Goal: Communication & Community: Participate in discussion

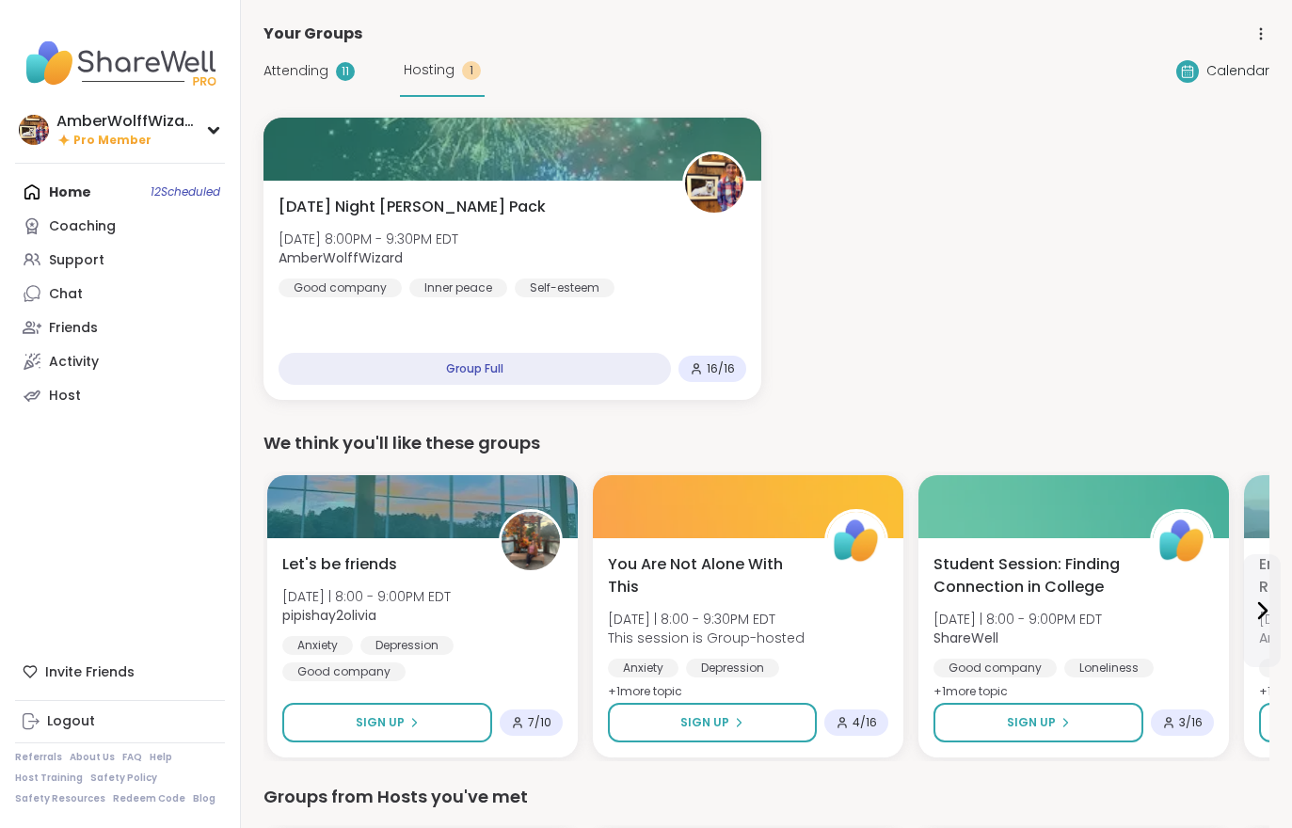
click at [474, 298] on div "Wednesday Night Wolff Pack Wed, Oct 08 | 8:00PM - 9:30PM EDT AmberWolffWizard G…" at bounding box center [513, 290] width 498 height 219
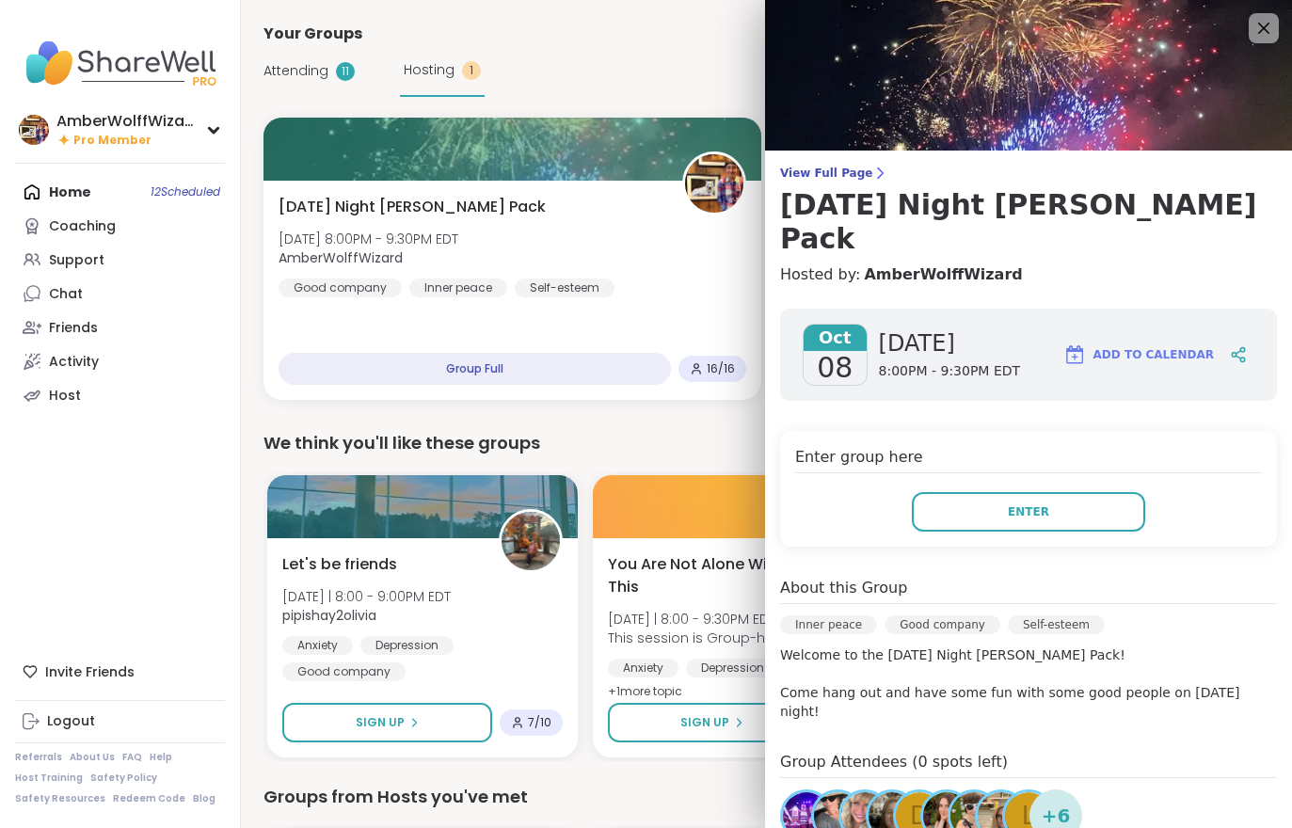
click at [836, 167] on span "View Full Page" at bounding box center [1028, 173] width 497 height 15
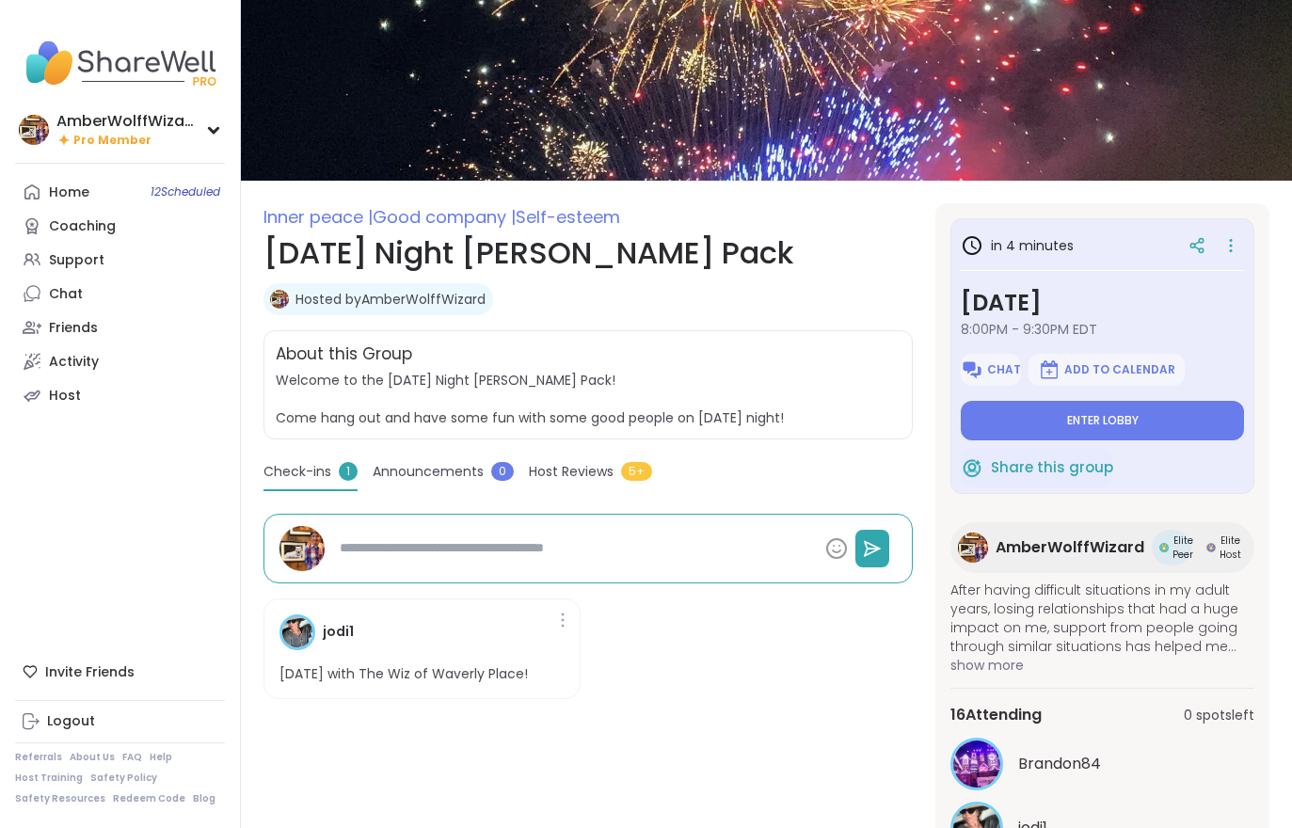
scroll to position [241, 0]
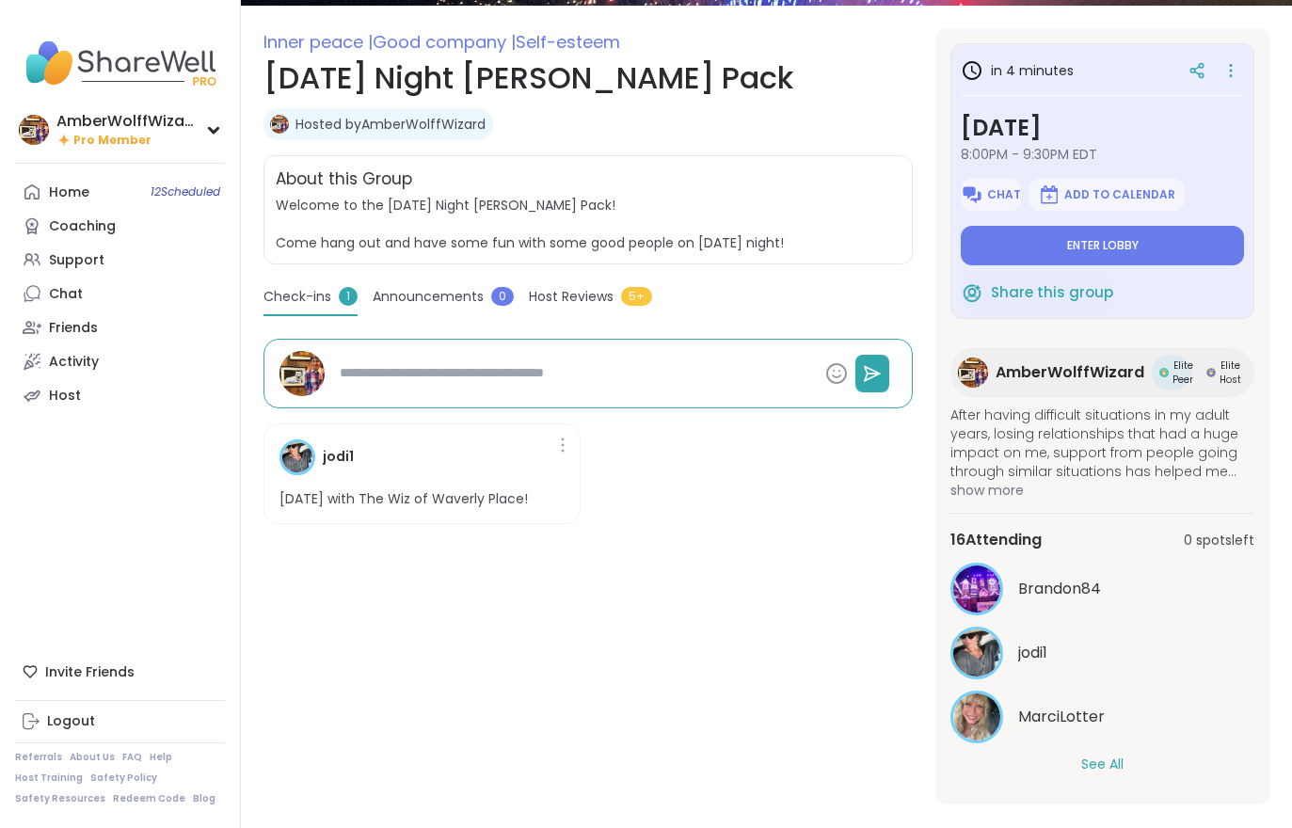
click at [1107, 767] on button "See All" at bounding box center [1103, 765] width 42 height 20
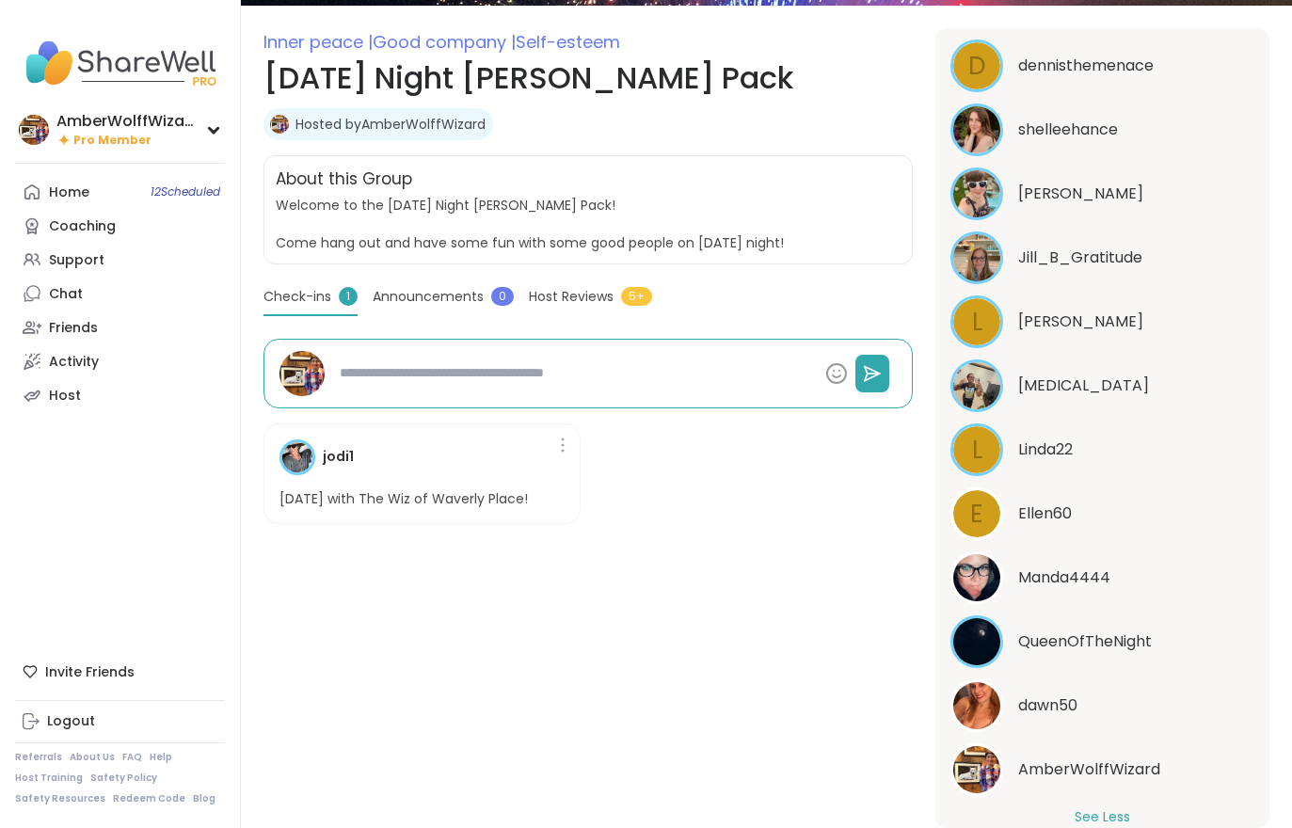
scroll to position [779, 0]
click at [1059, 708] on span "dawn50" at bounding box center [1047, 706] width 59 height 23
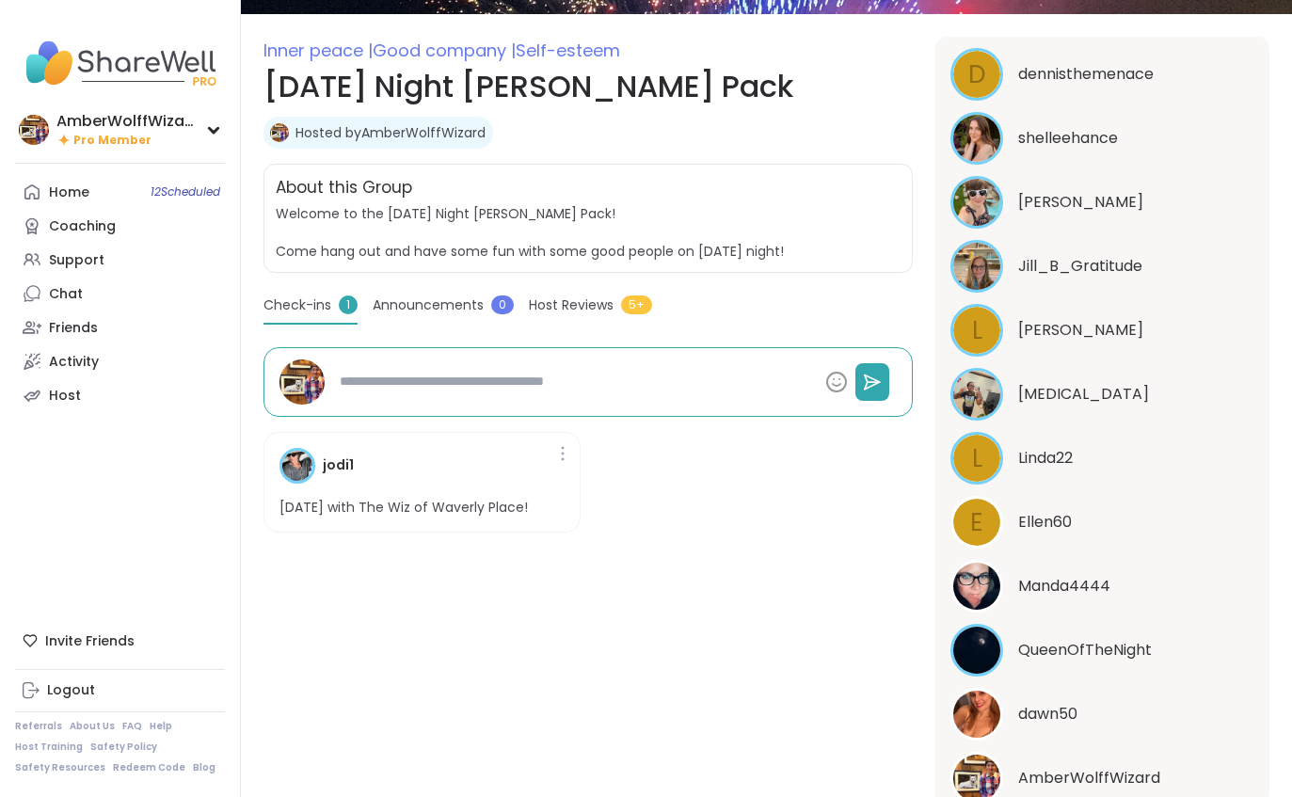
type textarea "*"
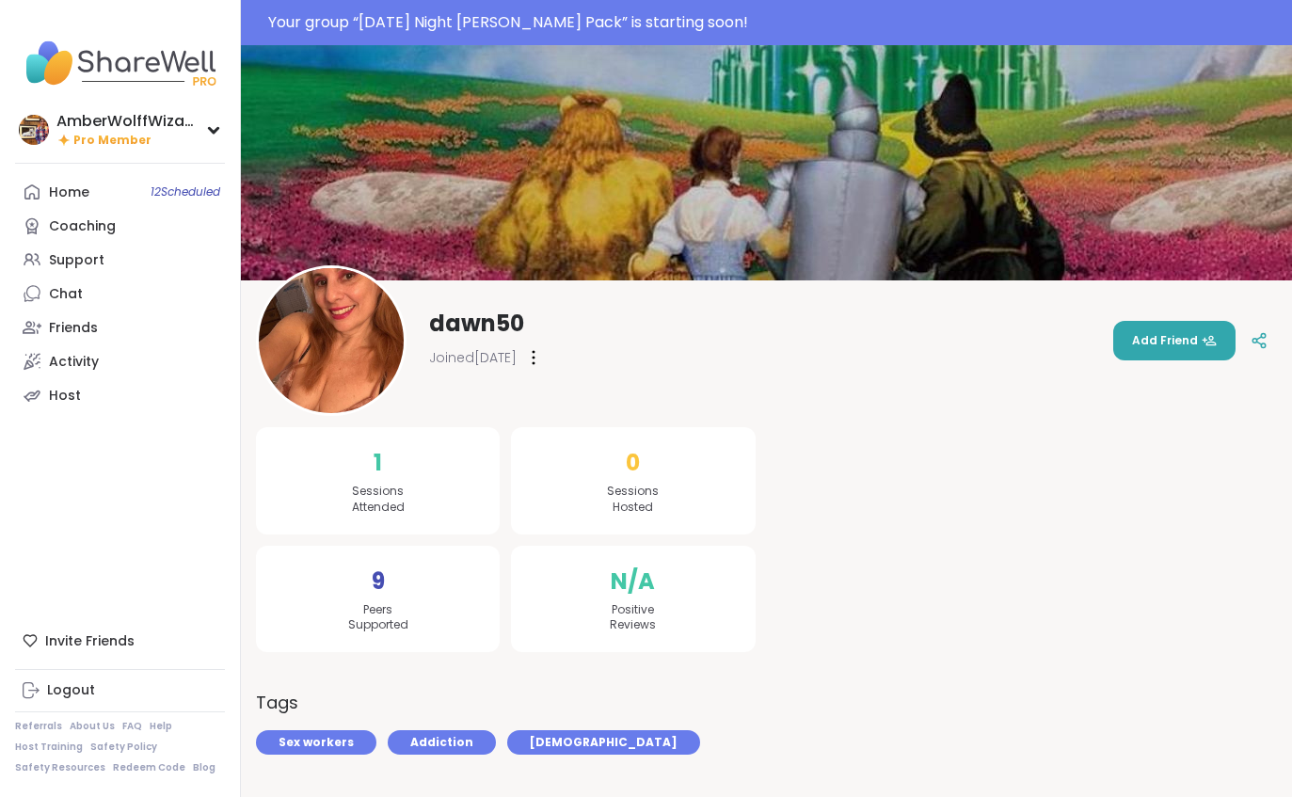
click at [506, 11] on div "Your group “ Wednesday Night Wolff Pack ” is starting soon!" at bounding box center [774, 22] width 1013 height 23
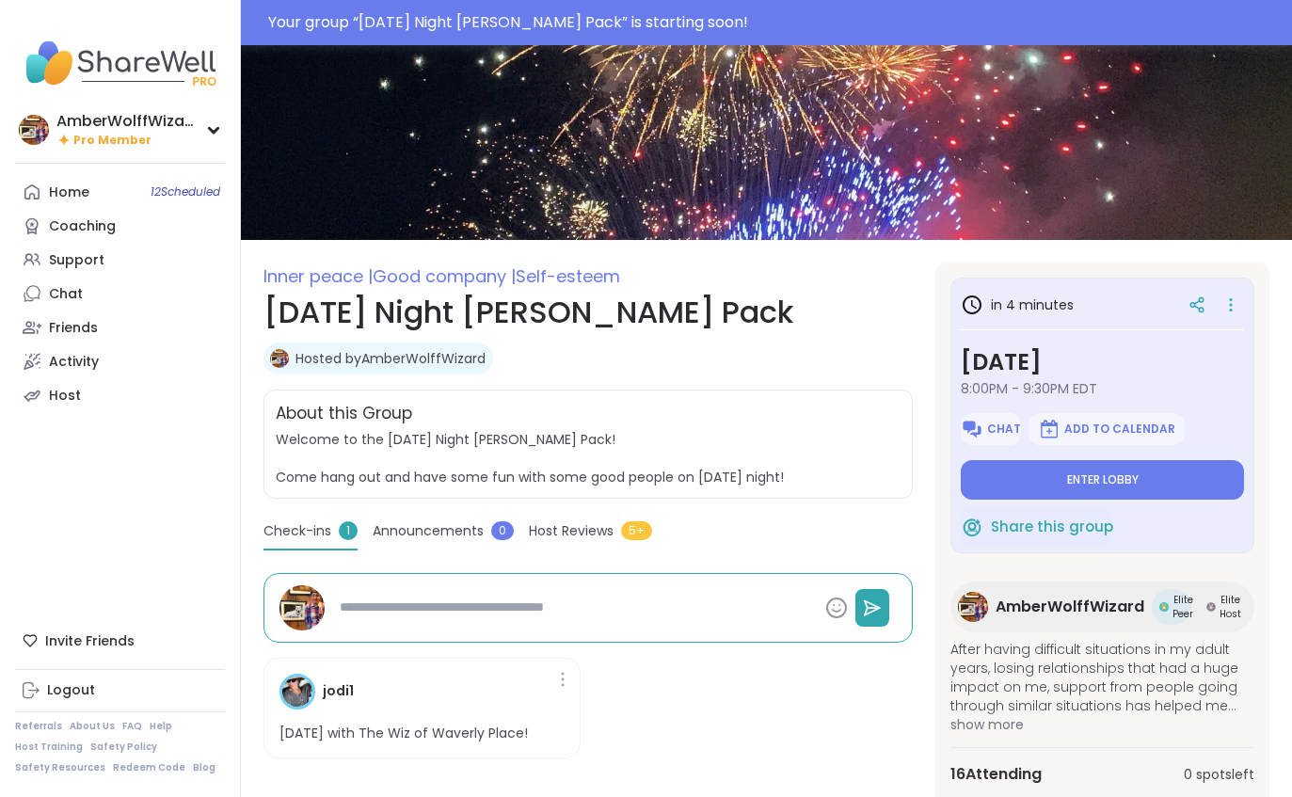
scroll to position [49, 0]
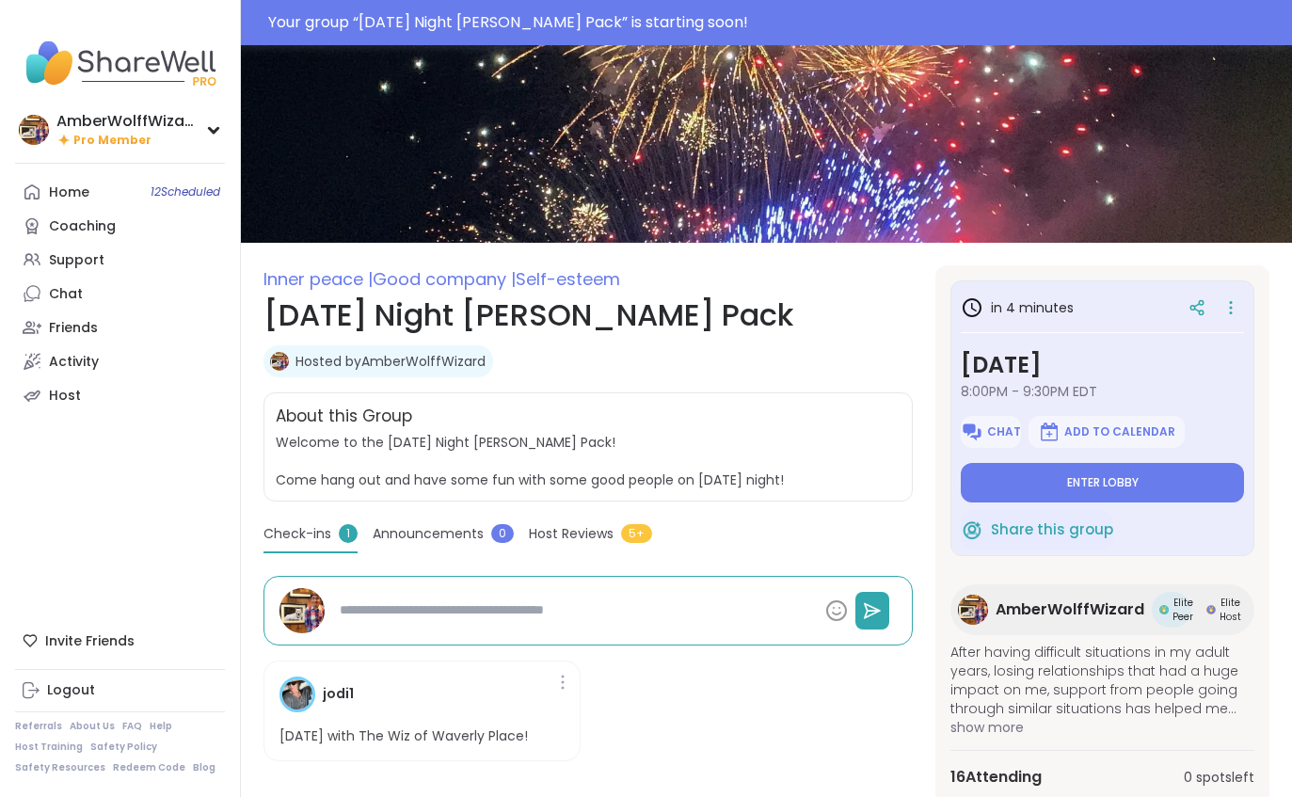
click at [1121, 485] on span "Enter lobby" at bounding box center [1103, 482] width 72 height 15
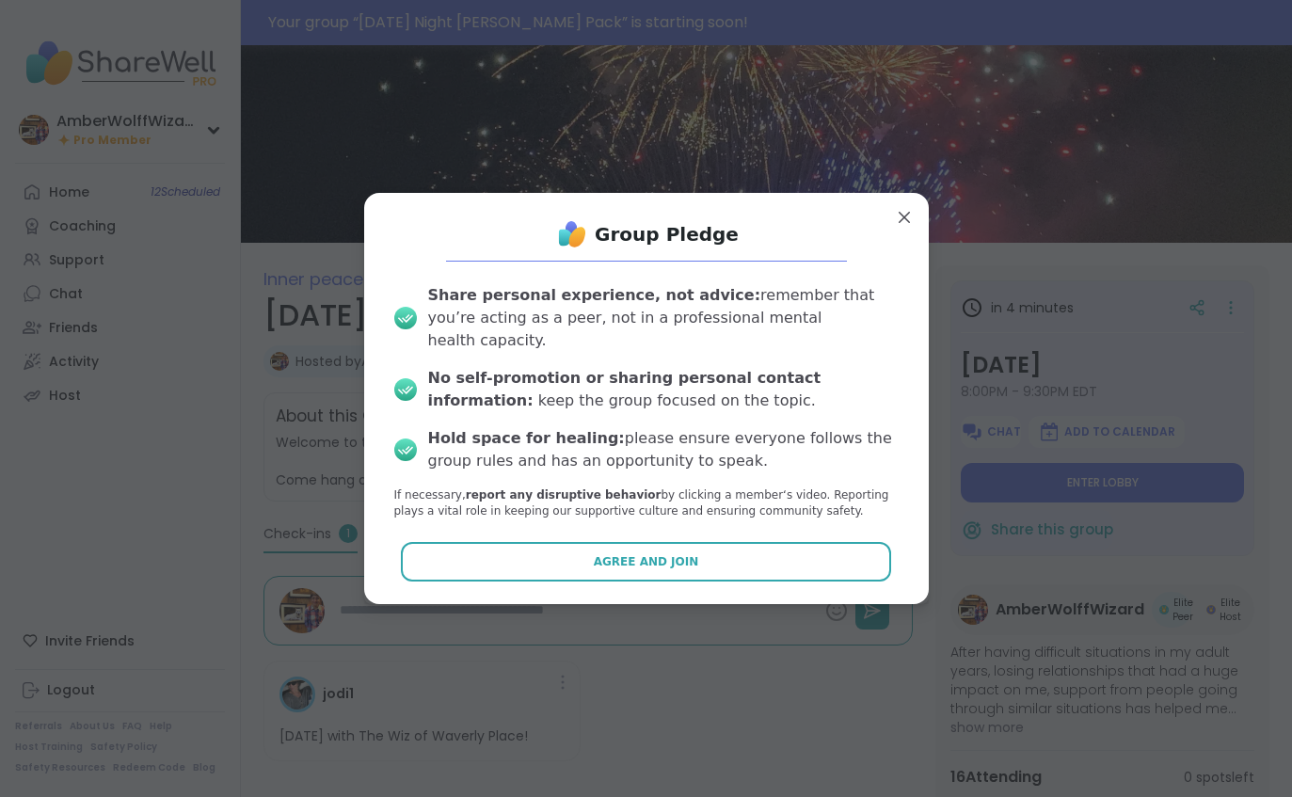
click at [653, 570] on span "Agree and Join" at bounding box center [646, 561] width 105 height 17
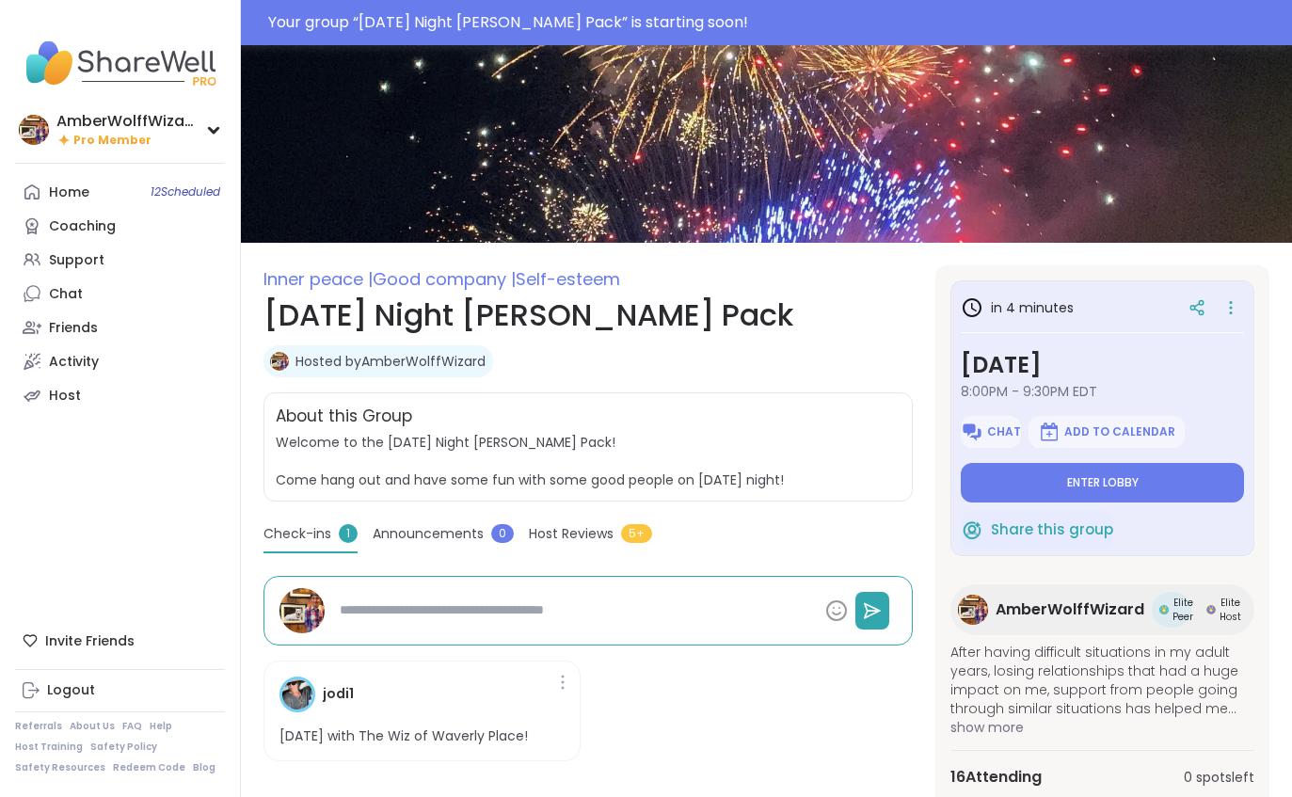
type textarea "*"
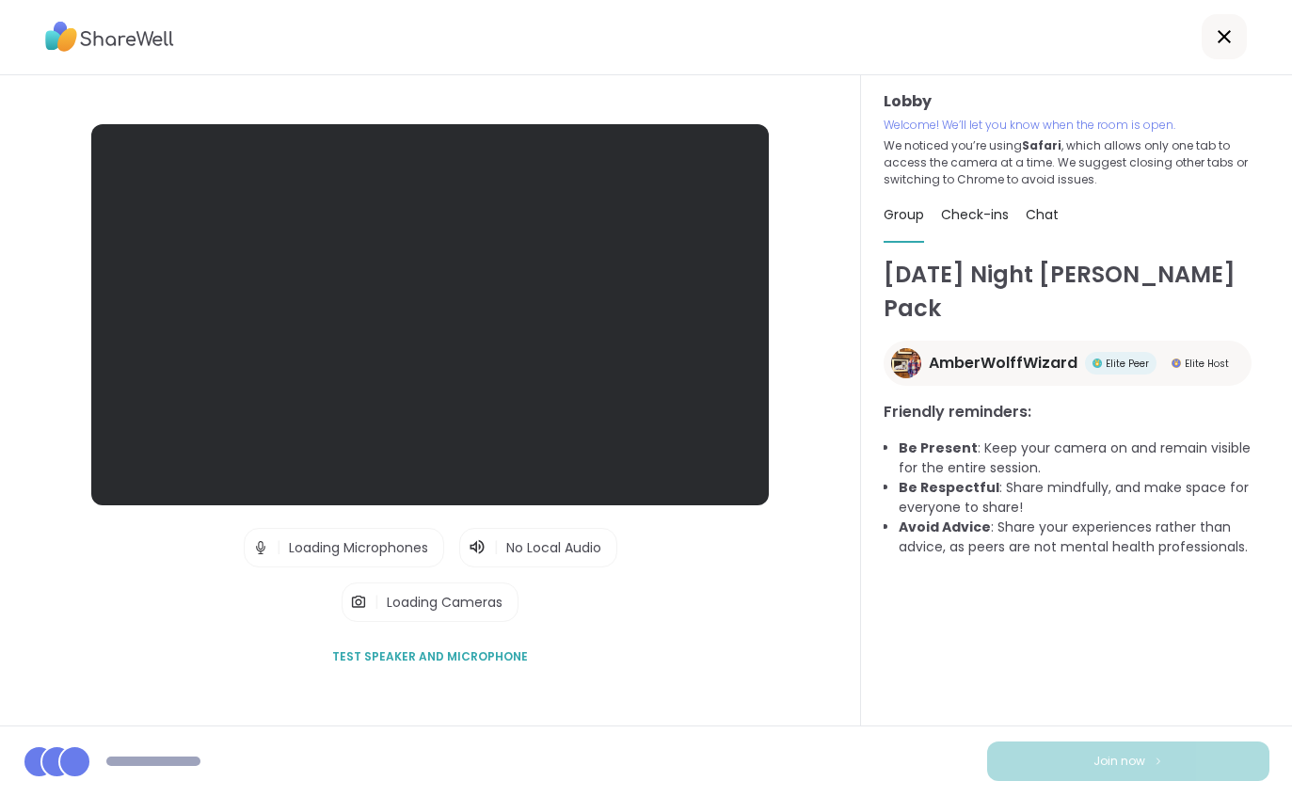
scroll to position [60, 0]
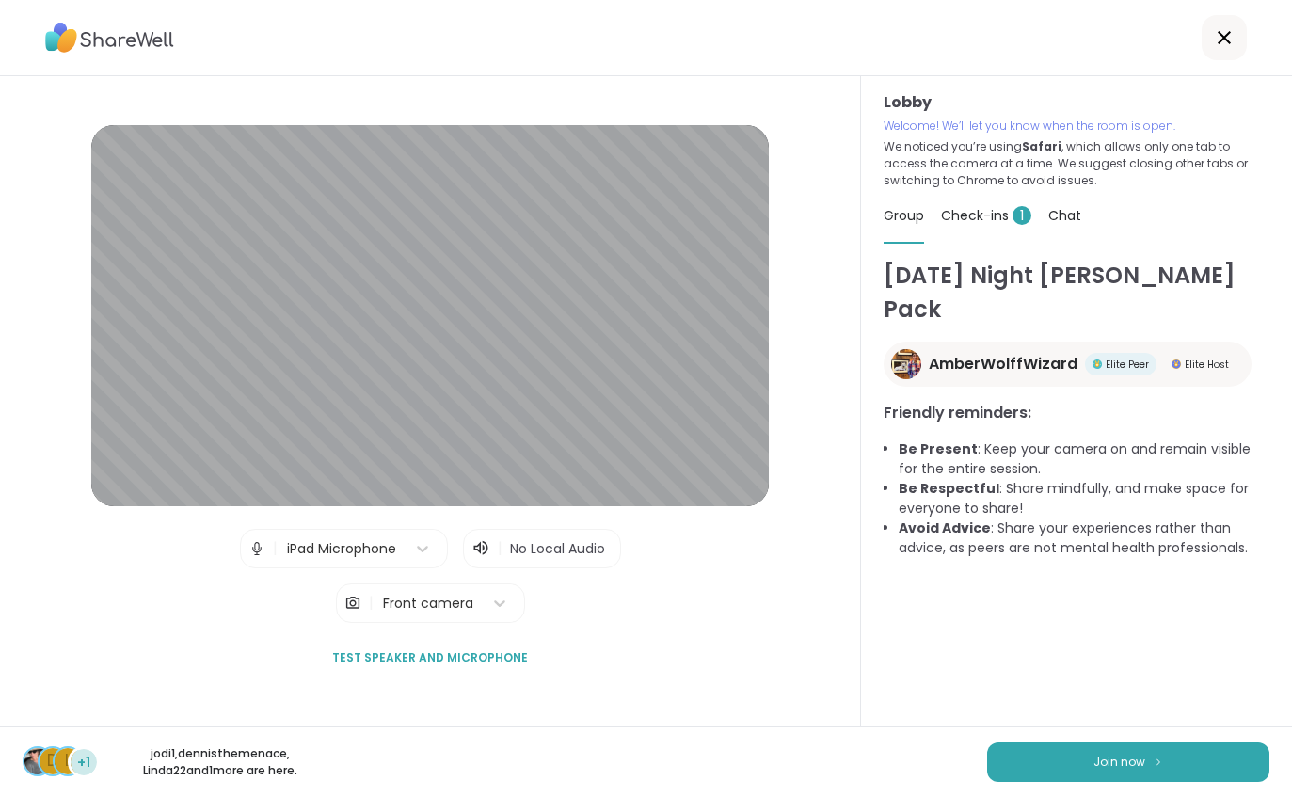
click at [1151, 752] on button "Join now" at bounding box center [1128, 763] width 282 height 40
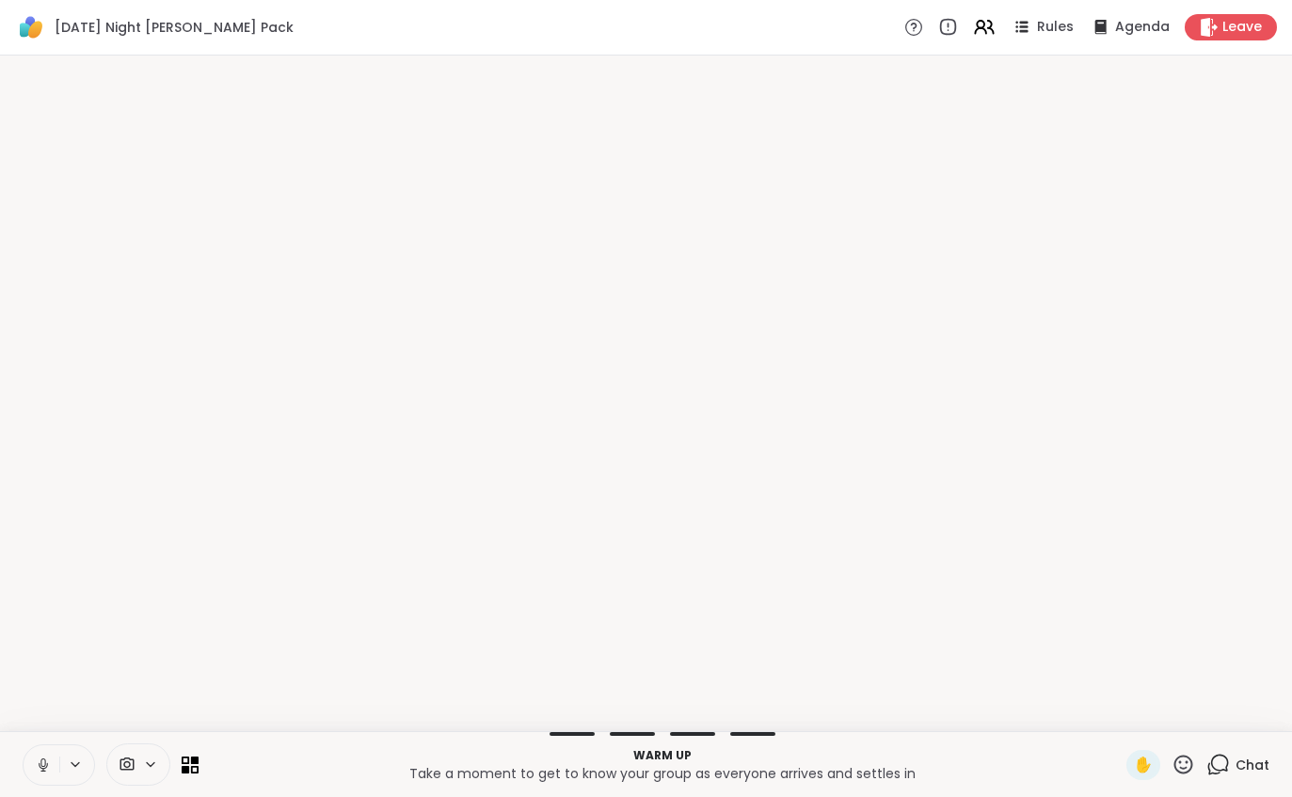
scroll to position [0, 0]
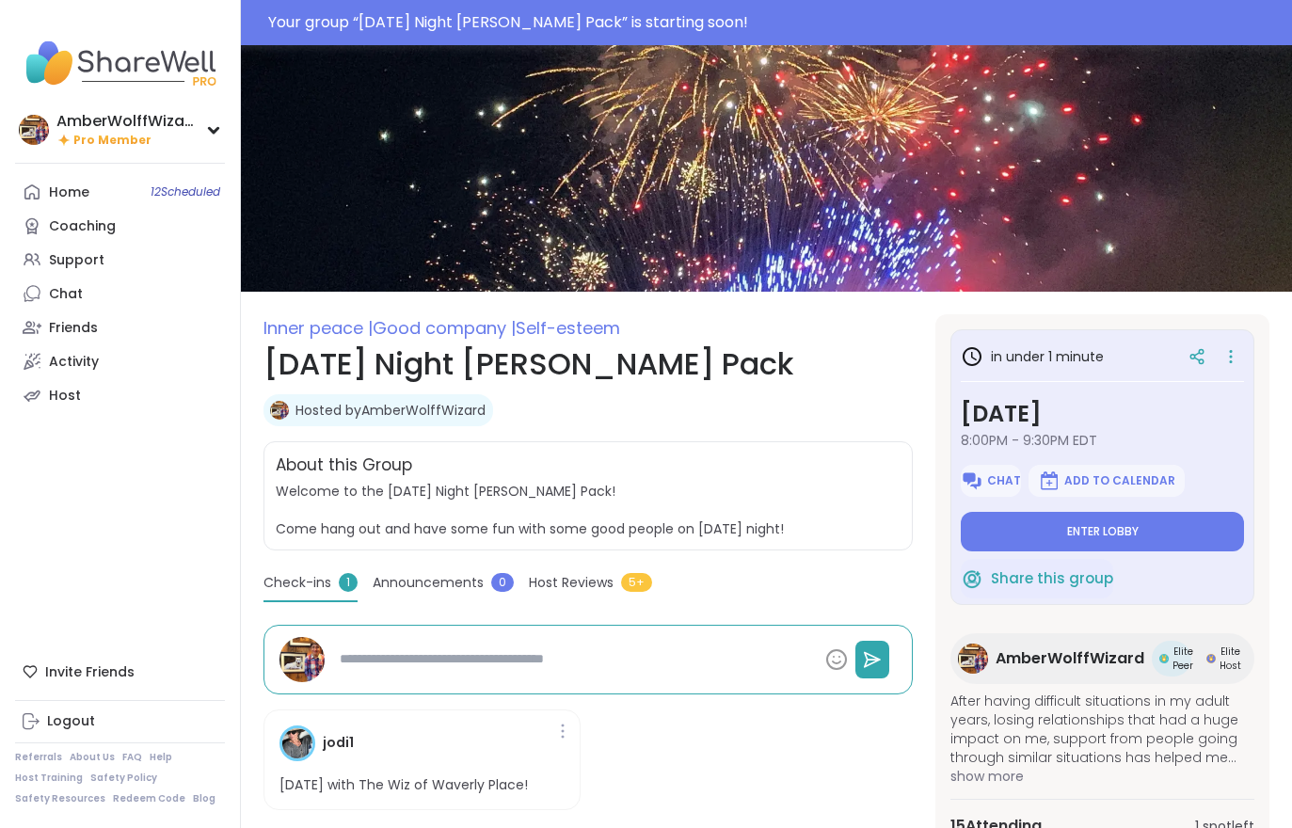
click at [1056, 508] on div "in under 1 minute [DATE] 8:00PM - 9:30PM EDT Chat Add to Calendar Enter lobby" at bounding box center [1102, 446] width 283 height 212
click at [1107, 530] on span "Enter lobby" at bounding box center [1103, 531] width 72 height 15
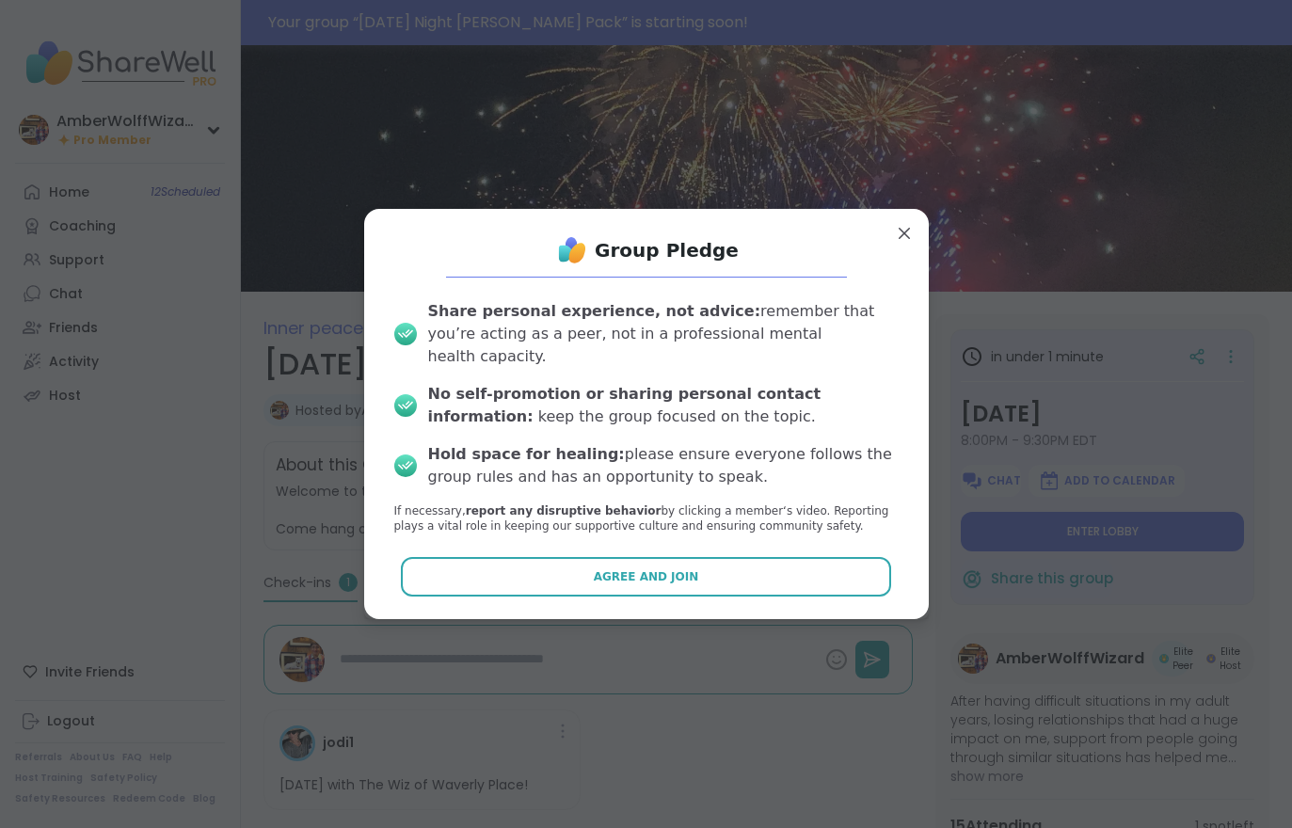
click at [771, 566] on button "Agree and Join" at bounding box center [646, 577] width 490 height 40
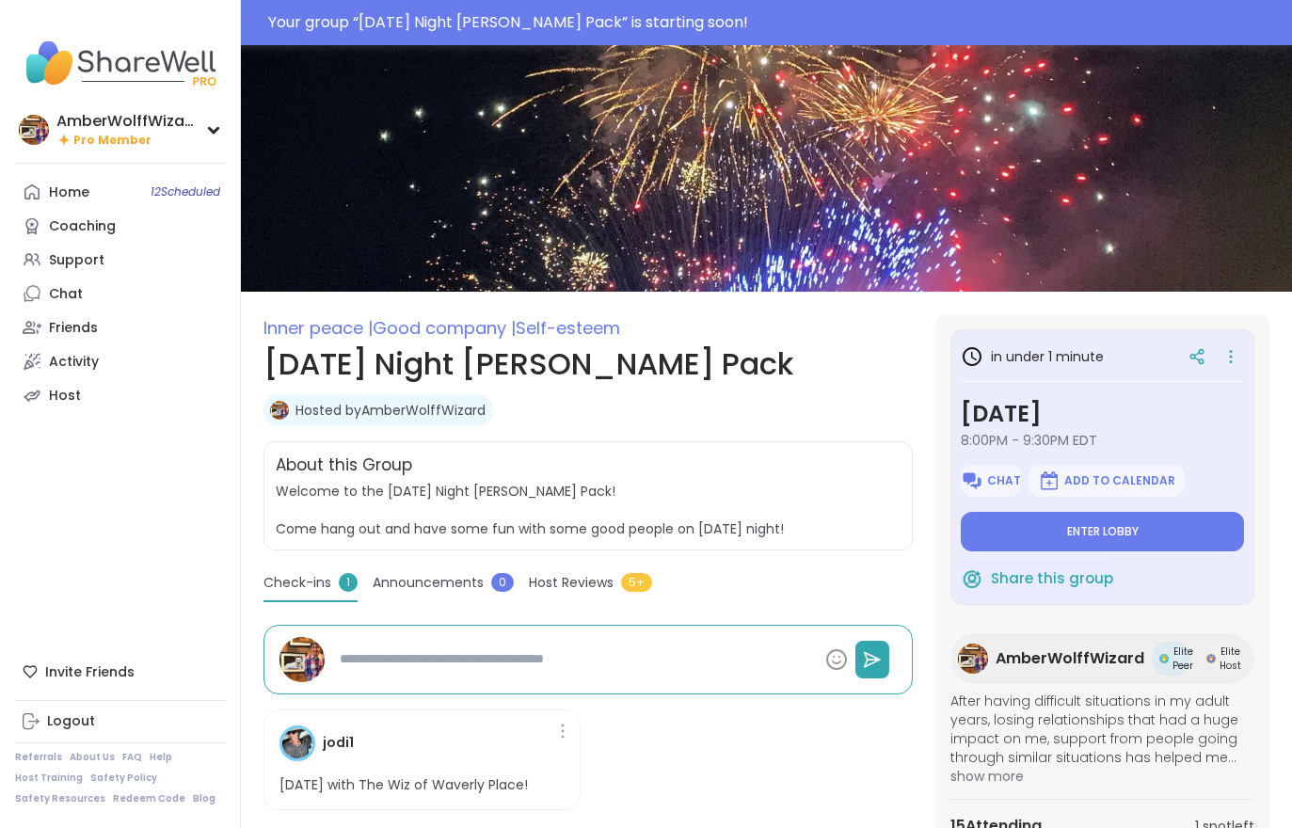
type textarea "*"
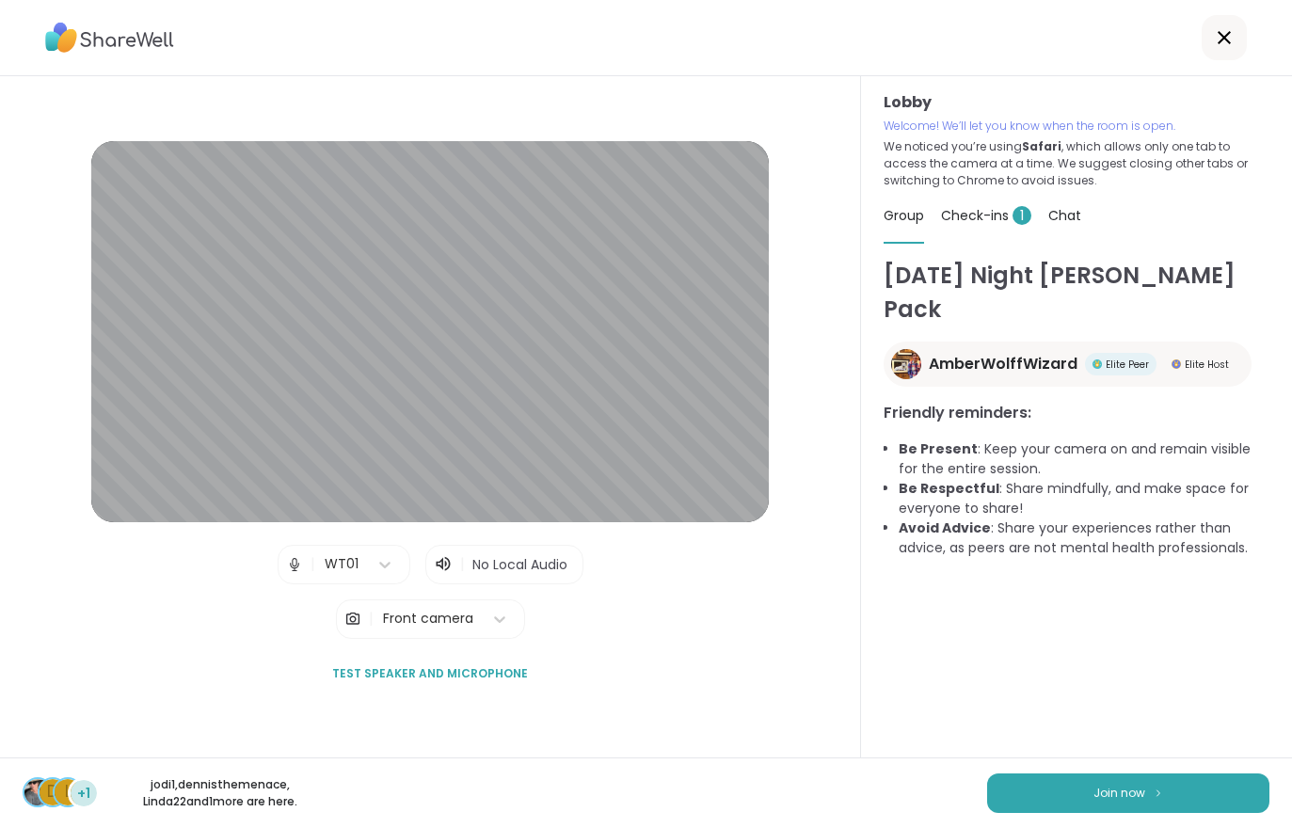
click at [1137, 793] on span "Join now" at bounding box center [1120, 793] width 52 height 17
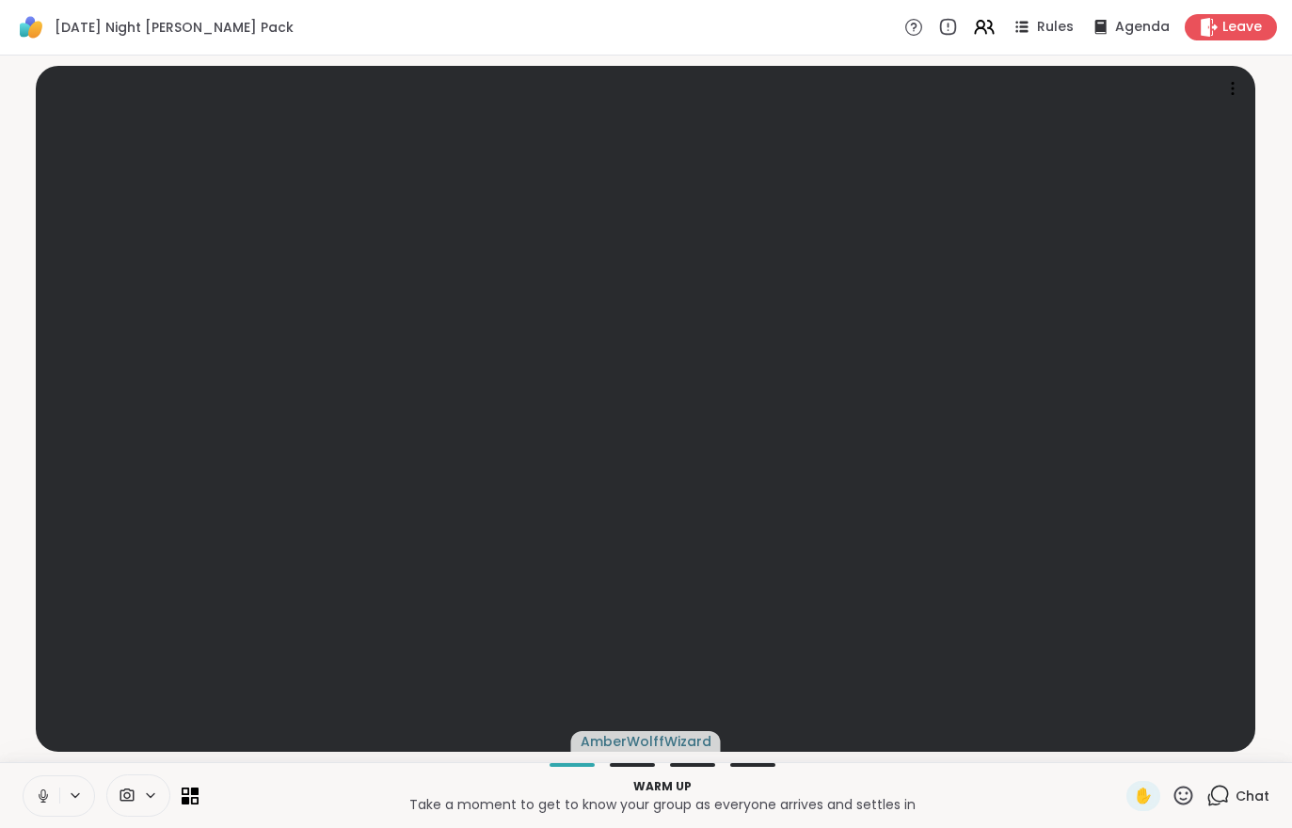
click at [32, 797] on button at bounding box center [42, 797] width 36 height 40
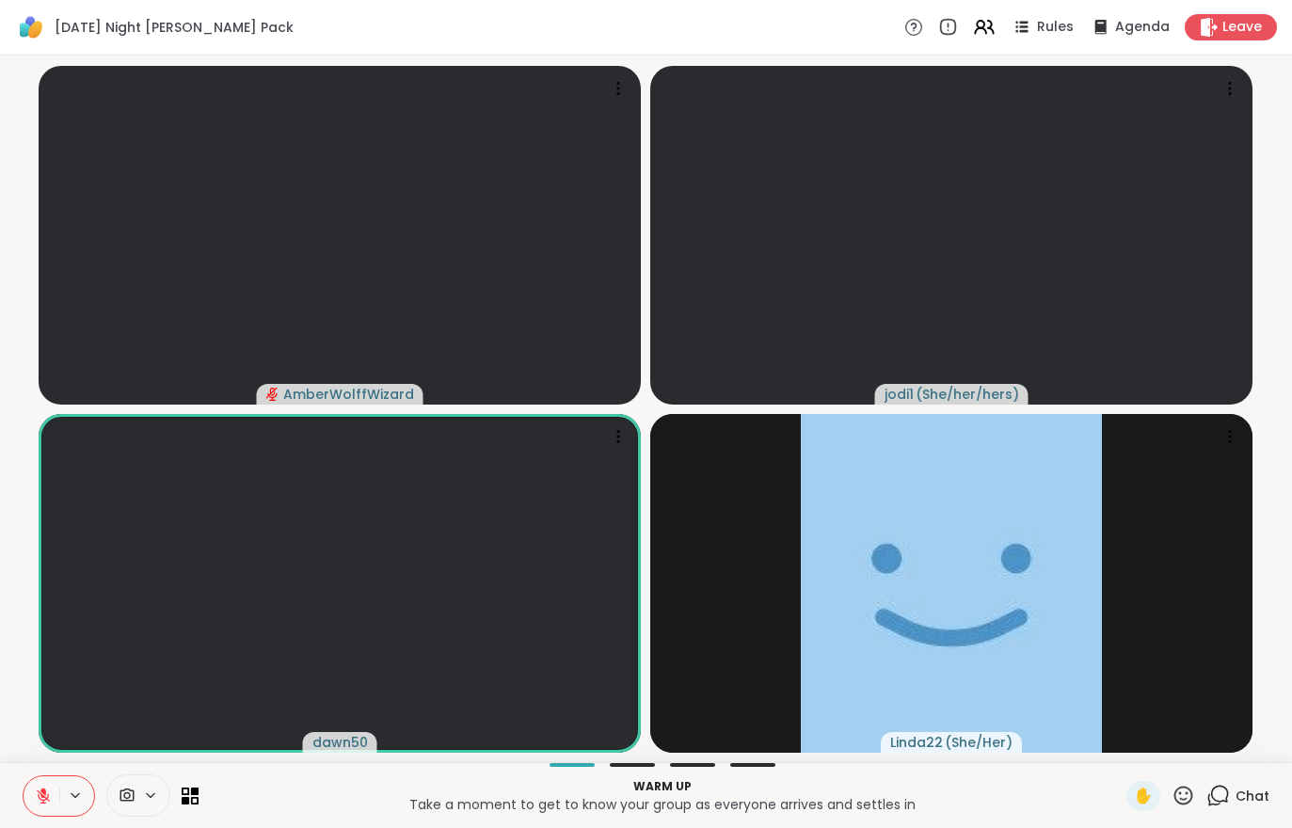
click at [37, 791] on icon at bounding box center [43, 796] width 17 height 17
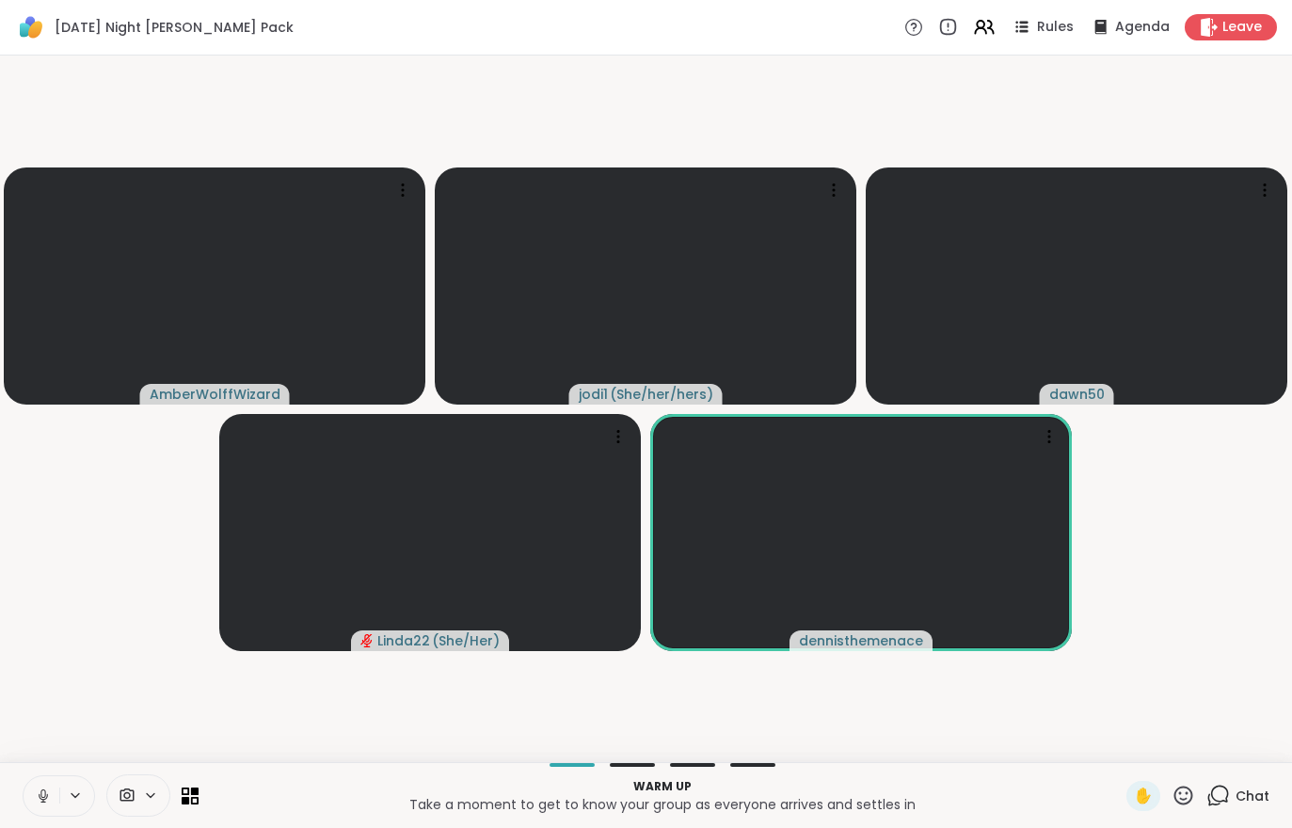
click at [1242, 34] on span "Leave" at bounding box center [1243, 27] width 40 height 19
click at [1243, 18] on span "Leave" at bounding box center [1243, 27] width 40 height 19
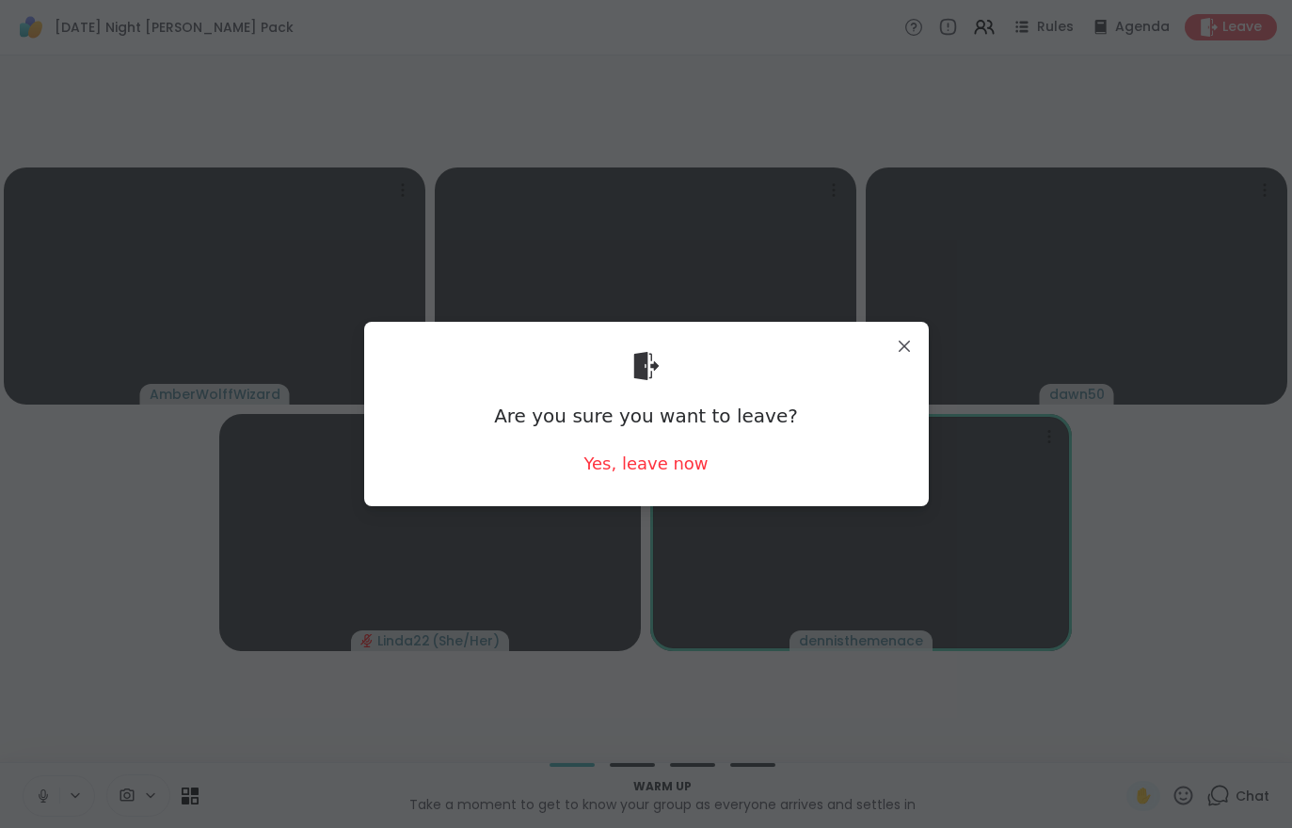
click at [643, 487] on div "Are you sure you want to leave? Yes, leave now" at bounding box center [646, 413] width 535 height 153
click at [633, 462] on div "Yes, leave now" at bounding box center [646, 464] width 124 height 24
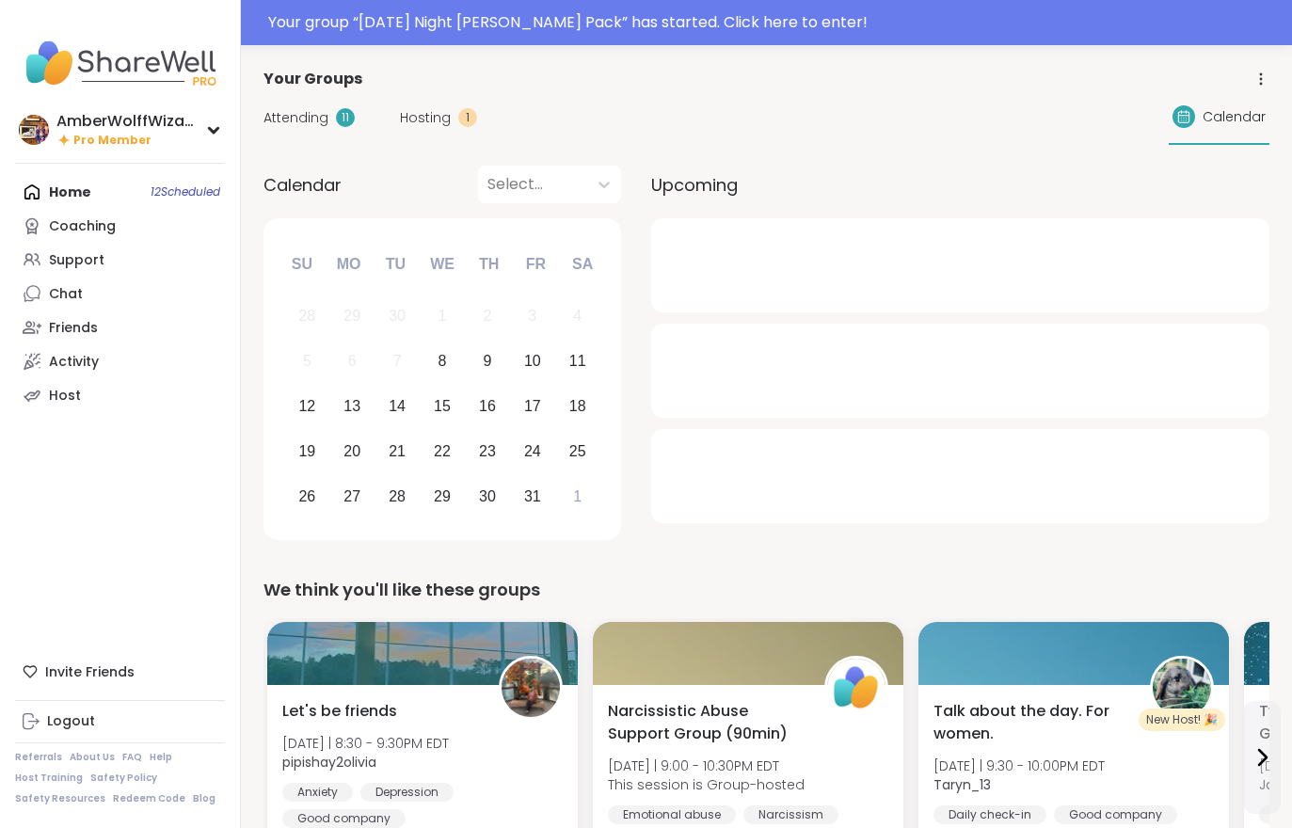
click at [445, 116] on span "Hosting" at bounding box center [425, 118] width 51 height 20
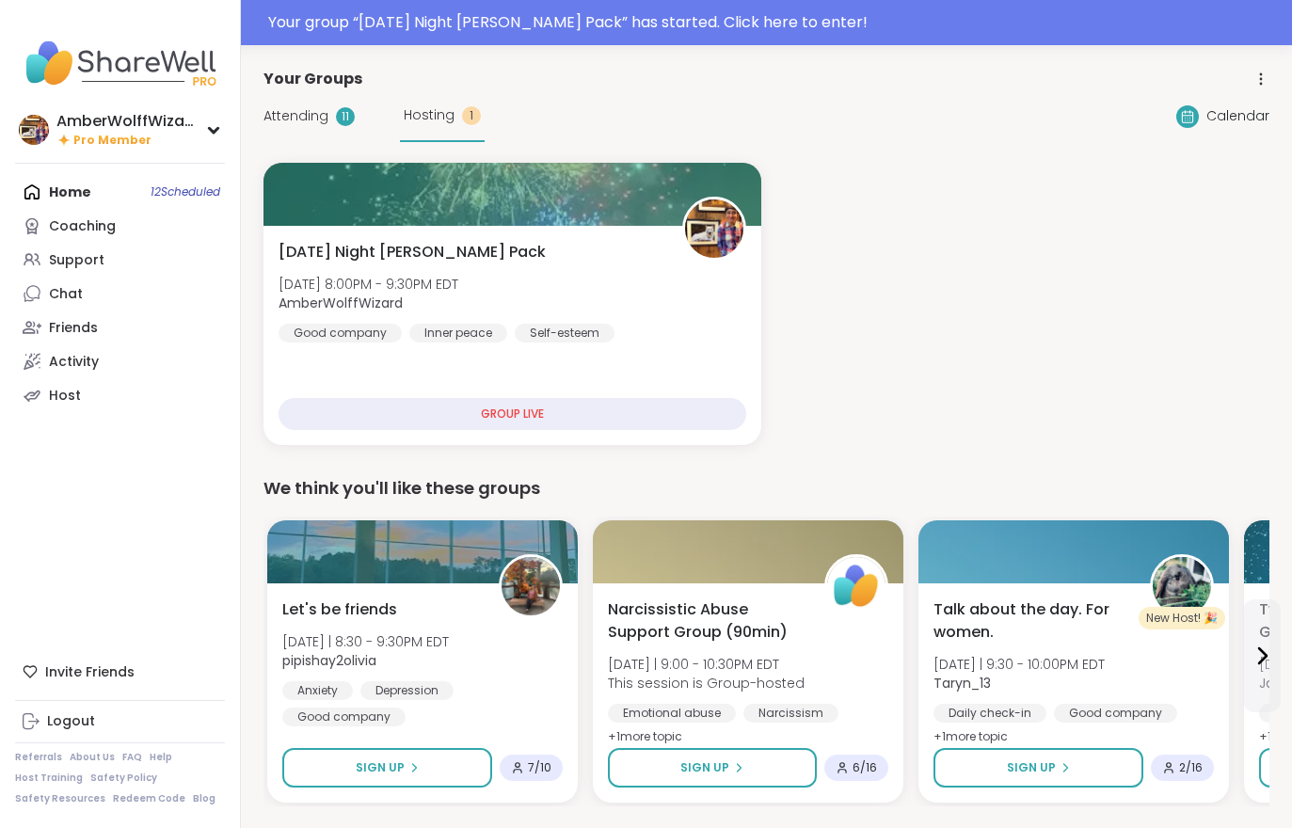
click at [391, 237] on div "Wednesday Night Wolff Pack Wed, Oct 08 | 8:00PM - 9:30PM EDT AmberWolffWizard G…" at bounding box center [513, 335] width 498 height 219
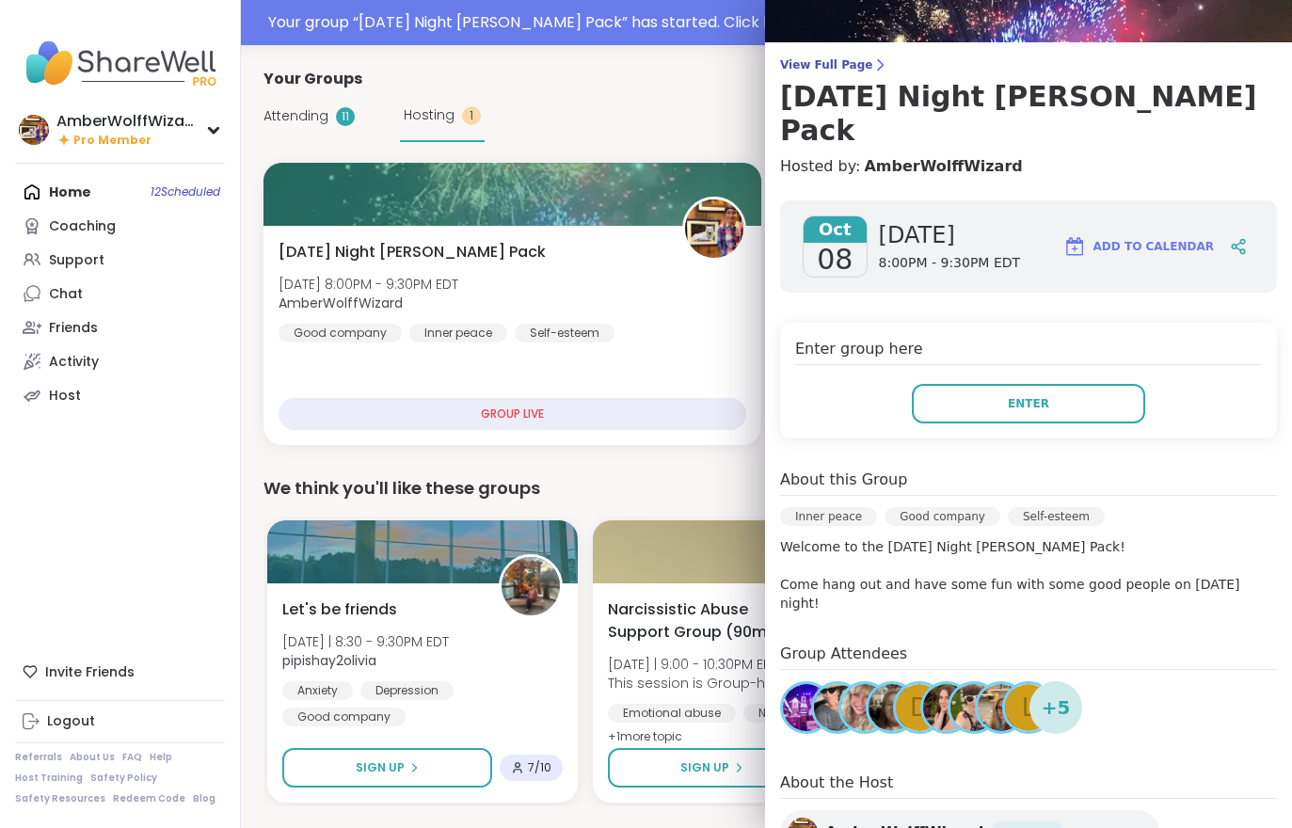
scroll to position [104, 0]
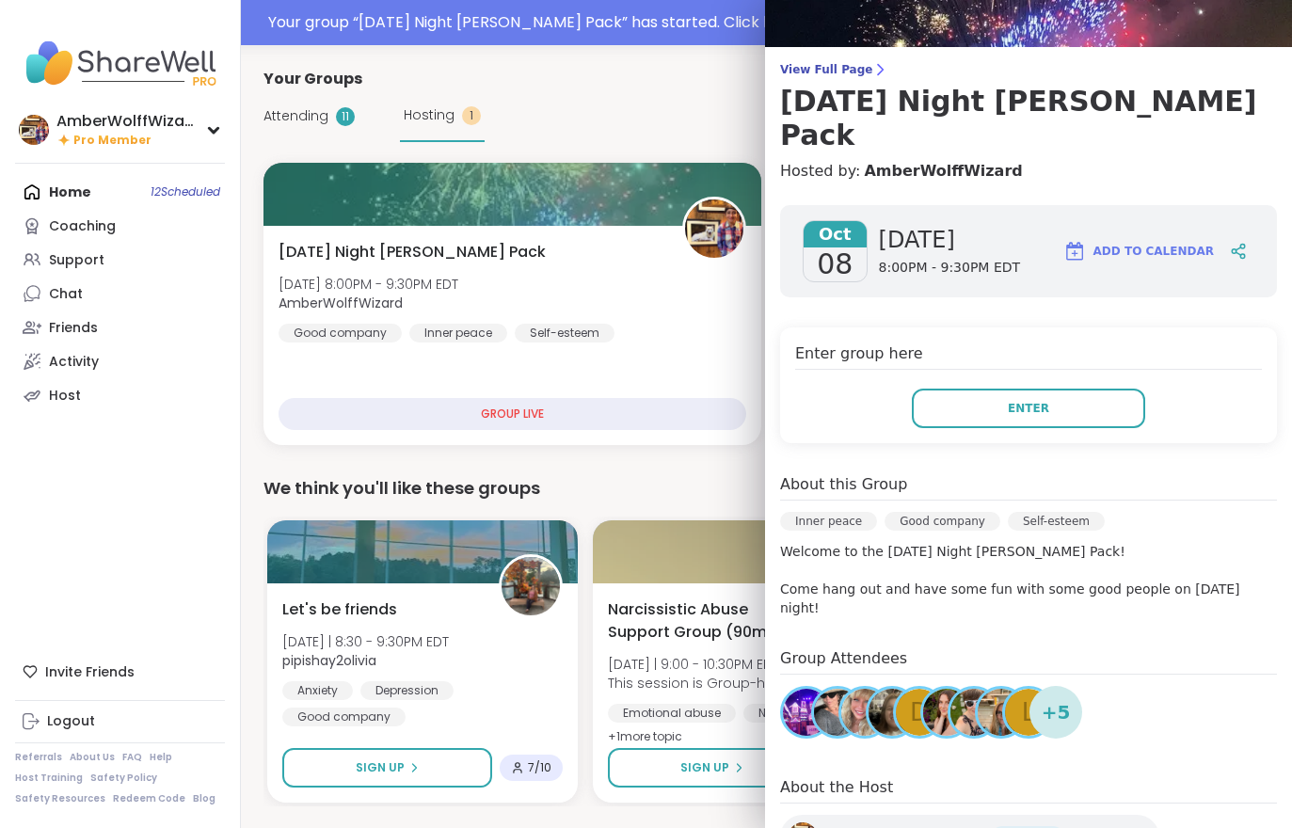
click at [1098, 389] on button "Enter" at bounding box center [1028, 409] width 233 height 40
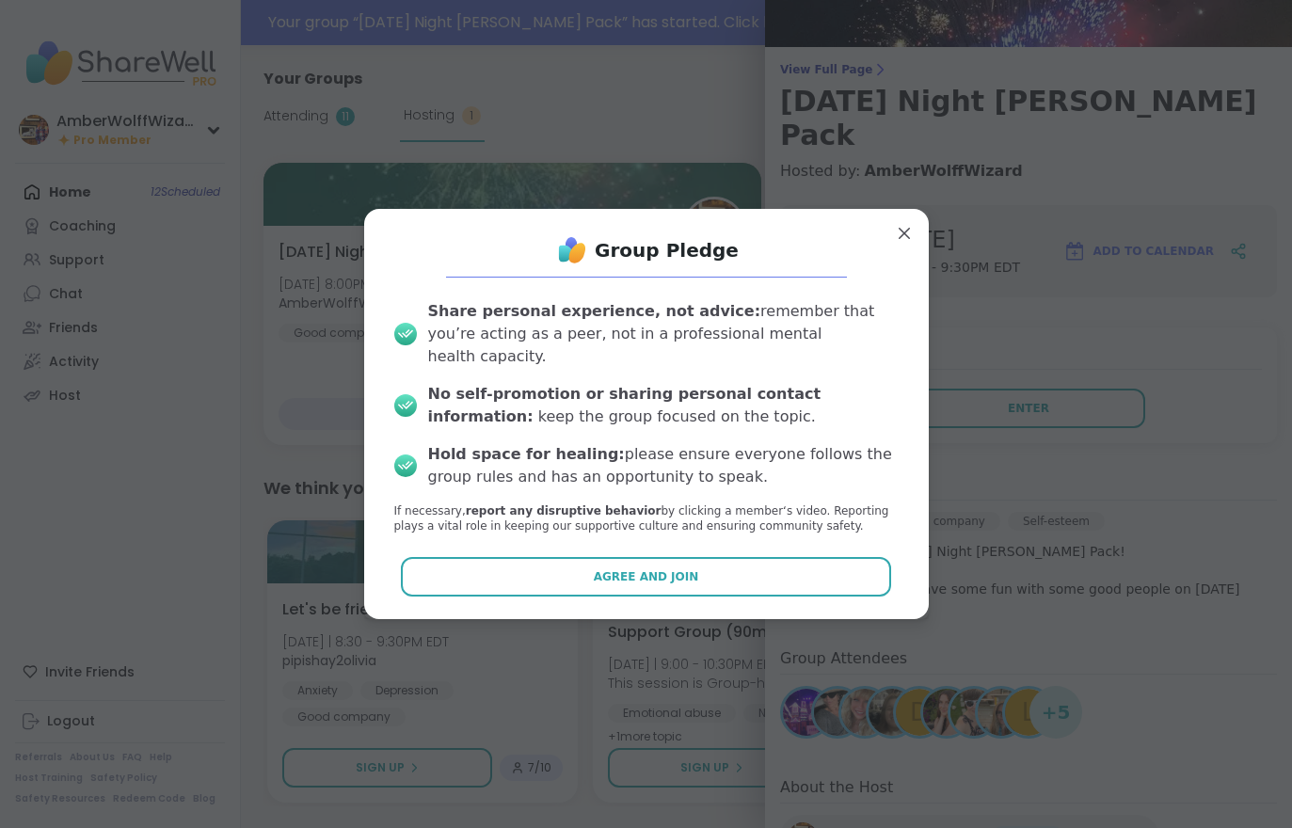
click at [819, 525] on div "Share personal experience, not advice: remember that you’re acting as a peer, n…" at bounding box center [646, 417] width 535 height 265
click at [799, 559] on button "Agree and Join" at bounding box center [646, 577] width 490 height 40
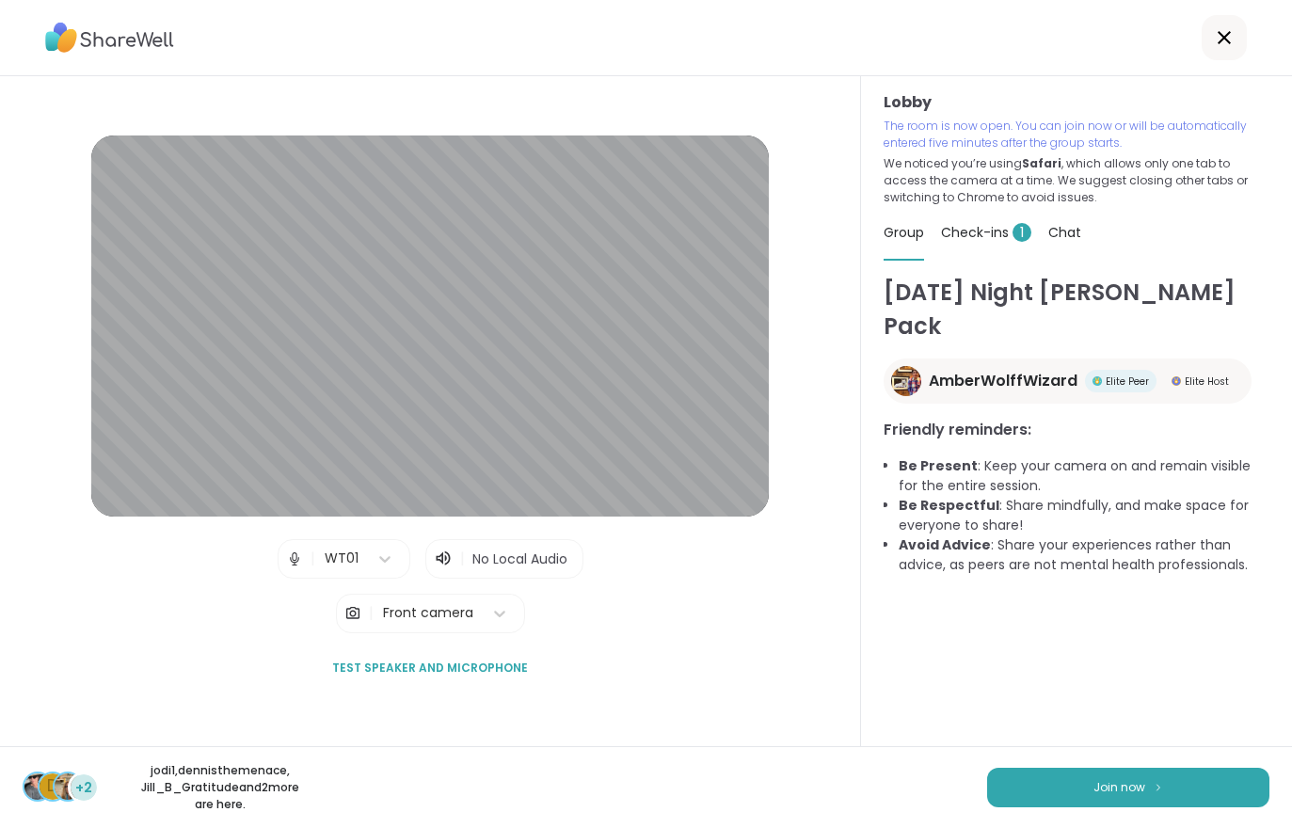
click at [1162, 785] on img at bounding box center [1158, 787] width 11 height 10
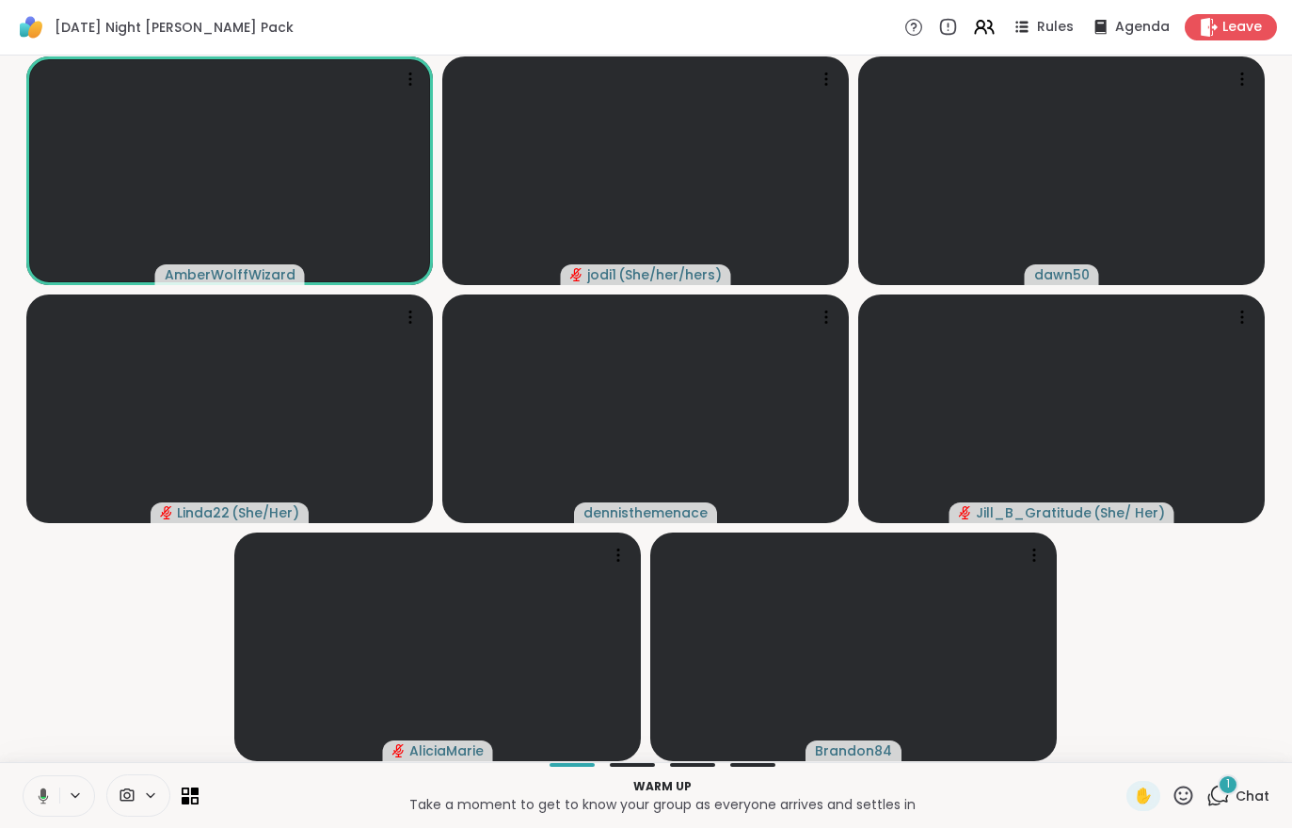
click at [1231, 793] on div "1" at bounding box center [1228, 785] width 21 height 21
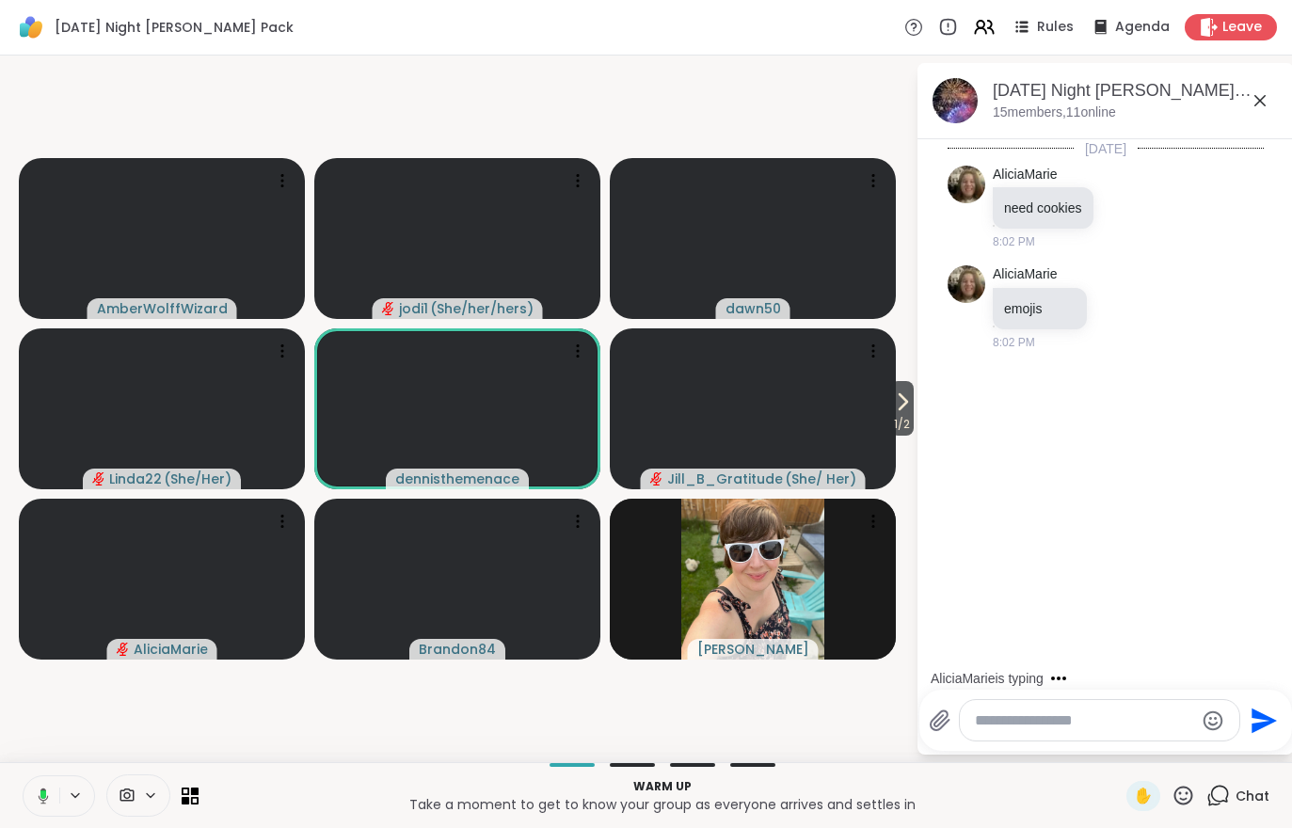
click at [905, 416] on span "1 / 2" at bounding box center [902, 424] width 24 height 23
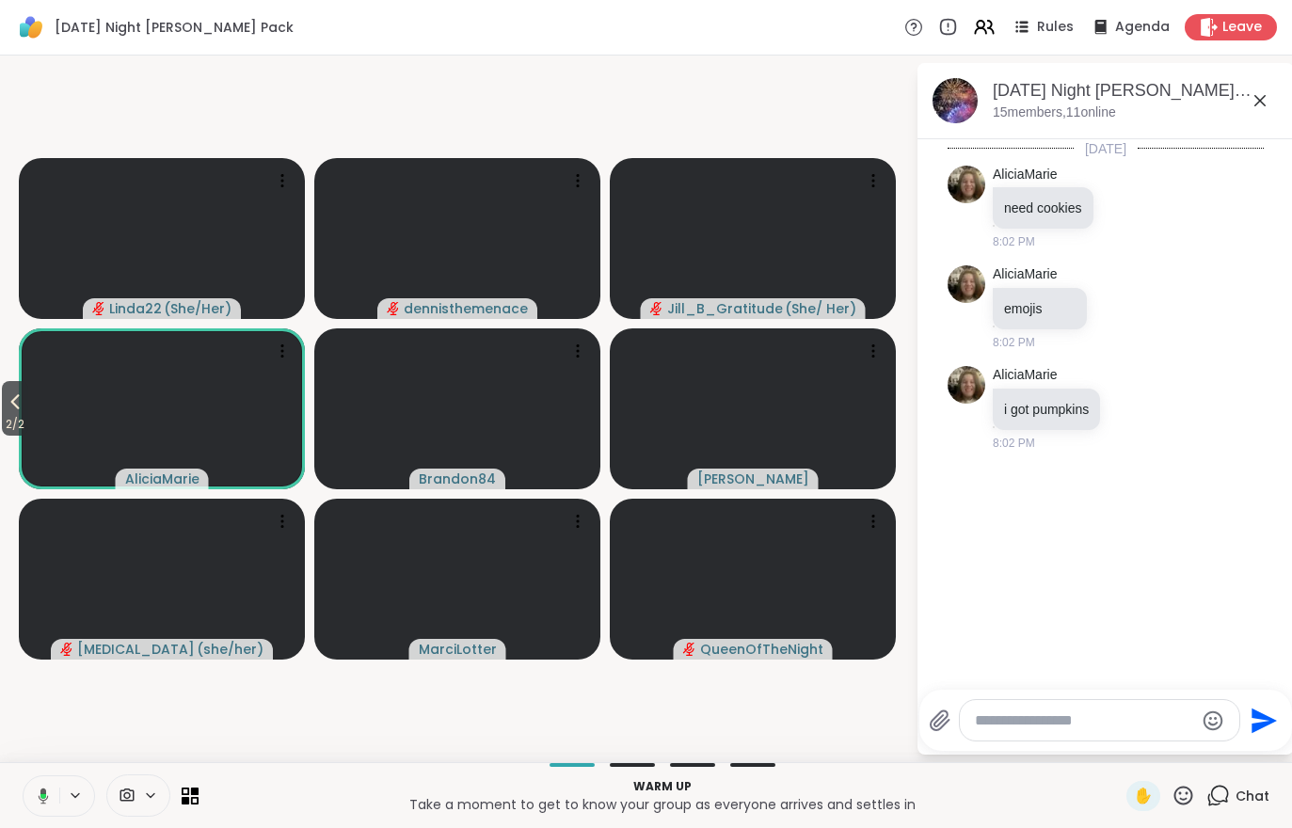
click at [985, 32] on icon at bounding box center [984, 27] width 23 height 23
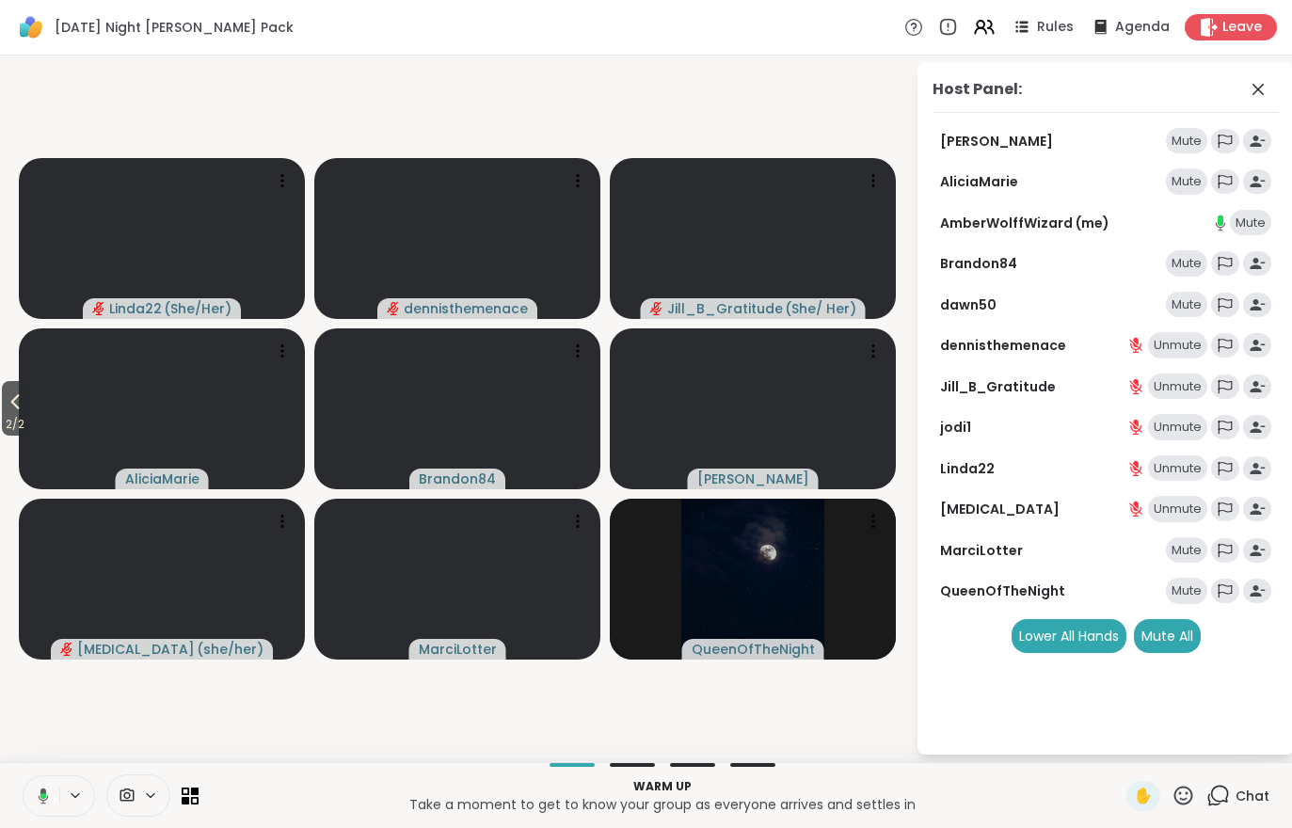
click at [1178, 619] on div "Mute All" at bounding box center [1167, 636] width 67 height 34
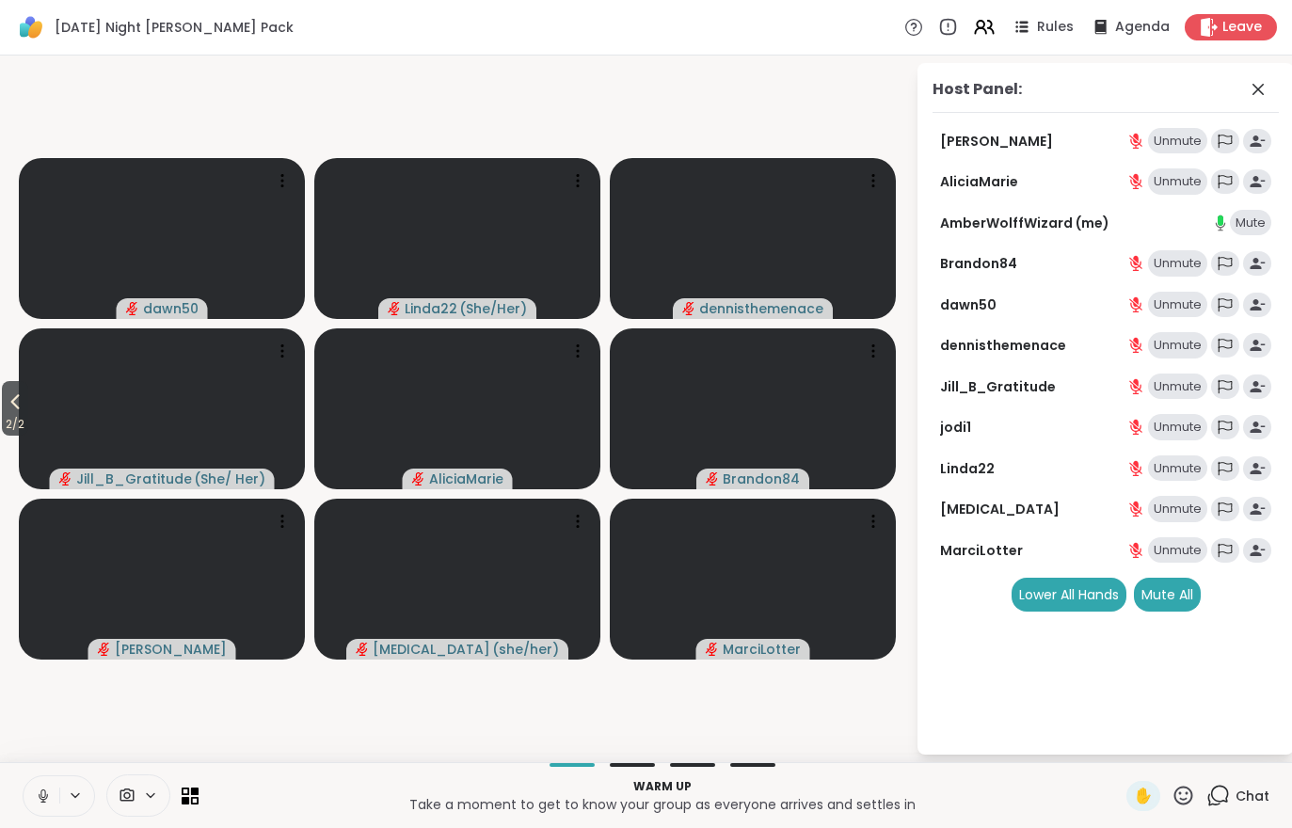
click at [1182, 600] on div "Mute All" at bounding box center [1167, 595] width 67 height 34
click at [1178, 587] on div "Mute All" at bounding box center [1167, 595] width 67 height 34
click at [1183, 593] on div "Mute All" at bounding box center [1167, 595] width 67 height 34
click at [1220, 810] on div "1 Chat" at bounding box center [1238, 796] width 63 height 30
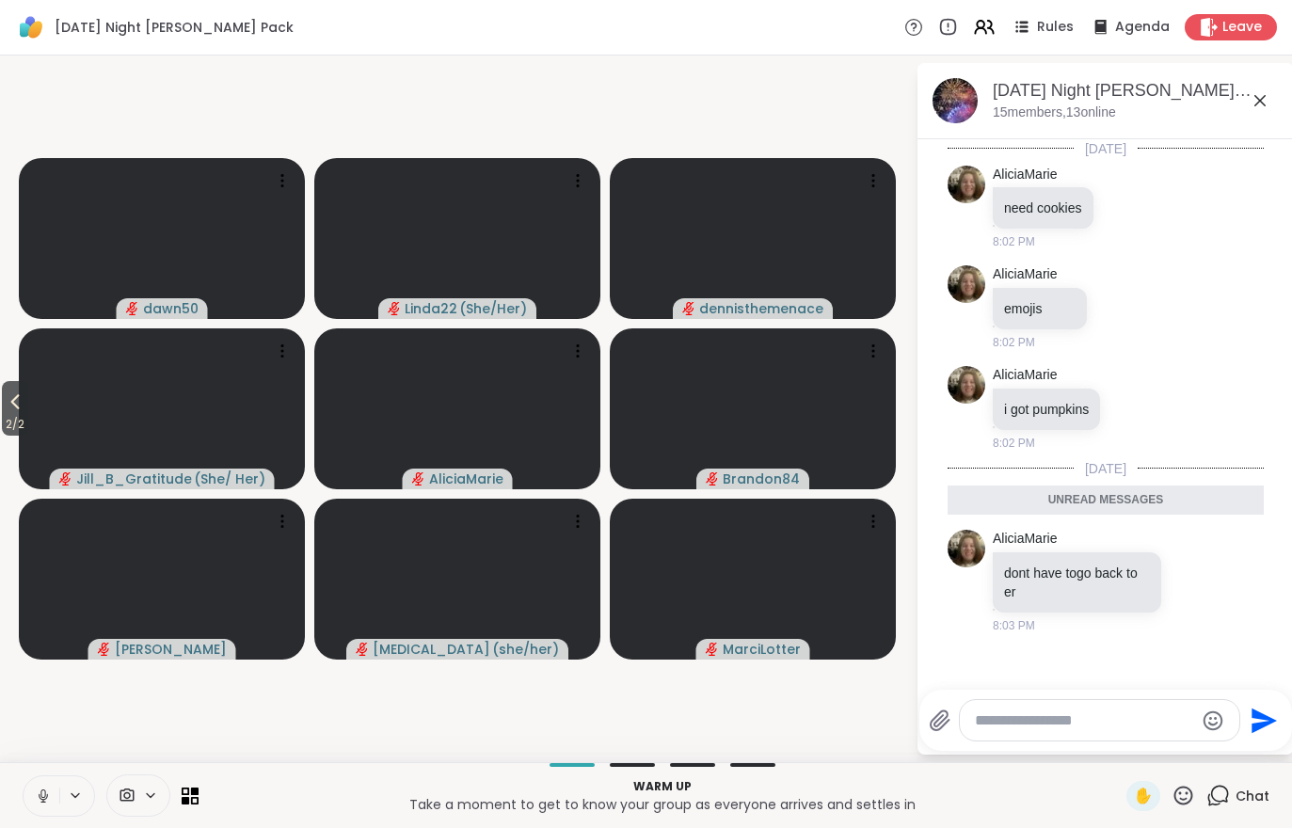
click at [1248, 792] on span "Chat" at bounding box center [1253, 796] width 34 height 19
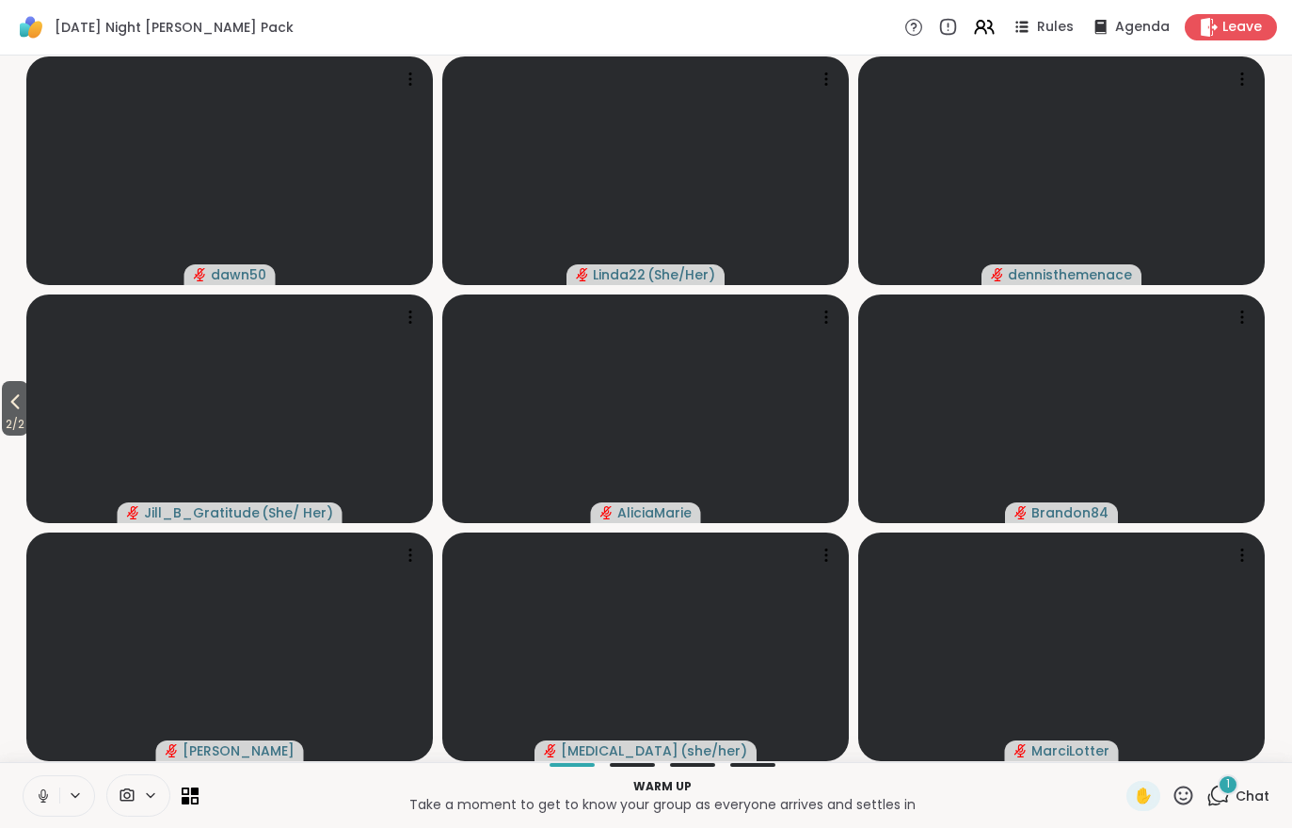
click at [1262, 796] on span "Chat" at bounding box center [1253, 796] width 34 height 19
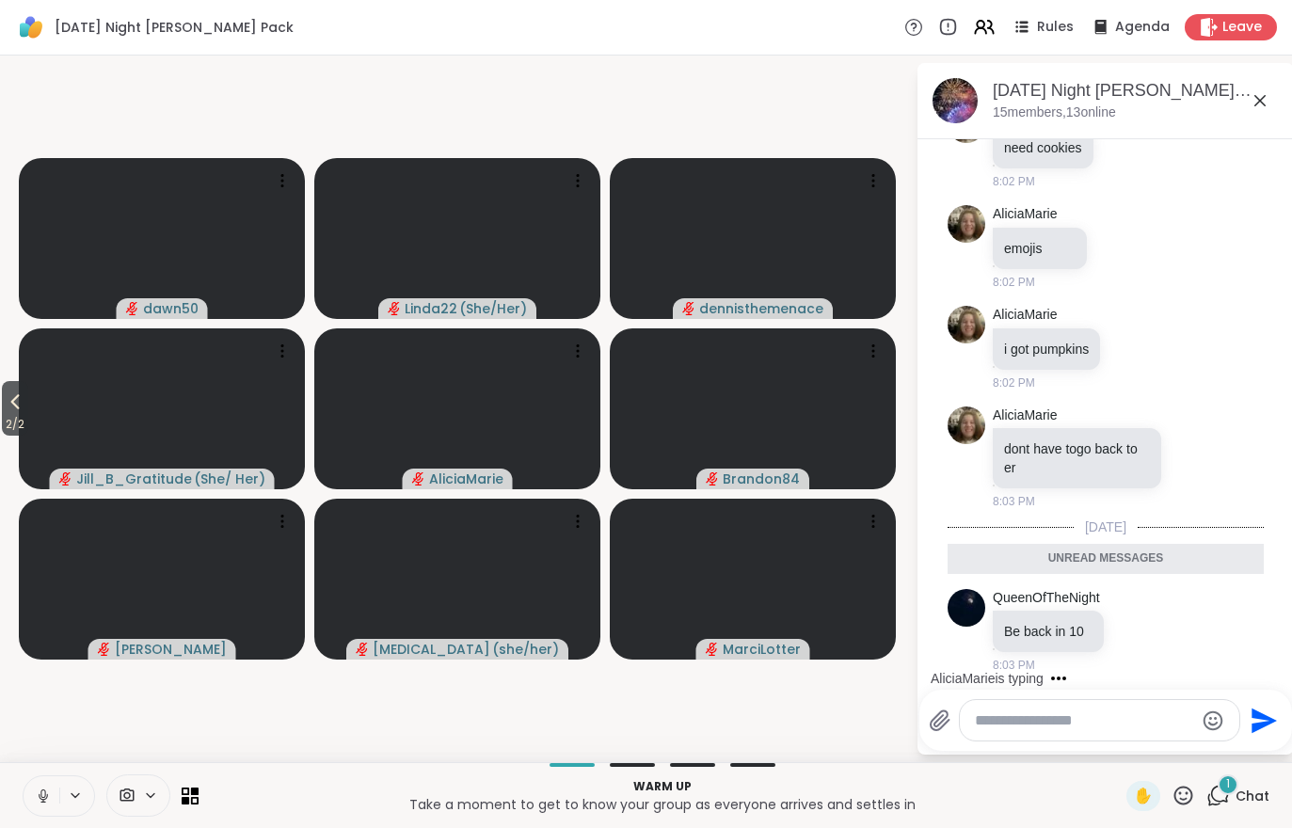
scroll to position [160, 0]
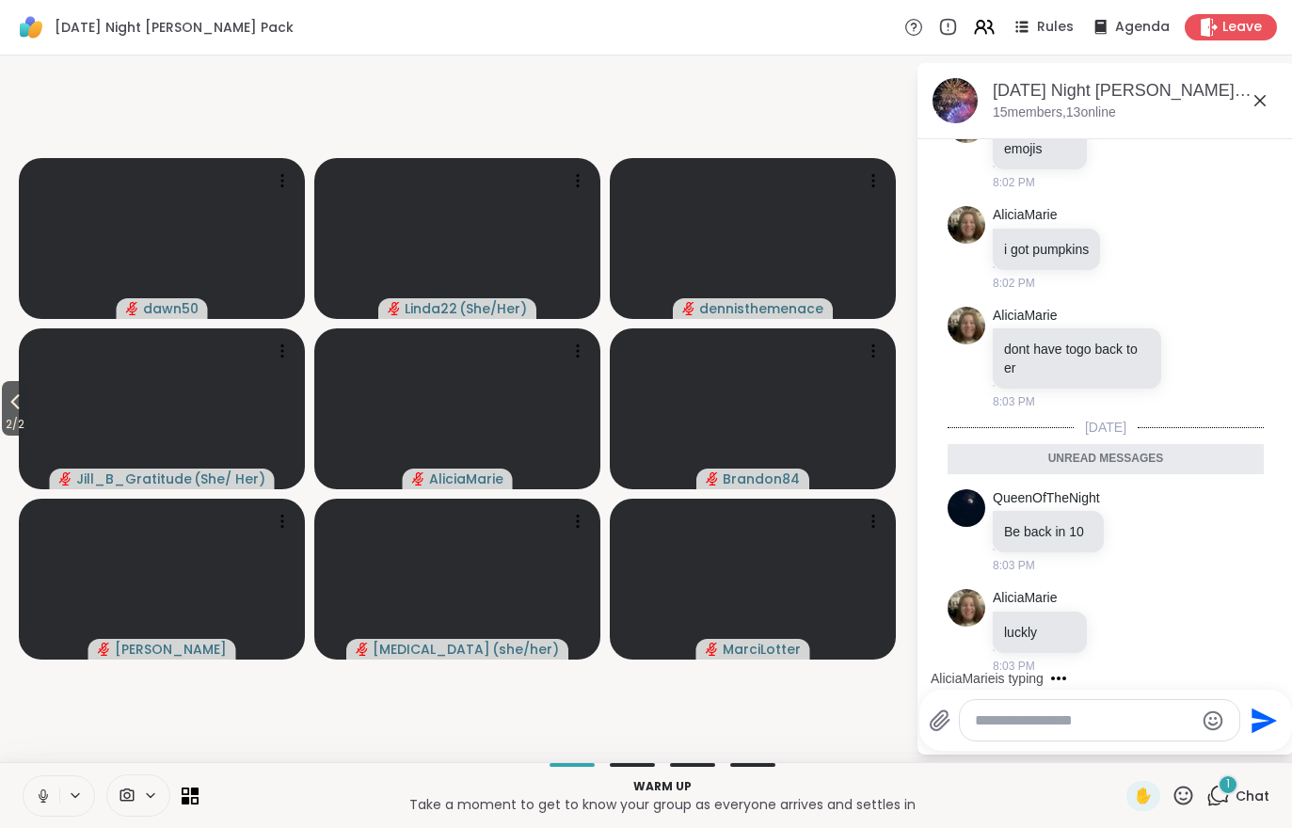
click at [1245, 782] on div "1 Chat" at bounding box center [1238, 796] width 63 height 30
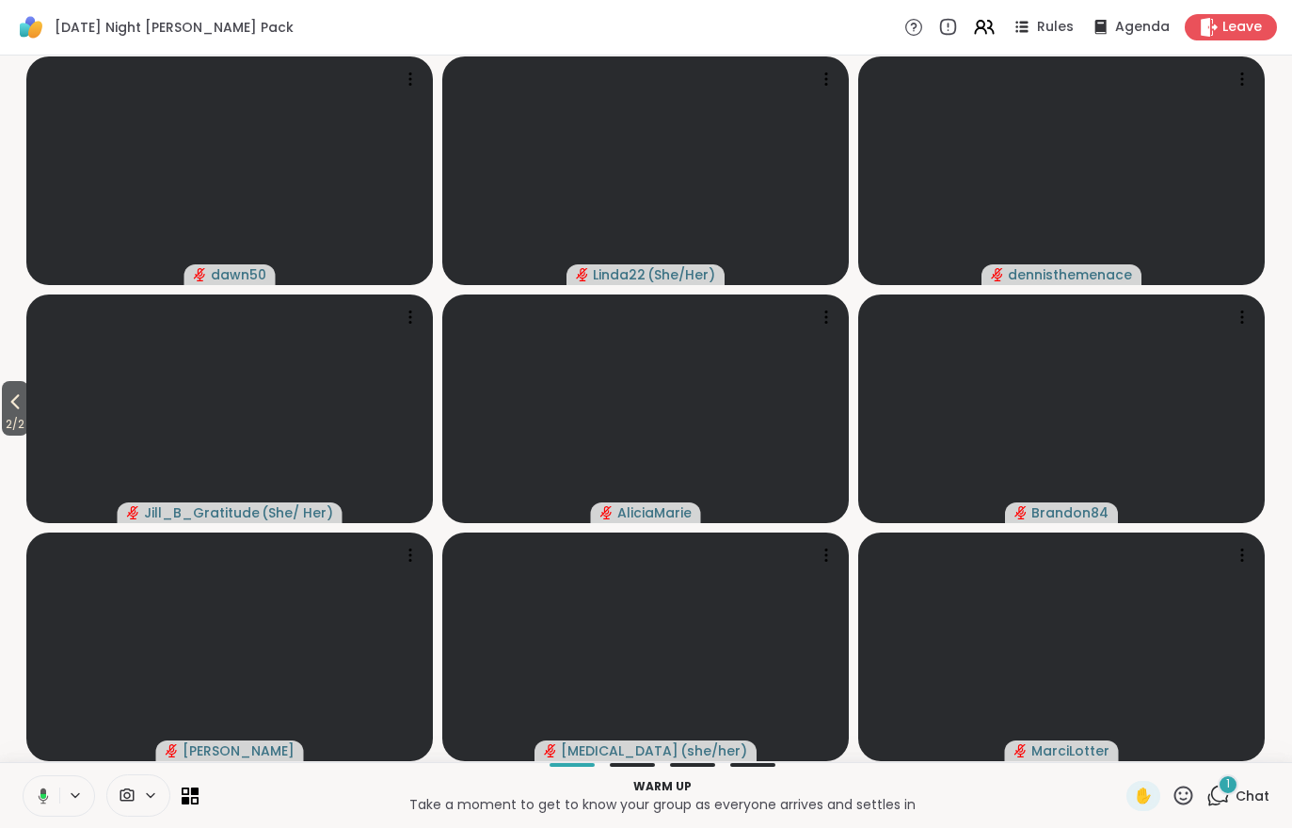
click at [1238, 810] on div "1 Chat" at bounding box center [1238, 796] width 63 height 30
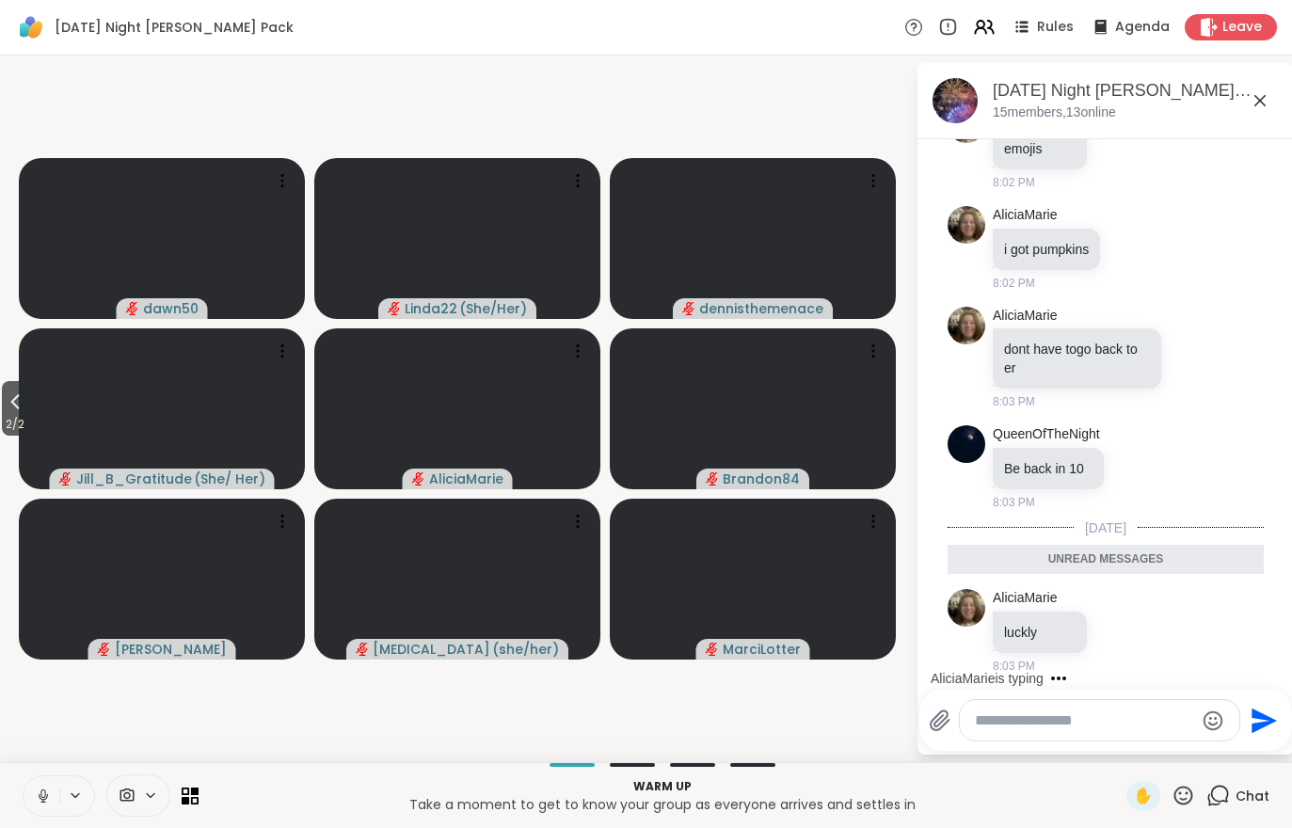
click at [8, 410] on icon at bounding box center [15, 402] width 23 height 23
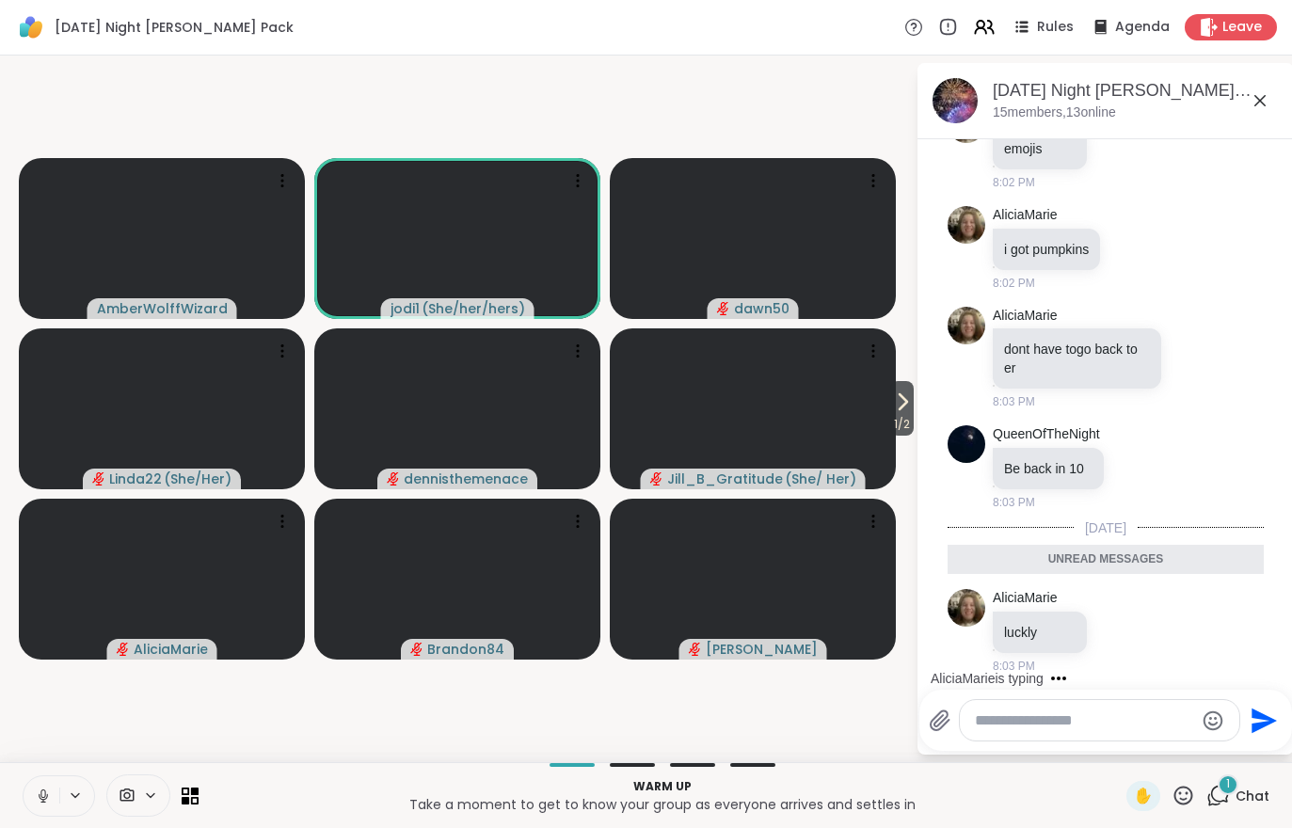
scroll to position [253, 0]
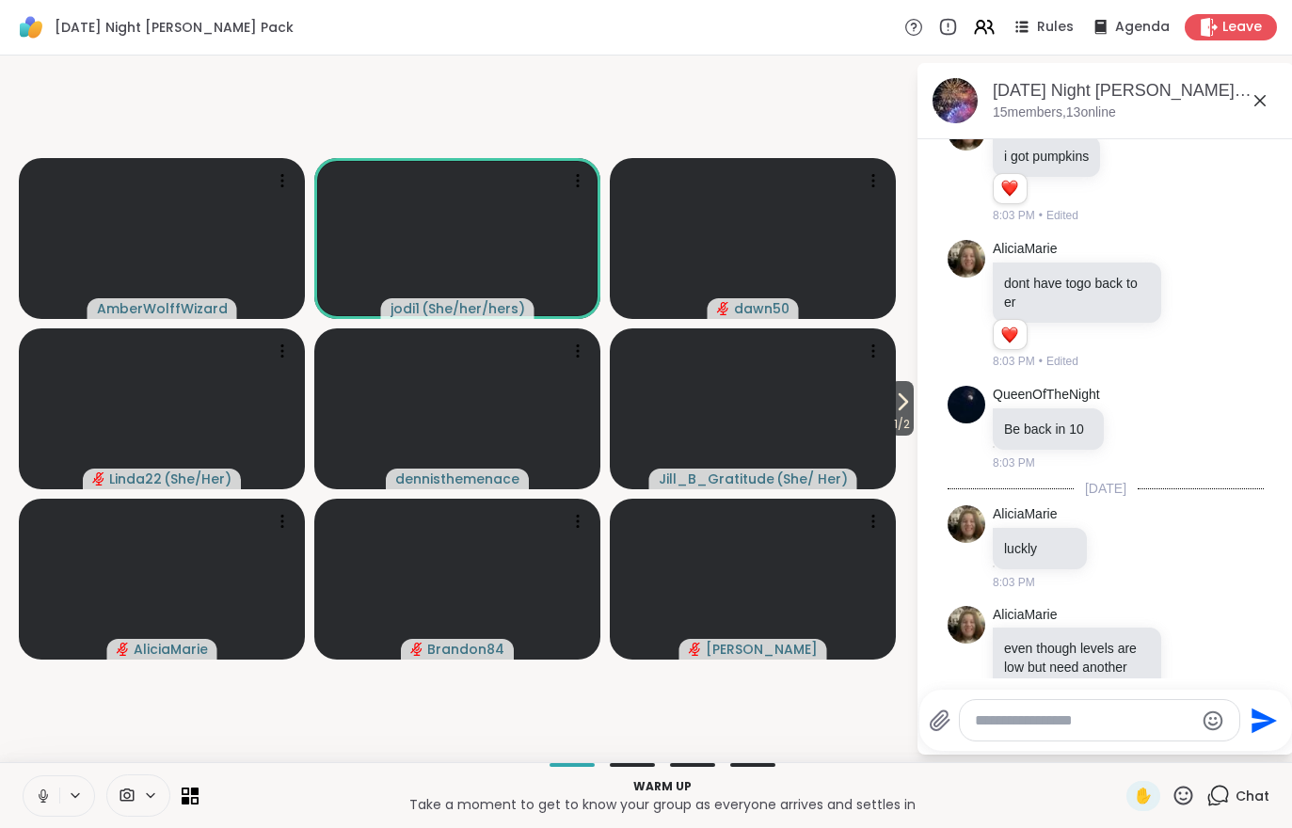
click at [35, 814] on button at bounding box center [42, 797] width 36 height 40
click at [137, 788] on span at bounding box center [125, 796] width 36 height 18
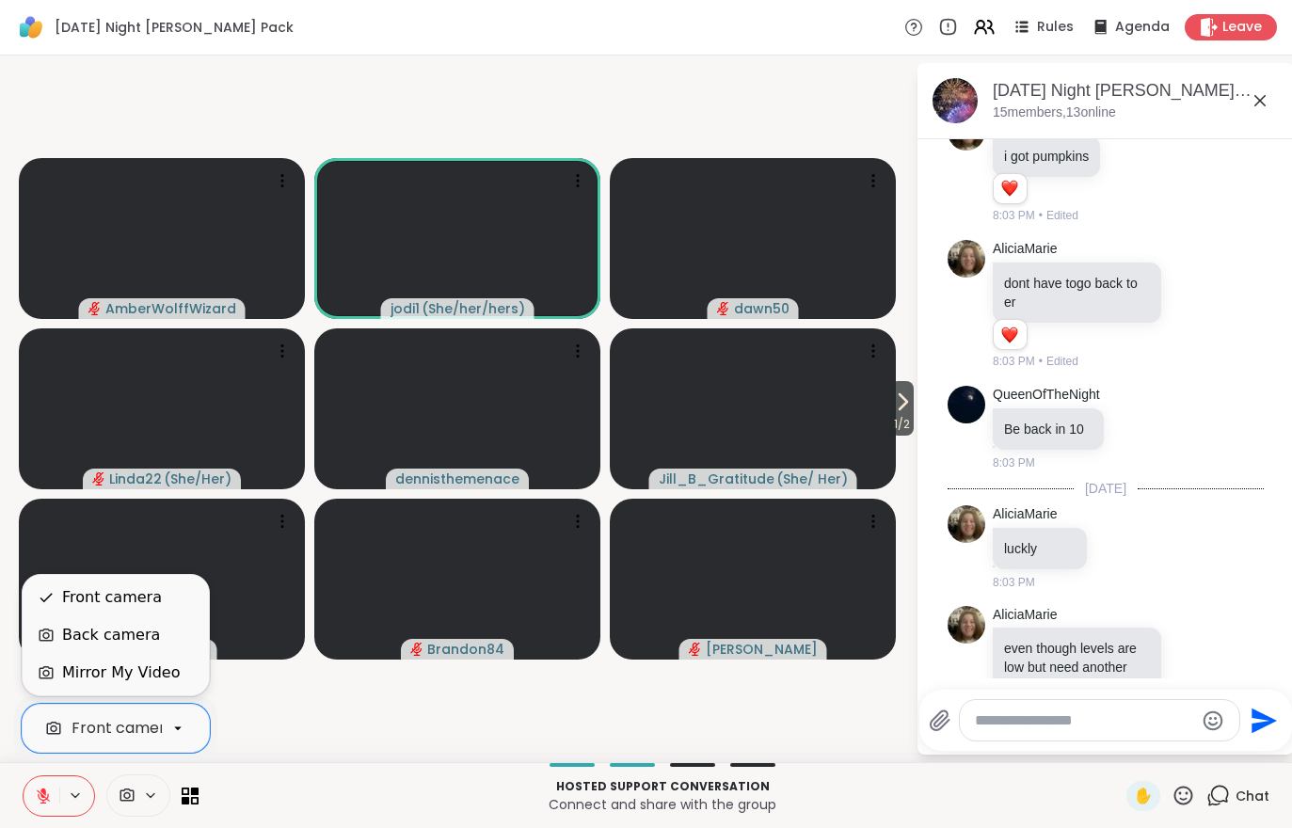
click at [88, 677] on div "Mirror My Video" at bounding box center [121, 673] width 118 height 23
click at [99, 639] on div "Back camera" at bounding box center [111, 635] width 98 height 23
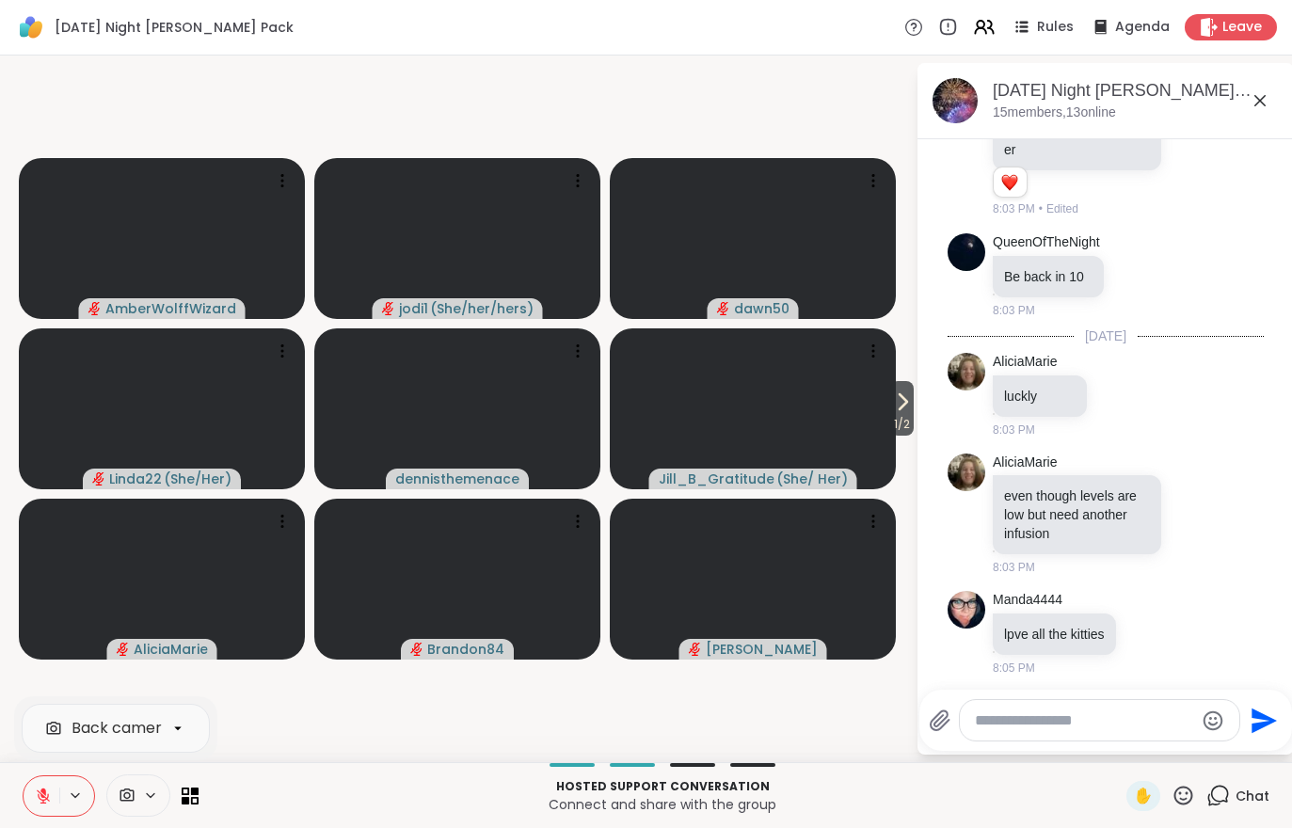
scroll to position [432, 0]
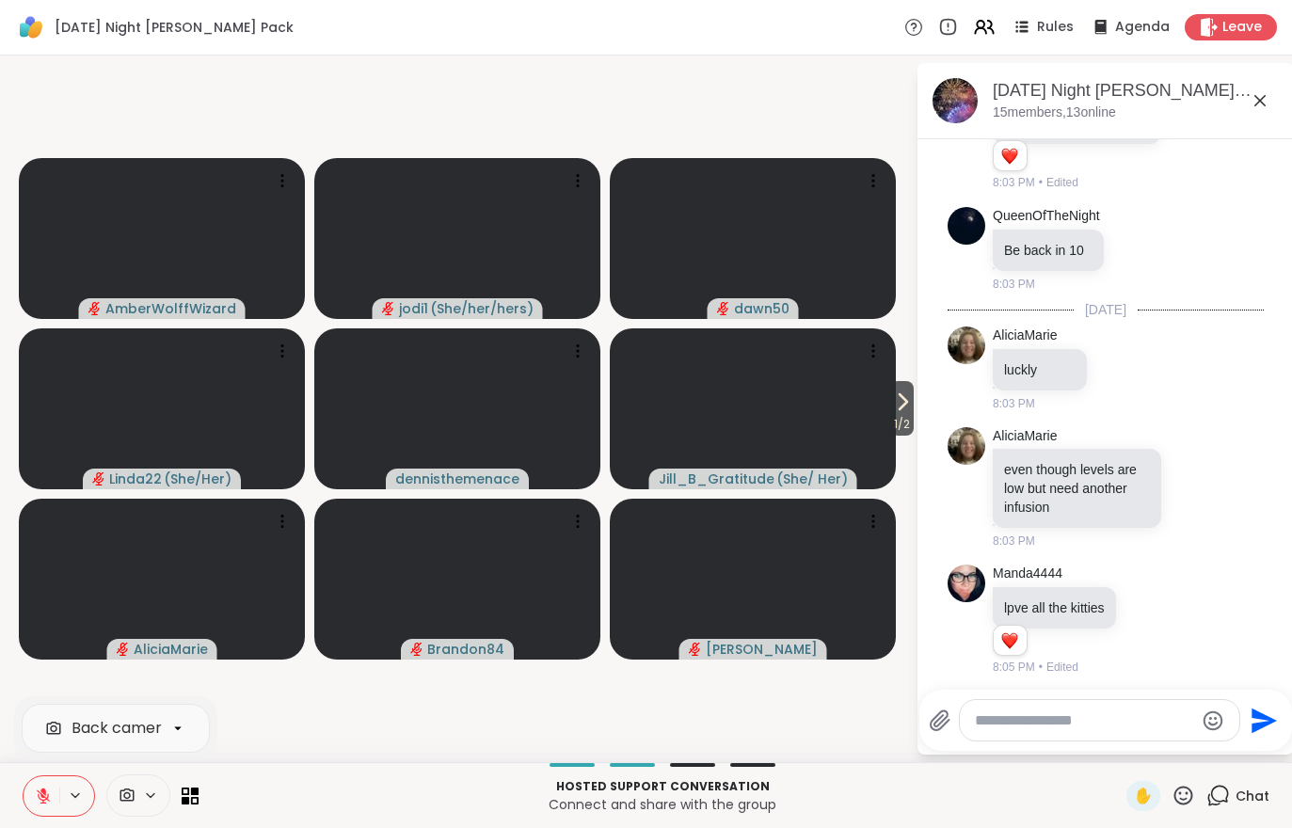
click at [44, 811] on button at bounding box center [42, 797] width 36 height 40
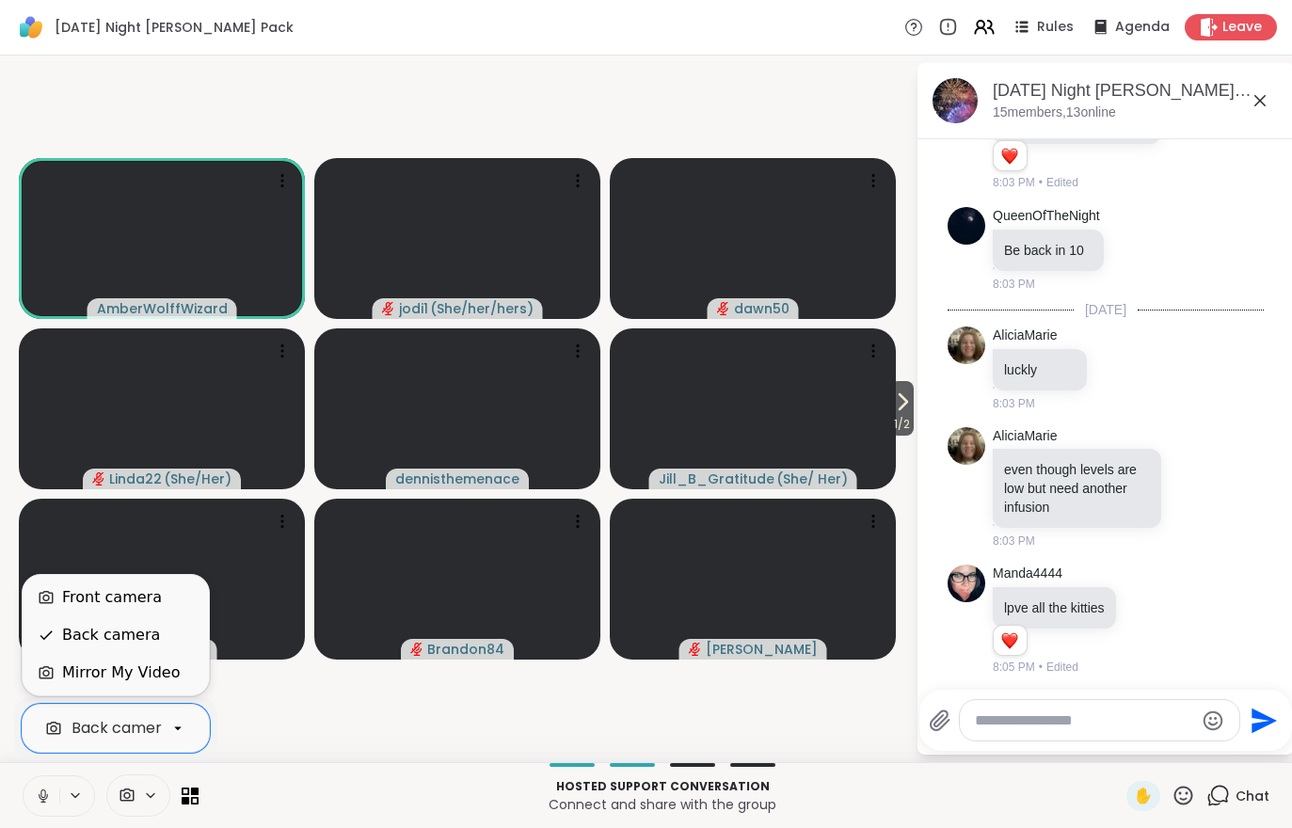
click at [87, 601] on div "Front camera" at bounding box center [112, 597] width 100 height 23
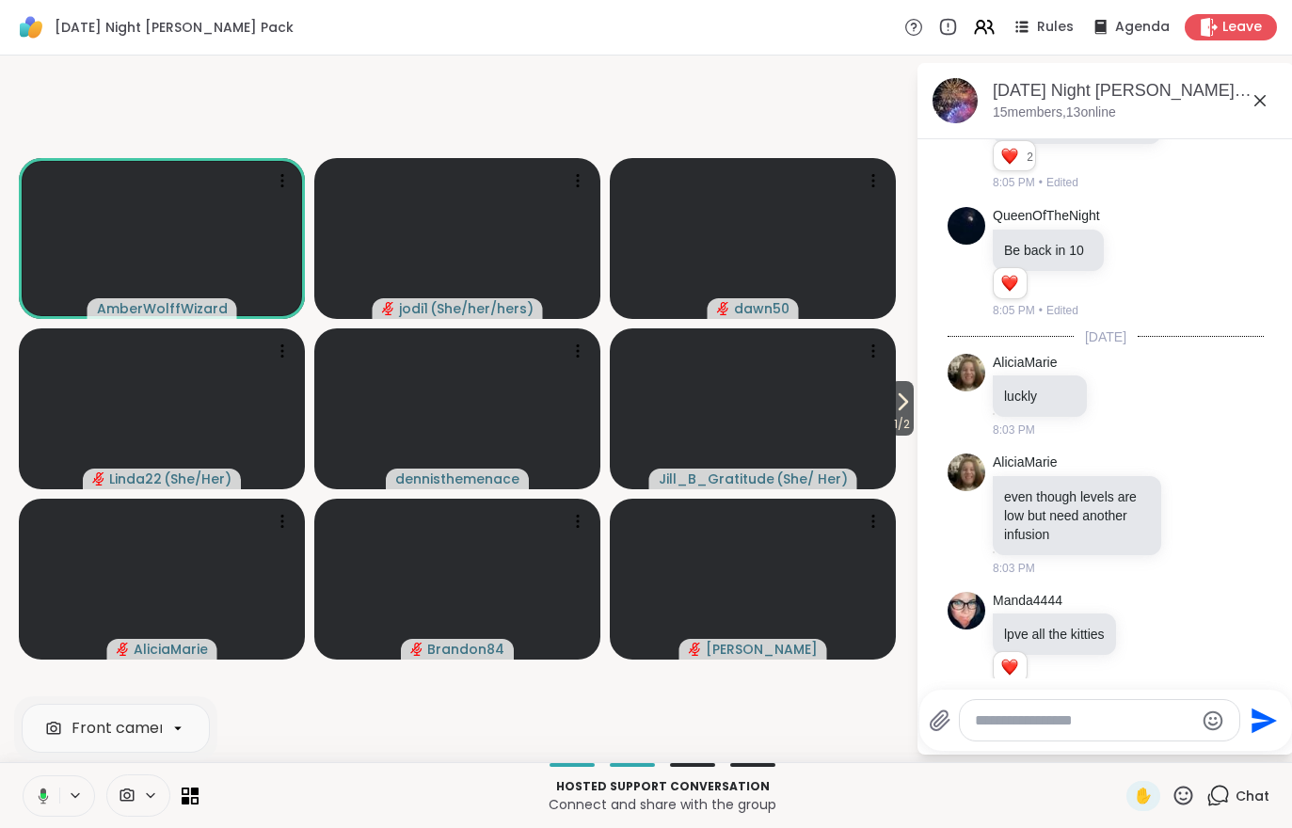
click at [903, 432] on span "1 / 2" at bounding box center [902, 424] width 24 height 23
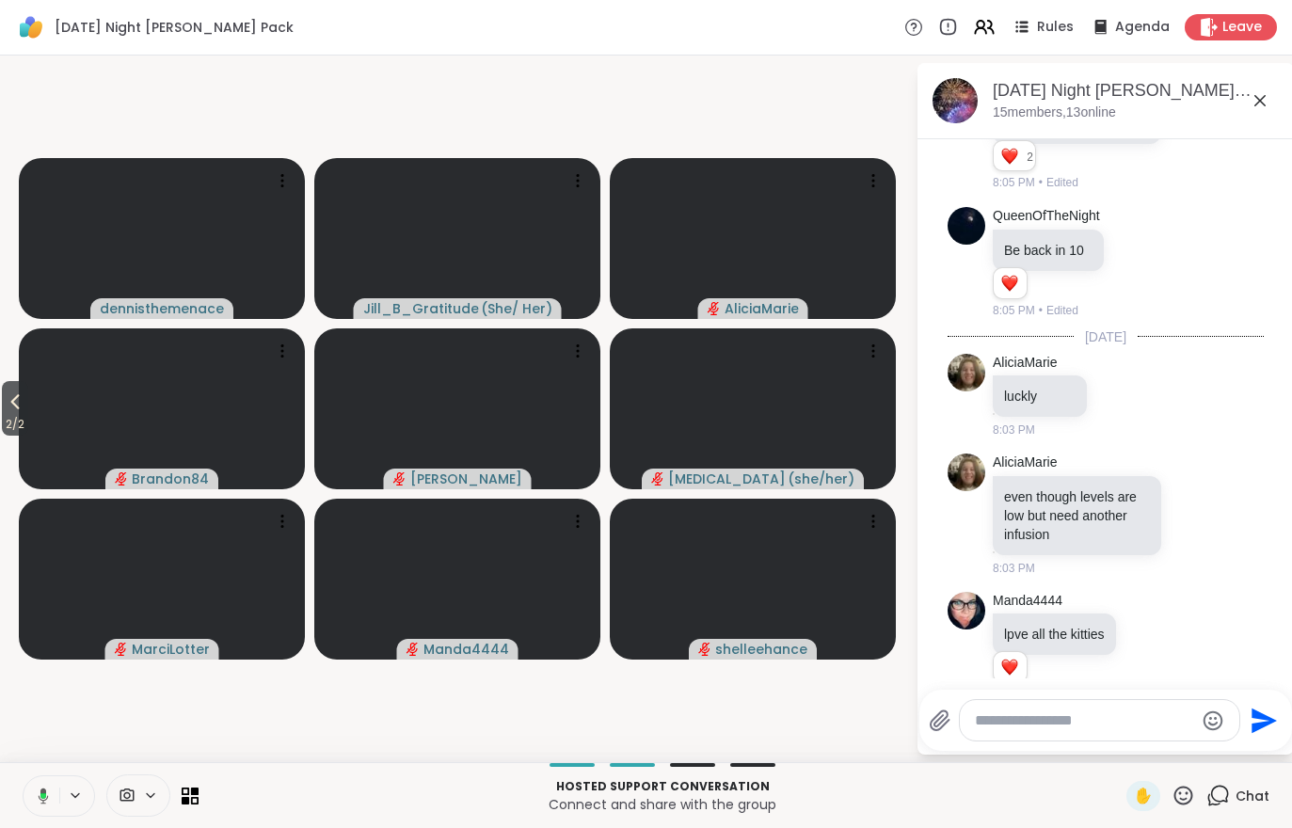
click at [1049, 29] on span "Rules" at bounding box center [1055, 27] width 37 height 19
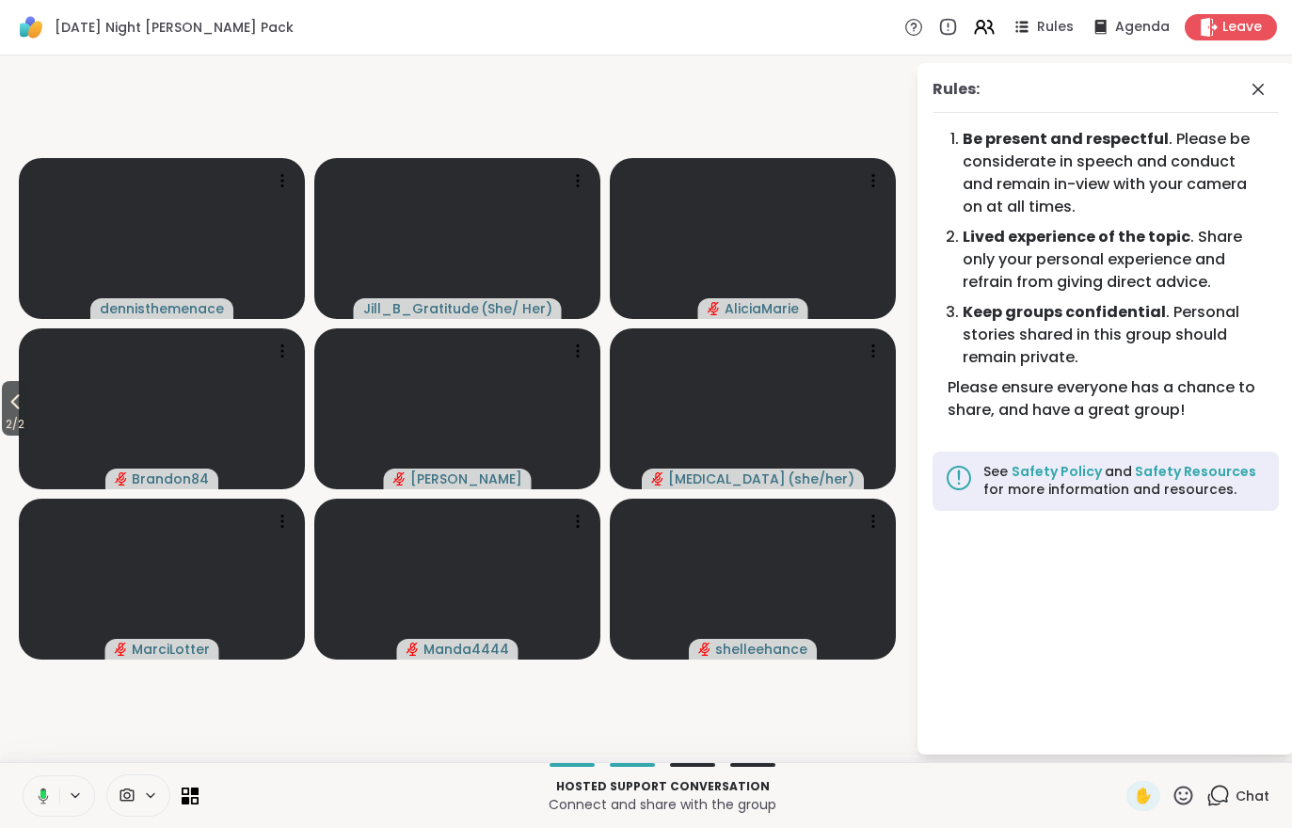
click at [3, 409] on button "2 / 2" at bounding box center [15, 408] width 26 height 55
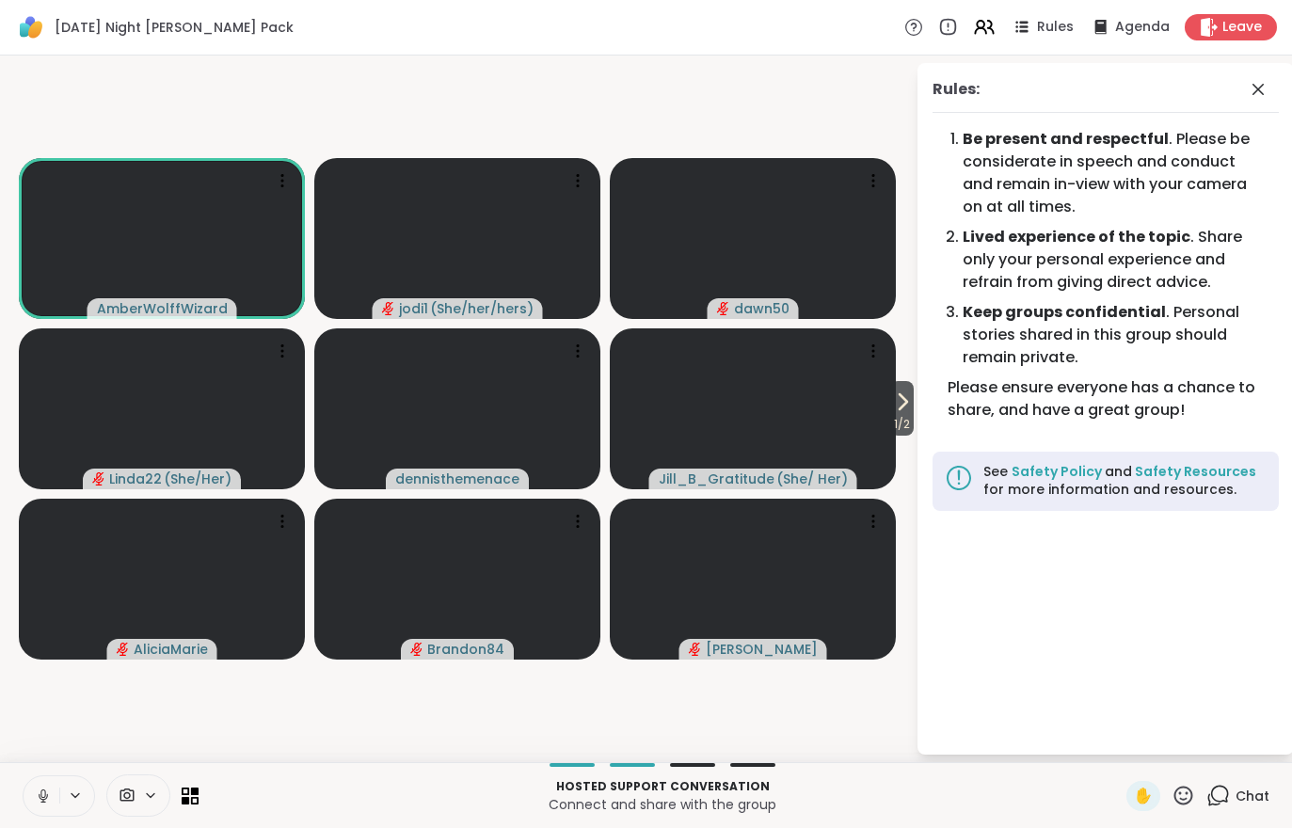
click at [995, 20] on icon at bounding box center [984, 27] width 23 height 23
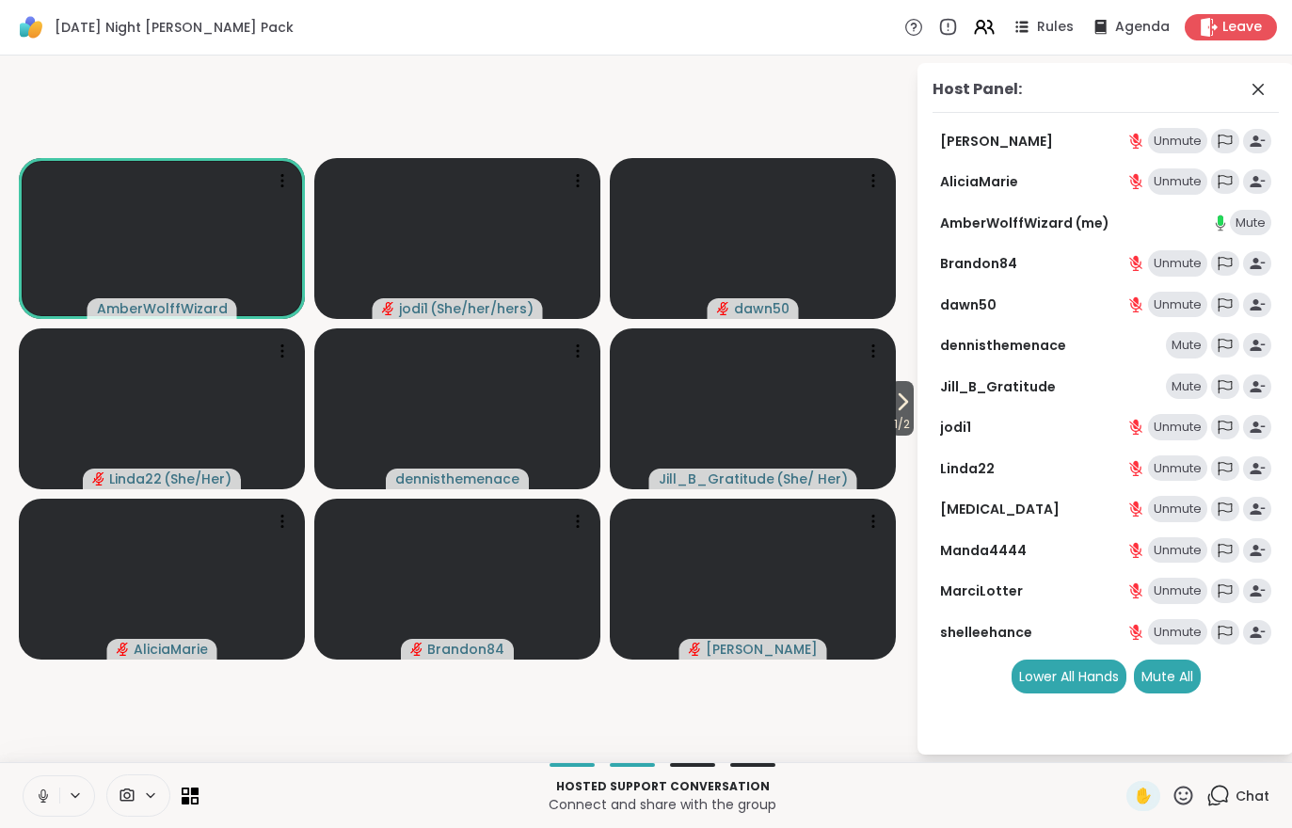
click at [1164, 674] on div "Mute All" at bounding box center [1167, 677] width 67 height 34
click at [99, 274] on video at bounding box center [162, 238] width 286 height 161
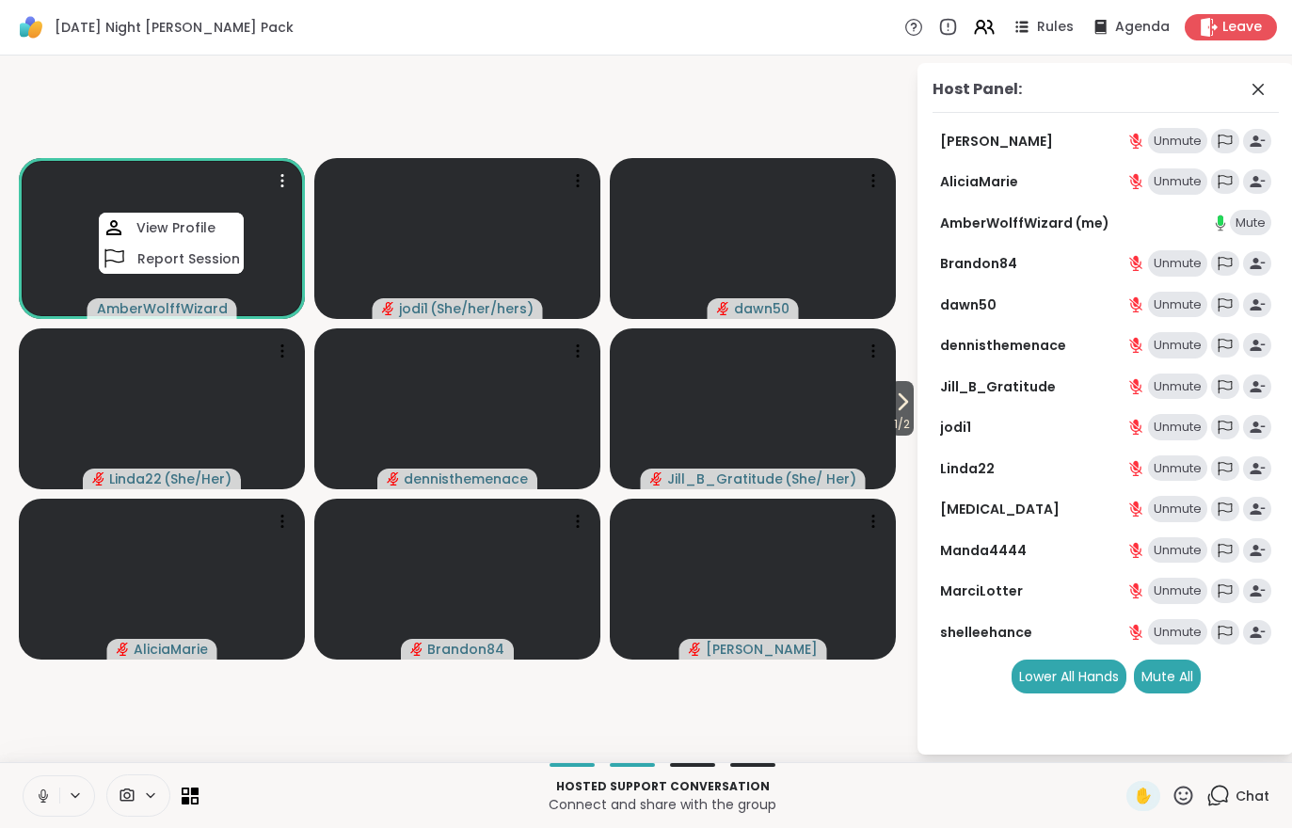
click at [144, 221] on h4 "View Profile" at bounding box center [175, 227] width 79 height 19
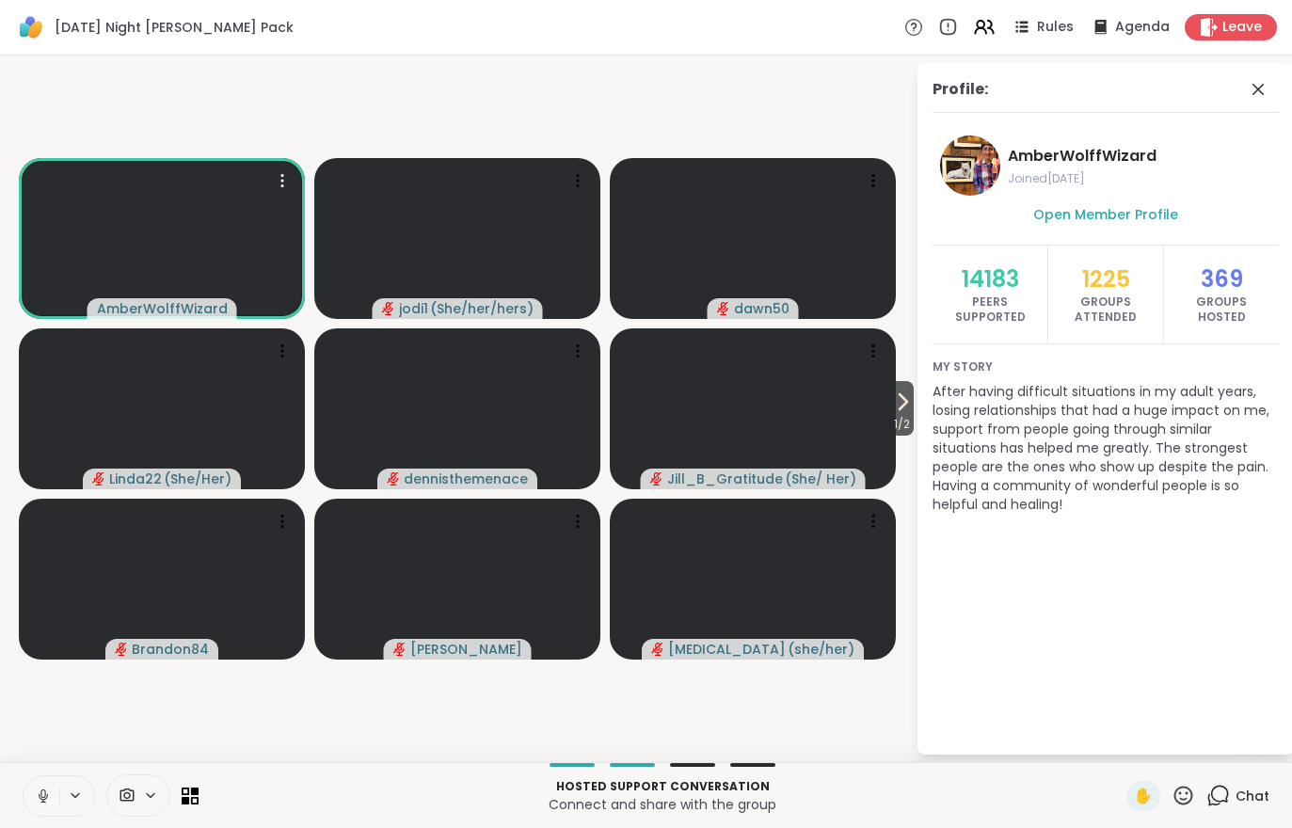
click at [893, 406] on icon at bounding box center [902, 402] width 23 height 23
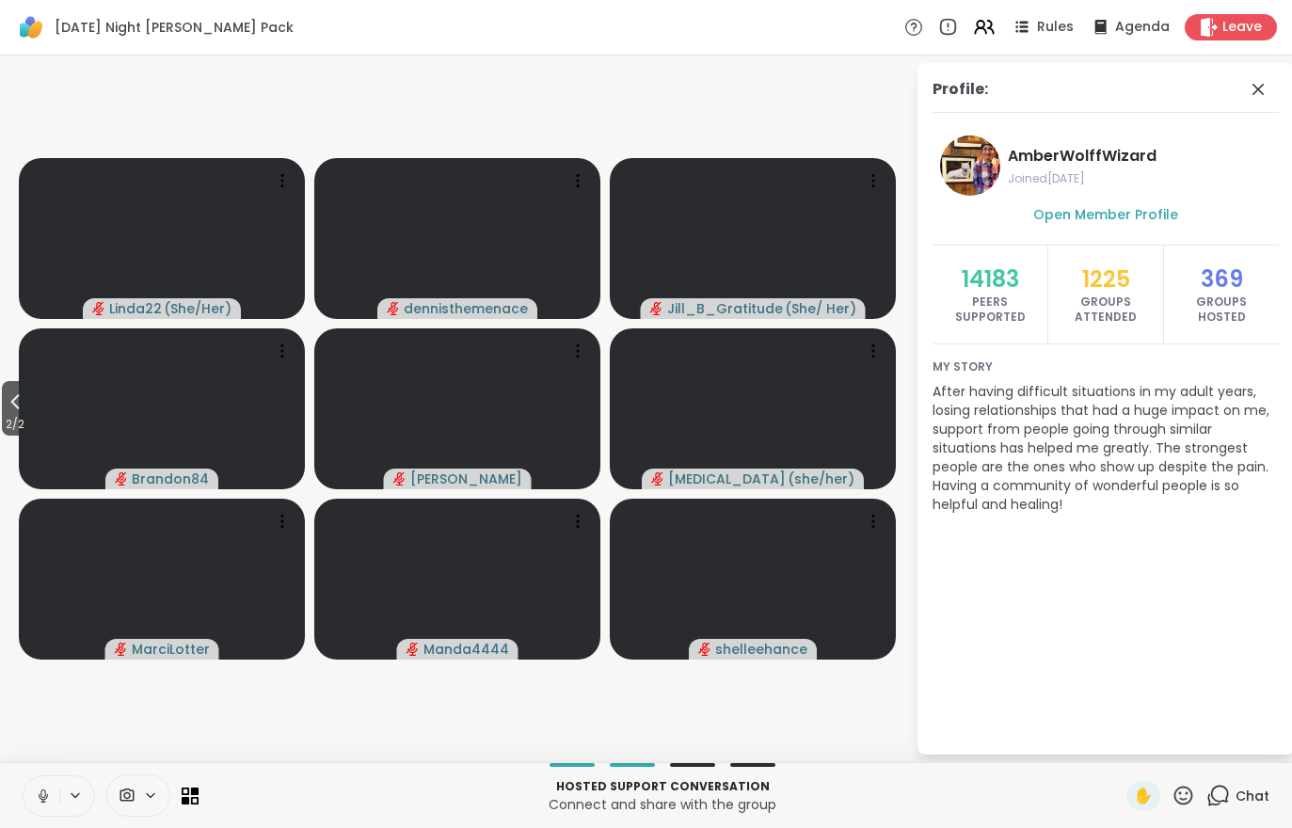
click at [8, 424] on span "2 / 2" at bounding box center [15, 424] width 26 height 23
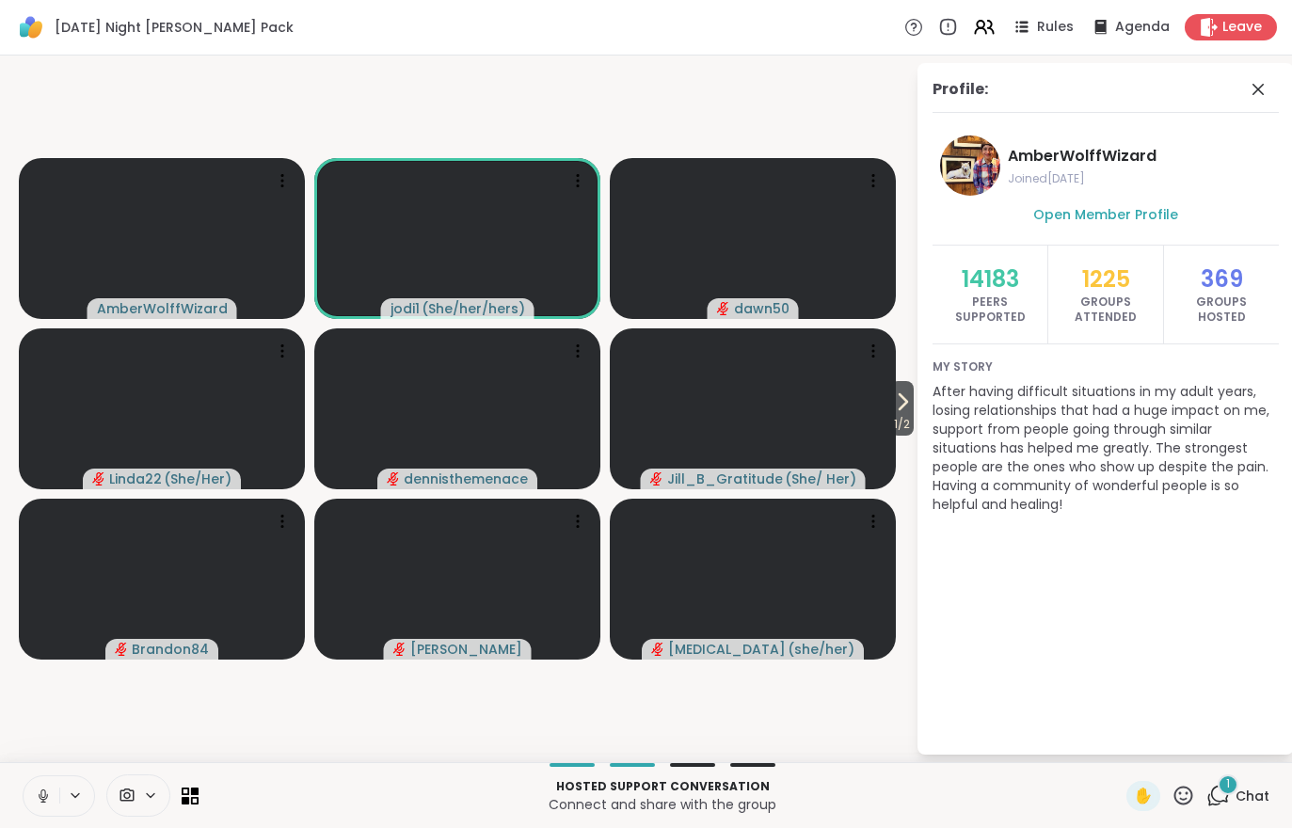
click at [1259, 797] on span "Chat" at bounding box center [1253, 796] width 34 height 19
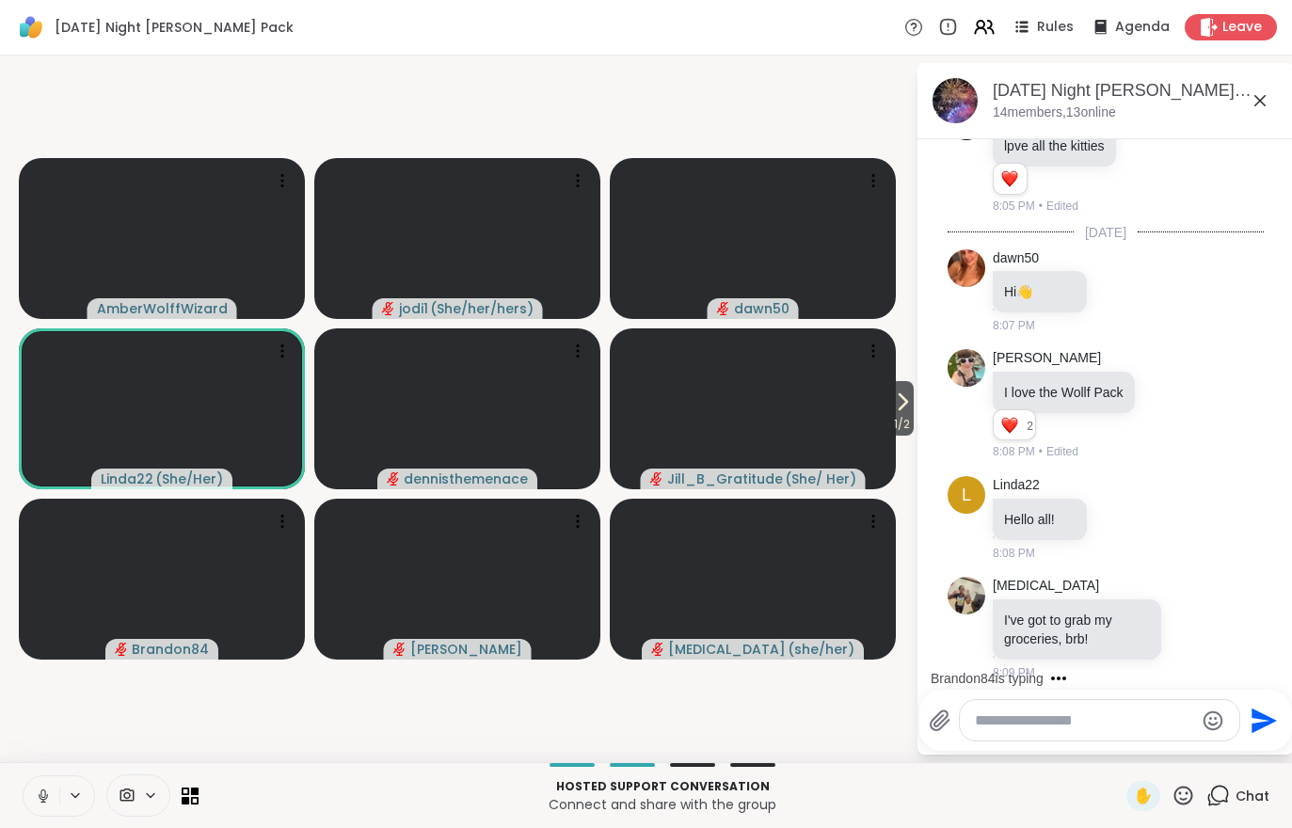
scroll to position [1093, 0]
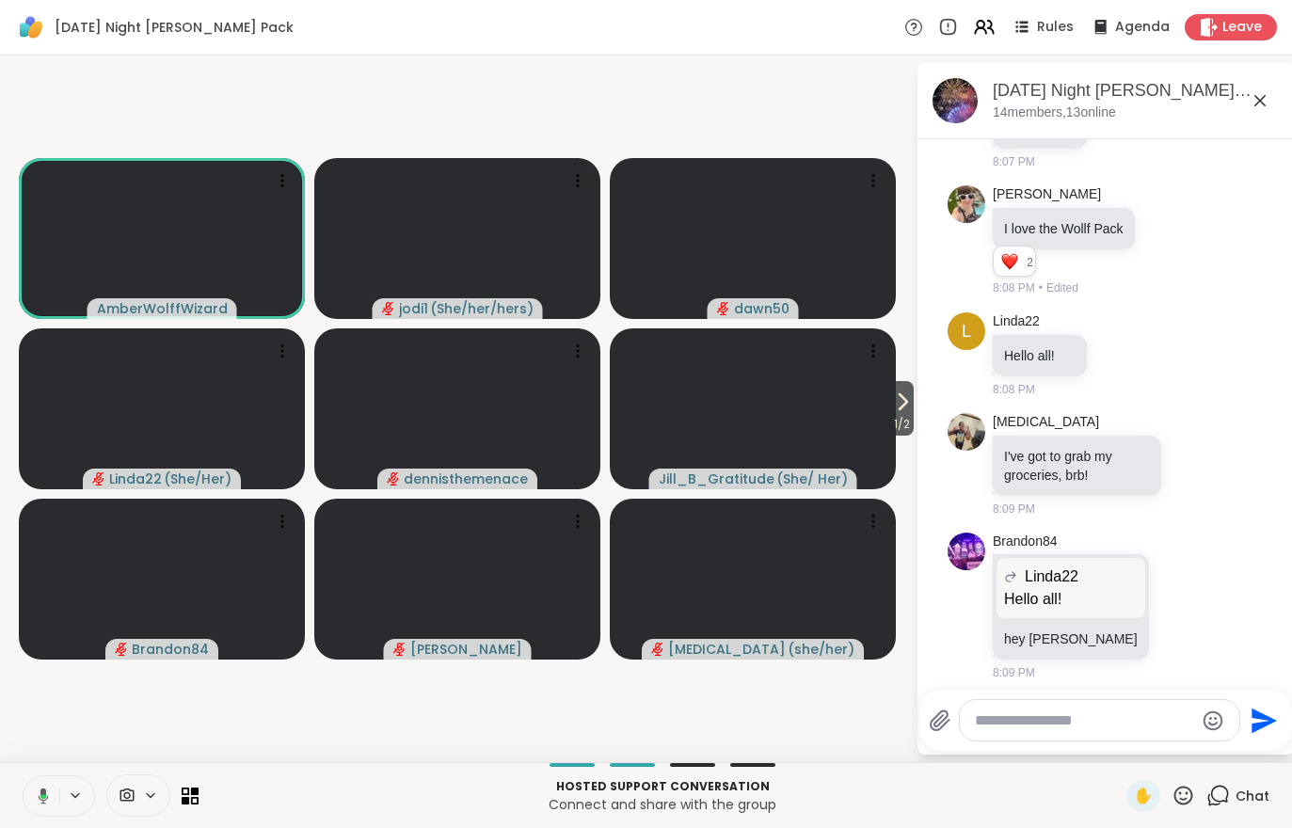
click at [980, 31] on icon at bounding box center [980, 31] width 11 height 6
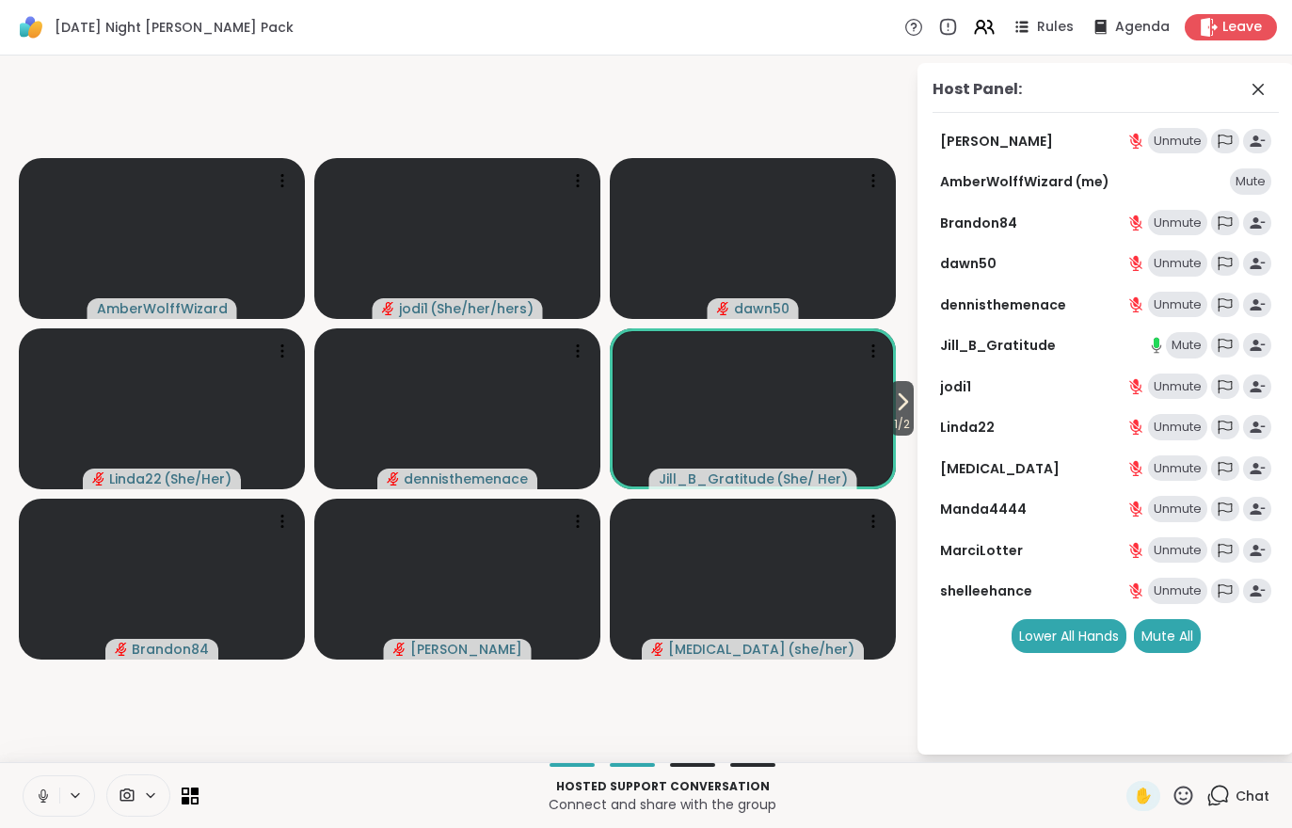
click at [1261, 808] on div "Chat" at bounding box center [1238, 796] width 63 height 30
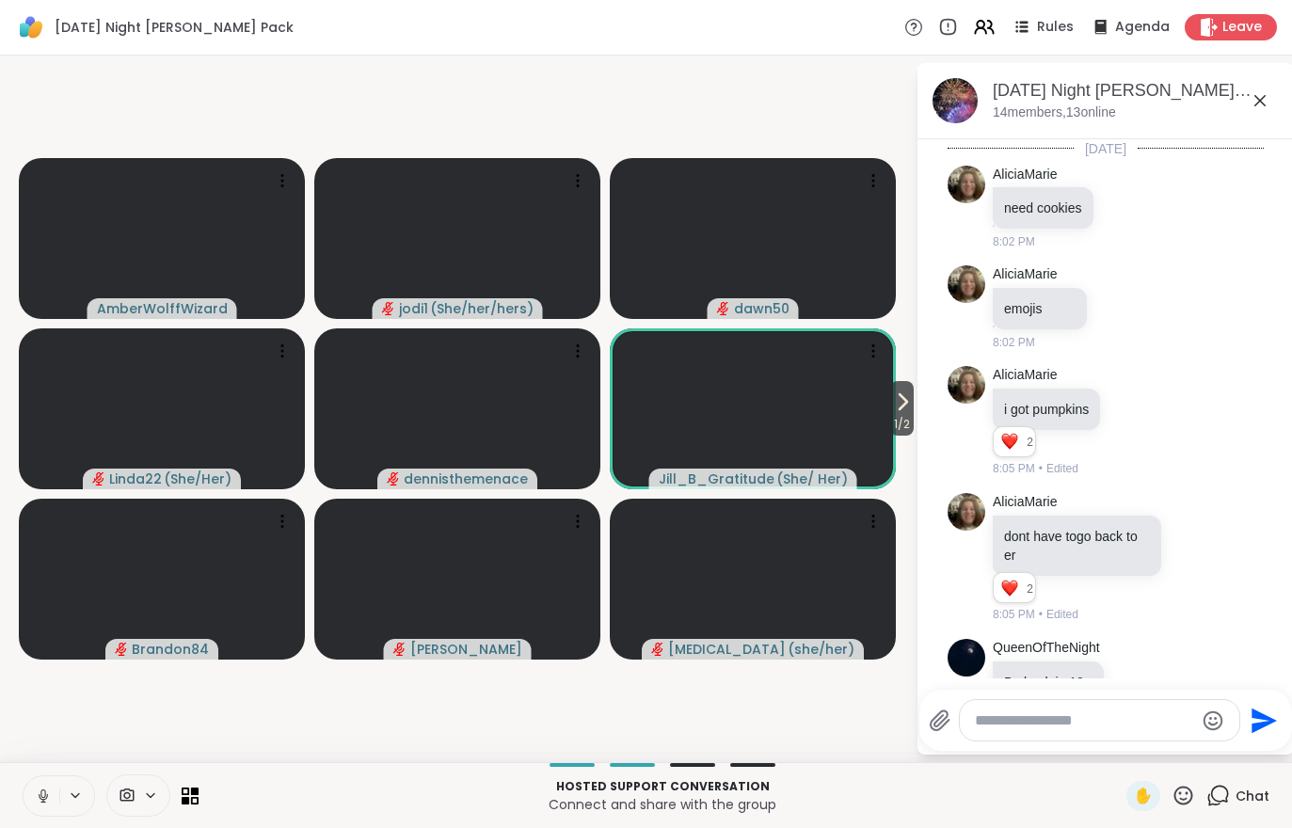
scroll to position [1074, 0]
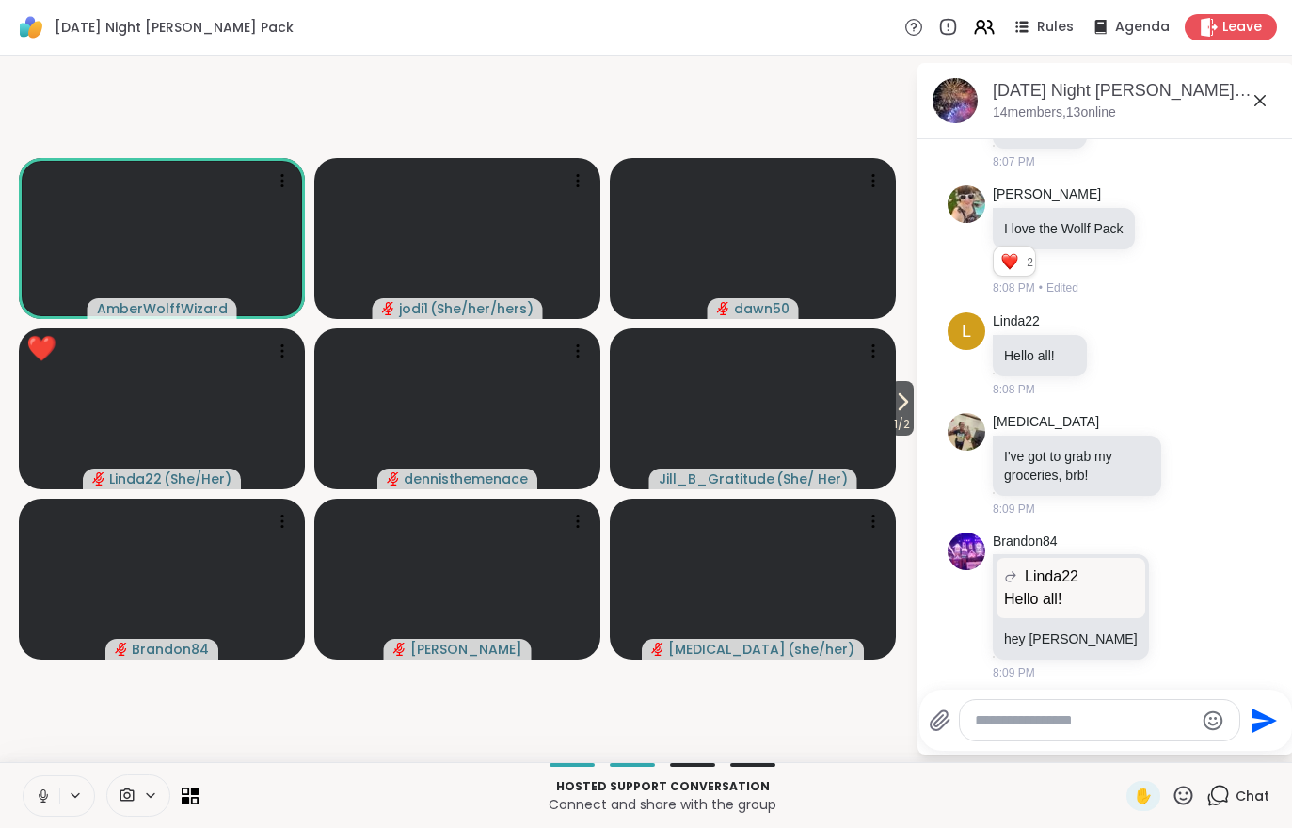
click at [914, 408] on button "1 / 2" at bounding box center [902, 408] width 24 height 55
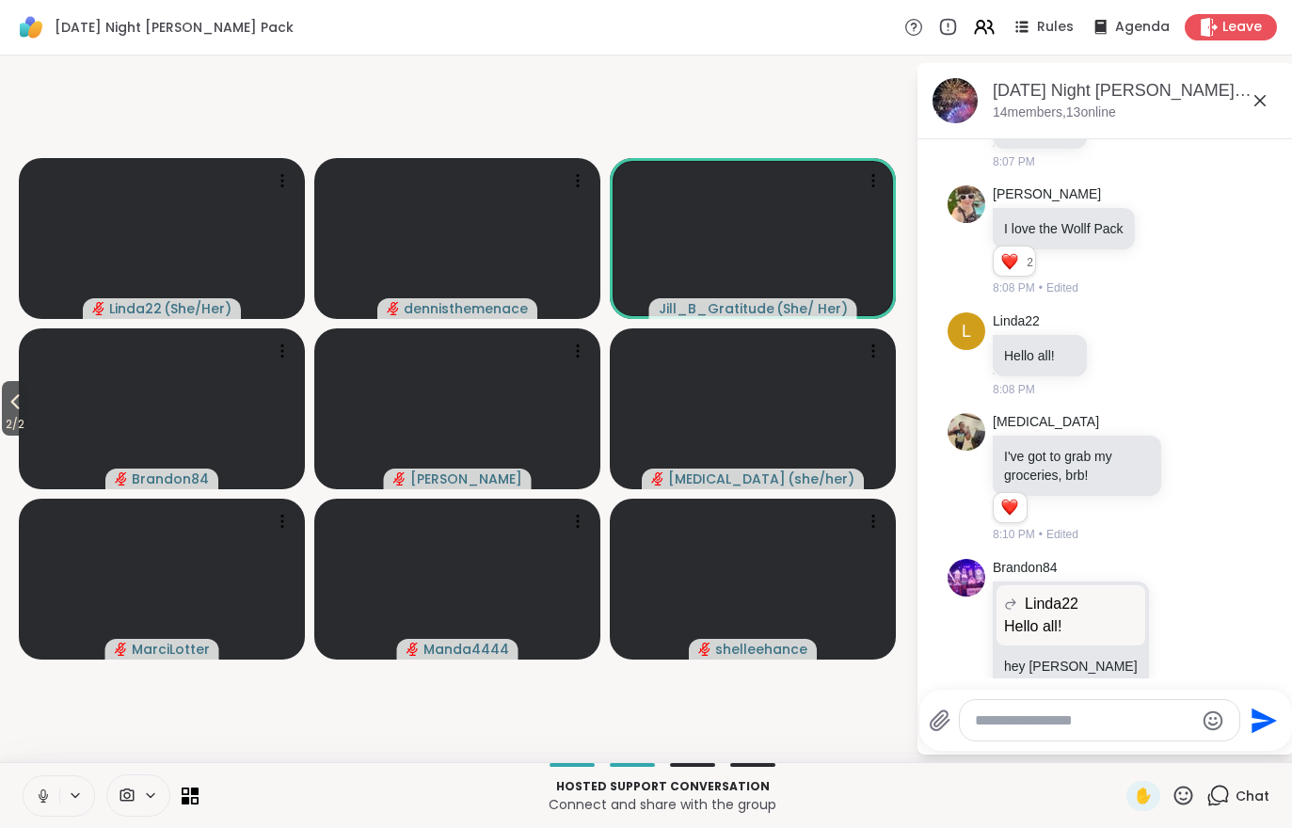
scroll to position [1127, 0]
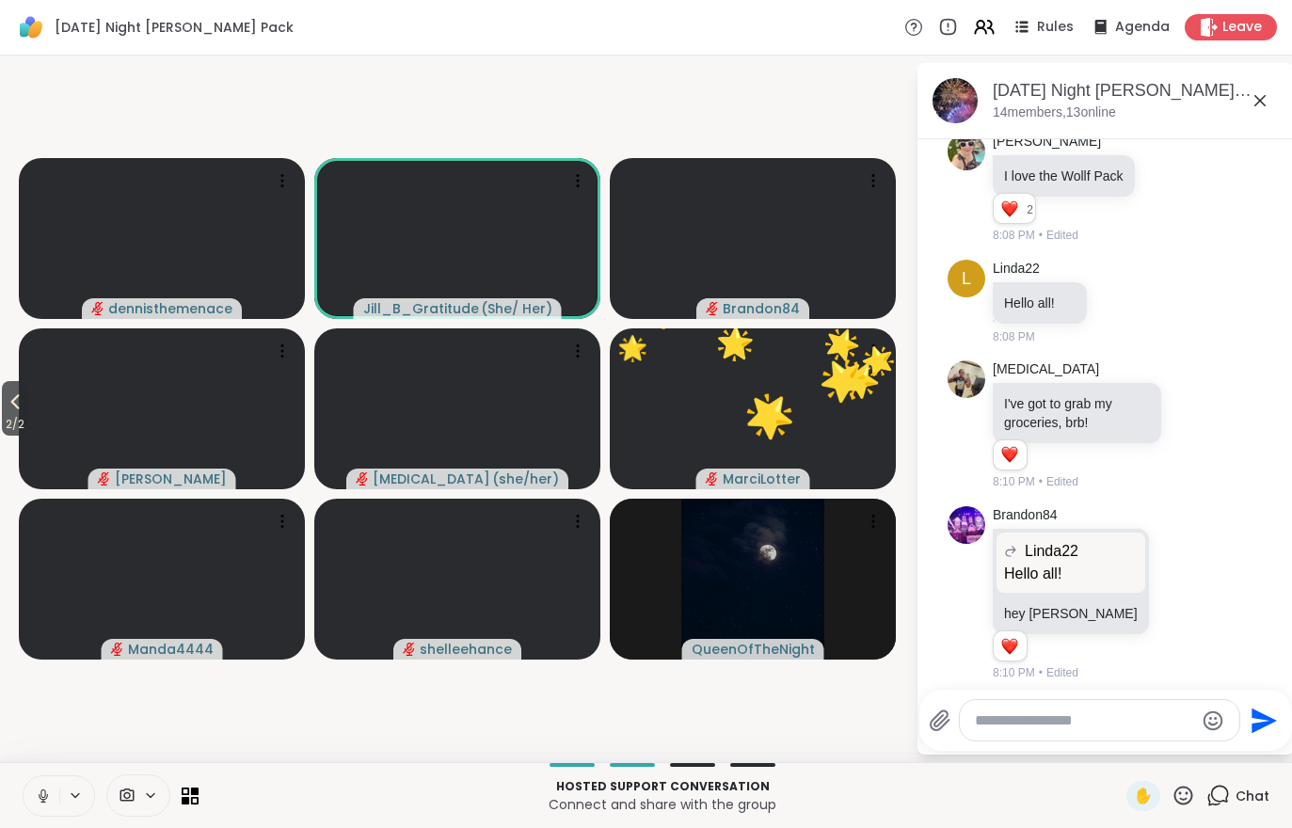
click at [15, 419] on span "2 / 2" at bounding box center [15, 424] width 26 height 23
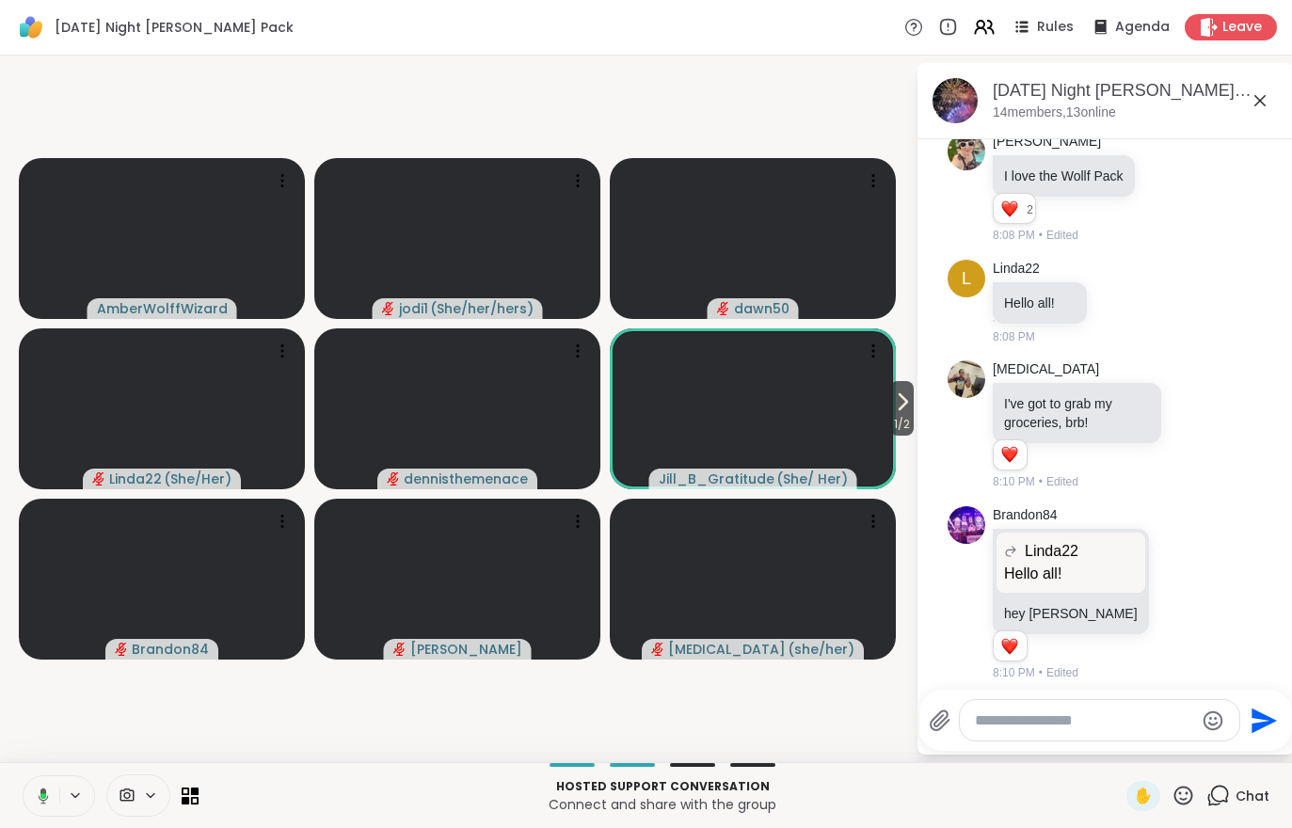
click at [1183, 797] on icon at bounding box center [1184, 796] width 24 height 24
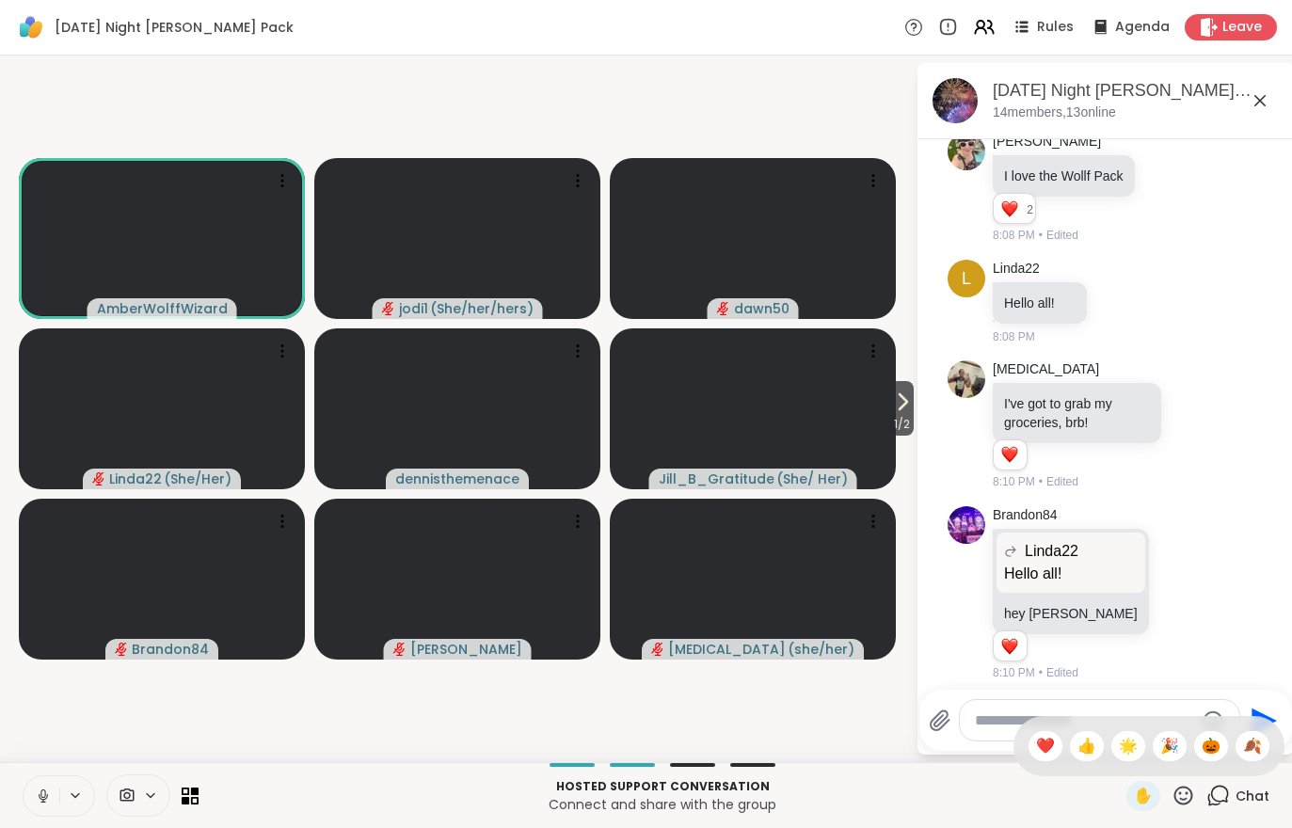
click at [1175, 750] on span "🎉" at bounding box center [1170, 746] width 19 height 23
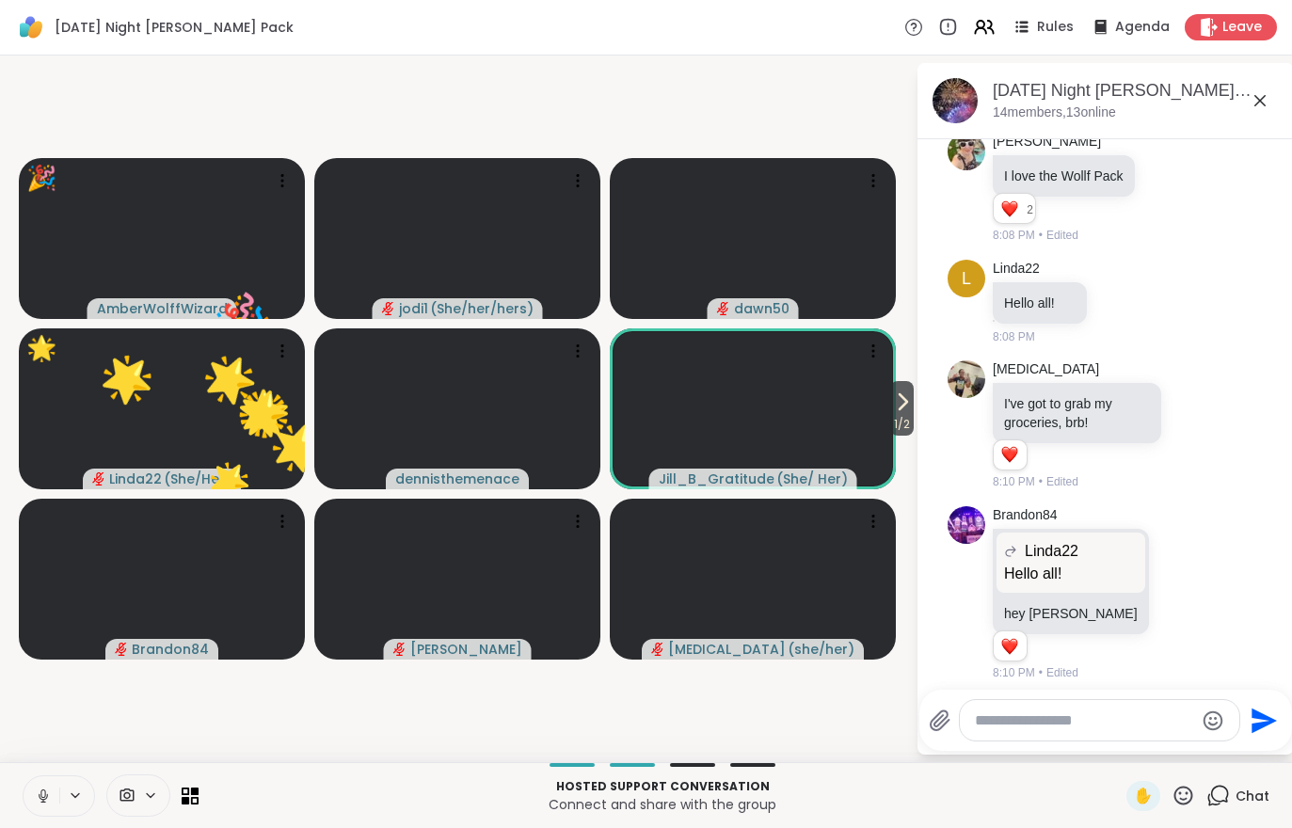
click at [891, 403] on icon at bounding box center [902, 402] width 23 height 23
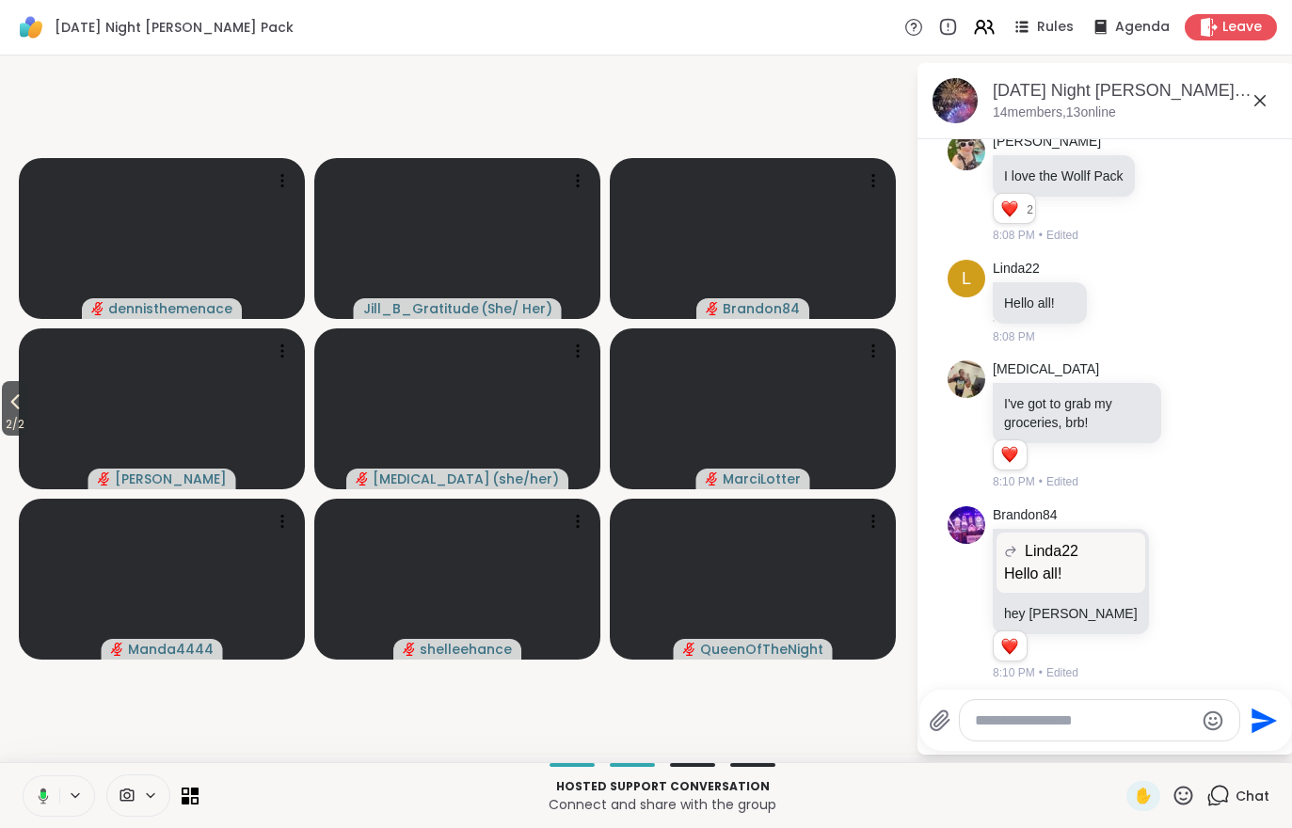
click at [27, 424] on span "2 / 2" at bounding box center [15, 424] width 26 height 23
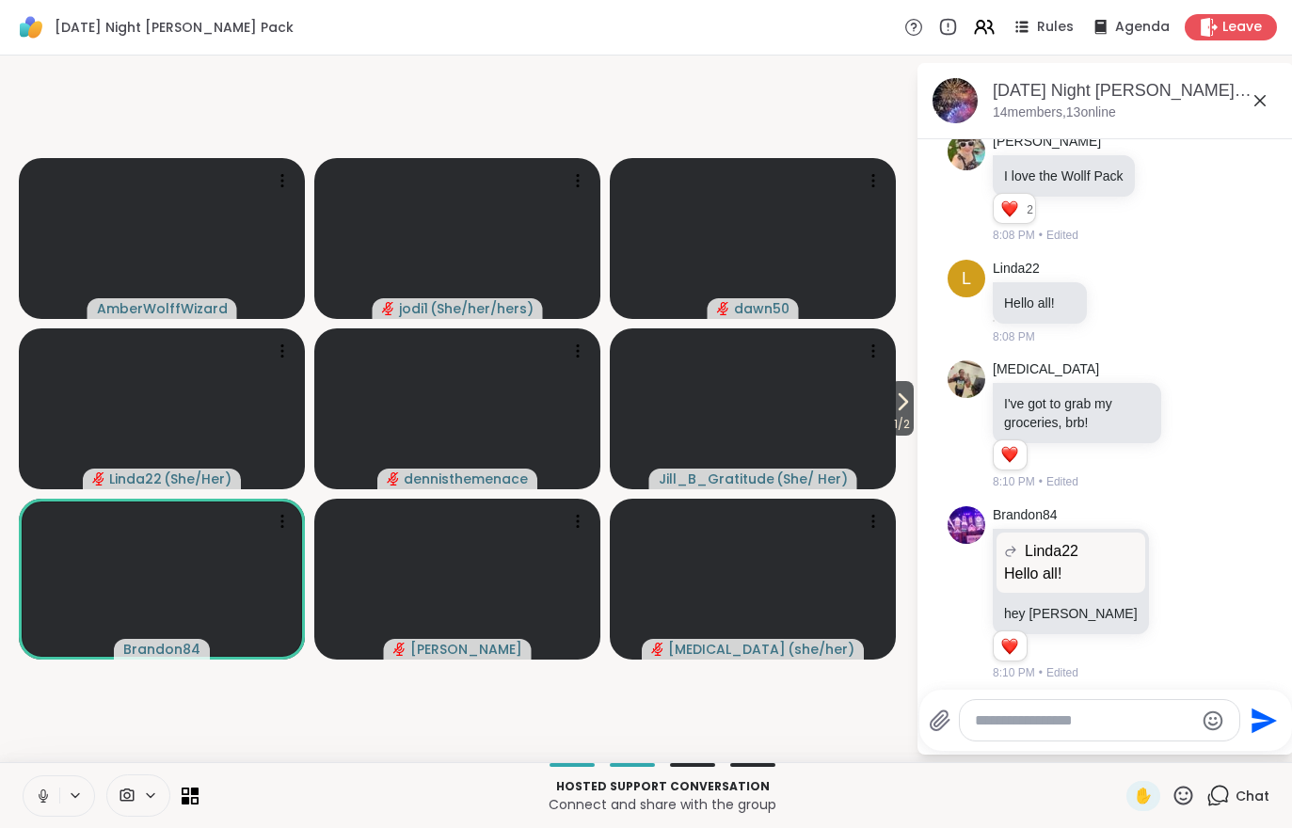
click at [900, 420] on span "1 / 2" at bounding box center [902, 424] width 24 height 23
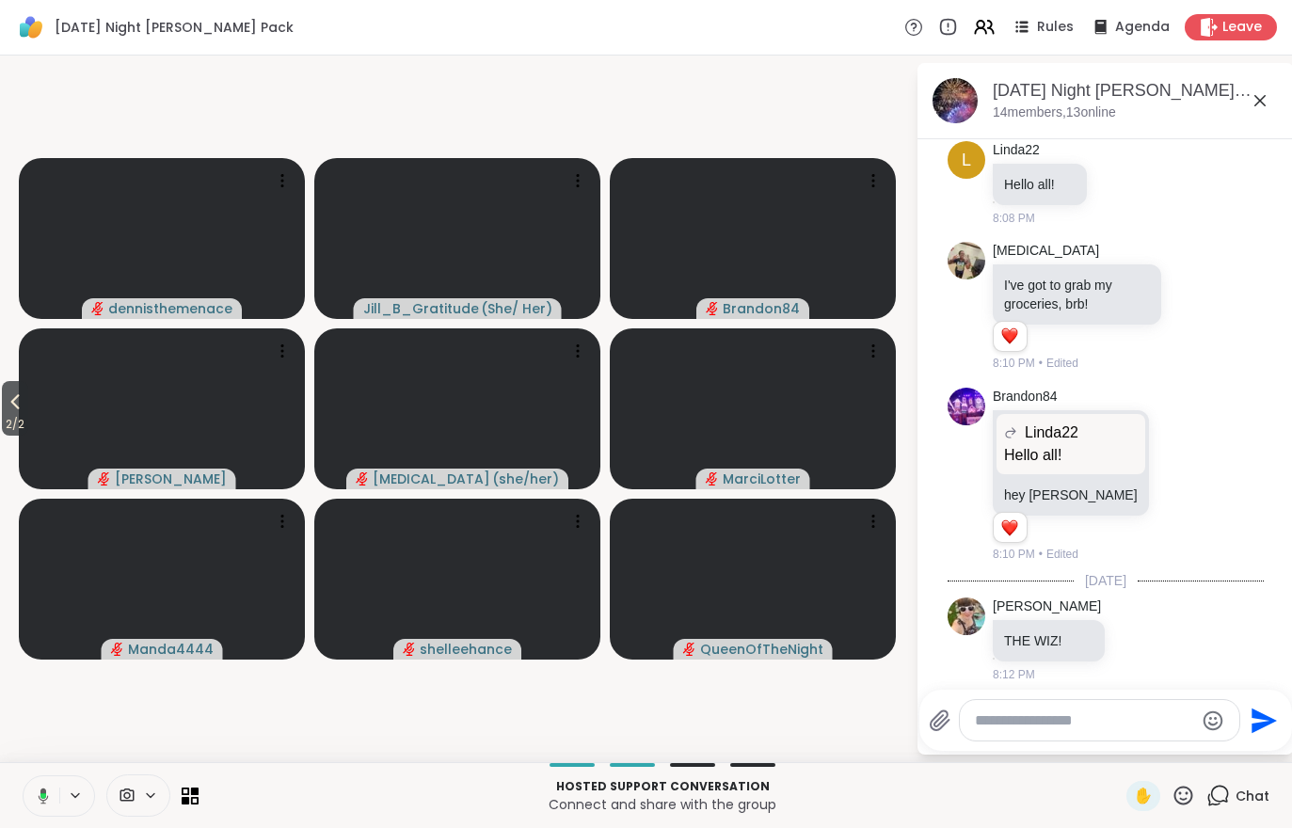
scroll to position [1345, 0]
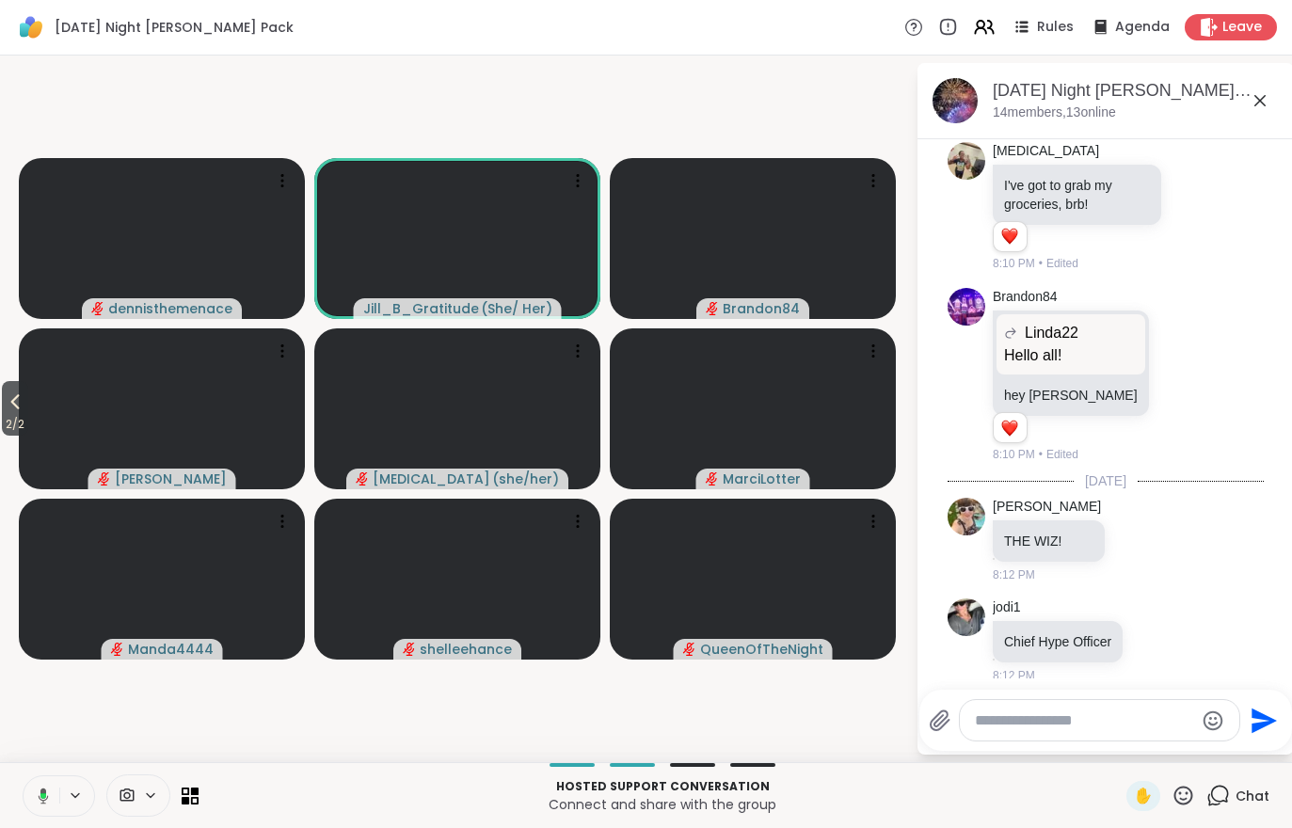
click at [34, 814] on button at bounding box center [40, 797] width 39 height 40
click at [28, 436] on span "2 / 2" at bounding box center [15, 424] width 26 height 23
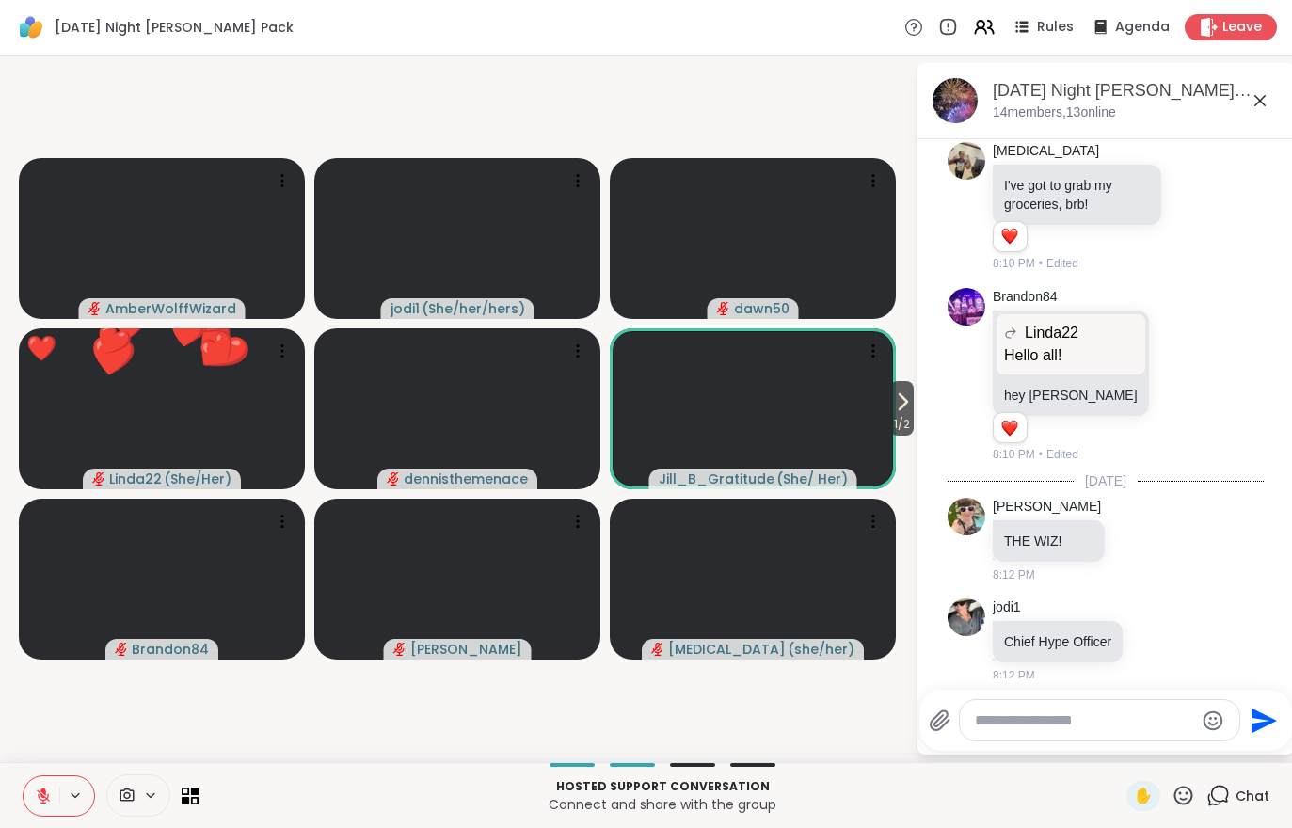
click at [14, 806] on div "Hosted support conversation Connect and share with the group ✋ Chat" at bounding box center [646, 795] width 1292 height 66
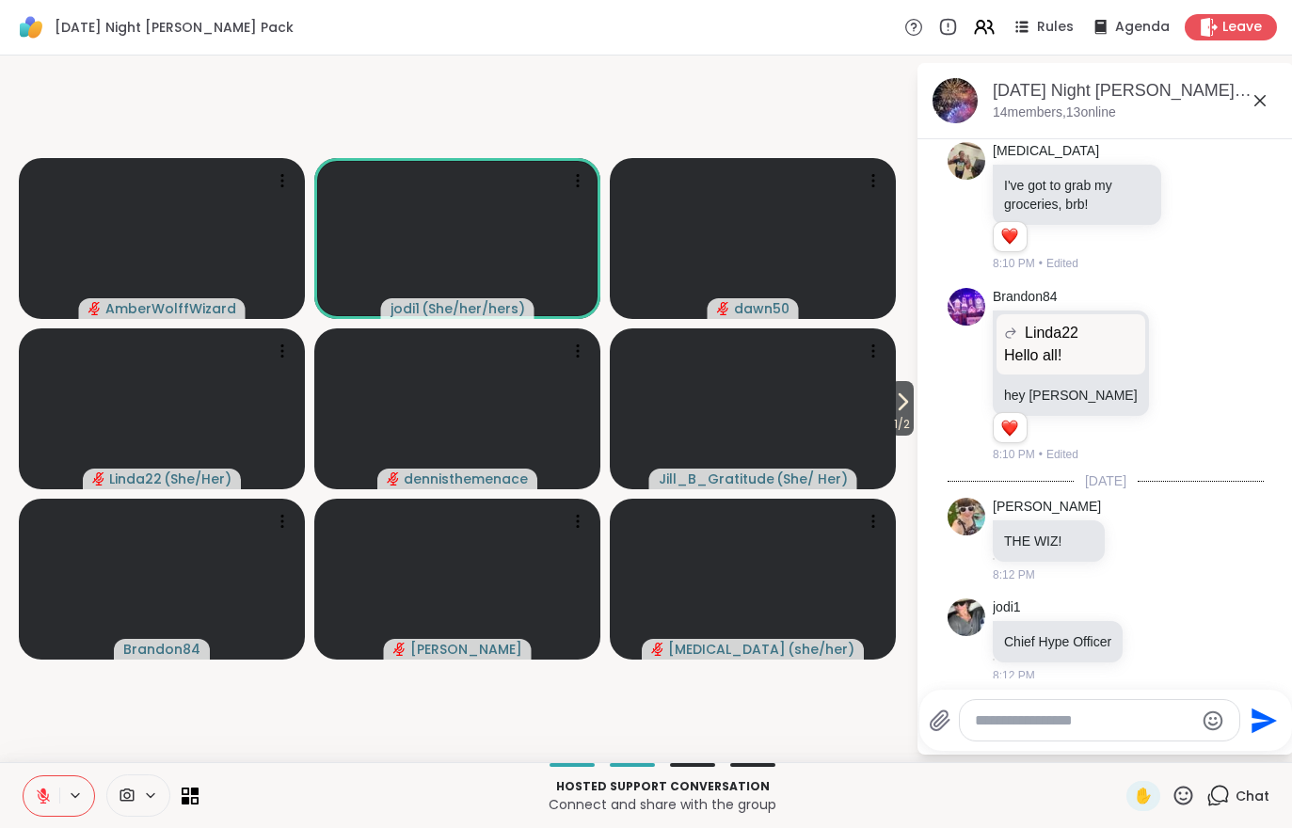
click at [36, 788] on icon at bounding box center [43, 796] width 17 height 17
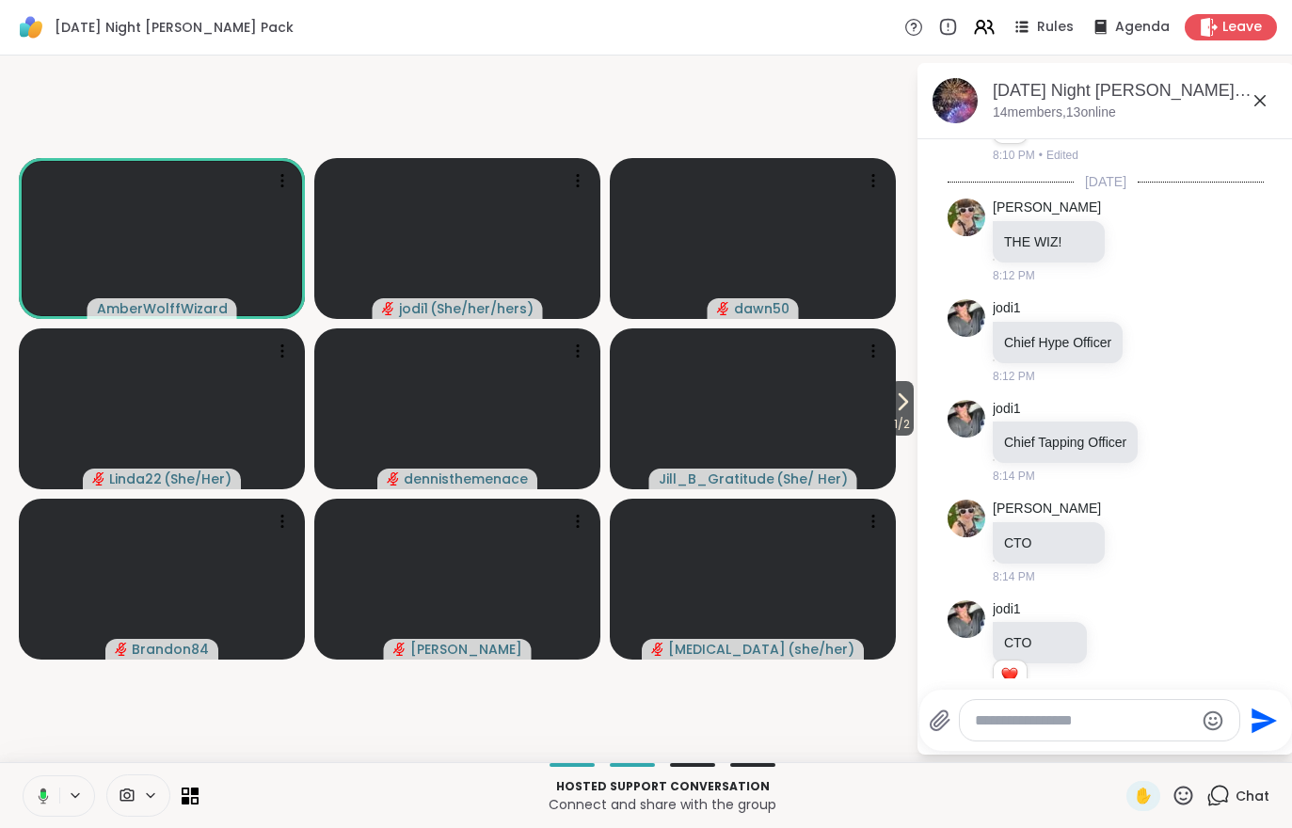
scroll to position [1671, 0]
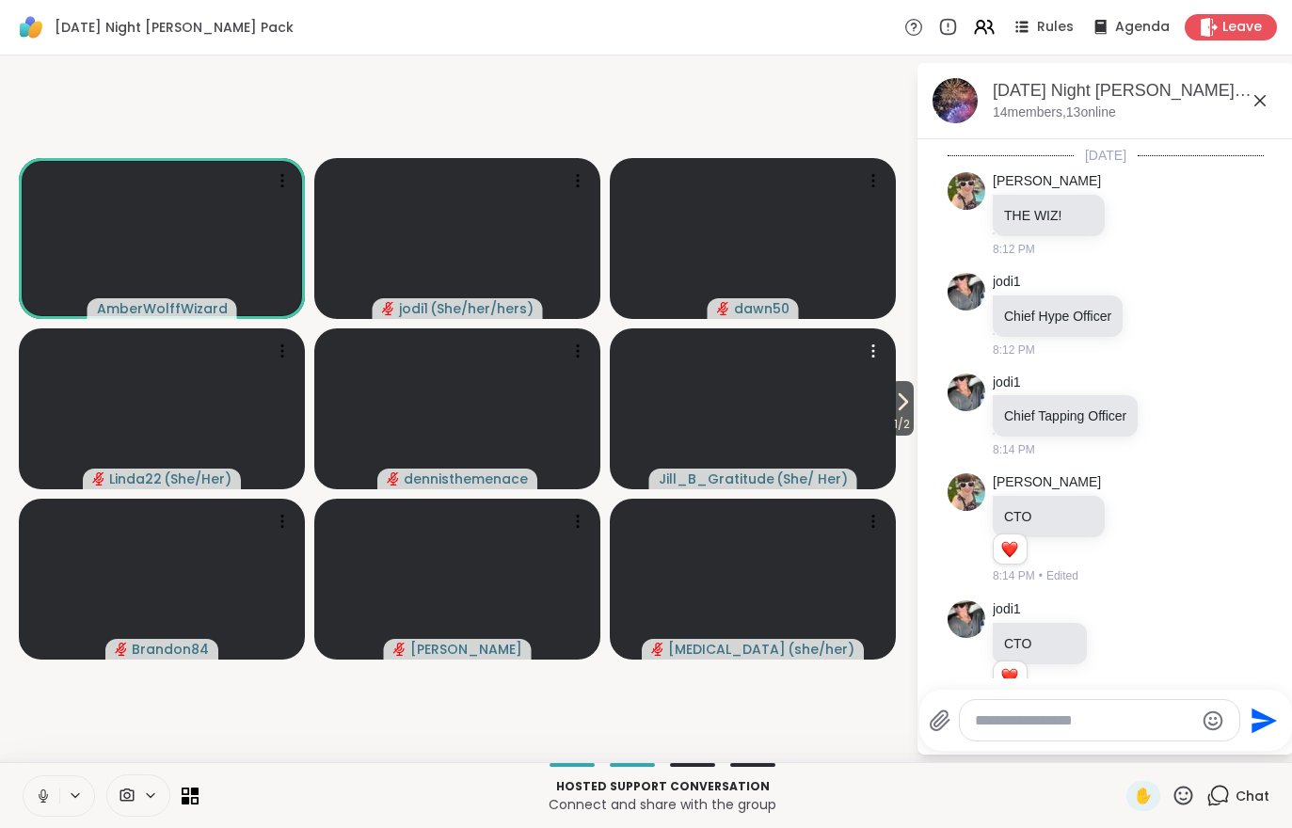
click at [892, 441] on video at bounding box center [753, 408] width 286 height 161
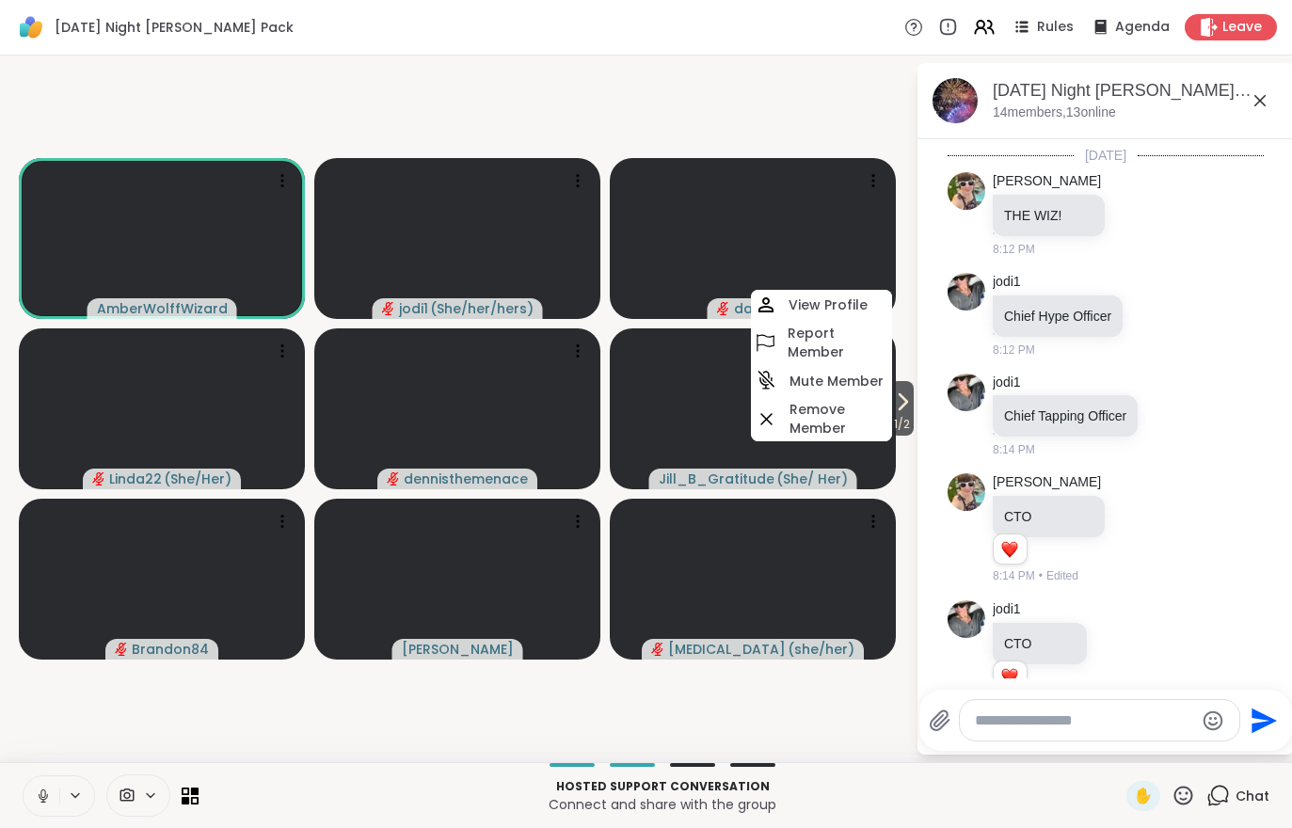
click at [874, 751] on video-player-container "1 / 2 AmberWolffWizard jodi1 ( She/her/hers ) dawn50 Linda22 ( She/Her ) dennis…" at bounding box center [457, 409] width 893 height 692
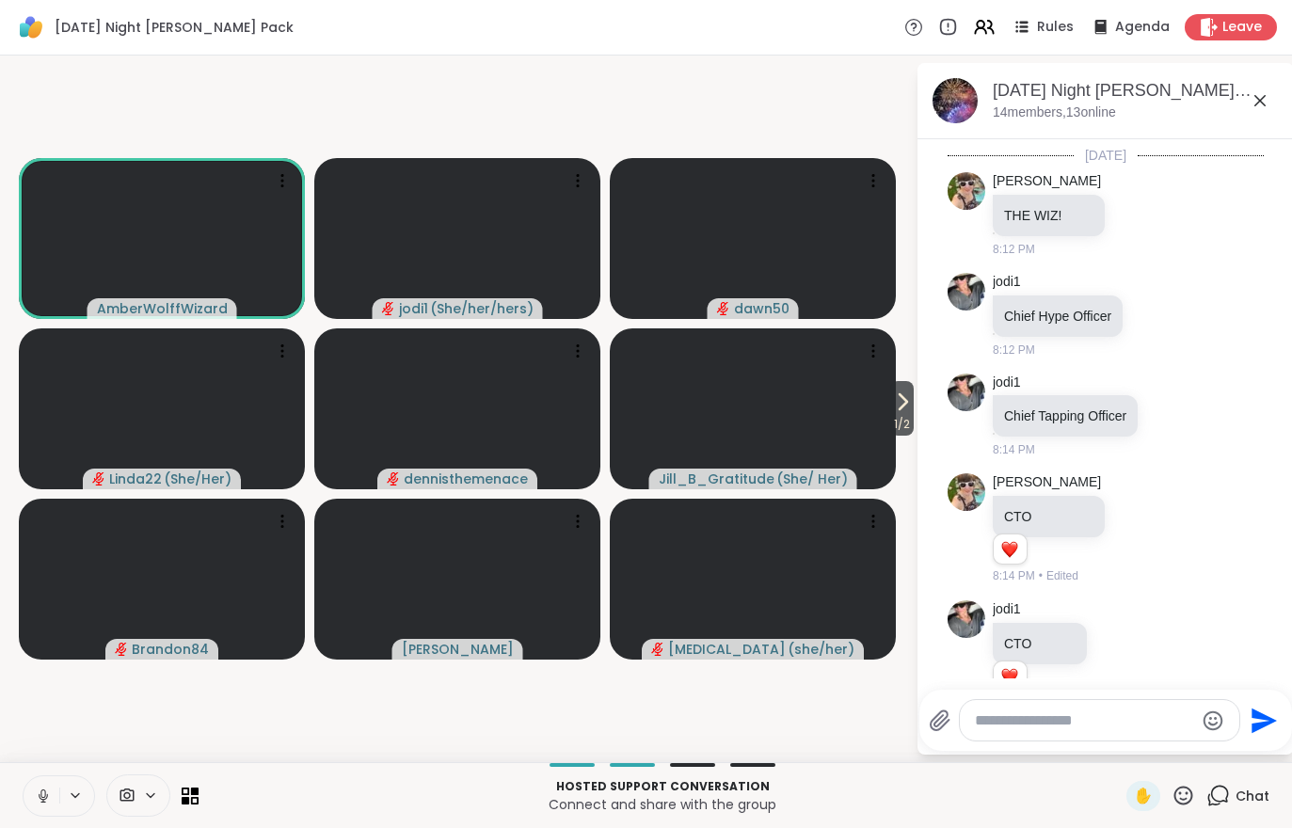
click at [911, 412] on icon at bounding box center [902, 402] width 23 height 23
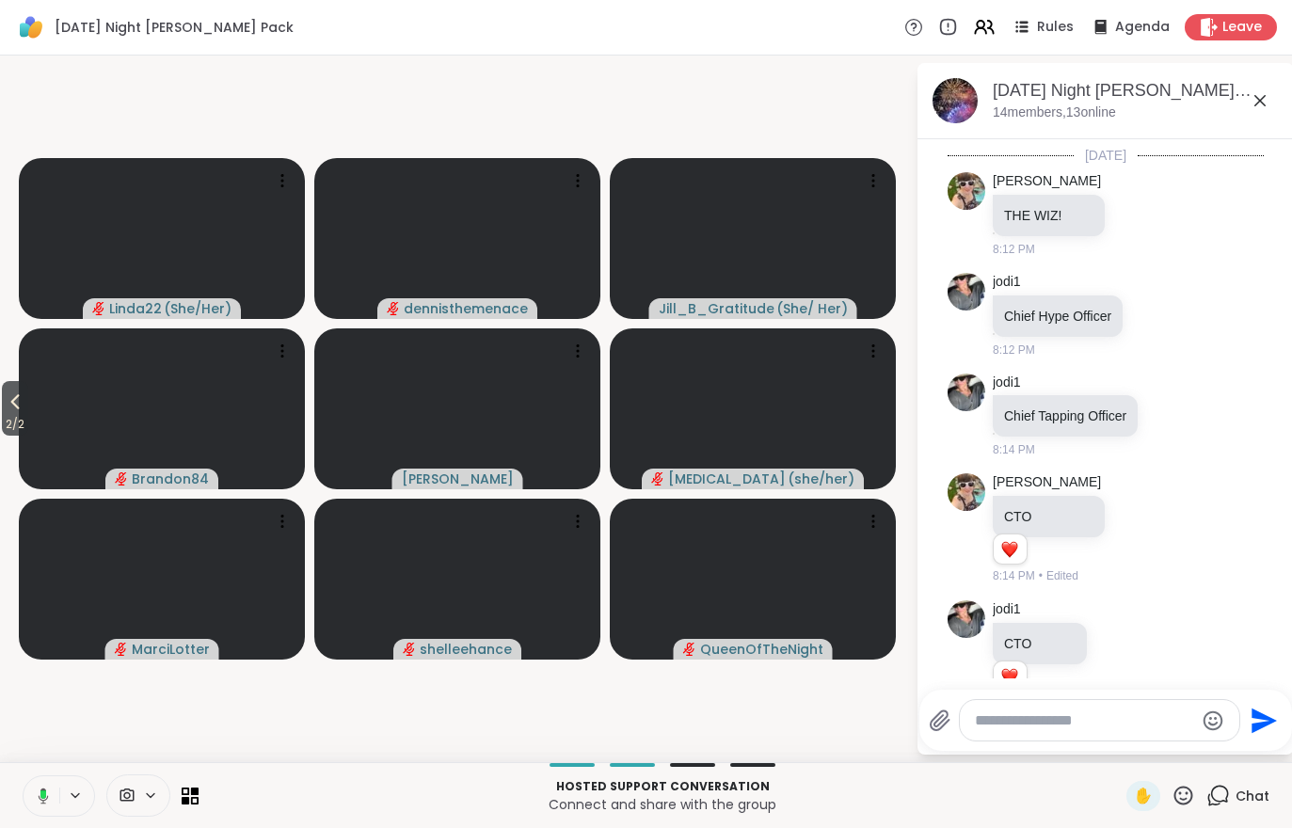
click at [2, 411] on button "2 / 2" at bounding box center [15, 408] width 26 height 55
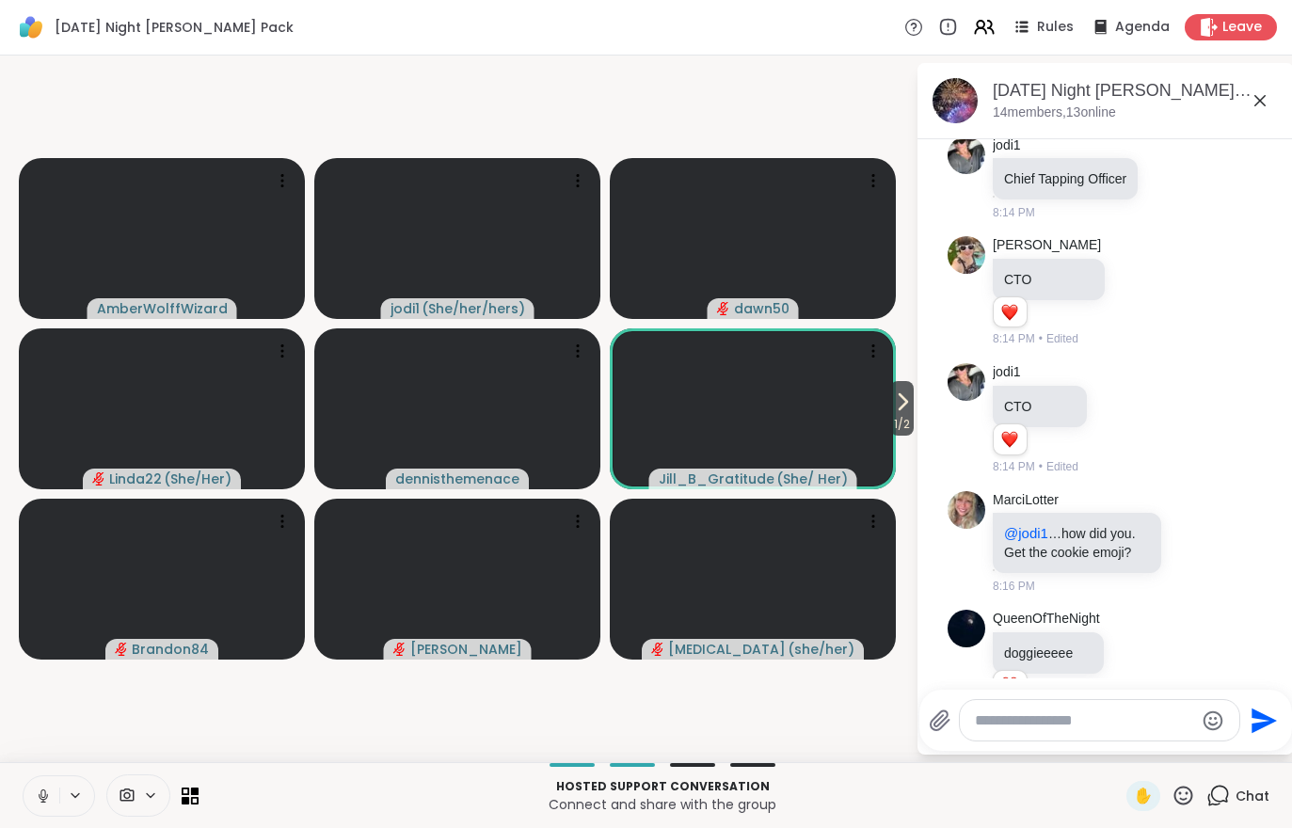
scroll to position [1942, 0]
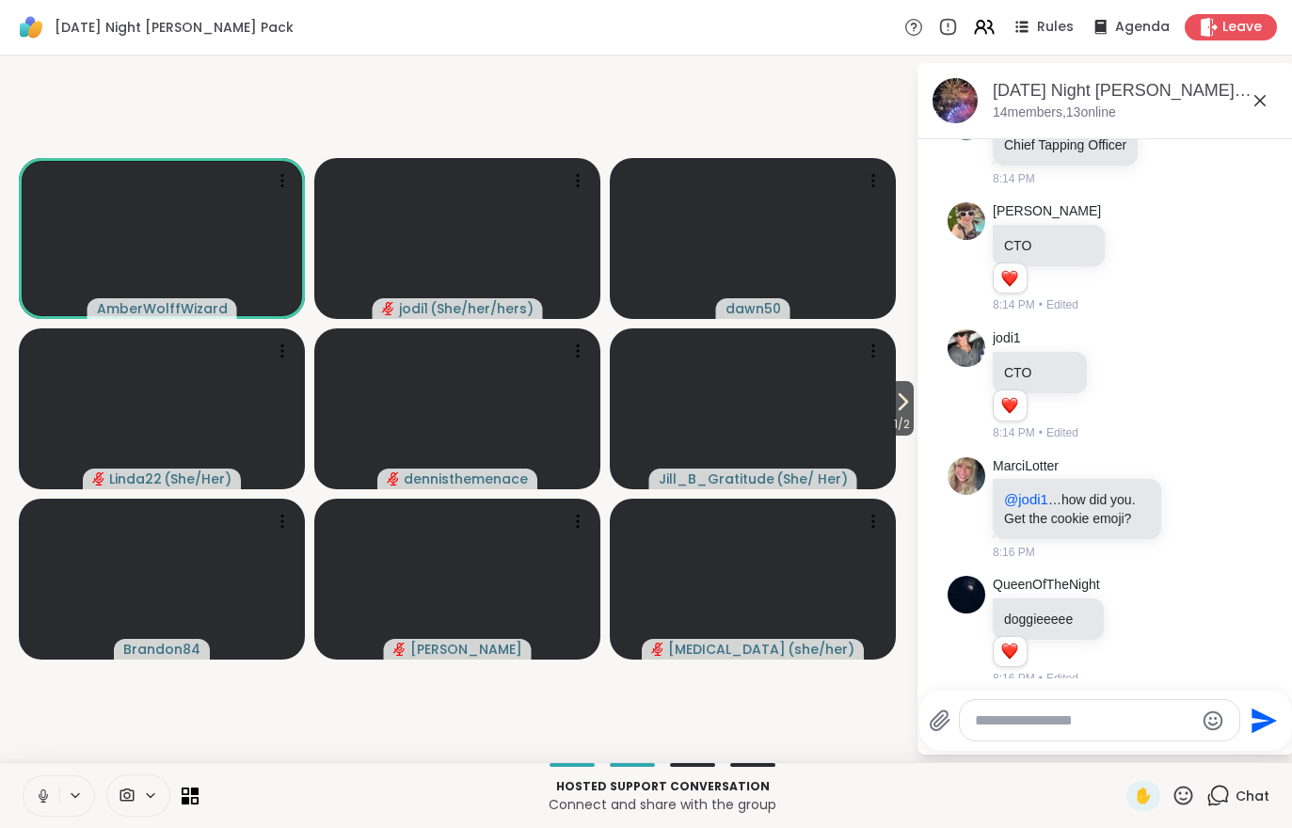
click at [902, 407] on icon at bounding box center [902, 402] width 23 height 23
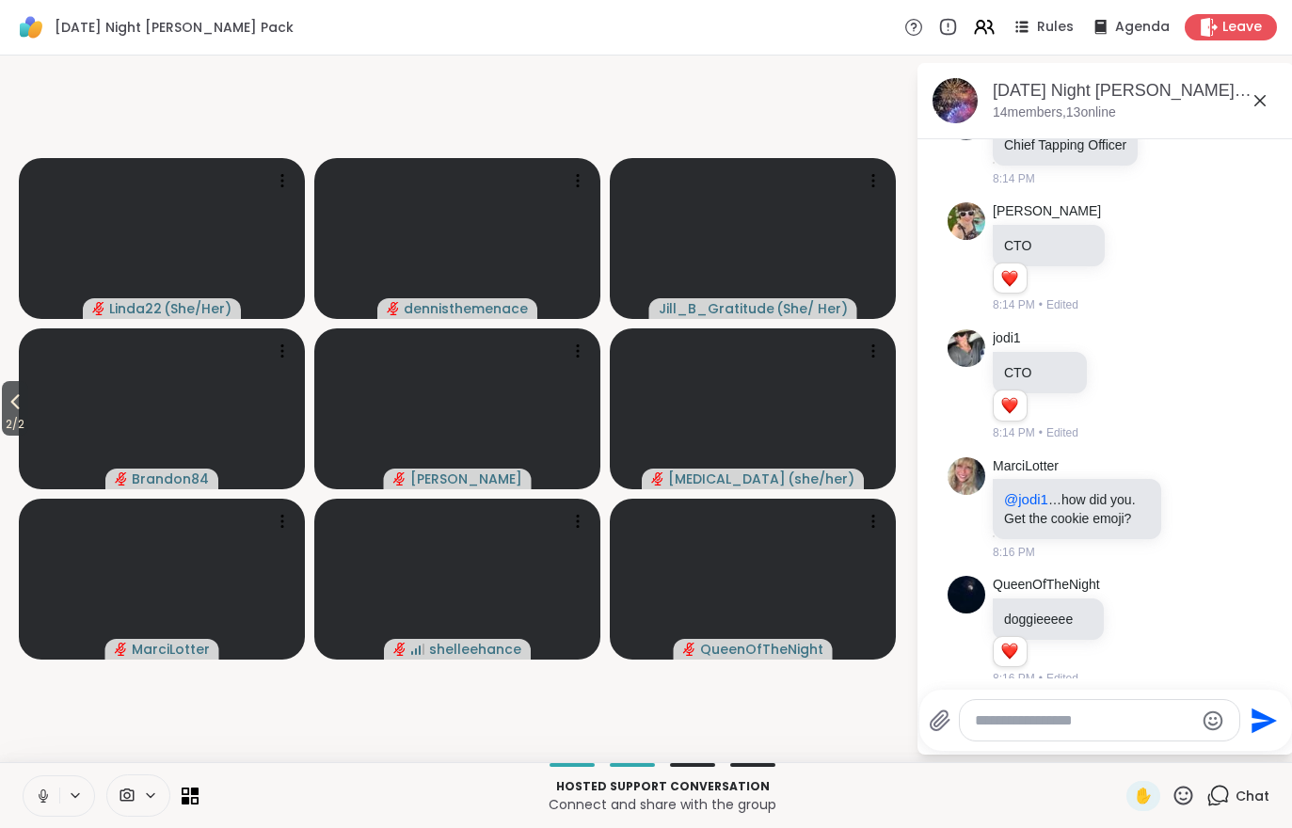
click at [6, 411] on icon at bounding box center [15, 402] width 23 height 23
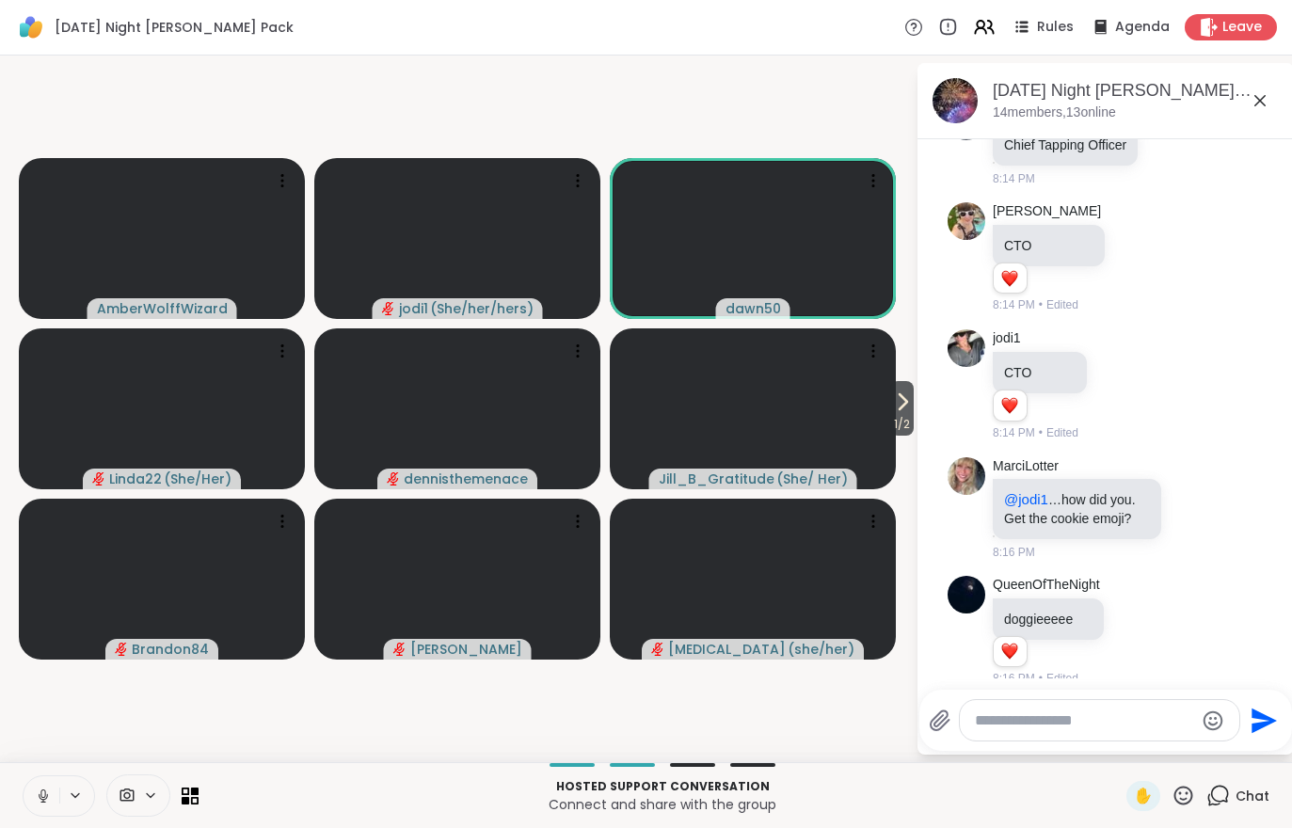
click at [902, 409] on icon at bounding box center [902, 402] width 23 height 23
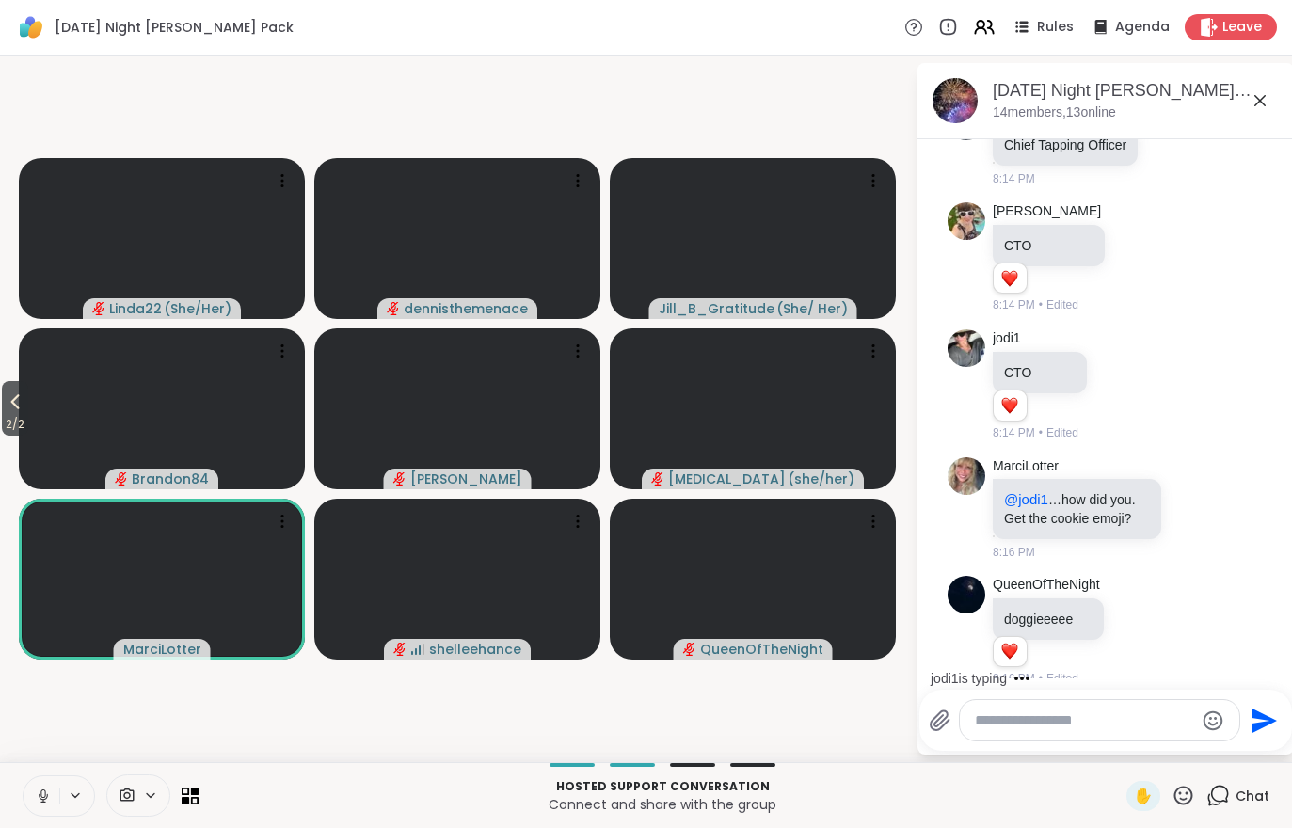
click at [4, 421] on span "2 / 2" at bounding box center [15, 424] width 26 height 23
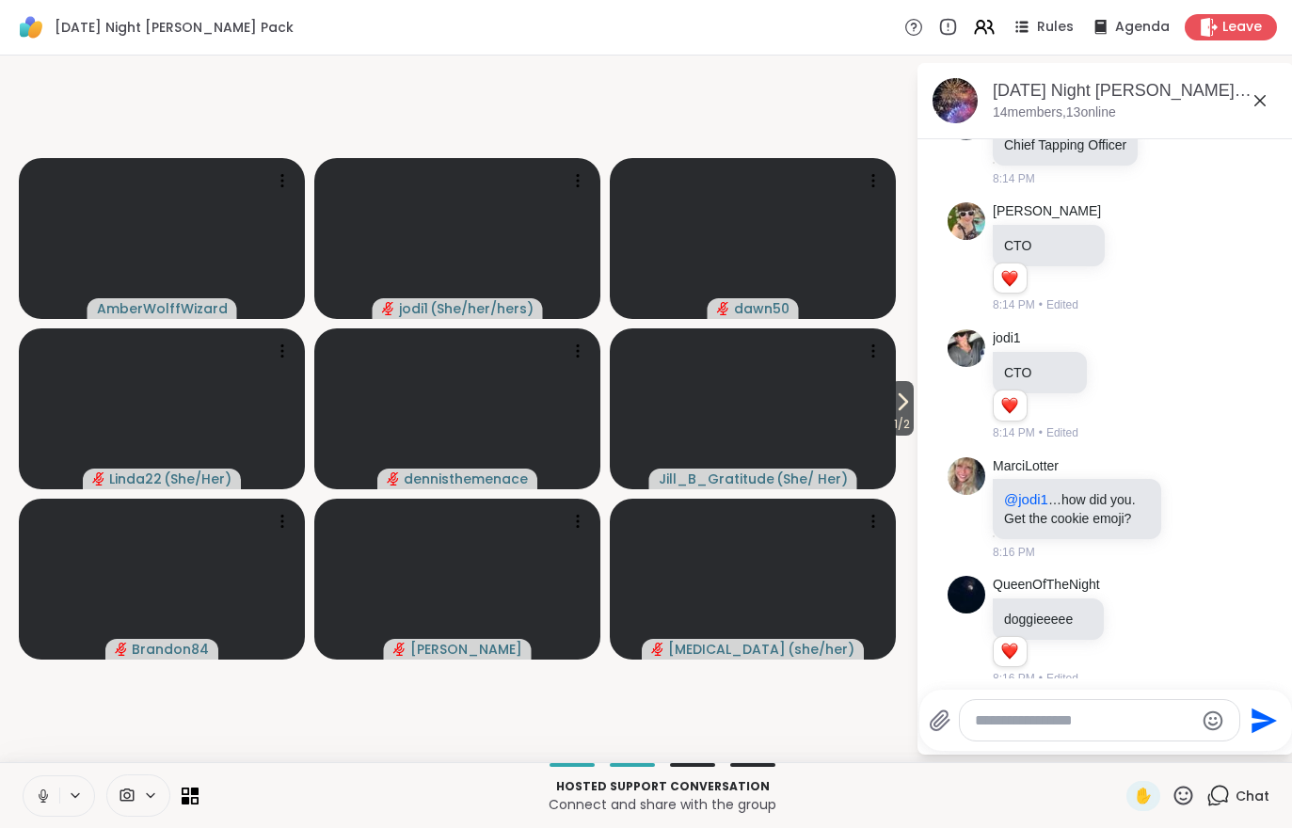
click at [891, 391] on button "1 / 2" at bounding box center [902, 408] width 24 height 55
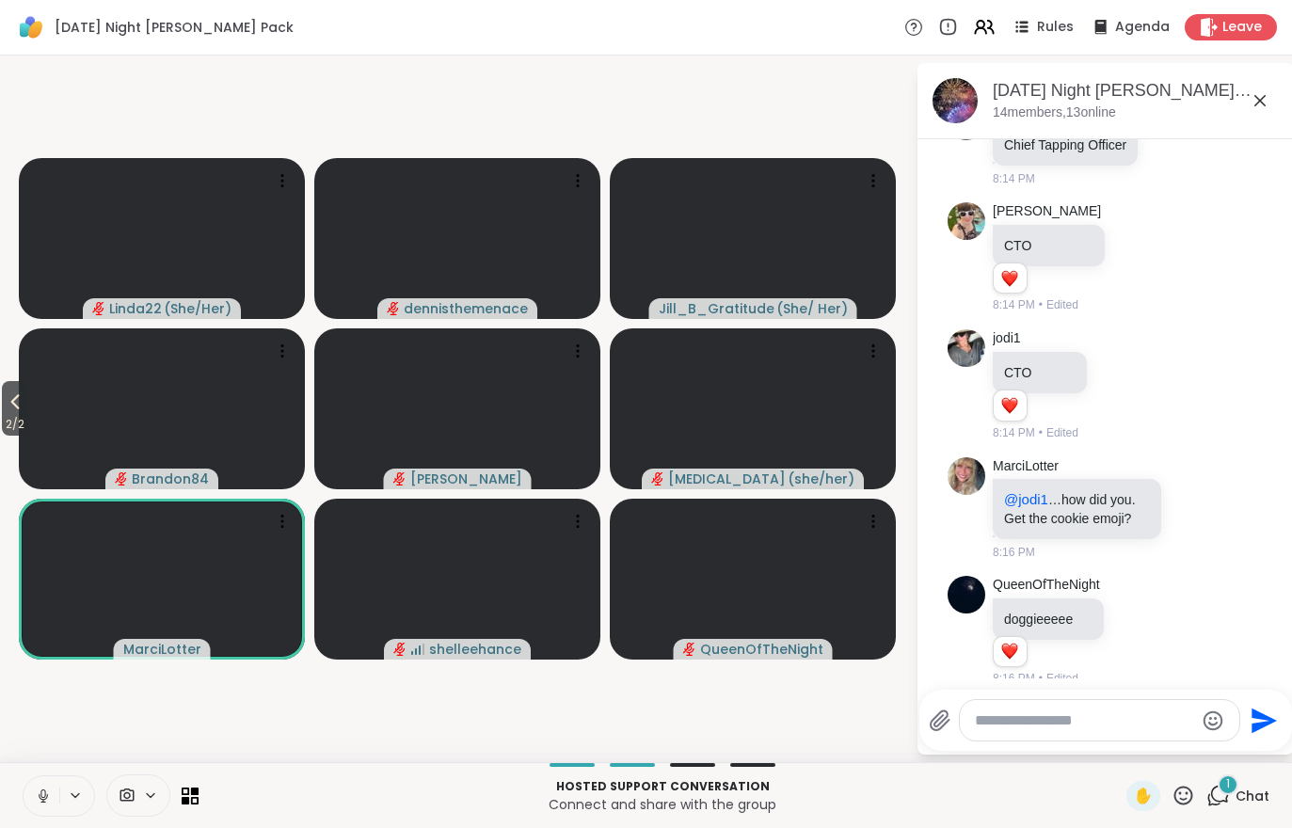
scroll to position [2042, 0]
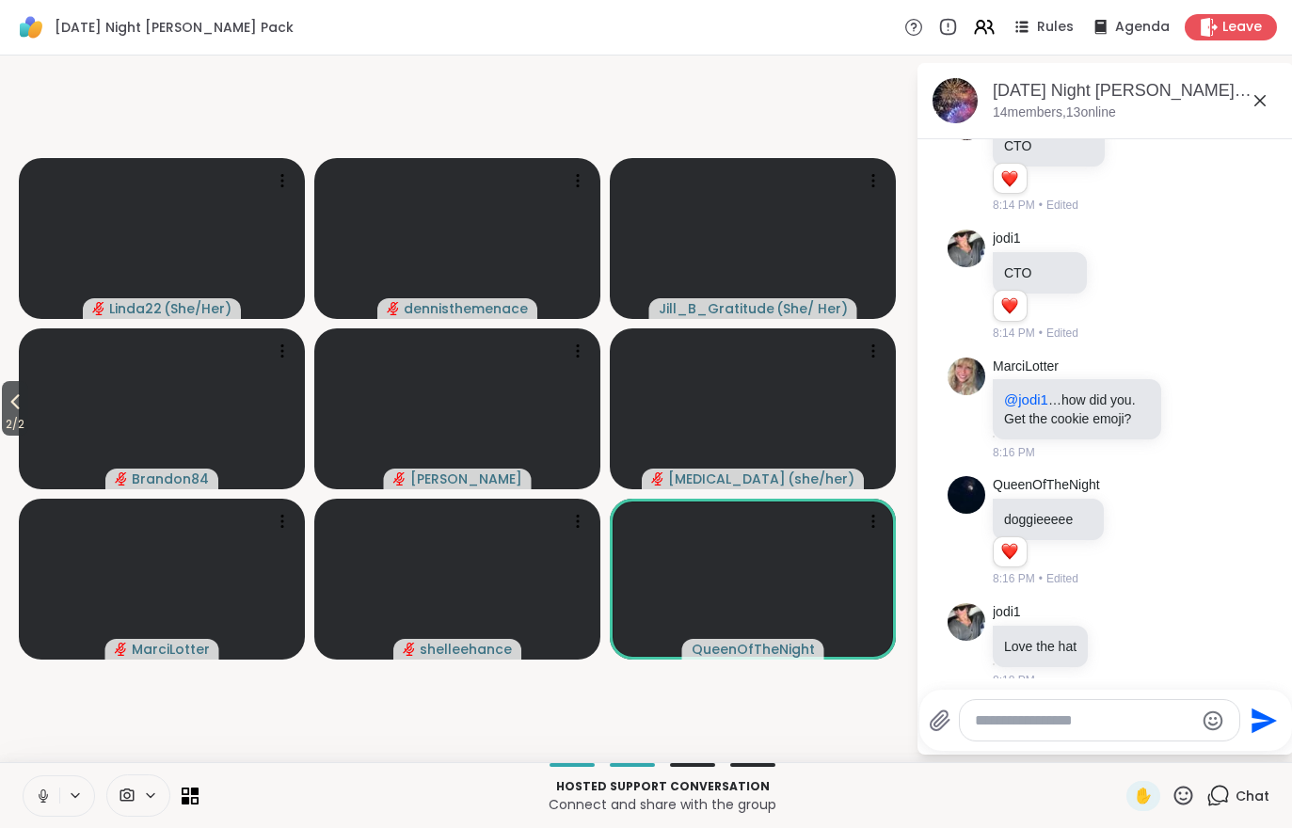
click at [11, 417] on span "2 / 2" at bounding box center [15, 424] width 26 height 23
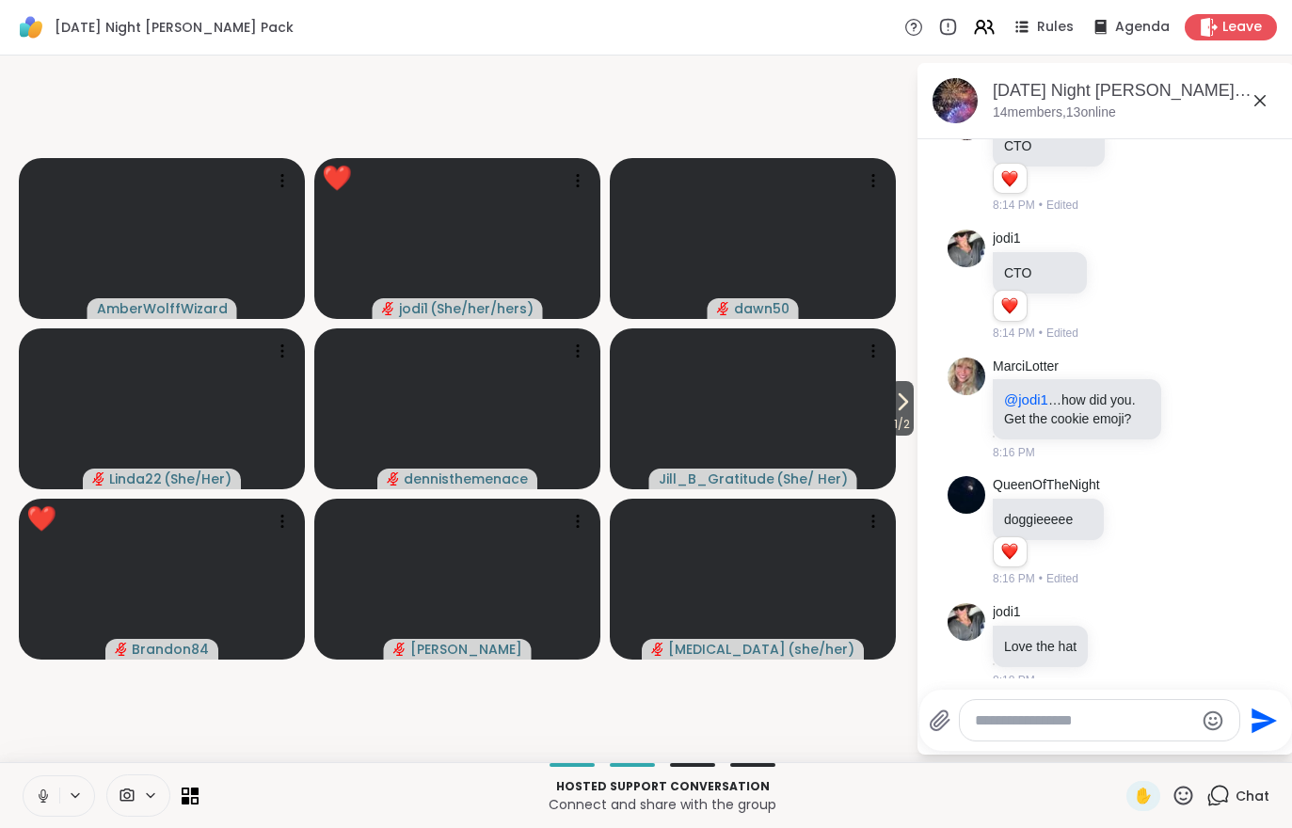
click at [908, 401] on icon at bounding box center [902, 402] width 23 height 23
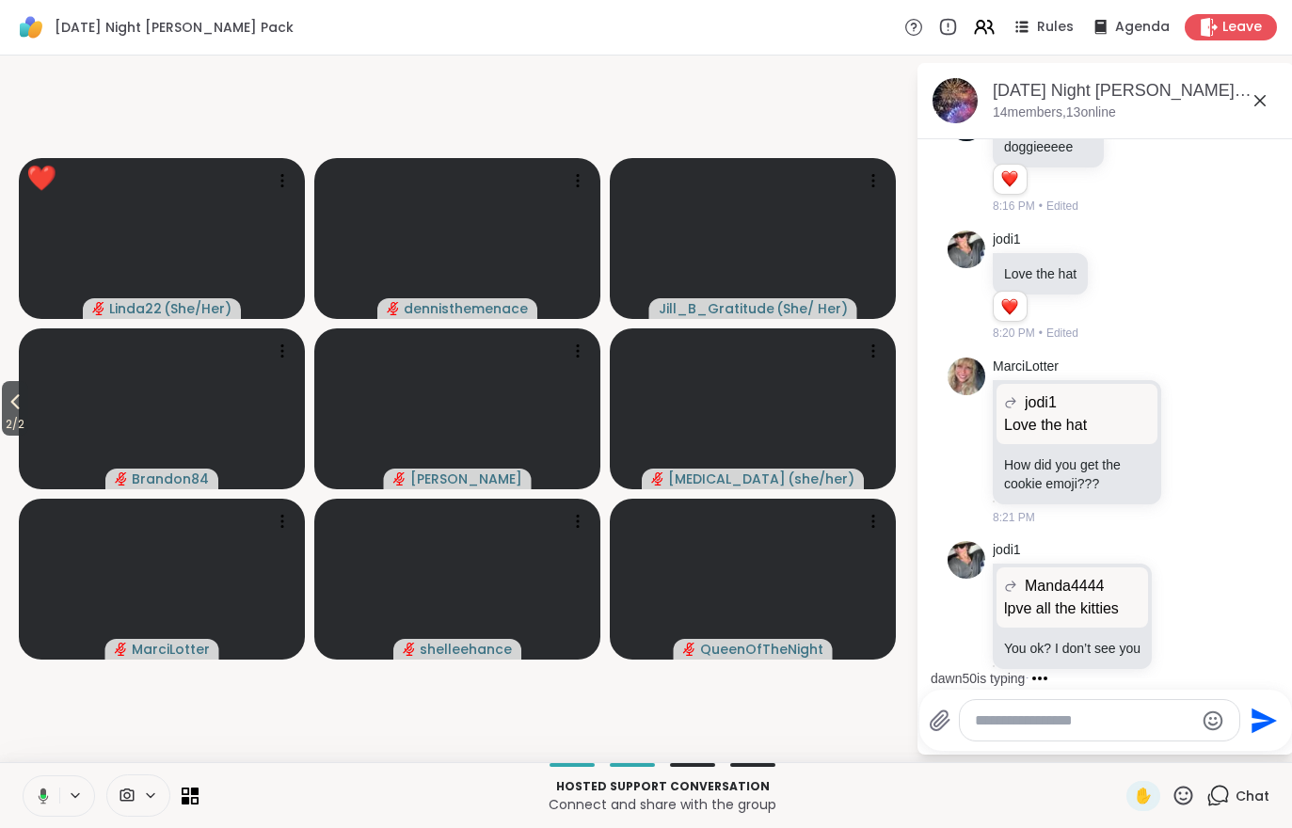
scroll to position [2514, 0]
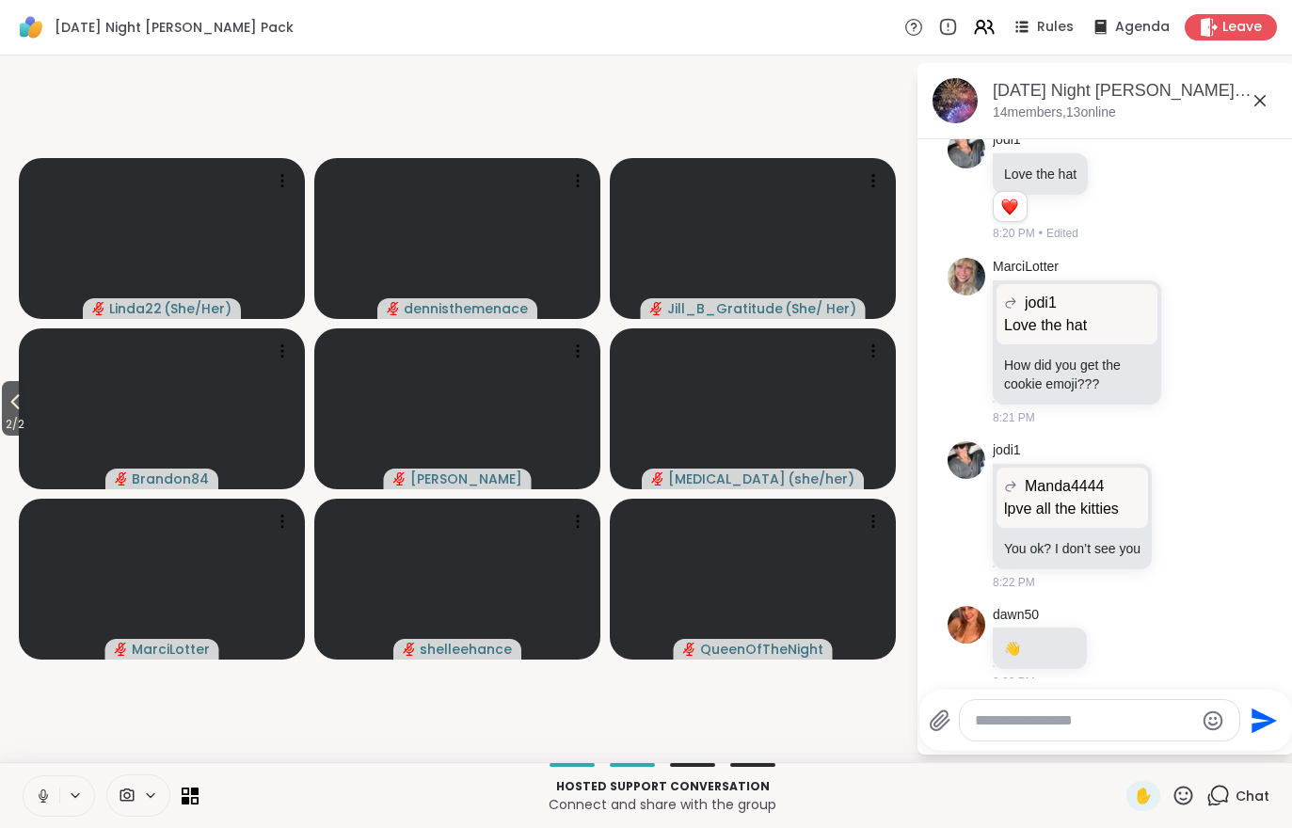
click at [8, 415] on span "2 / 2" at bounding box center [15, 424] width 26 height 23
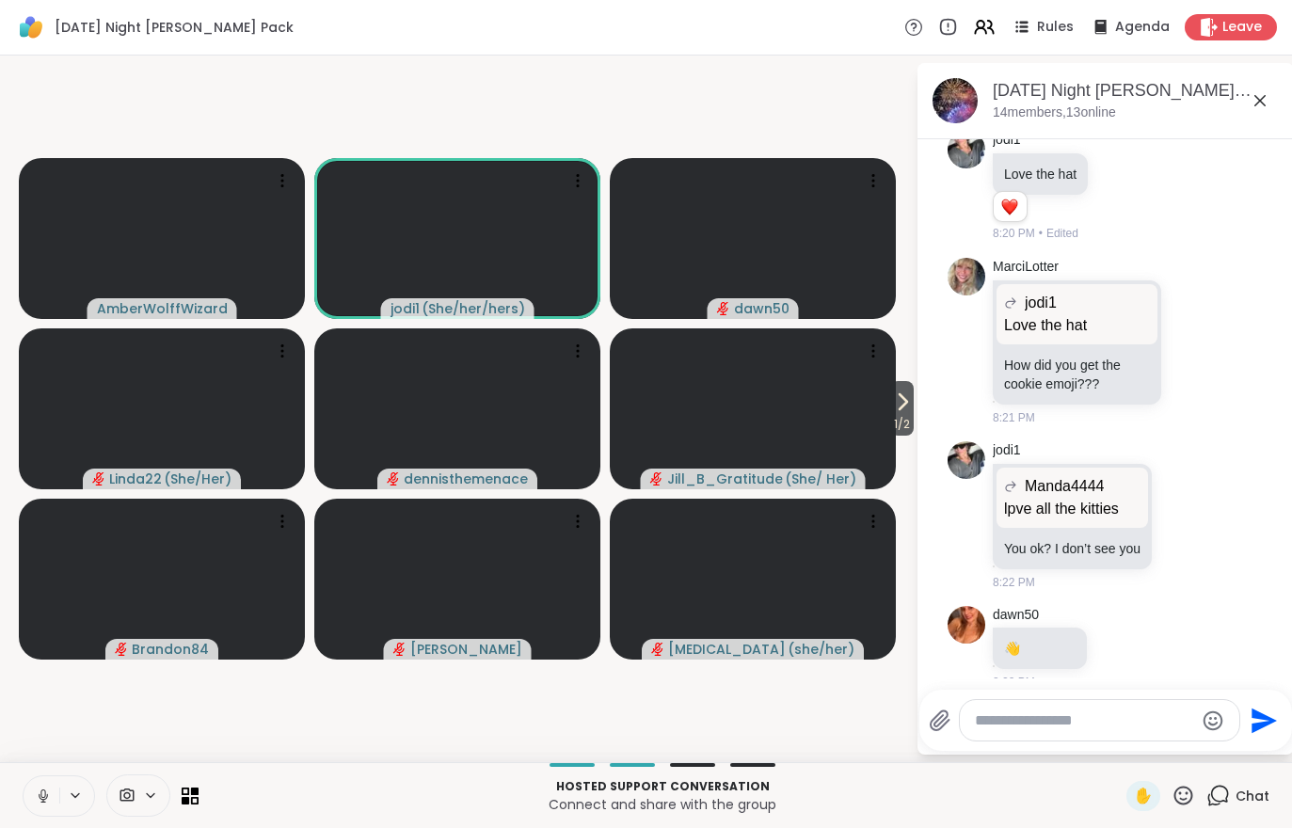
click at [50, 807] on button at bounding box center [42, 797] width 36 height 40
click at [29, 800] on button at bounding box center [42, 797] width 36 height 40
click at [1180, 793] on icon at bounding box center [1184, 796] width 24 height 24
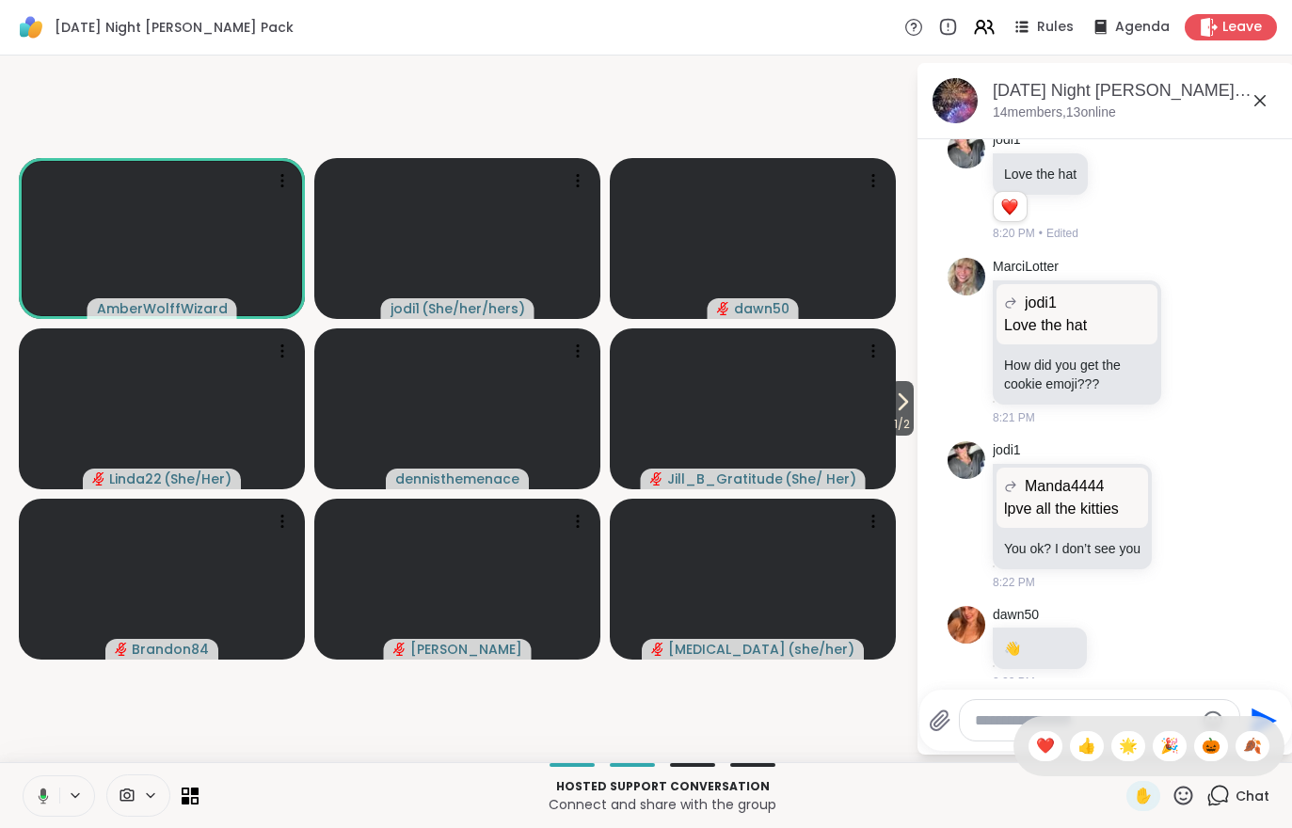
click at [1207, 746] on span "🎃" at bounding box center [1211, 746] width 19 height 23
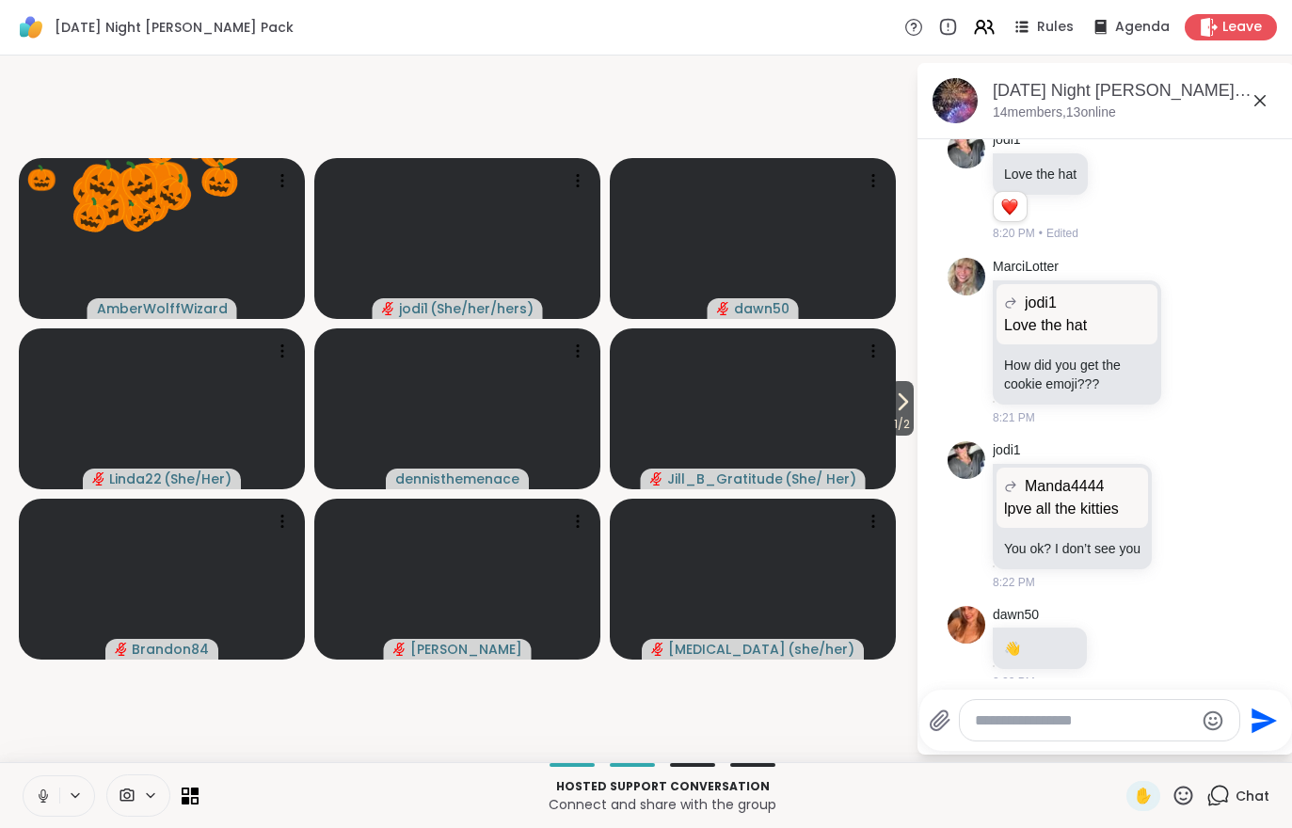
click at [1223, 809] on div "Chat" at bounding box center [1238, 796] width 63 height 30
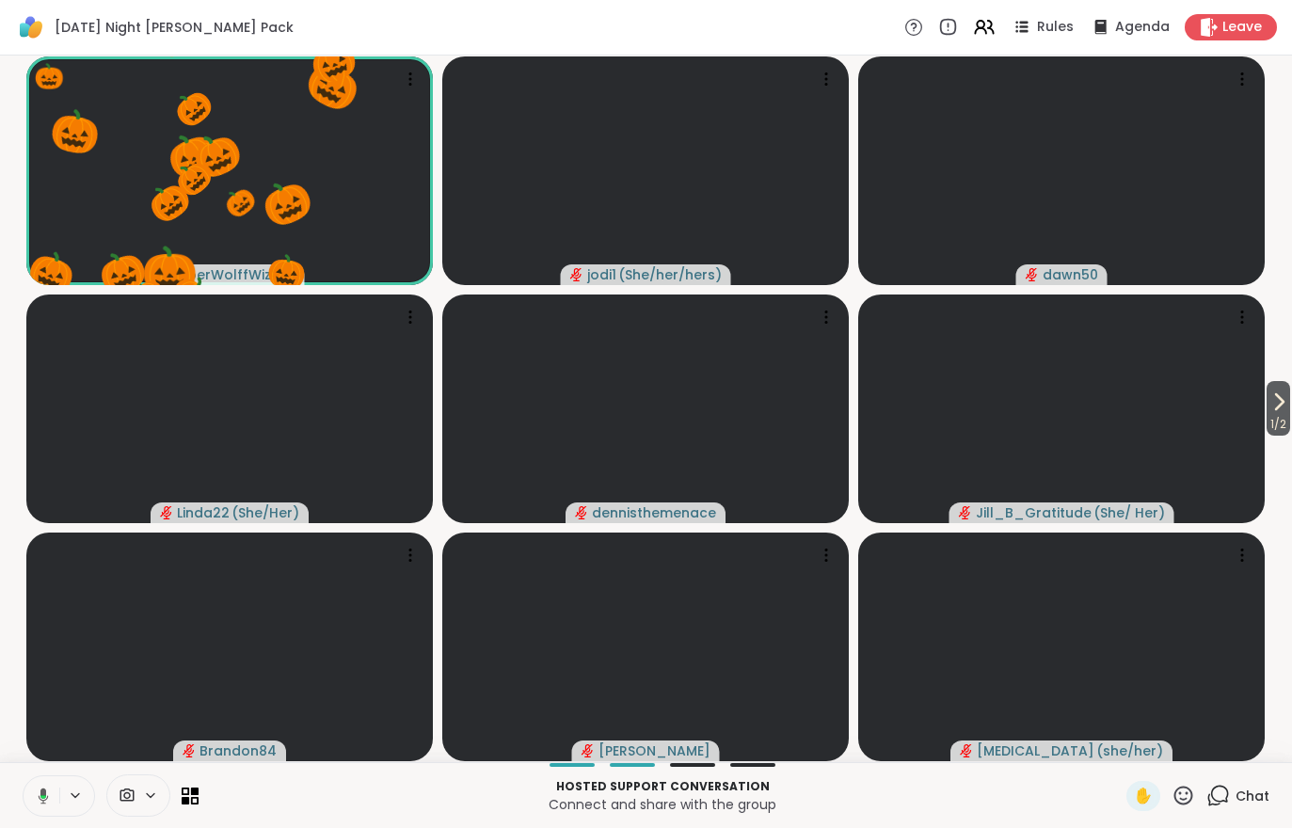
click at [1177, 792] on icon at bounding box center [1184, 795] width 19 height 19
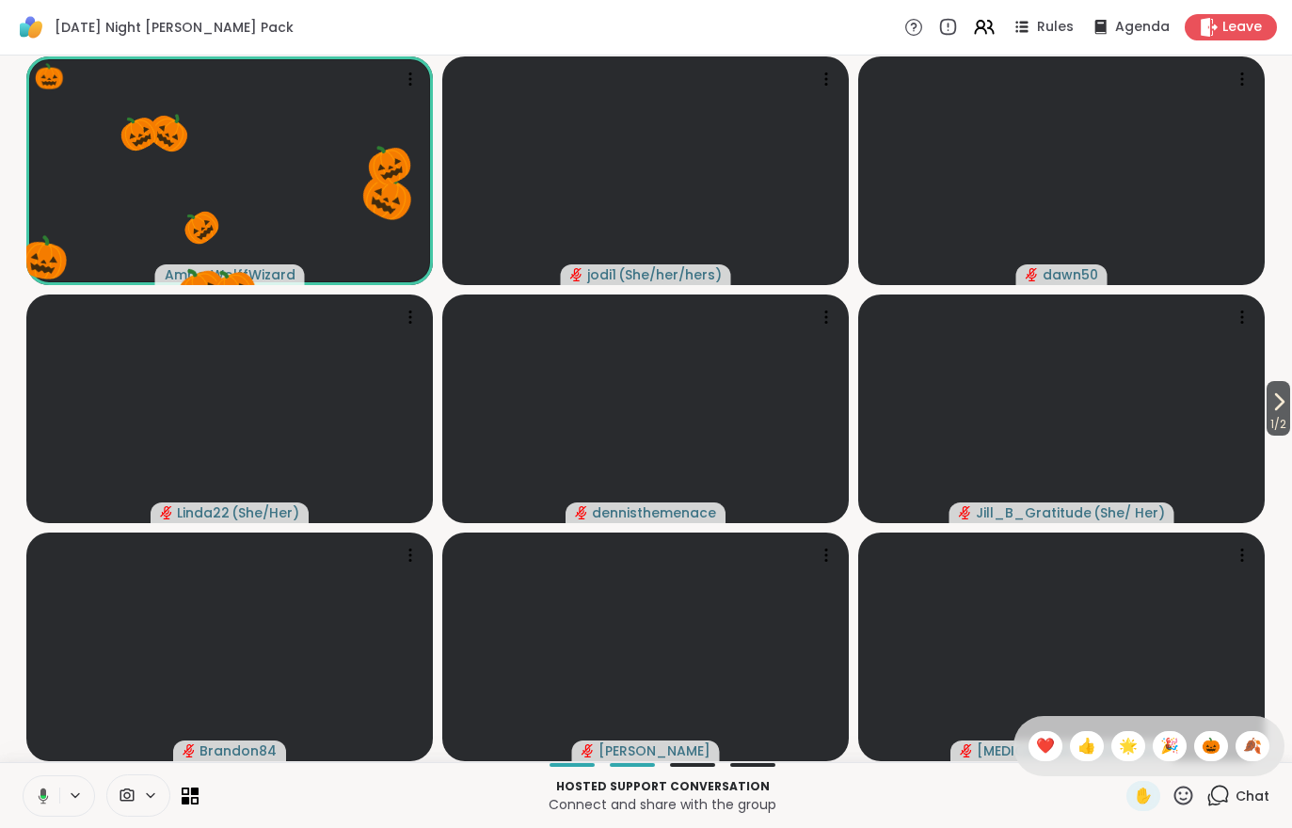
click at [1244, 741] on span "🍂" at bounding box center [1252, 746] width 19 height 23
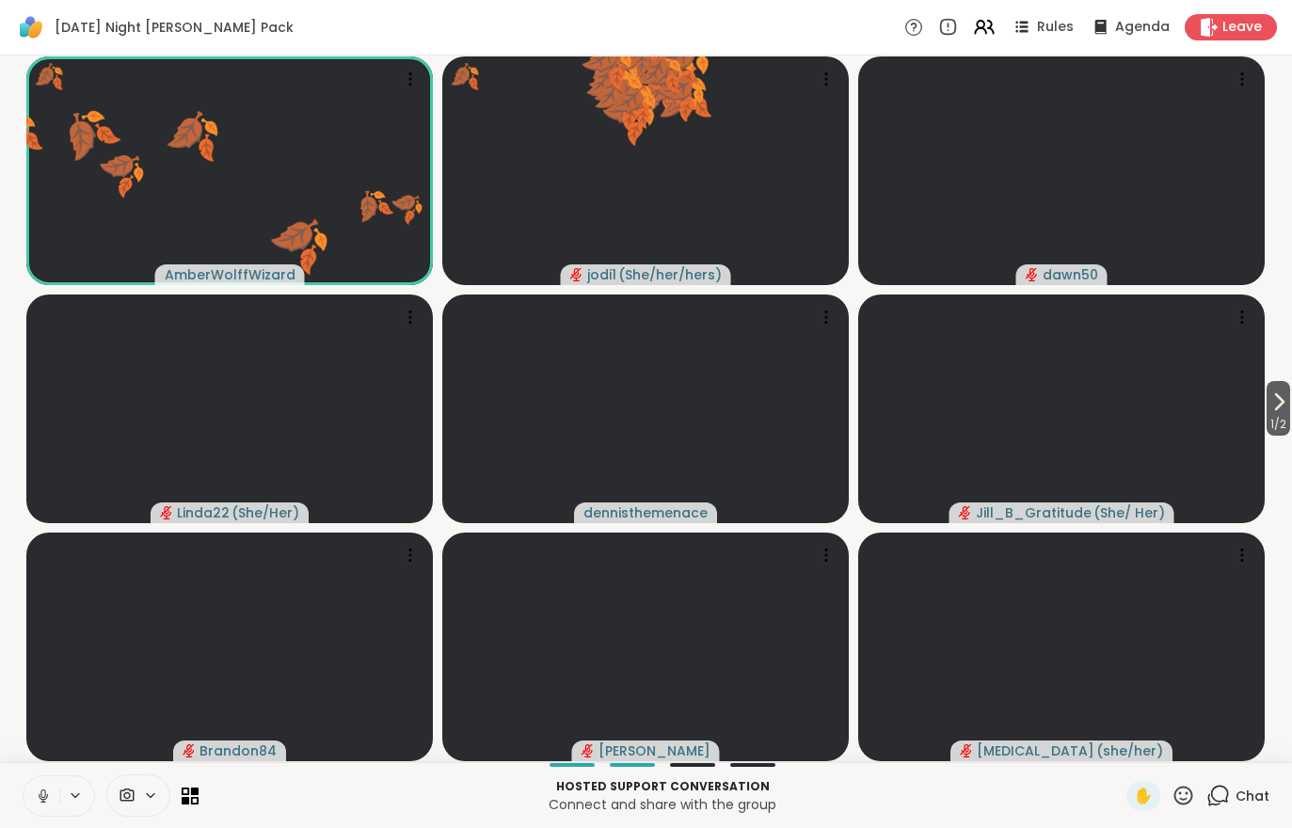
click at [1262, 810] on div "Chat" at bounding box center [1238, 796] width 63 height 30
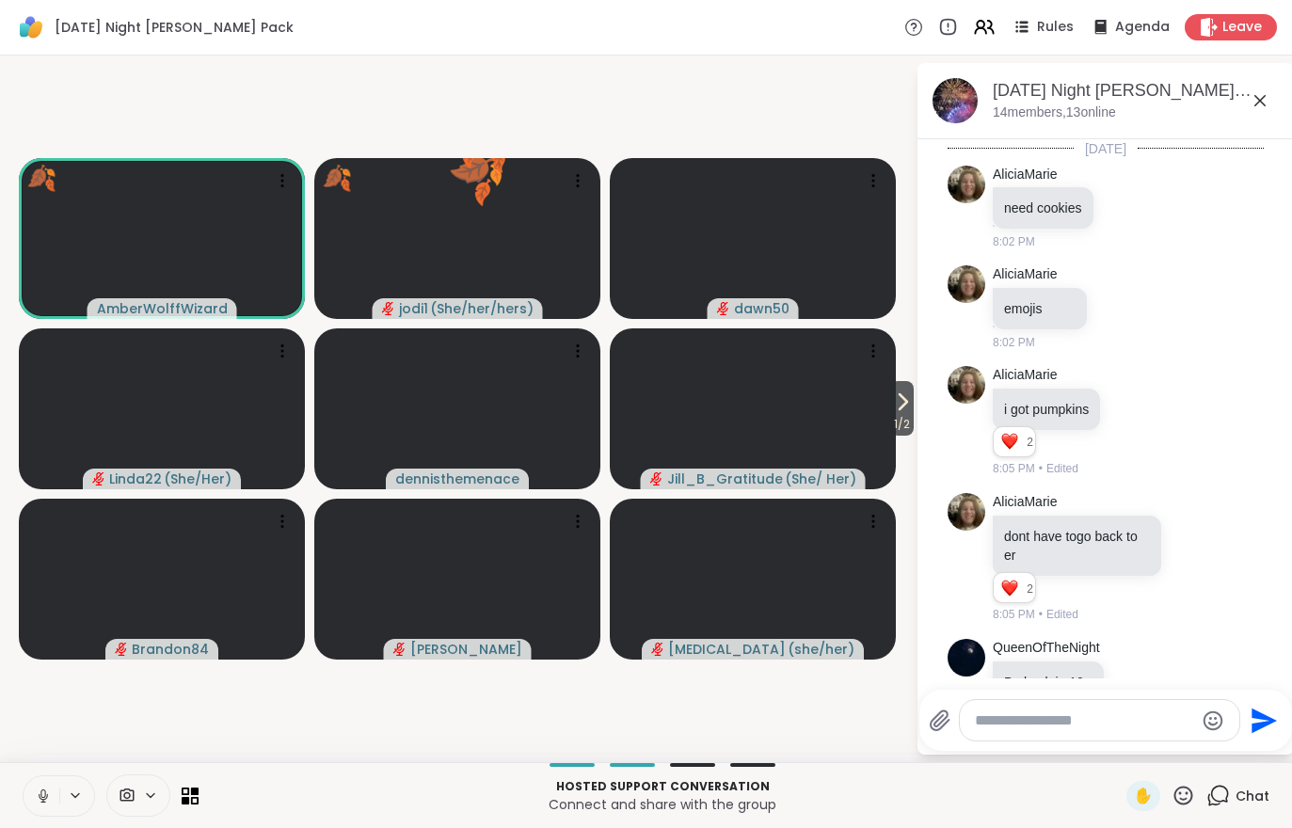
scroll to position [2495, 0]
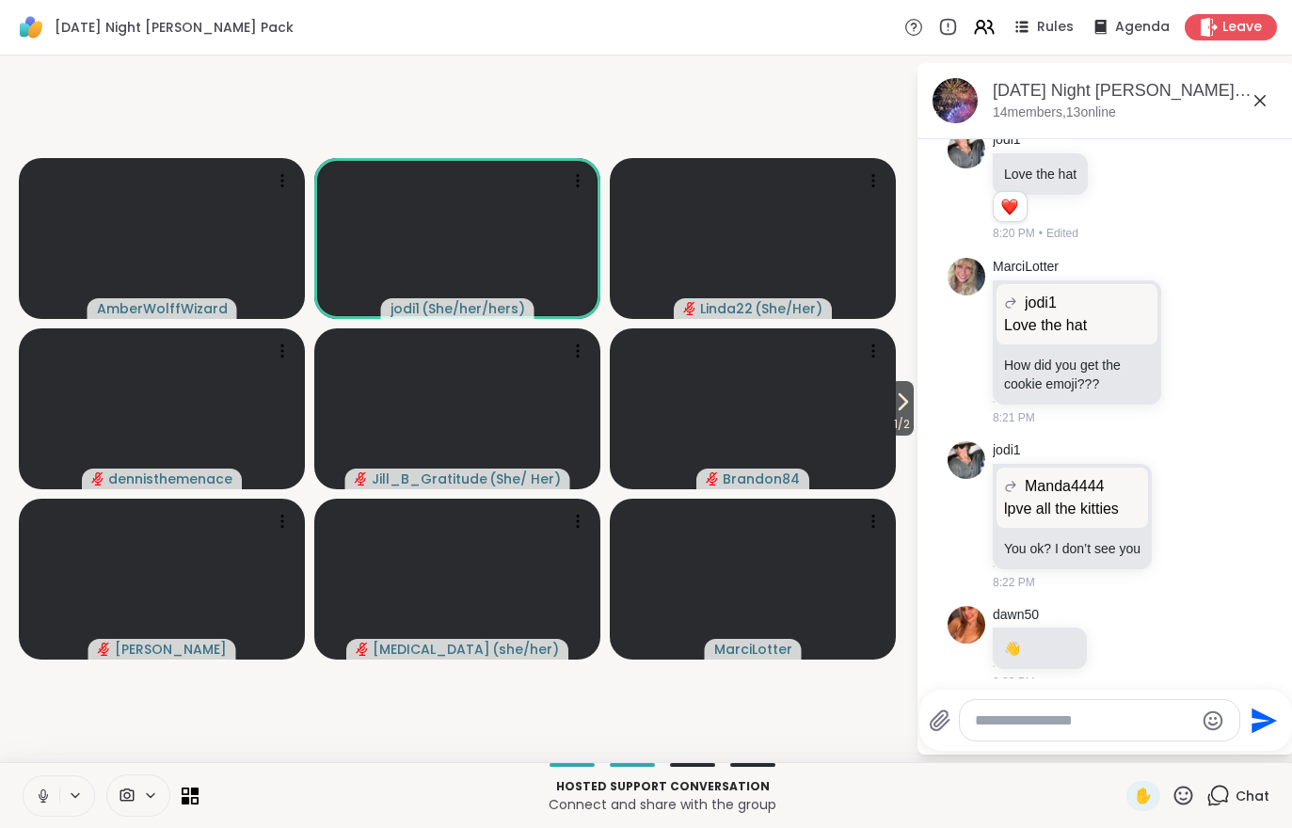
click at [900, 406] on icon at bounding box center [904, 401] width 8 height 15
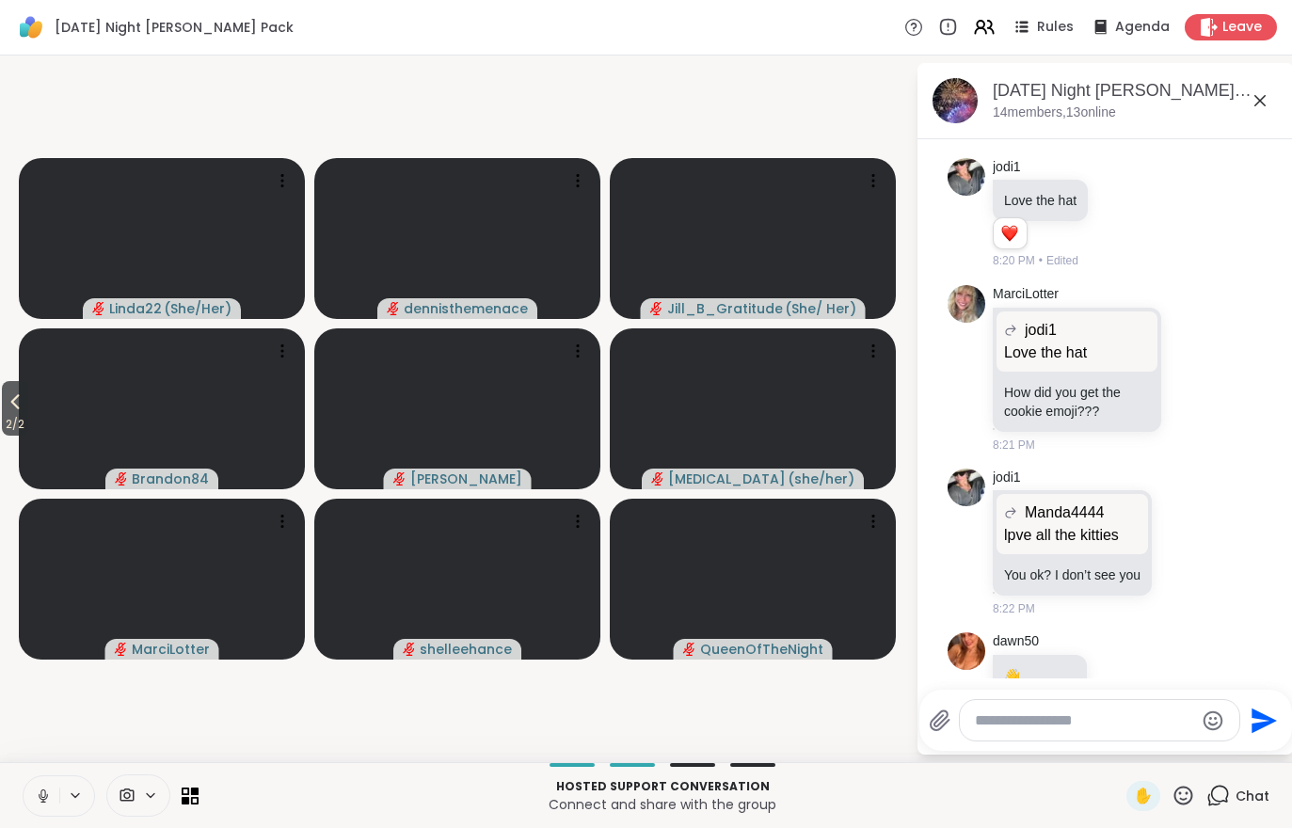
click at [28, 419] on span "2 / 2" at bounding box center [15, 424] width 26 height 23
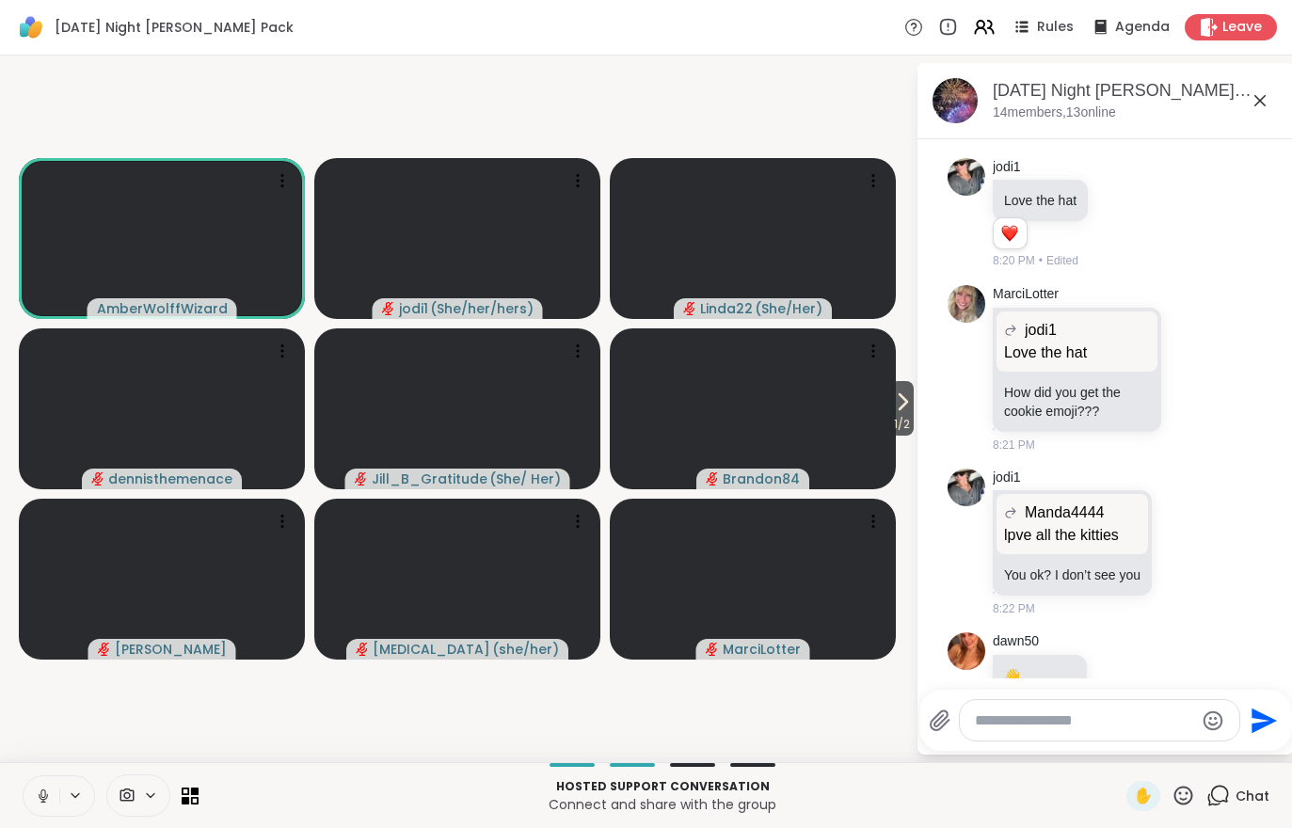
scroll to position [2678, 0]
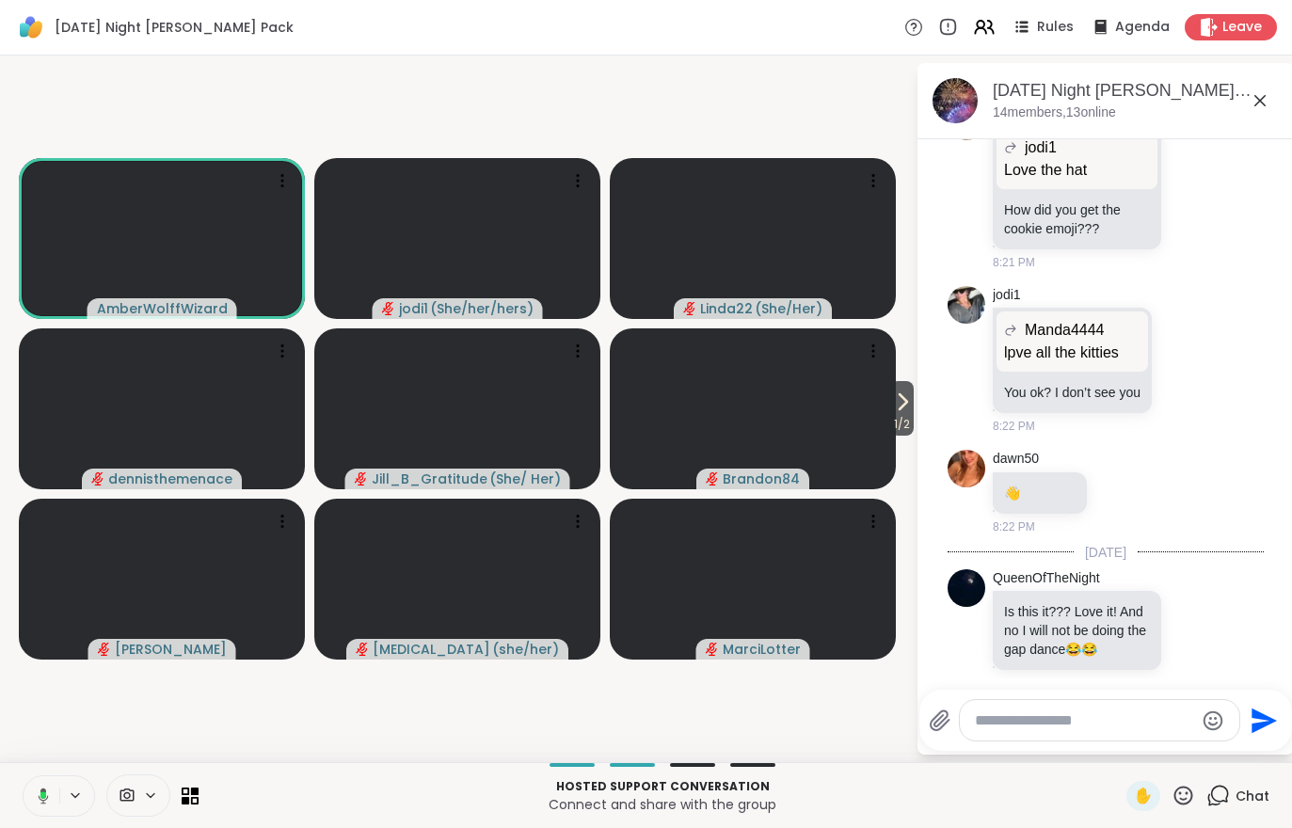
click at [197, 721] on video-player-container "1 / 2 AmberWolffWizard jodi1 ( She/her/hers ) Linda22 ( She/Her ) dennisthemena…" at bounding box center [457, 409] width 893 height 692
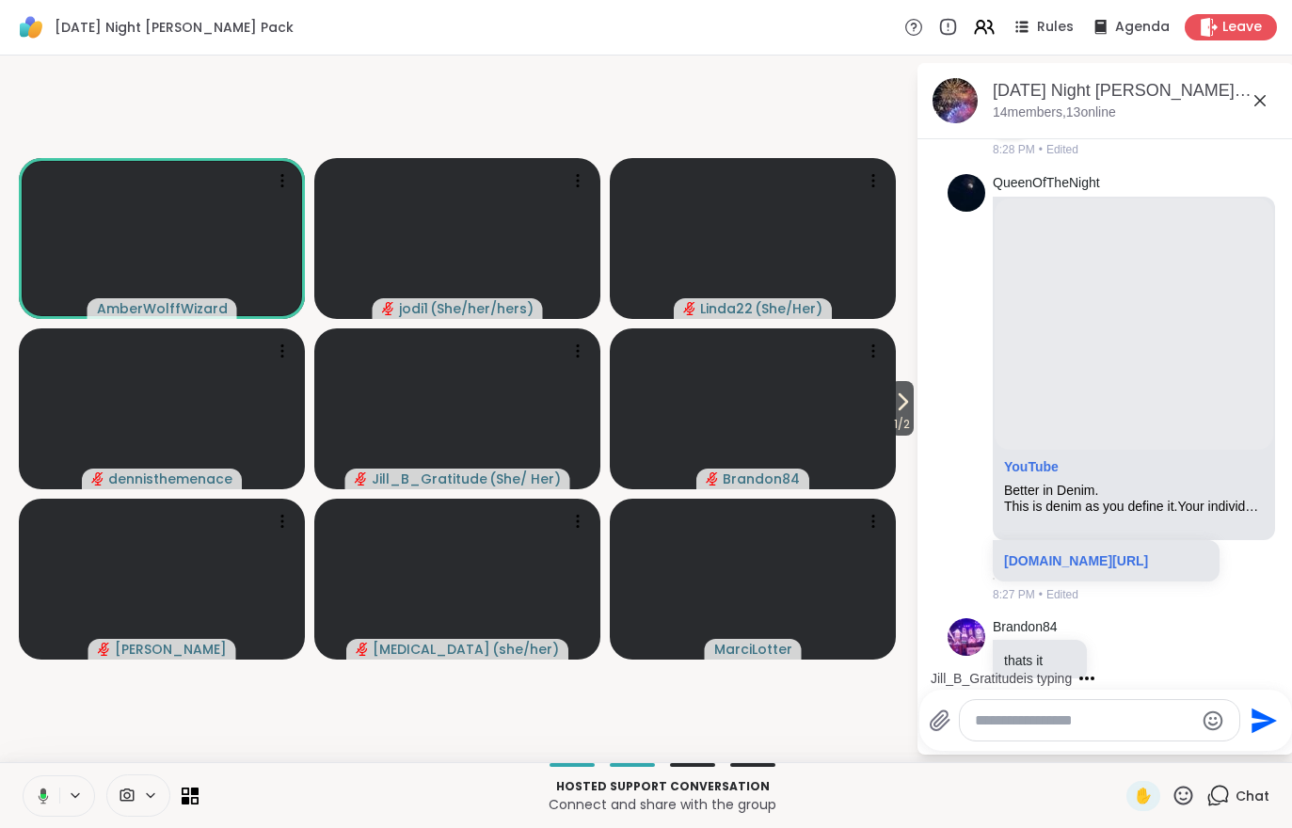
scroll to position [3364, 0]
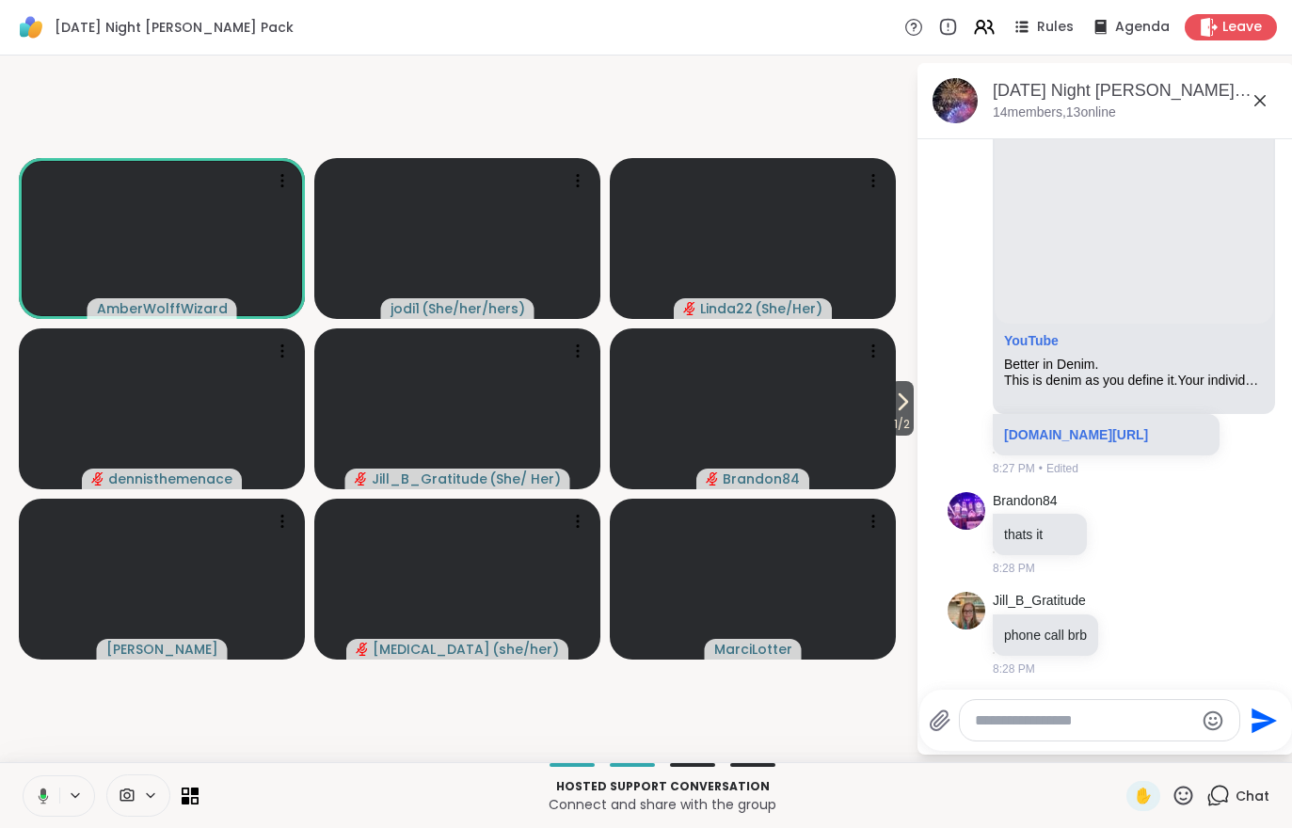
click at [907, 425] on span "1 / 2" at bounding box center [902, 424] width 24 height 23
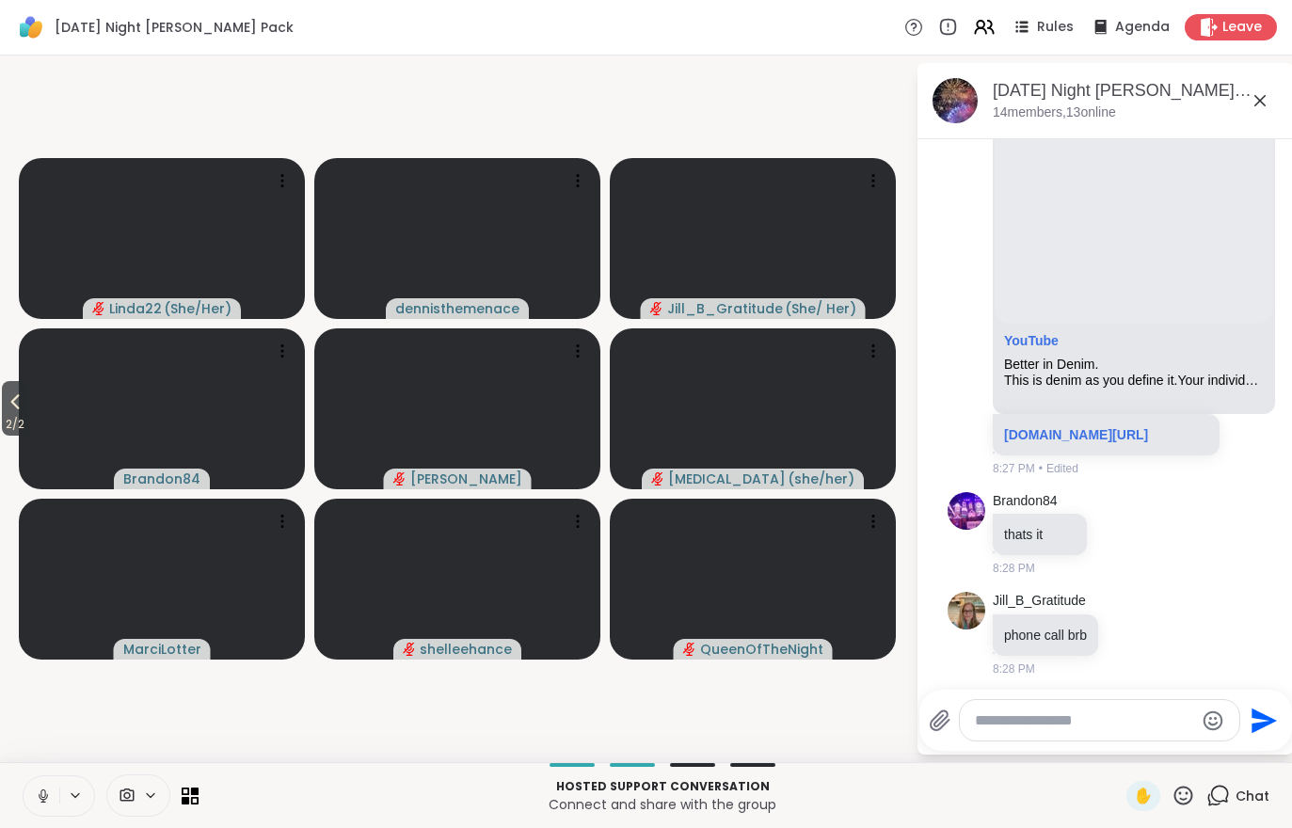
click at [11, 410] on icon at bounding box center [15, 402] width 23 height 23
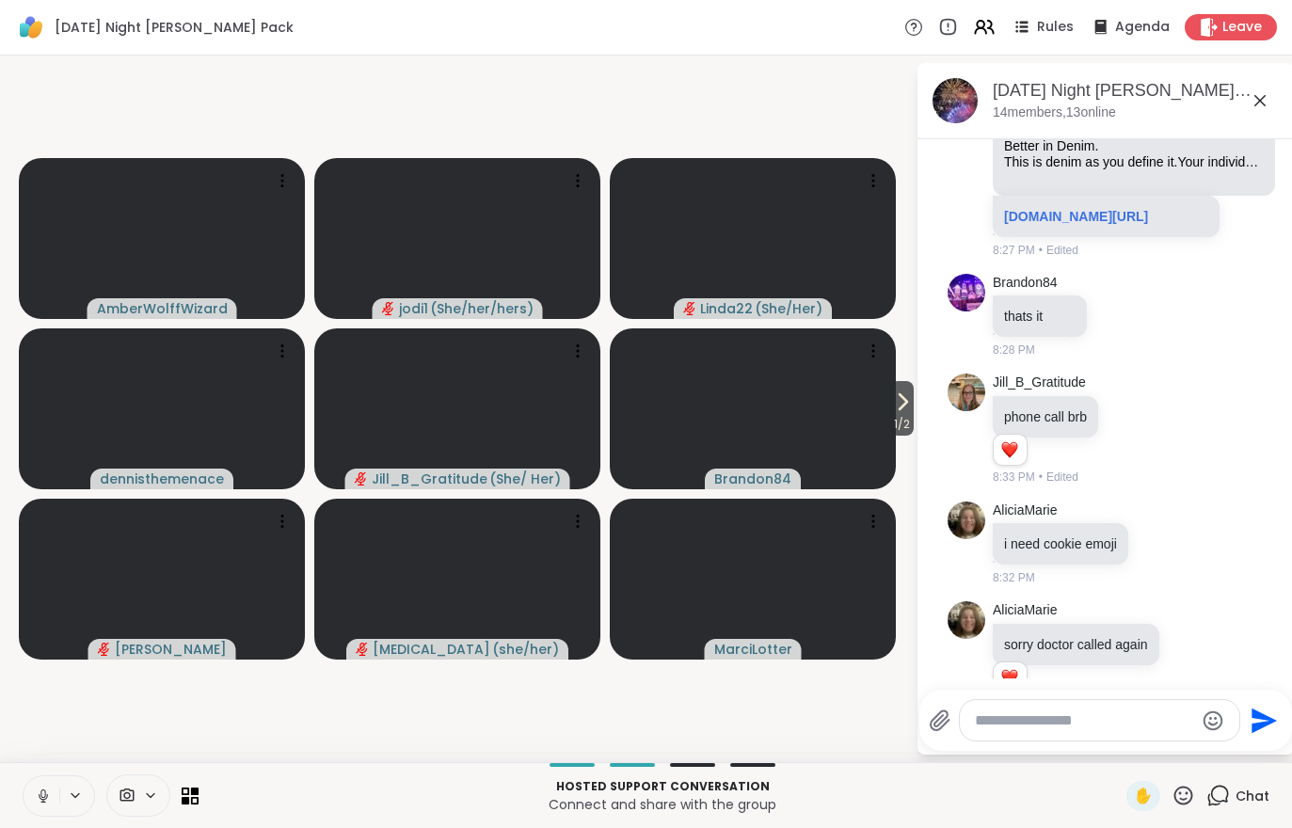
scroll to position [3635, 0]
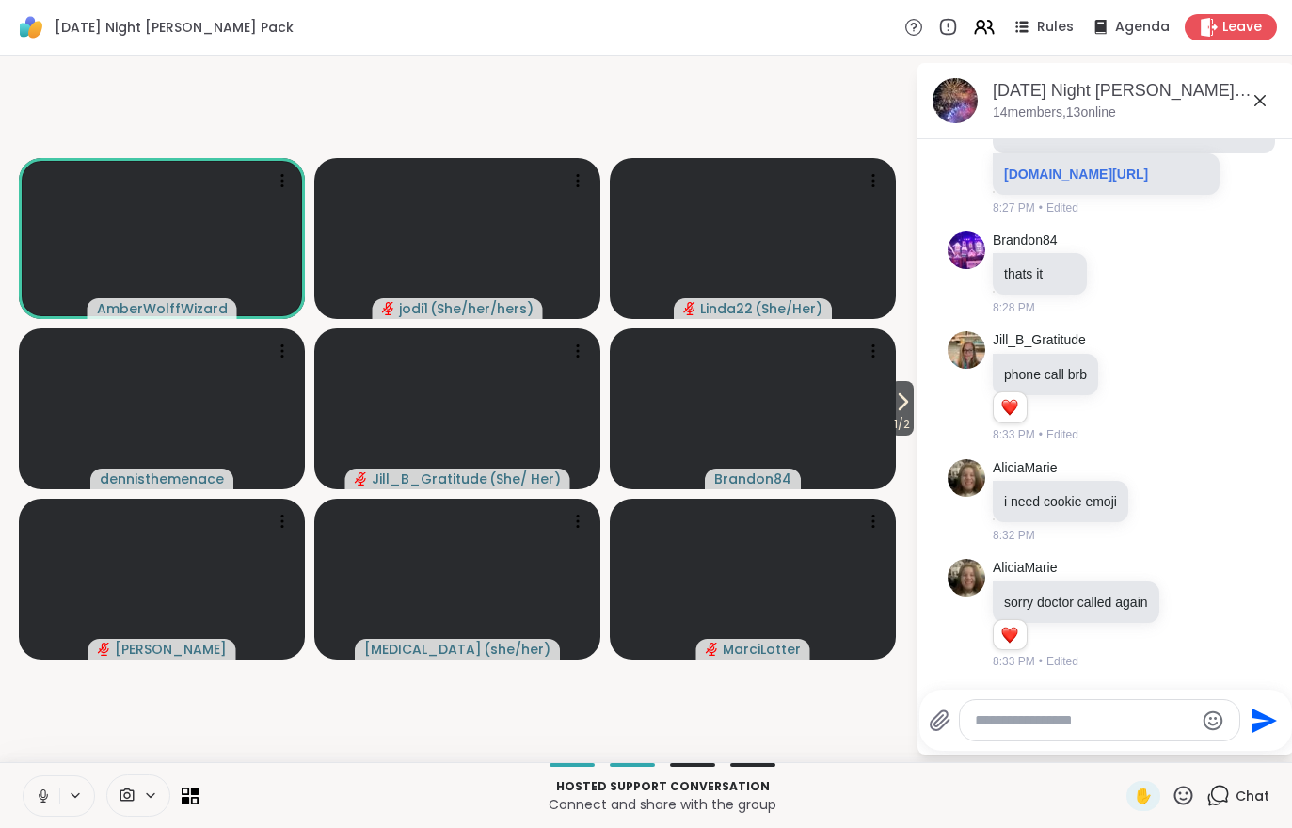
click at [896, 418] on span "1 / 2" at bounding box center [902, 424] width 24 height 23
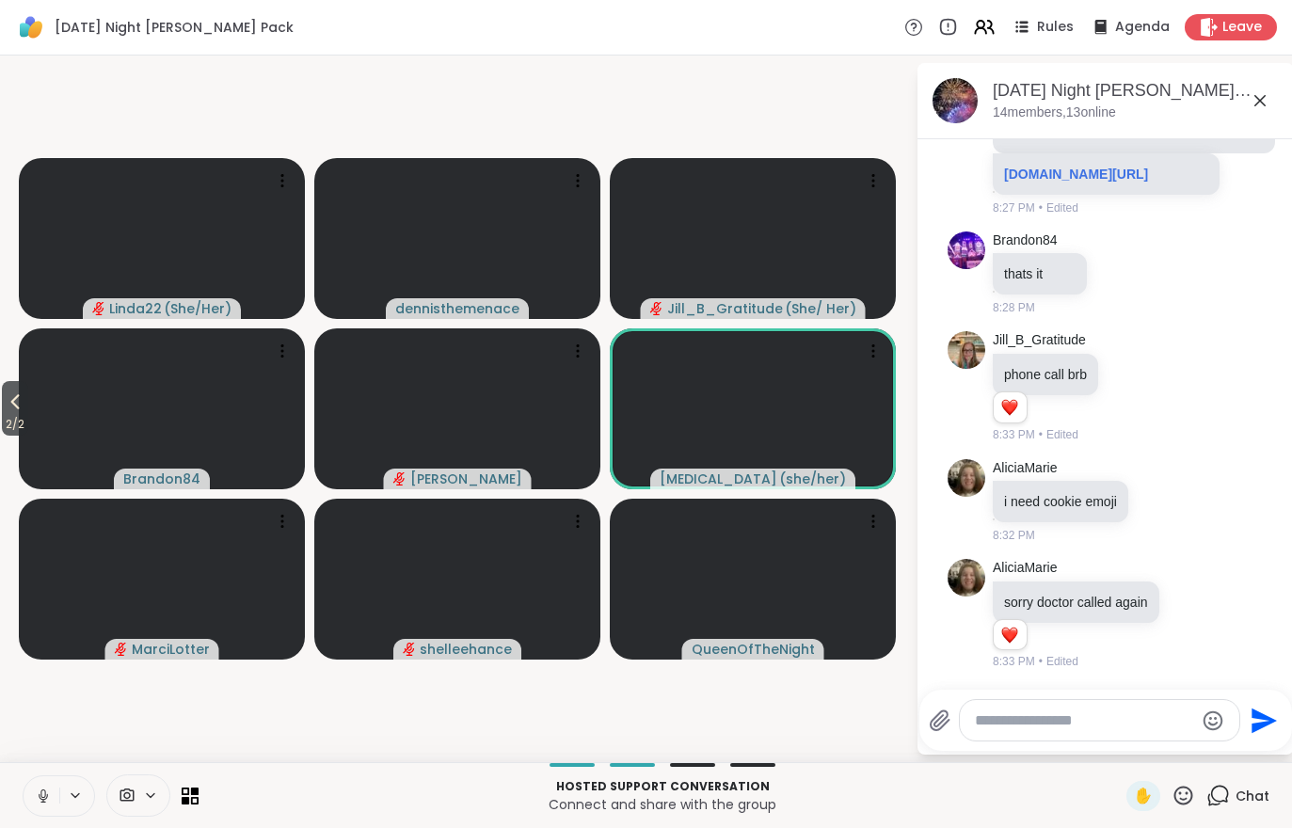
click at [3, 405] on button "2 / 2" at bounding box center [15, 408] width 26 height 55
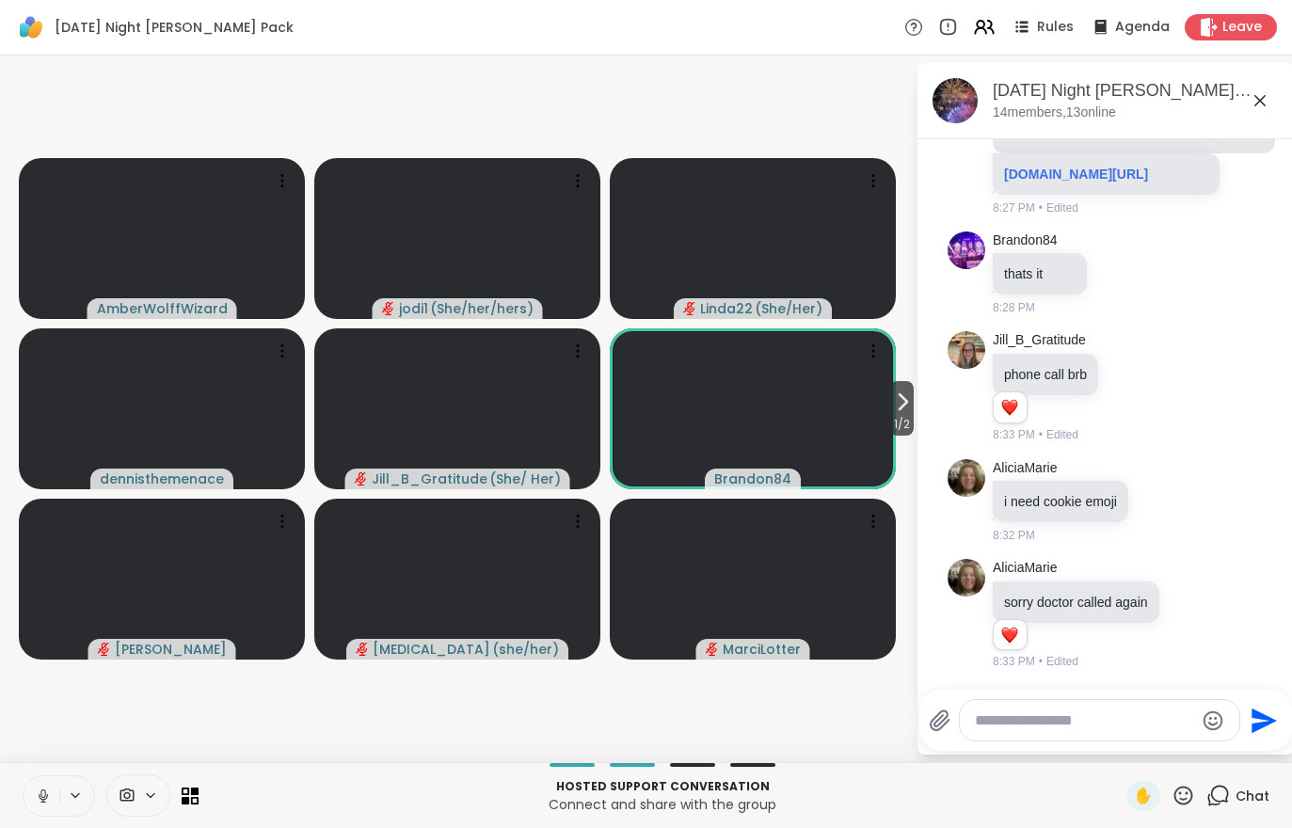
click at [897, 414] on span "1 / 2" at bounding box center [902, 424] width 24 height 23
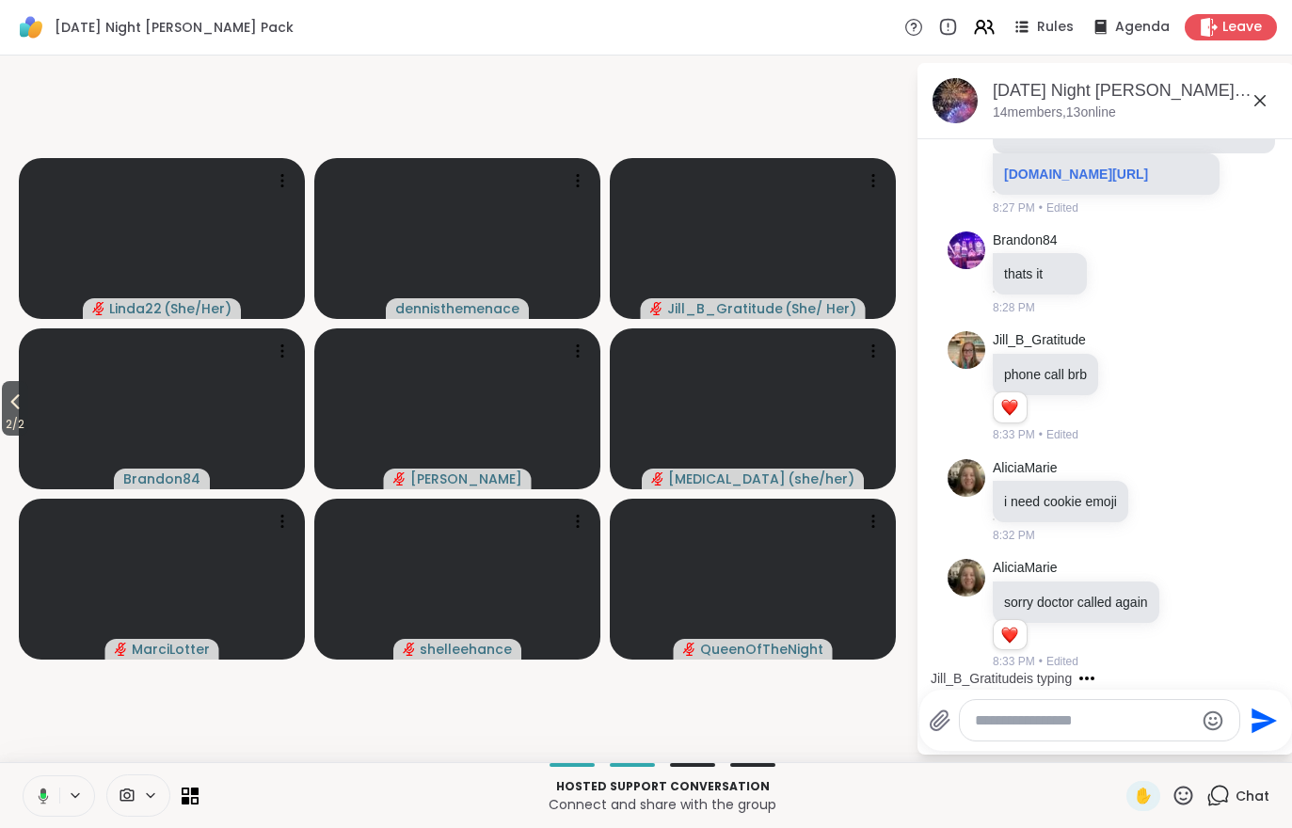
click at [3, 415] on span "2 / 2" at bounding box center [15, 424] width 26 height 23
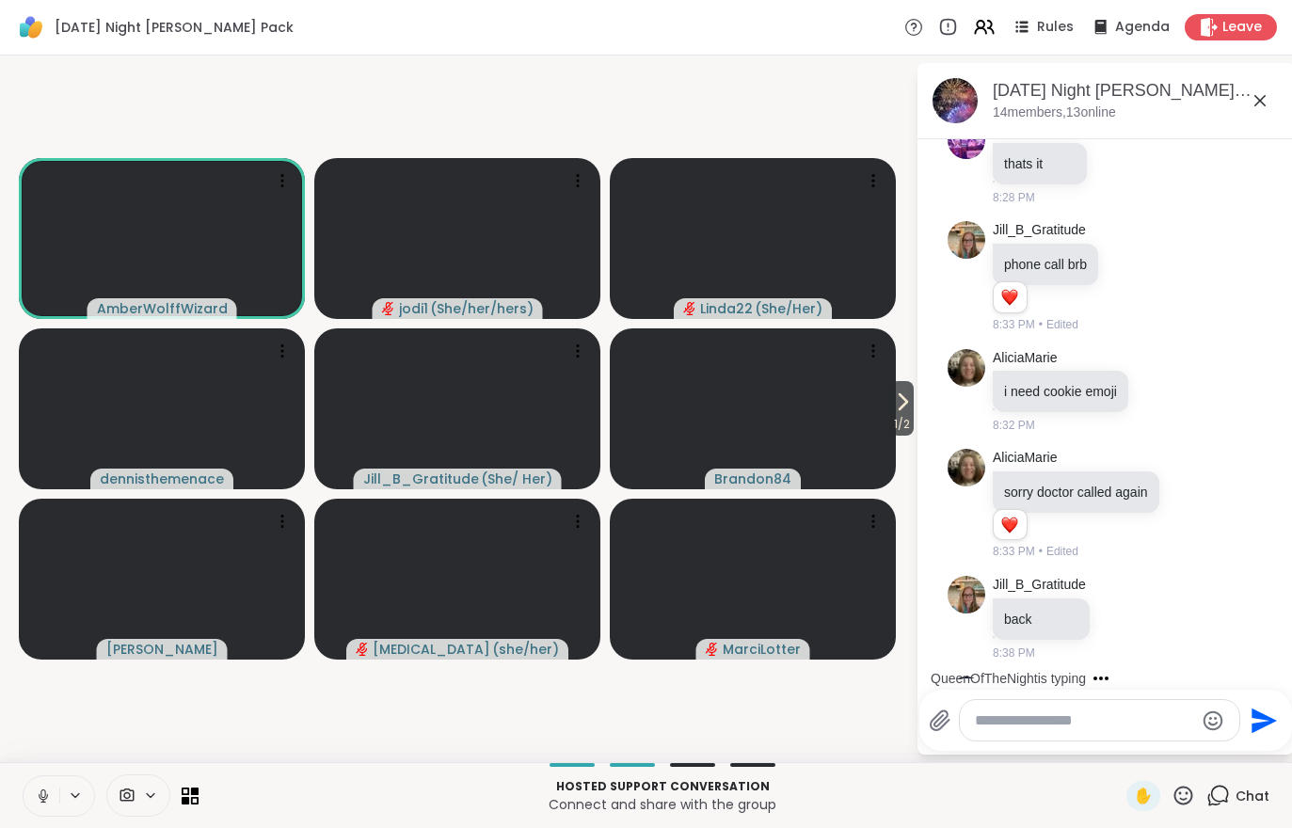
scroll to position [3835, 0]
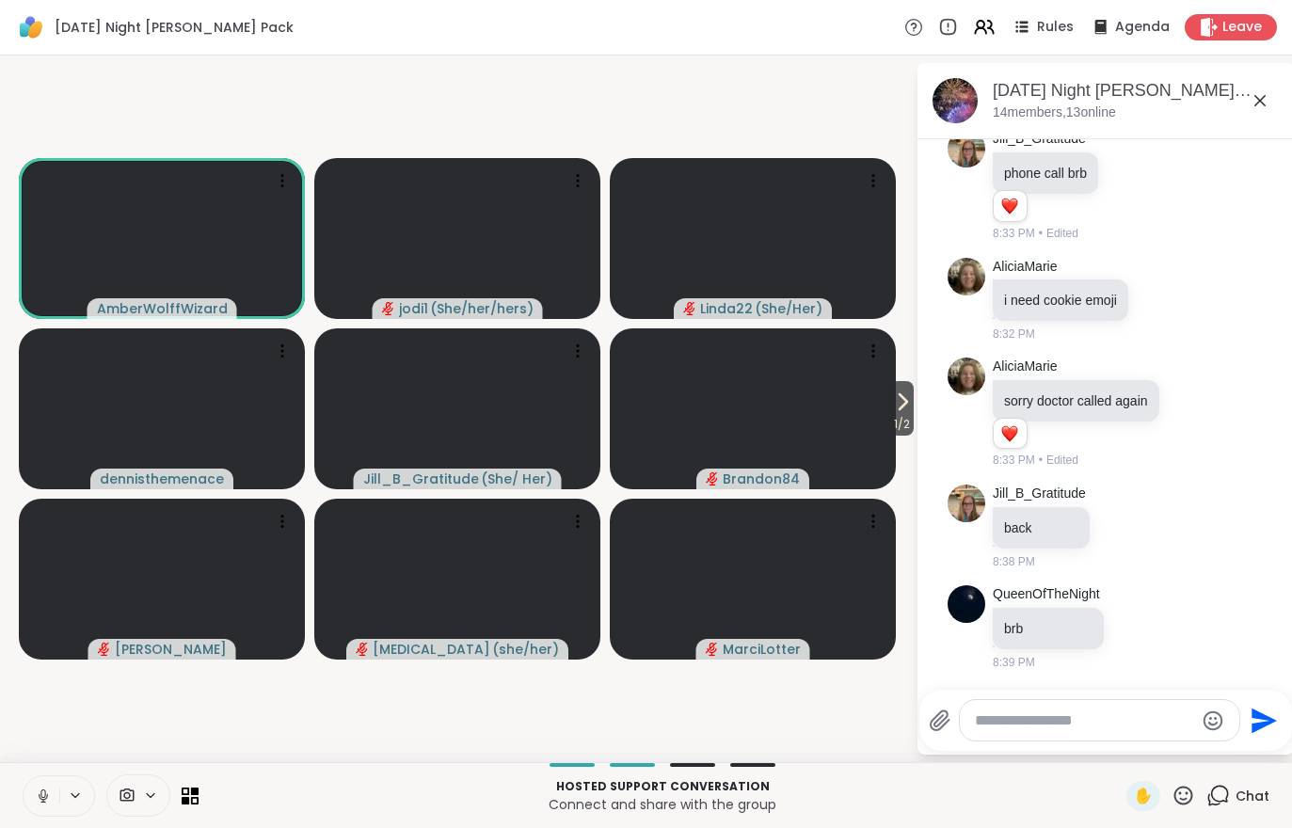
click at [40, 792] on icon at bounding box center [43, 796] width 17 height 17
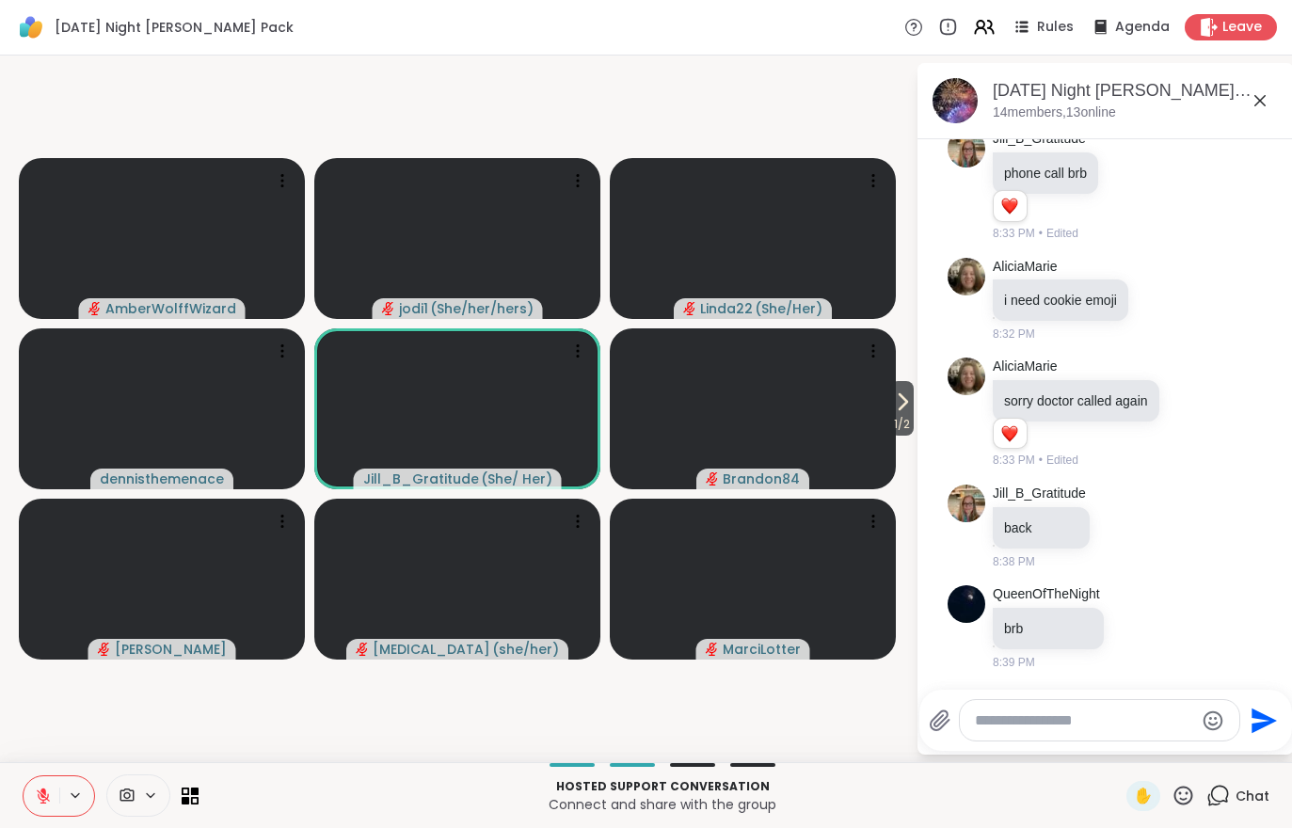
click at [17, 780] on div "Hosted support conversation Connect and share with the group ✋ Chat" at bounding box center [646, 795] width 1292 height 66
click at [32, 794] on button at bounding box center [42, 797] width 36 height 40
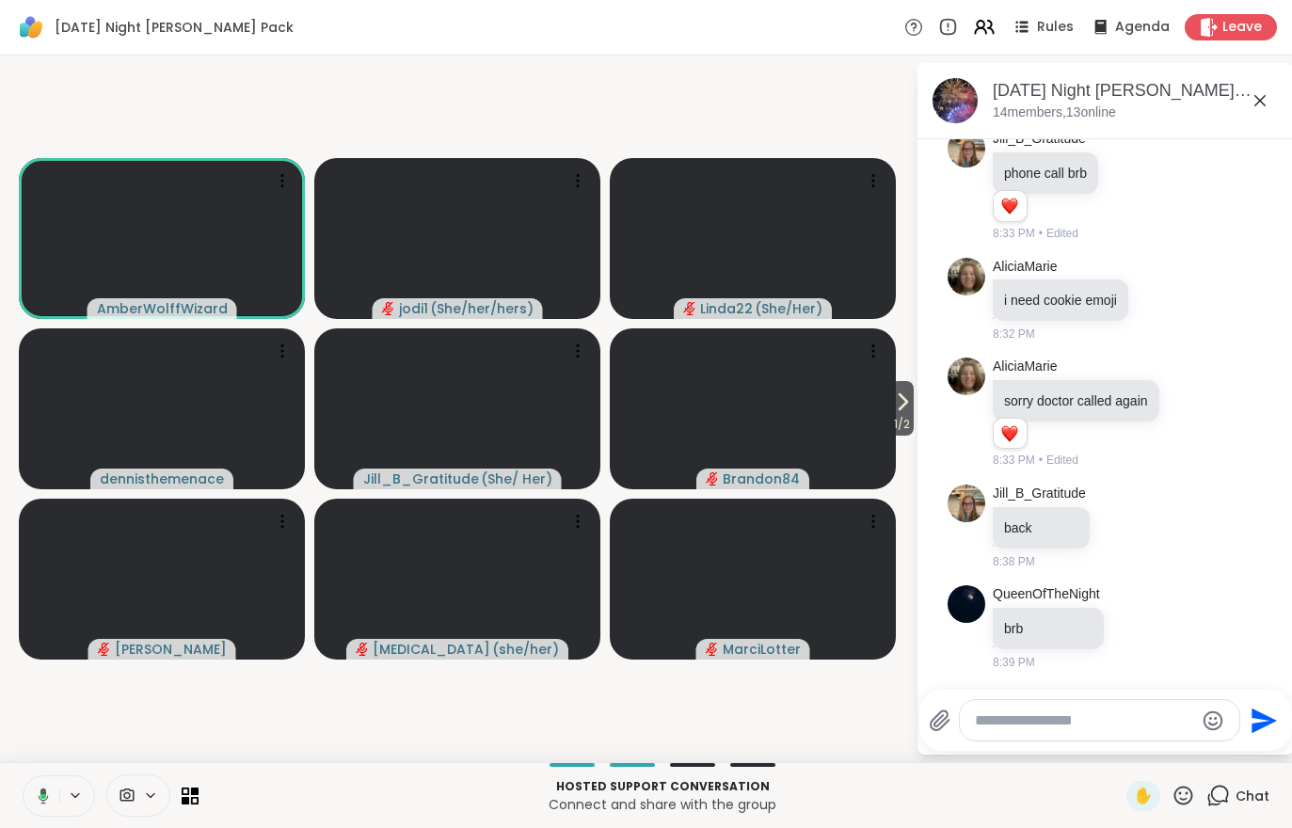
click at [890, 416] on span "1 / 2" at bounding box center [902, 424] width 24 height 23
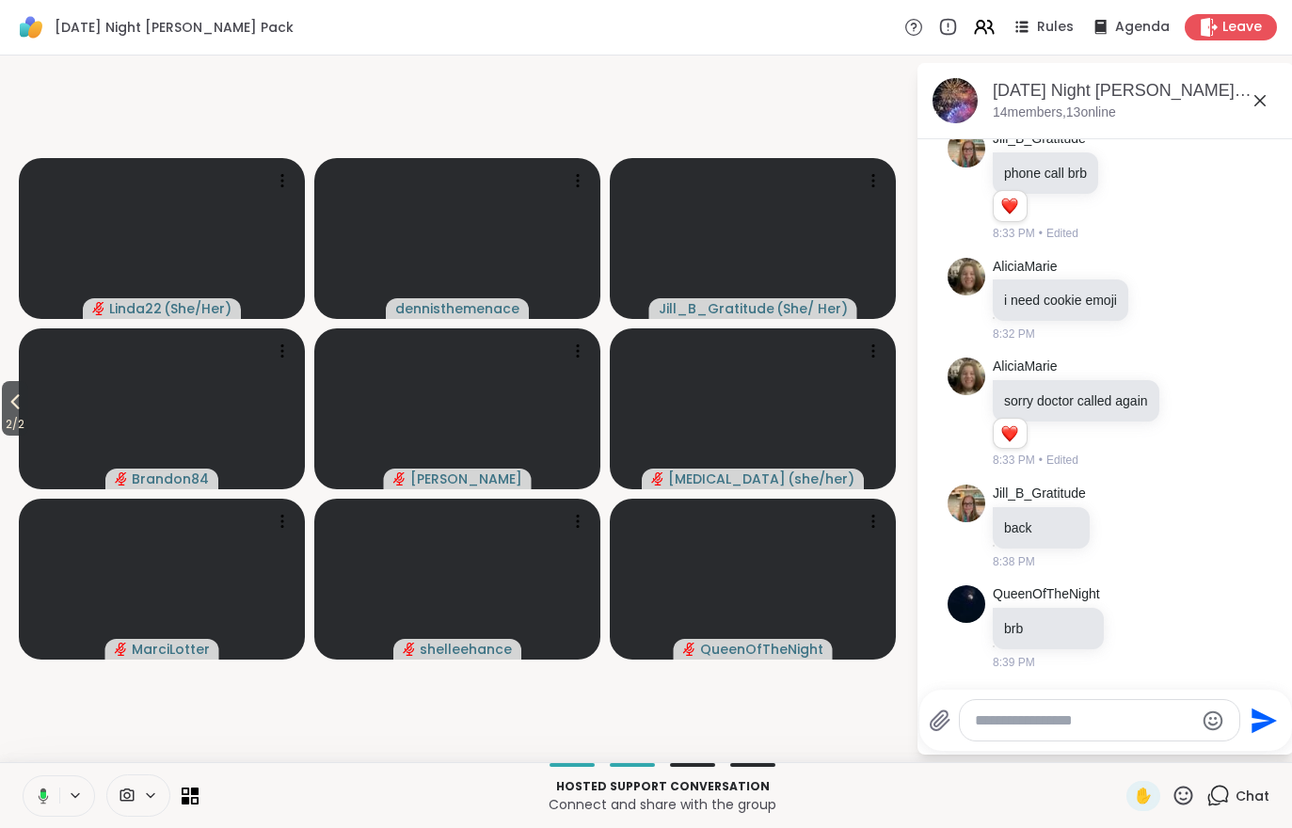
click at [9, 393] on icon at bounding box center [15, 402] width 23 height 23
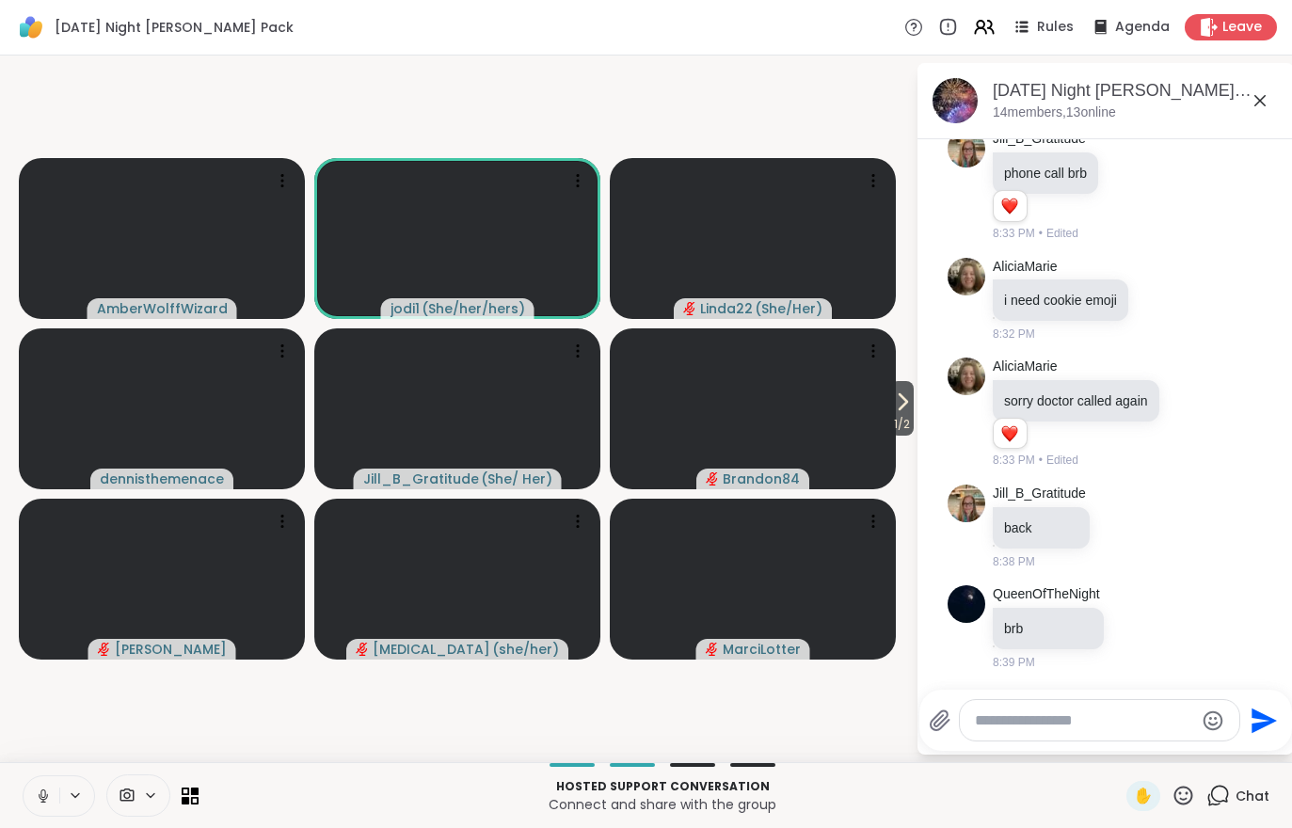
click at [901, 399] on icon at bounding box center [904, 401] width 8 height 15
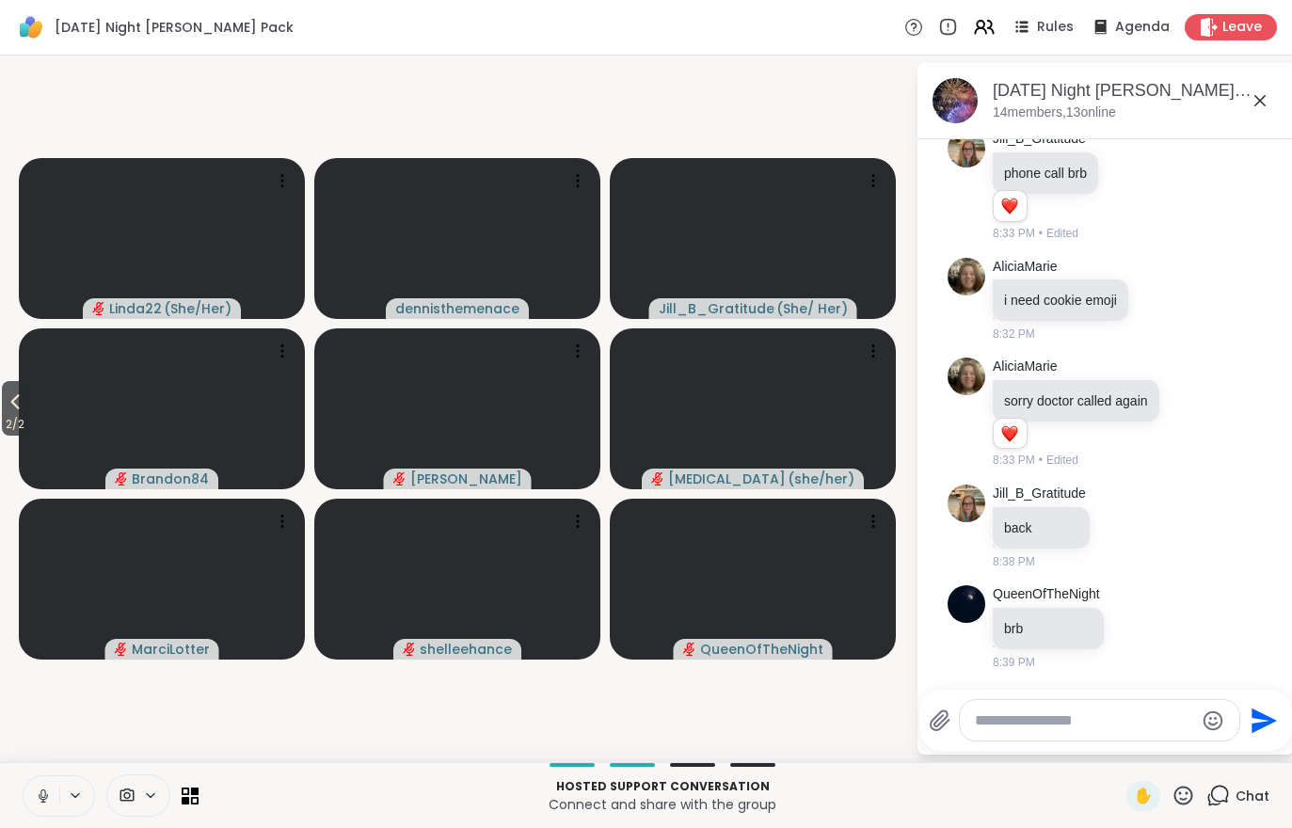
click at [20, 414] on span "2 / 2" at bounding box center [15, 424] width 26 height 23
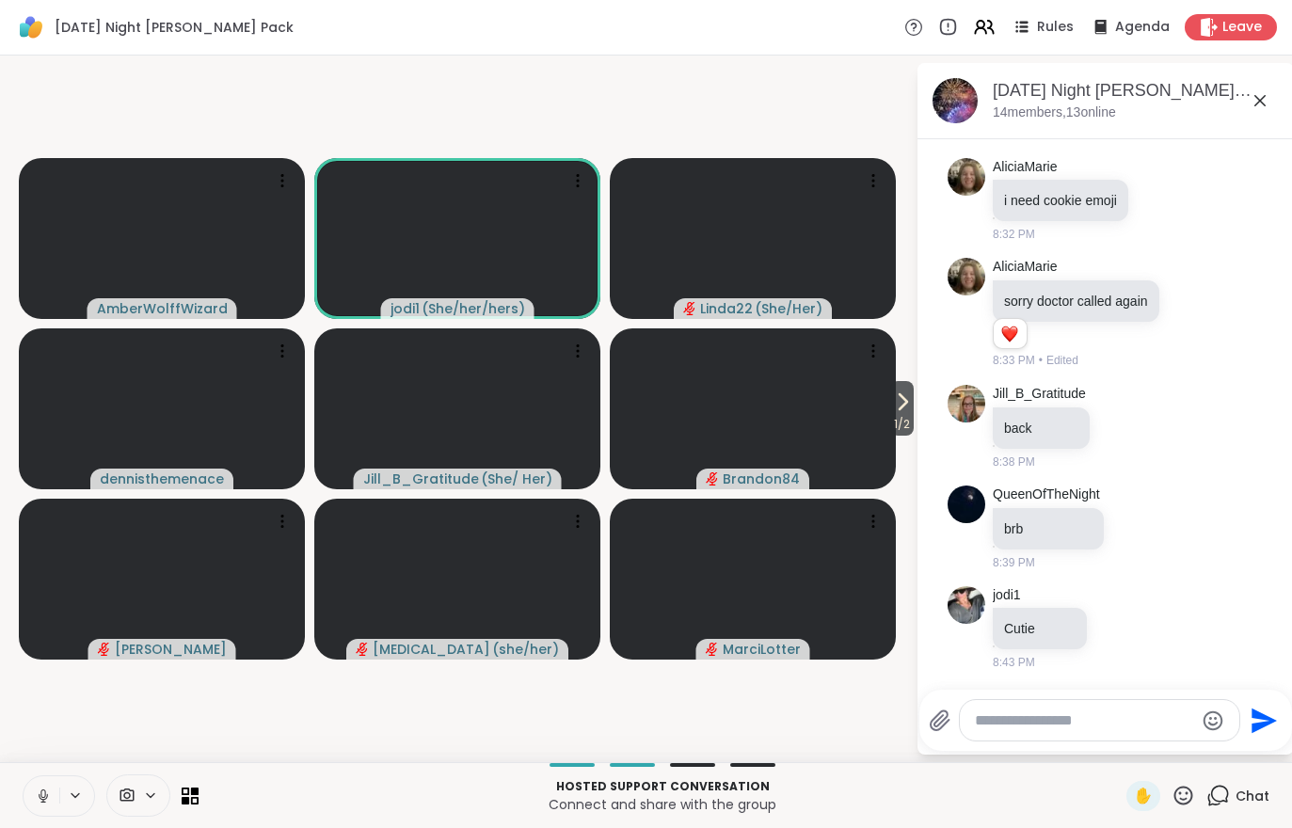
scroll to position [3961, 0]
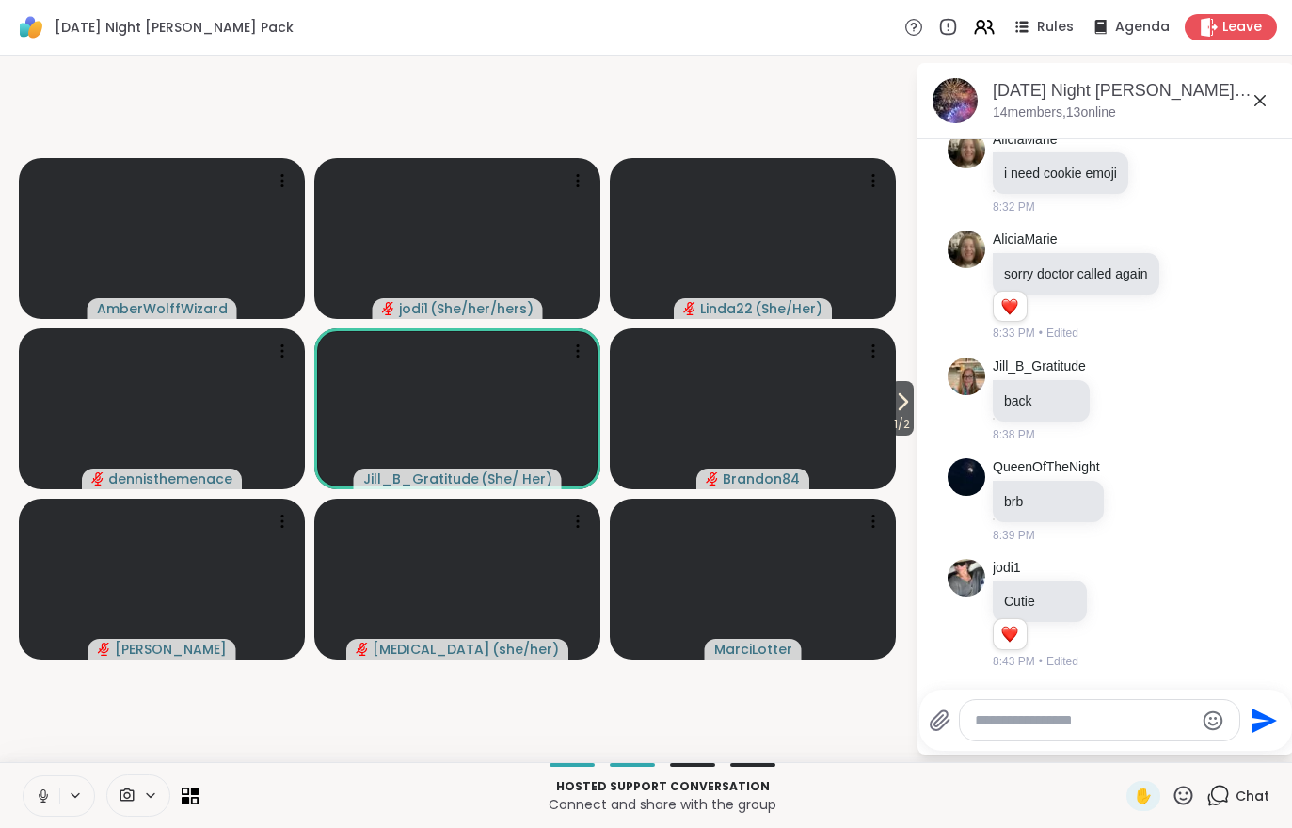
click at [903, 415] on span "1 / 2" at bounding box center [902, 424] width 24 height 23
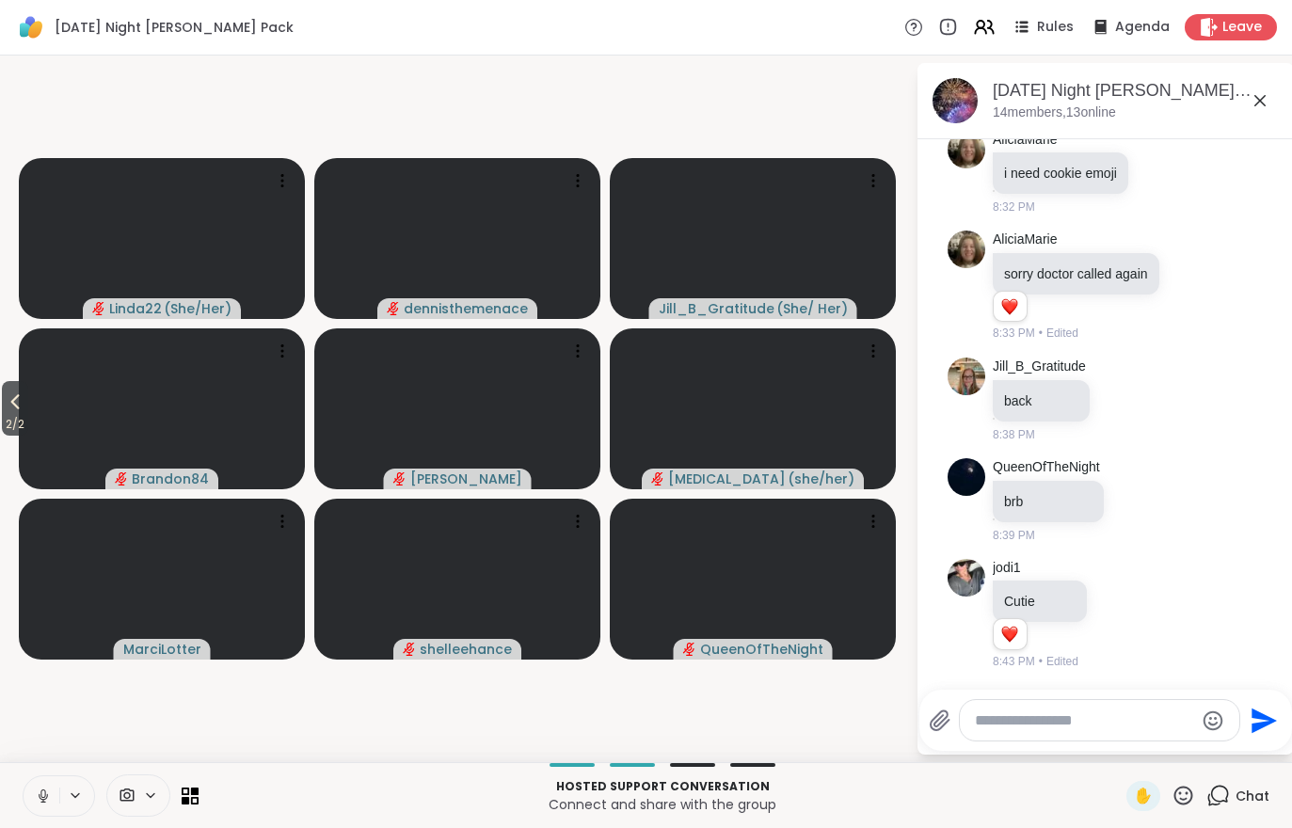
click at [21, 403] on icon at bounding box center [15, 402] width 23 height 23
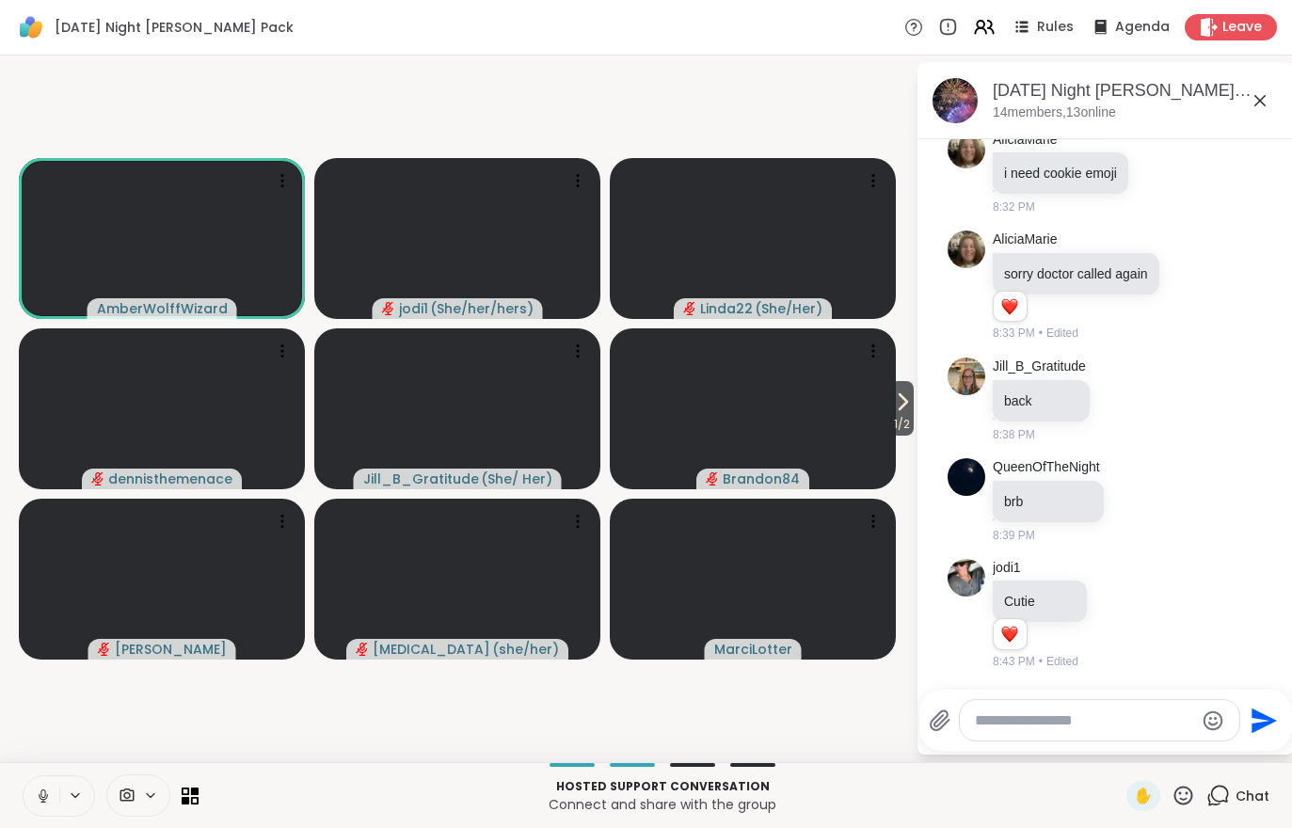
click at [882, 393] on video at bounding box center [753, 408] width 286 height 161
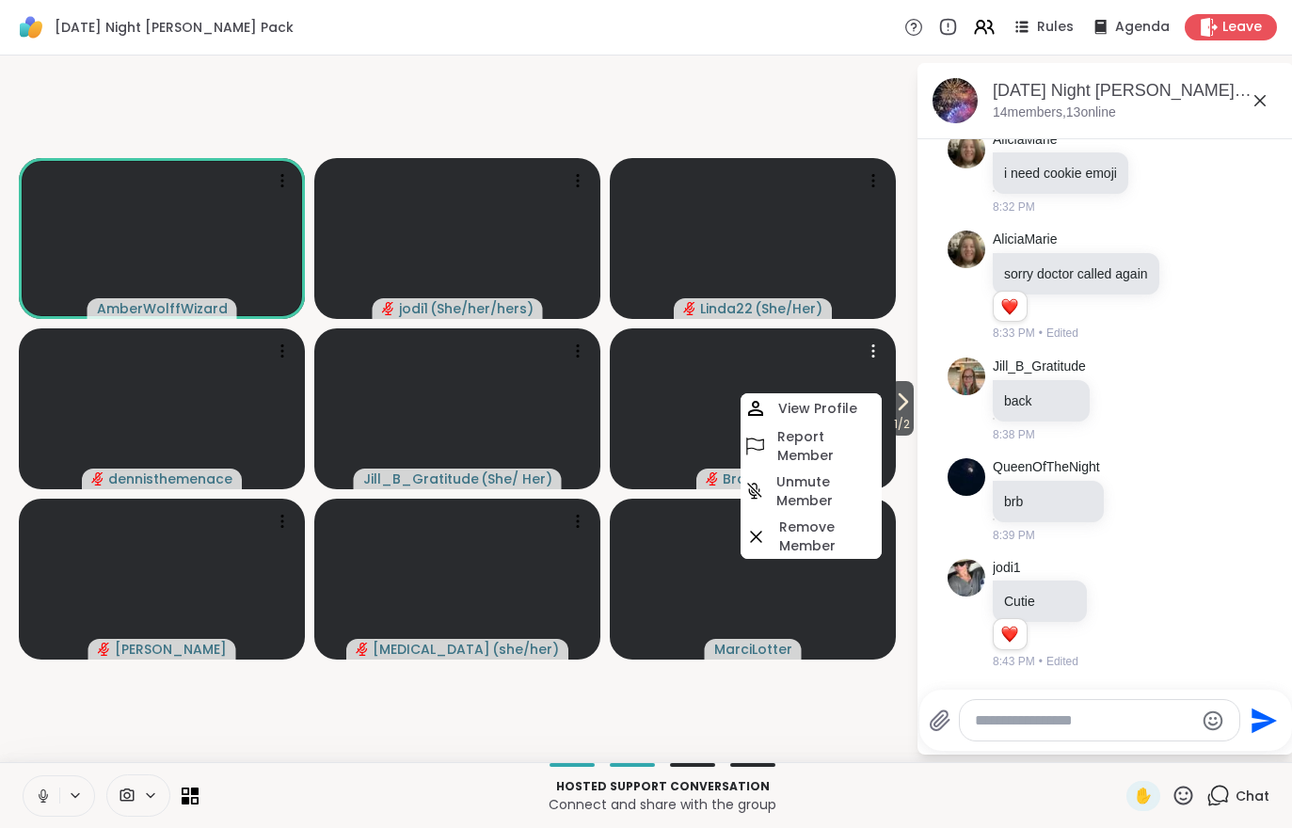
click at [882, 393] on video at bounding box center [753, 408] width 286 height 161
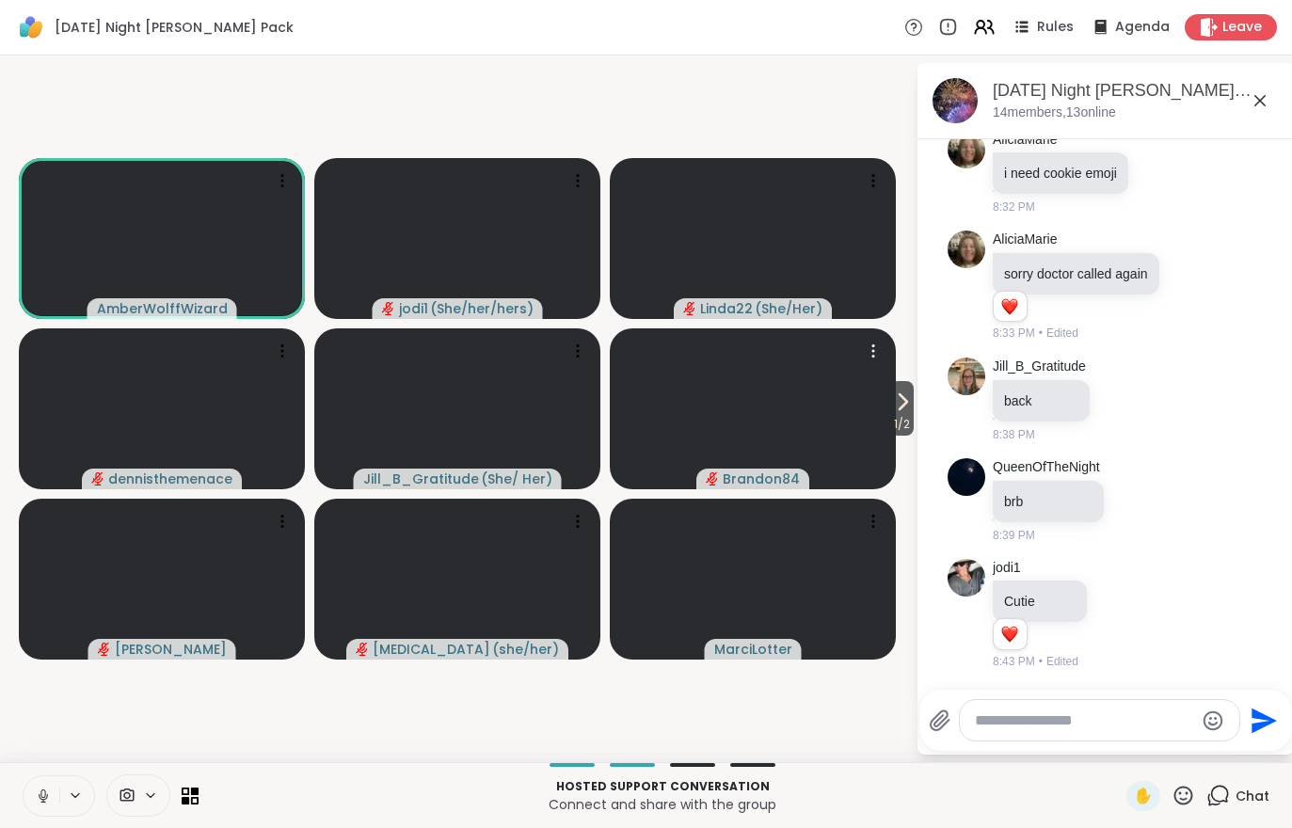
click at [901, 435] on span "1 / 2" at bounding box center [902, 424] width 24 height 23
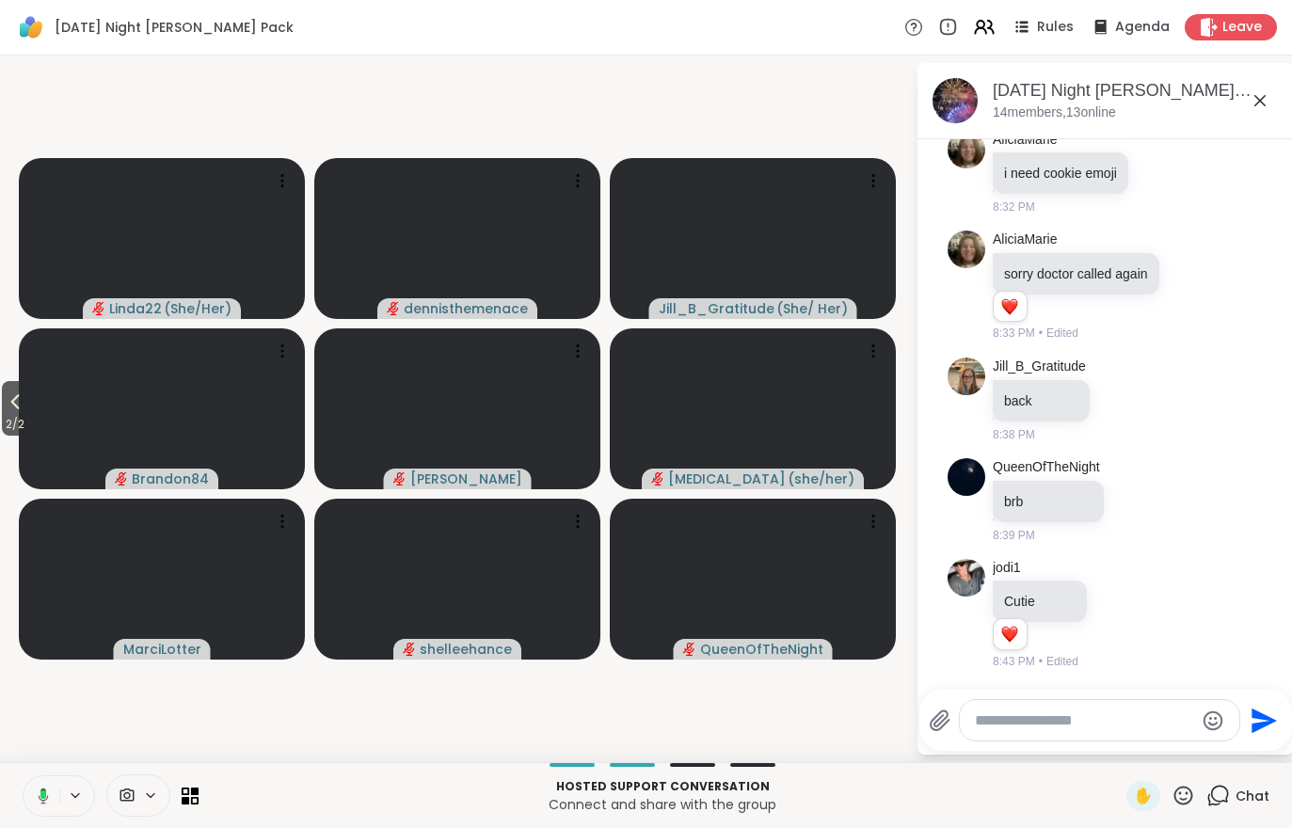
click at [18, 426] on span "2 / 2" at bounding box center [15, 424] width 26 height 23
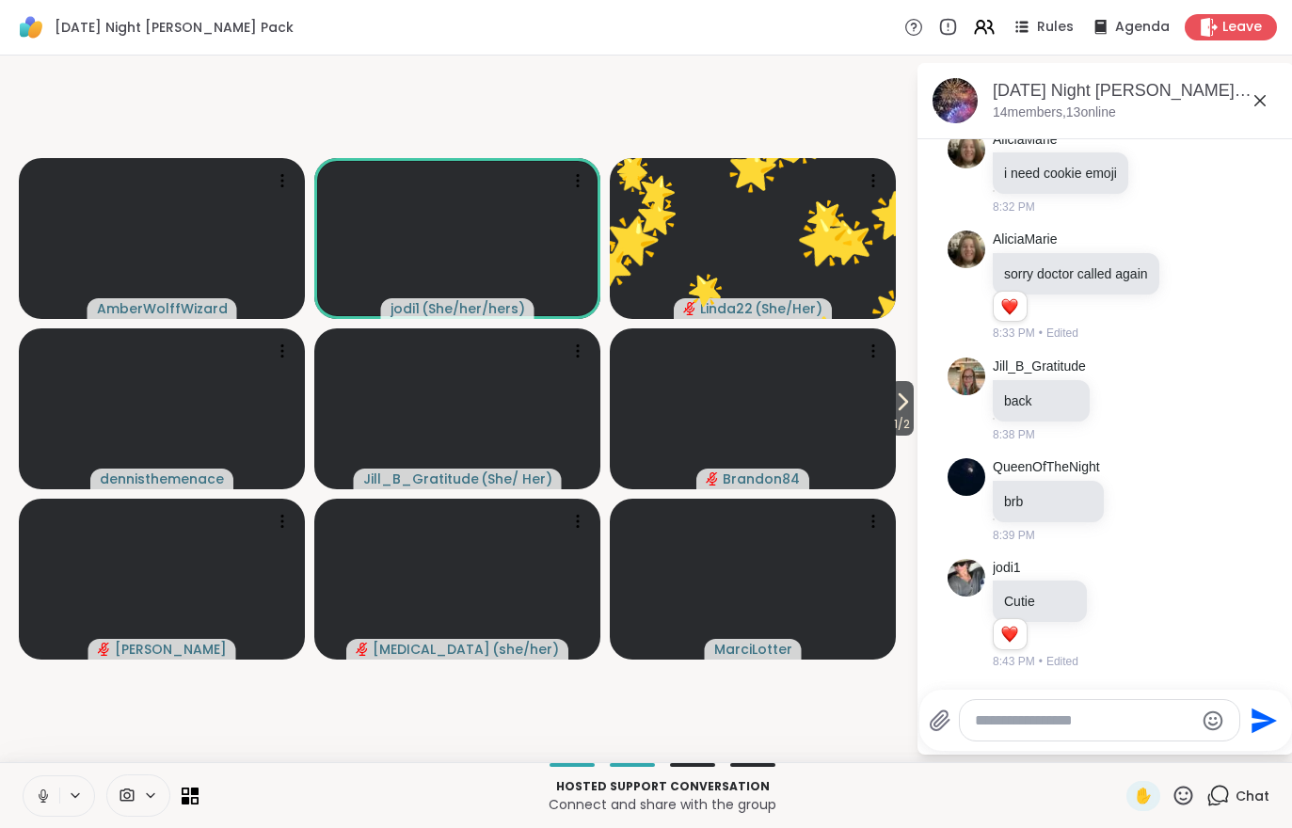
click at [24, 789] on button at bounding box center [42, 797] width 36 height 40
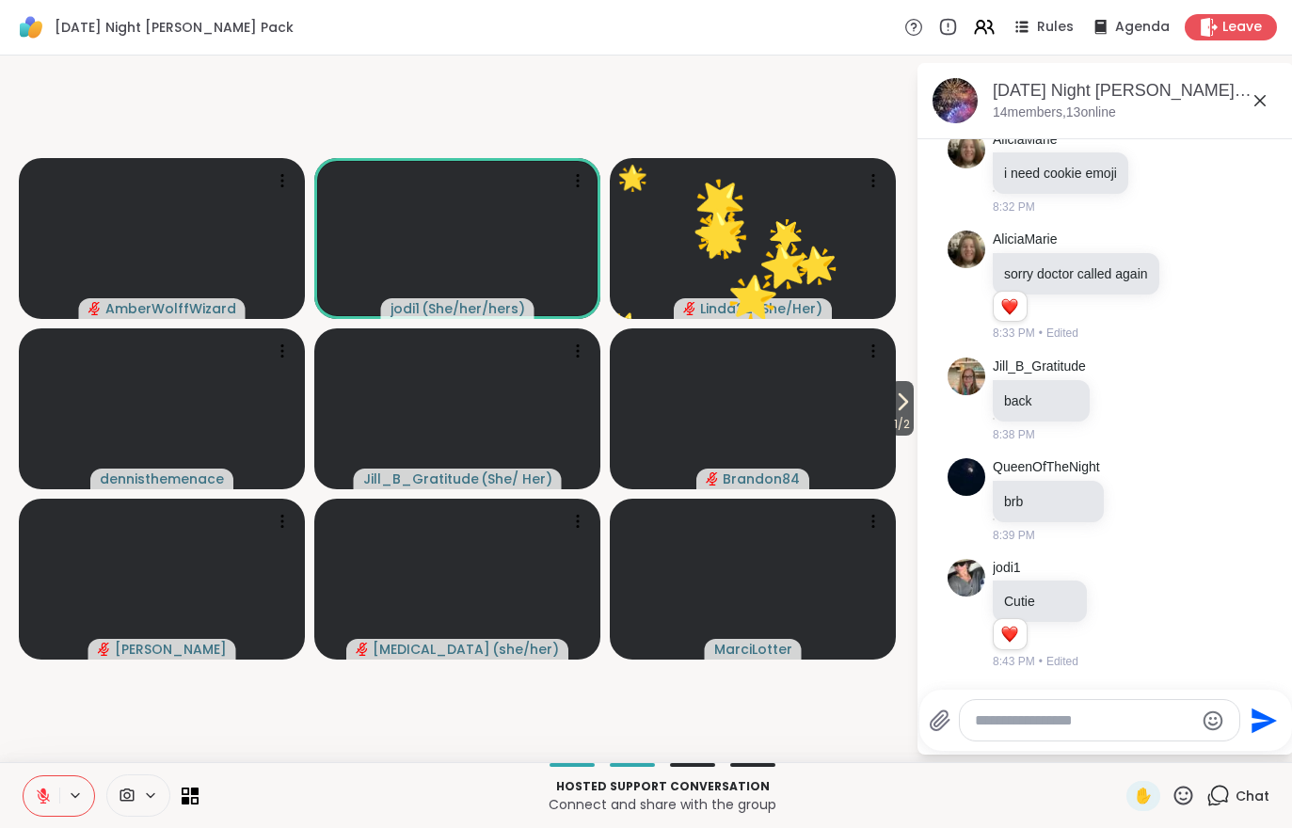
click at [23, 789] on div at bounding box center [59, 796] width 72 height 41
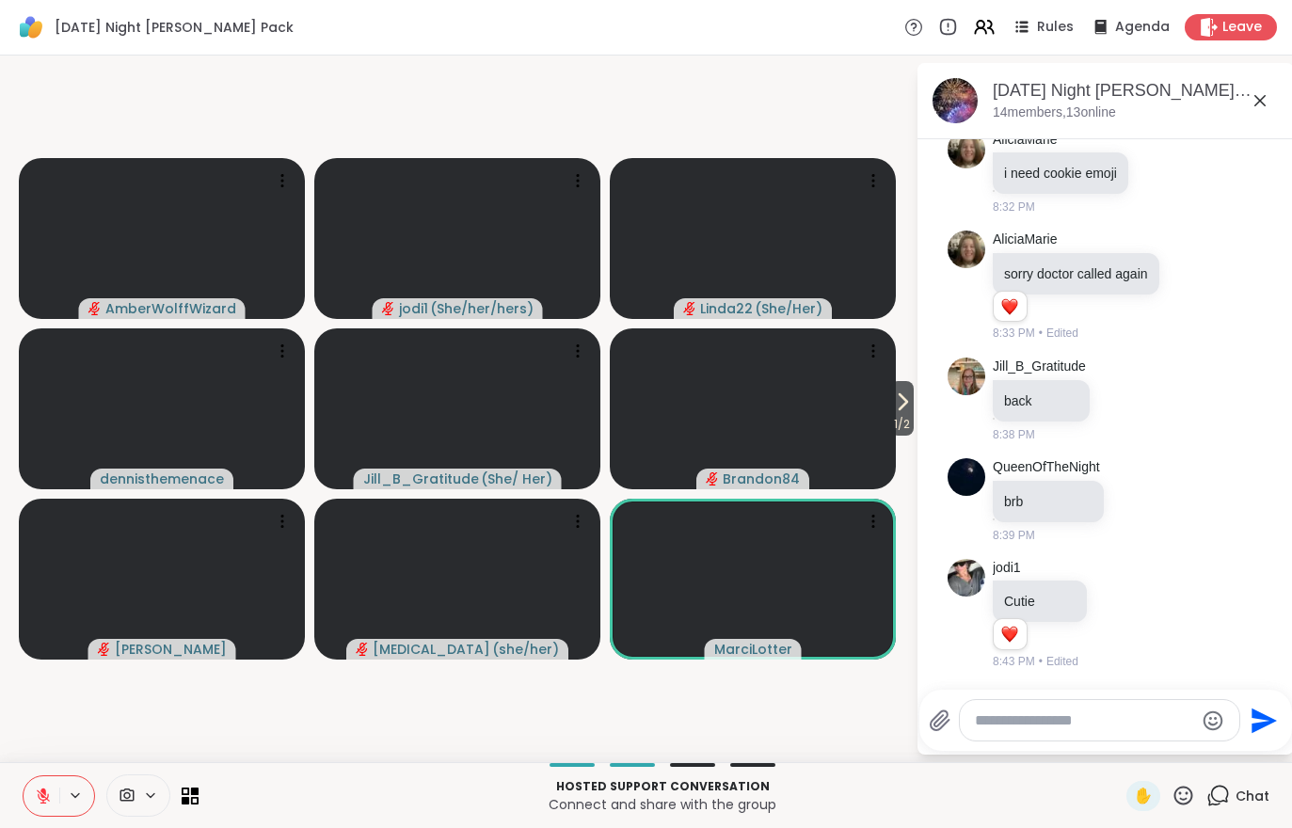
click at [38, 793] on icon at bounding box center [43, 796] width 17 height 17
click at [902, 395] on icon at bounding box center [902, 402] width 23 height 23
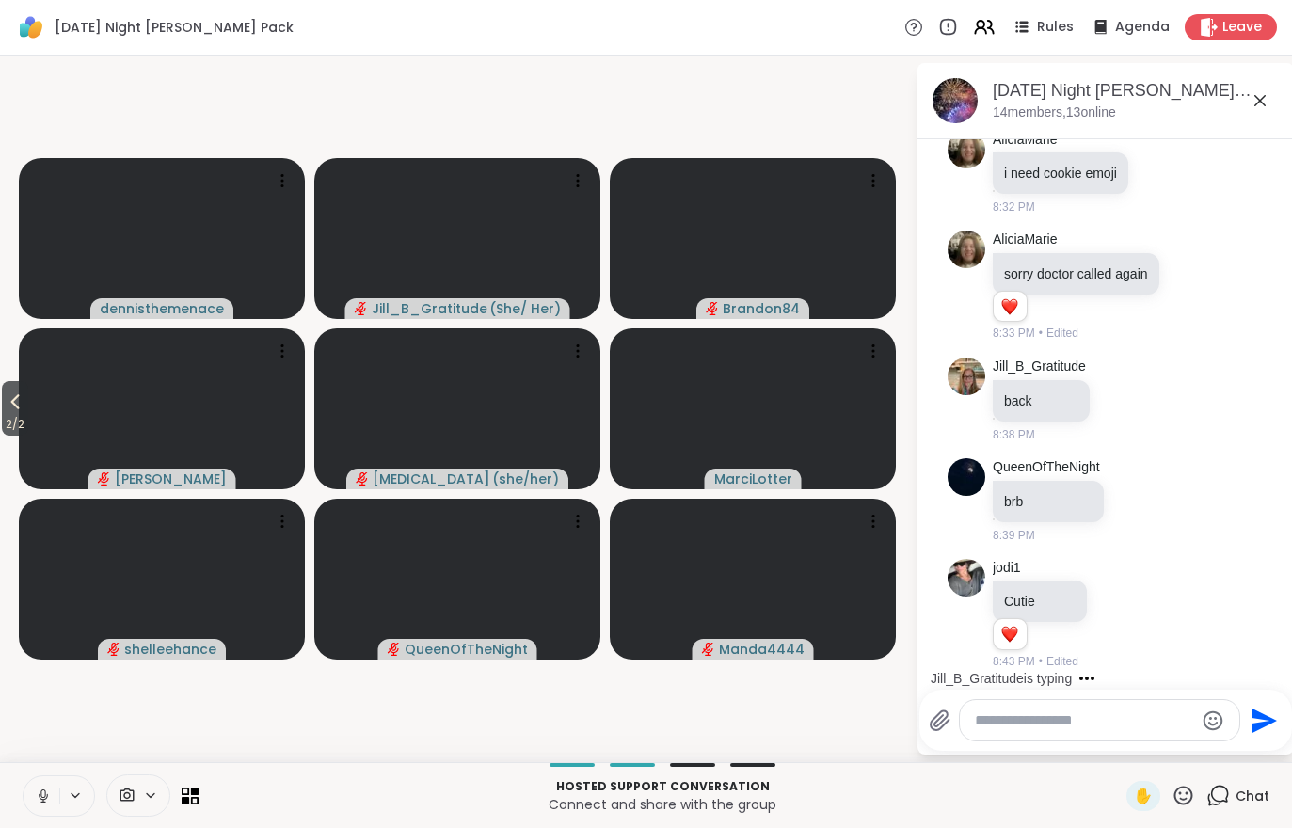
scroll to position [4061, 0]
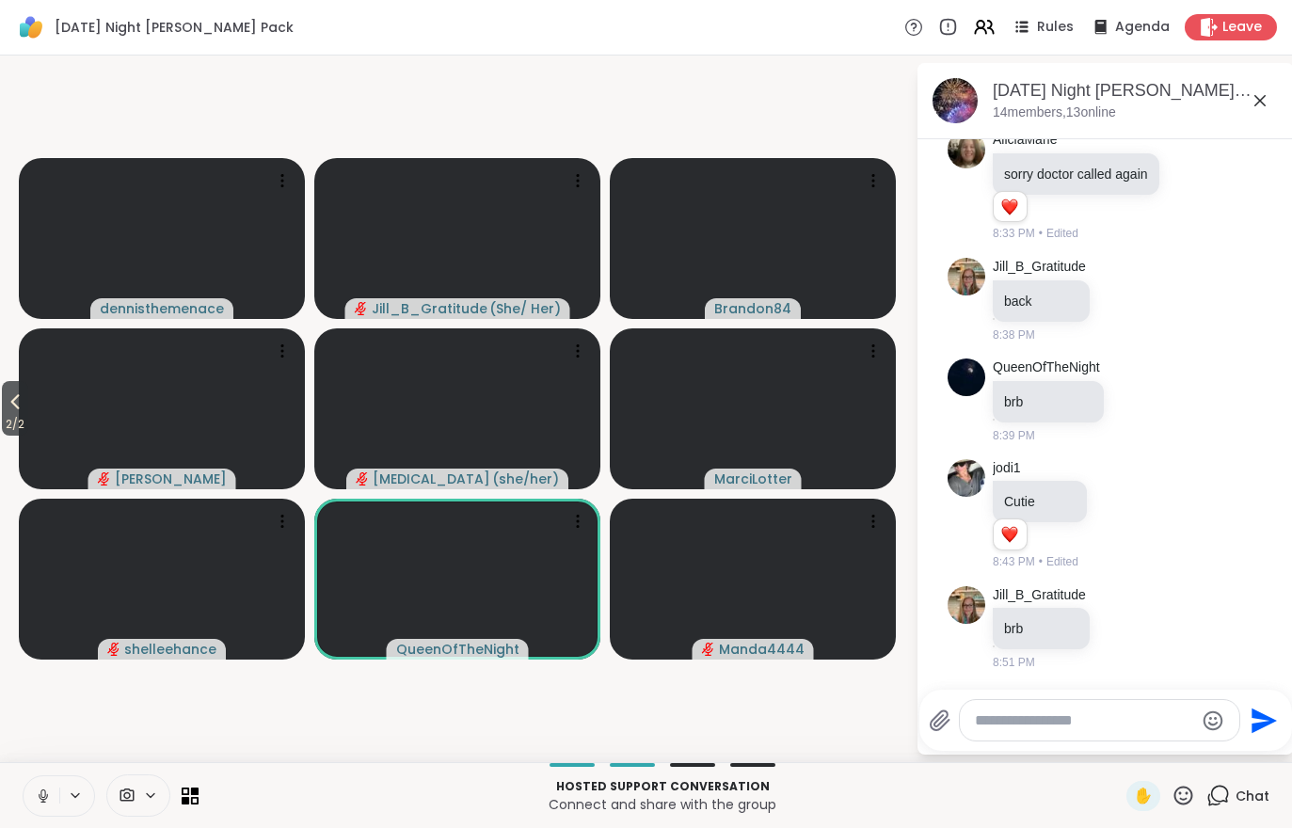
click at [12, 407] on icon at bounding box center [15, 402] width 23 height 23
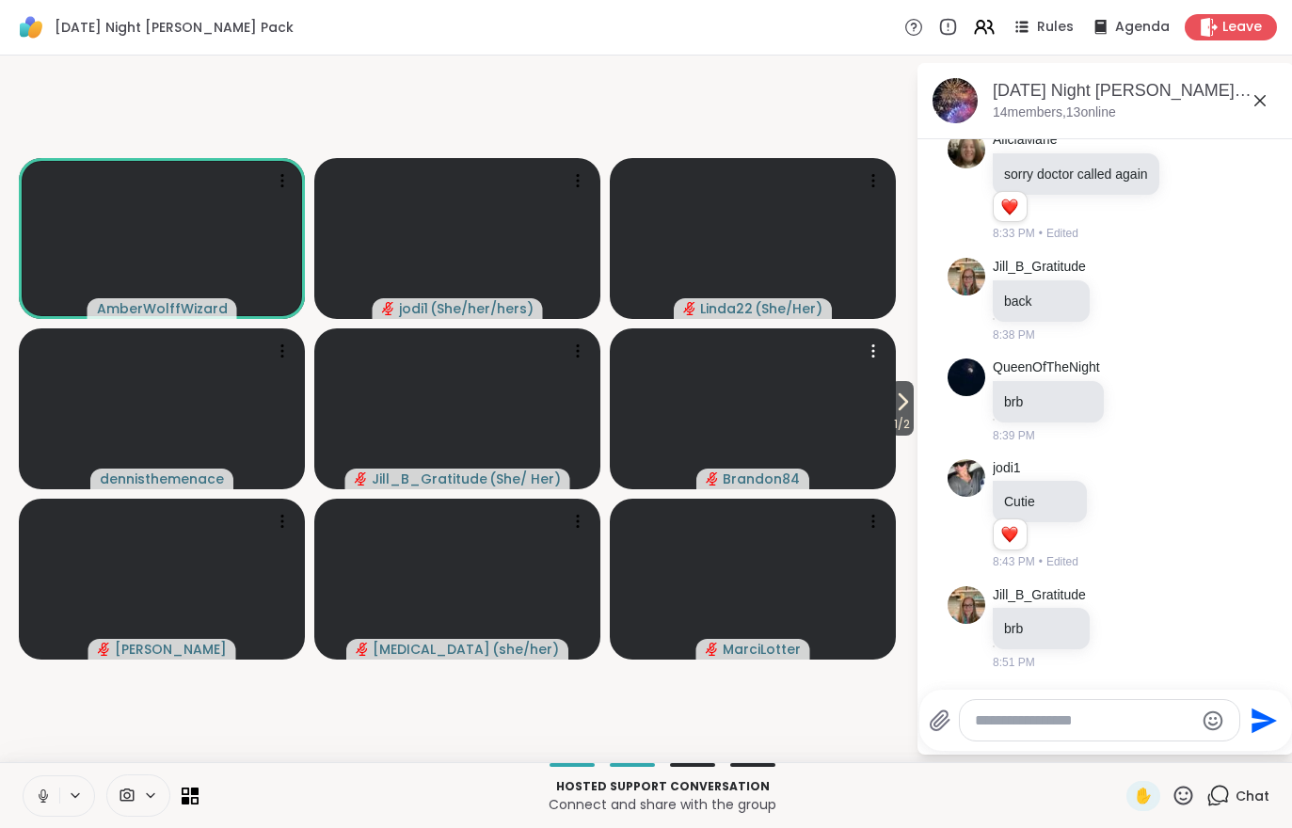
click at [882, 399] on video at bounding box center [753, 408] width 286 height 161
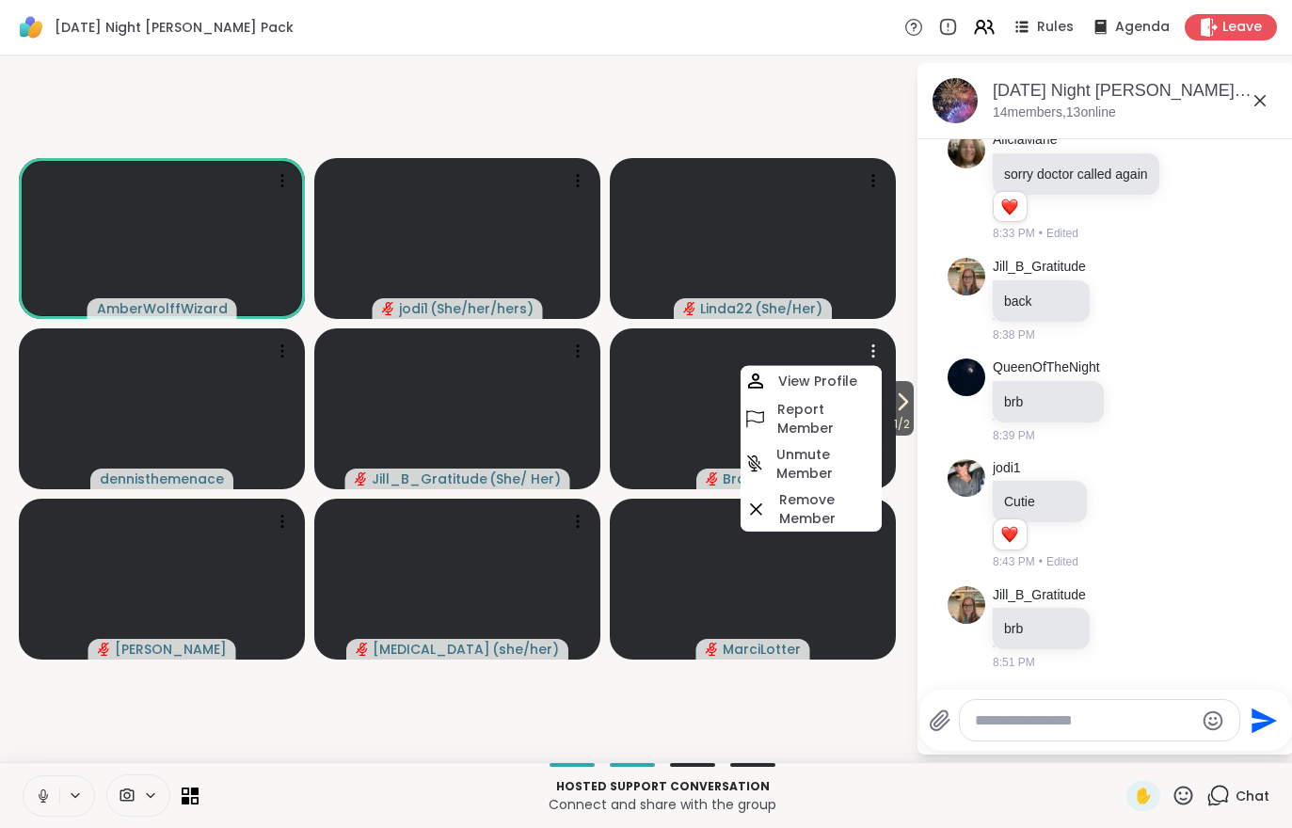
click at [904, 411] on icon at bounding box center [902, 402] width 23 height 23
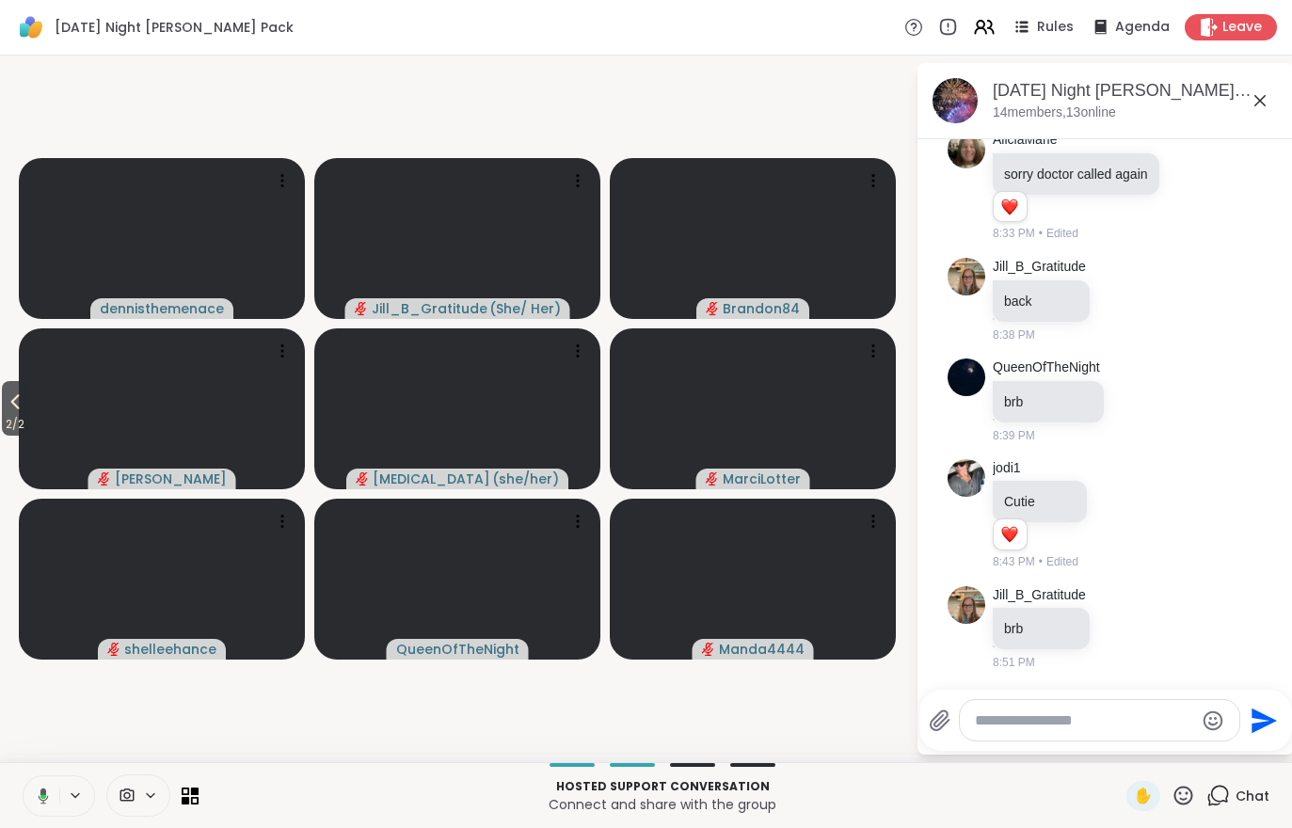
click at [1, 440] on div "2 / 2 dennisthemenace Jill_B_Gratitude ( She/ Her ) Brandon84 Adrienne_QueenOfT…" at bounding box center [646, 409] width 1292 height 707
click at [12, 430] on span "2 / 2" at bounding box center [15, 424] width 26 height 23
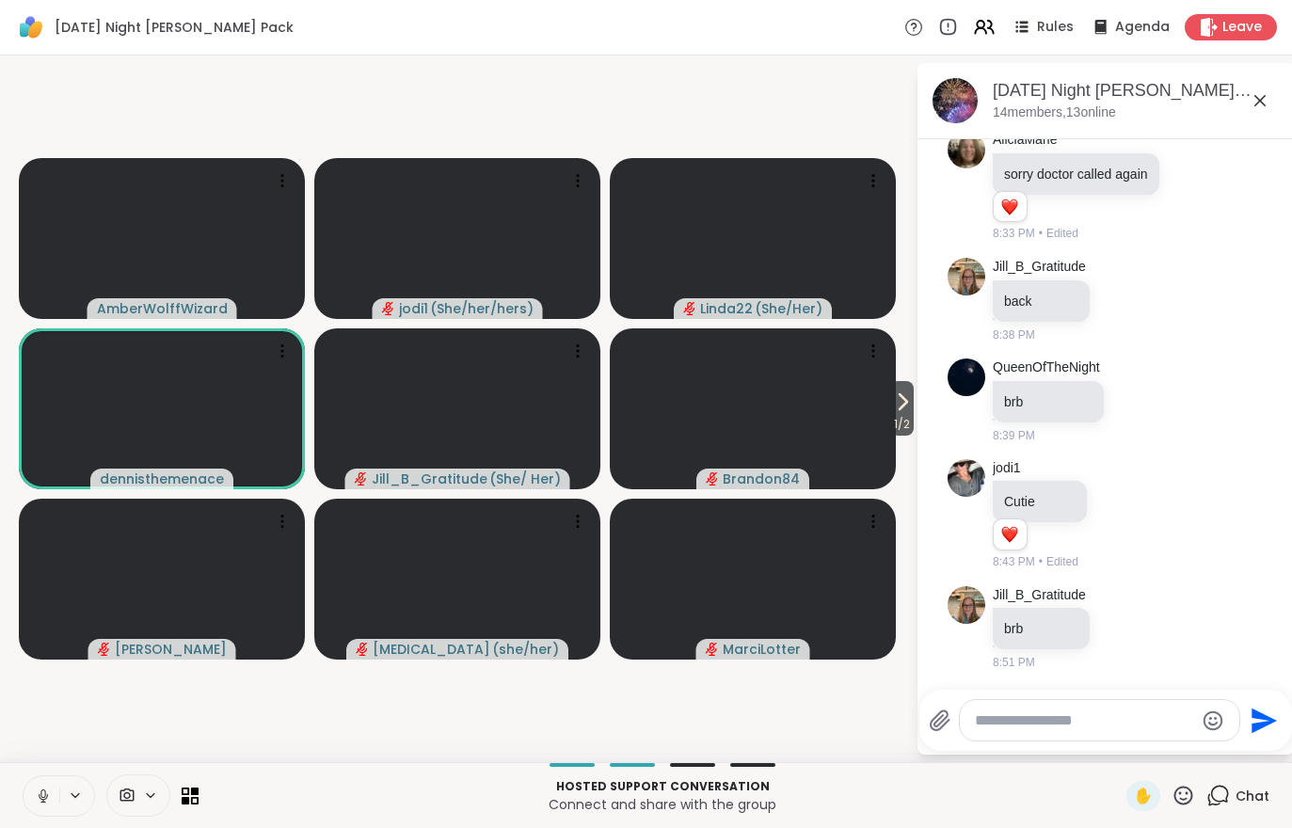
click at [898, 420] on span "1 / 2" at bounding box center [902, 424] width 24 height 23
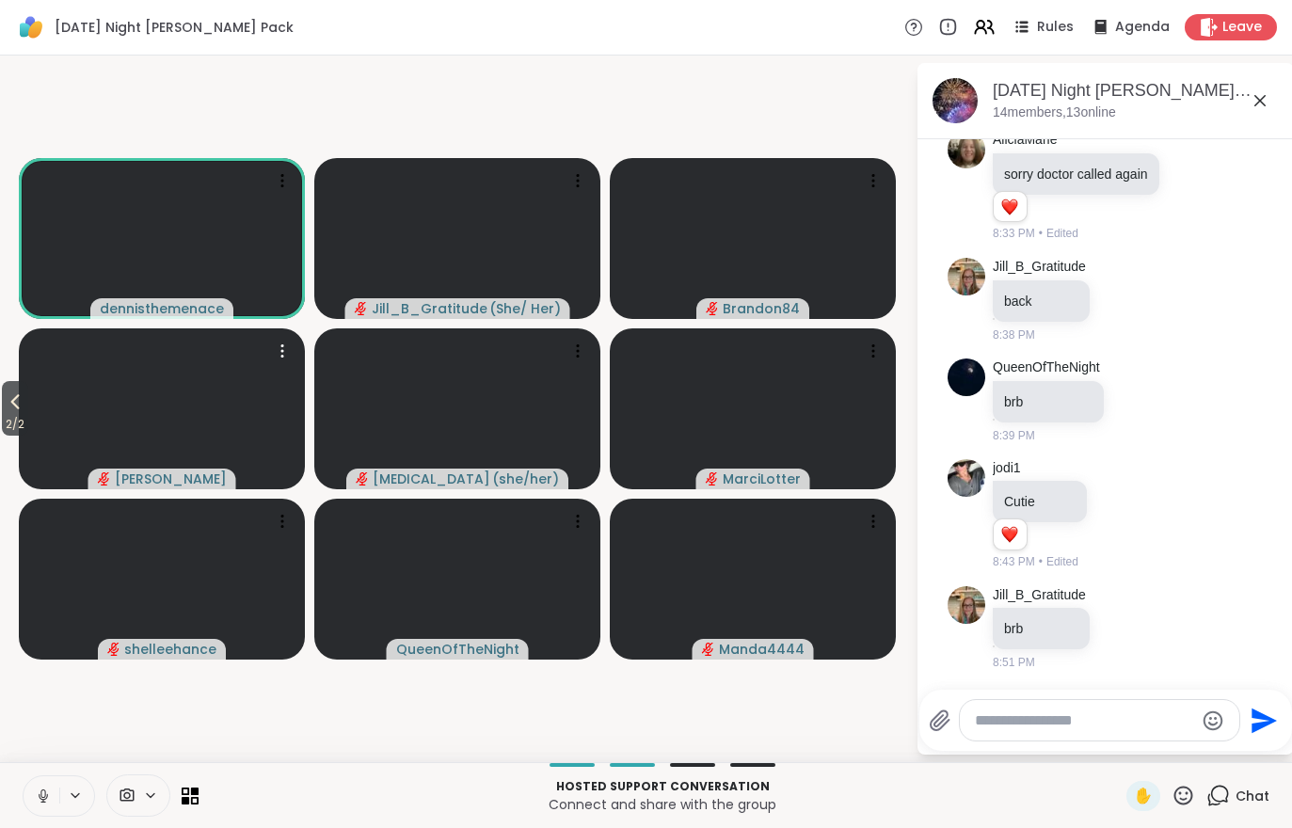
click at [35, 427] on video at bounding box center [162, 408] width 286 height 161
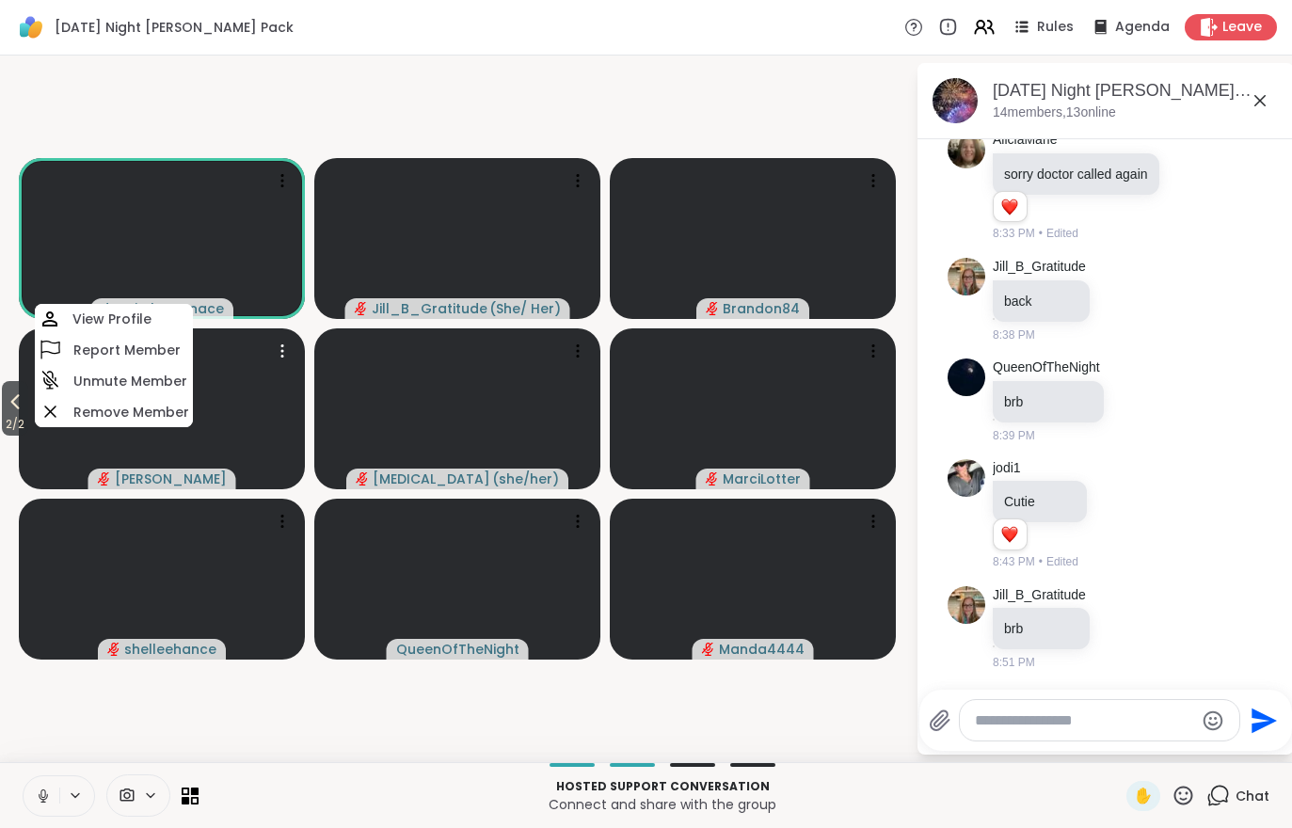
click at [11, 412] on icon at bounding box center [15, 402] width 23 height 23
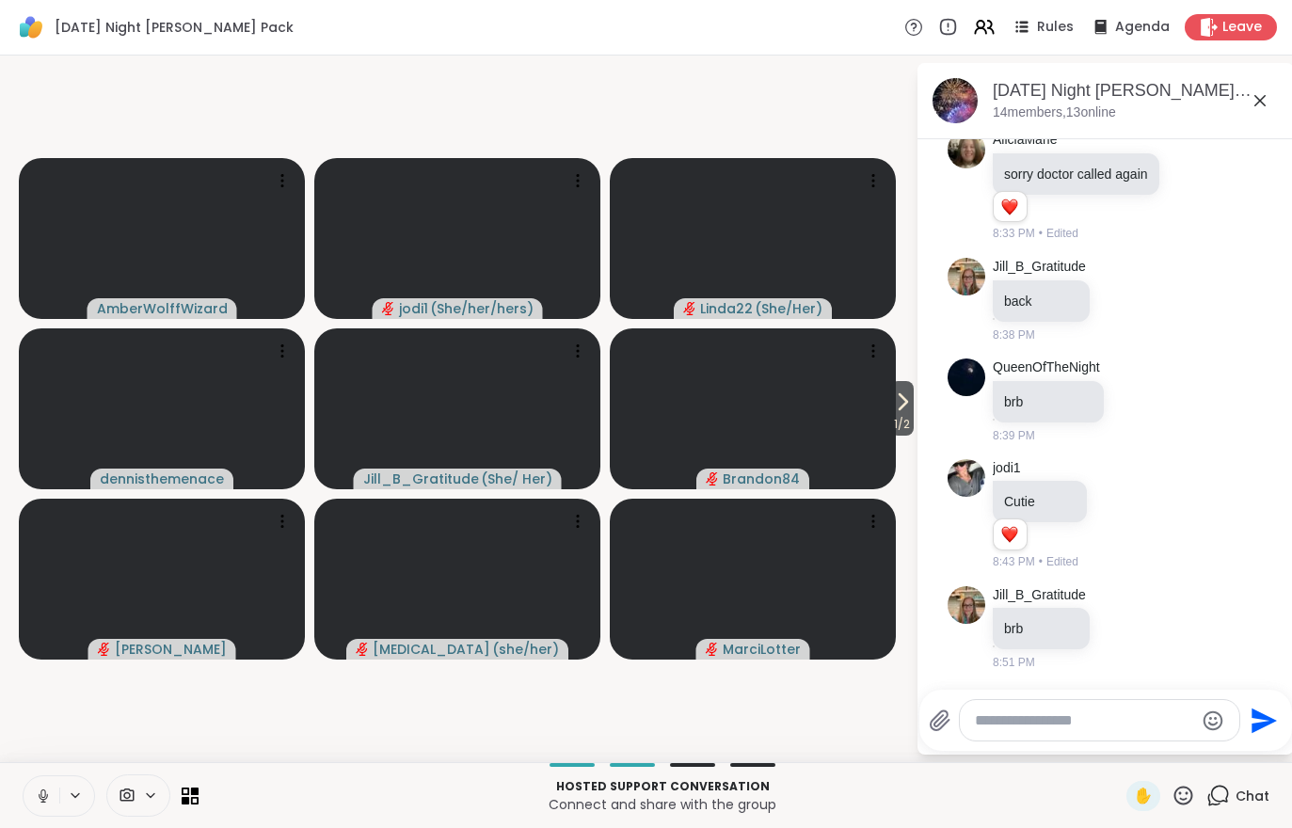
click at [24, 803] on button at bounding box center [42, 797] width 36 height 40
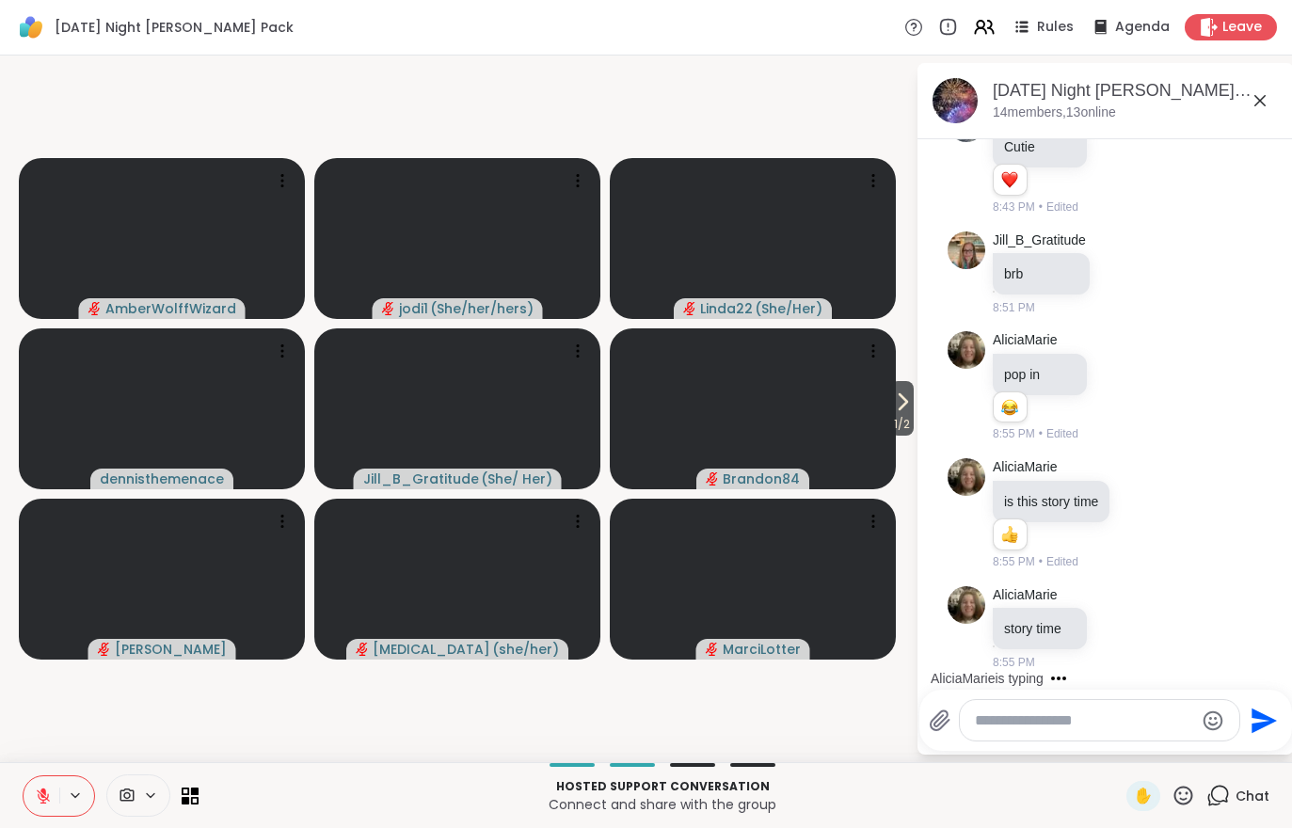
scroll to position [4512, 0]
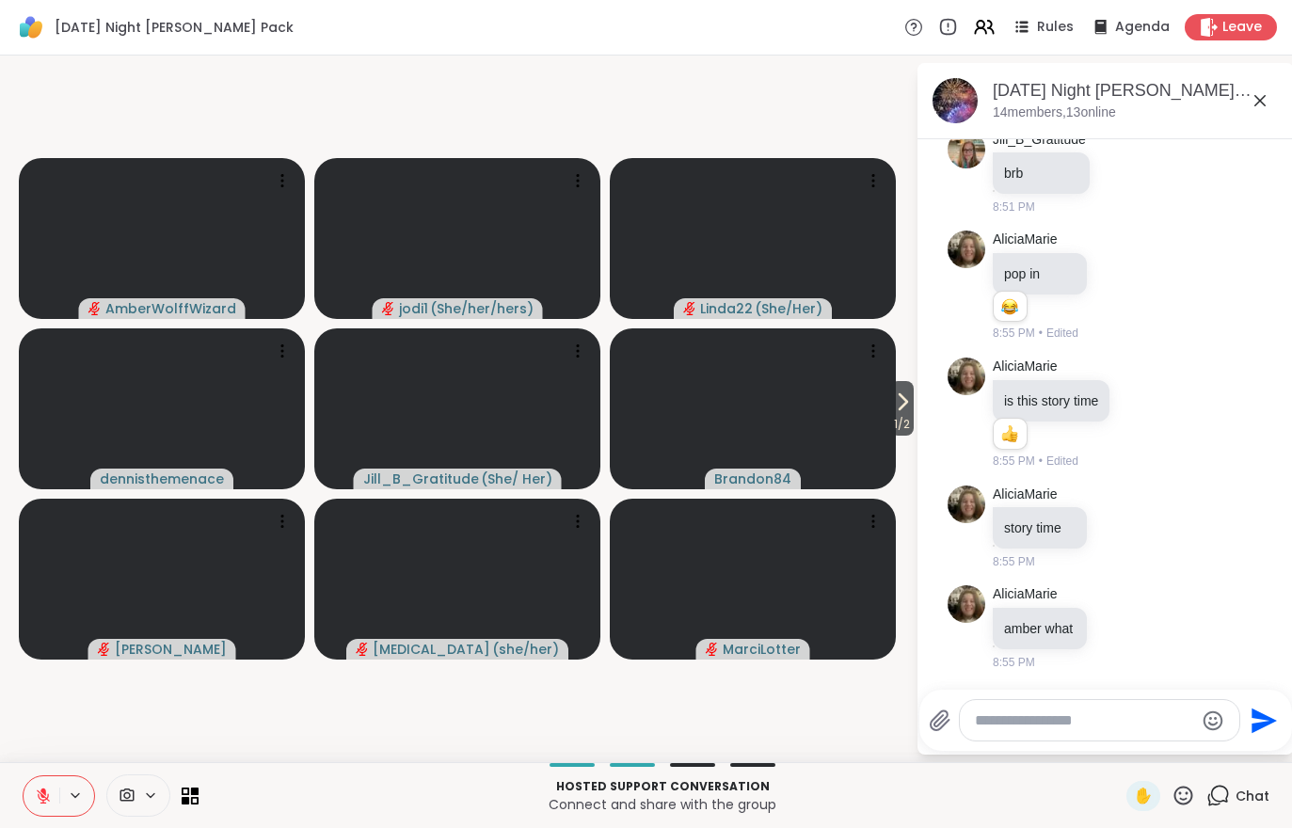
click at [41, 790] on icon at bounding box center [43, 792] width 6 height 8
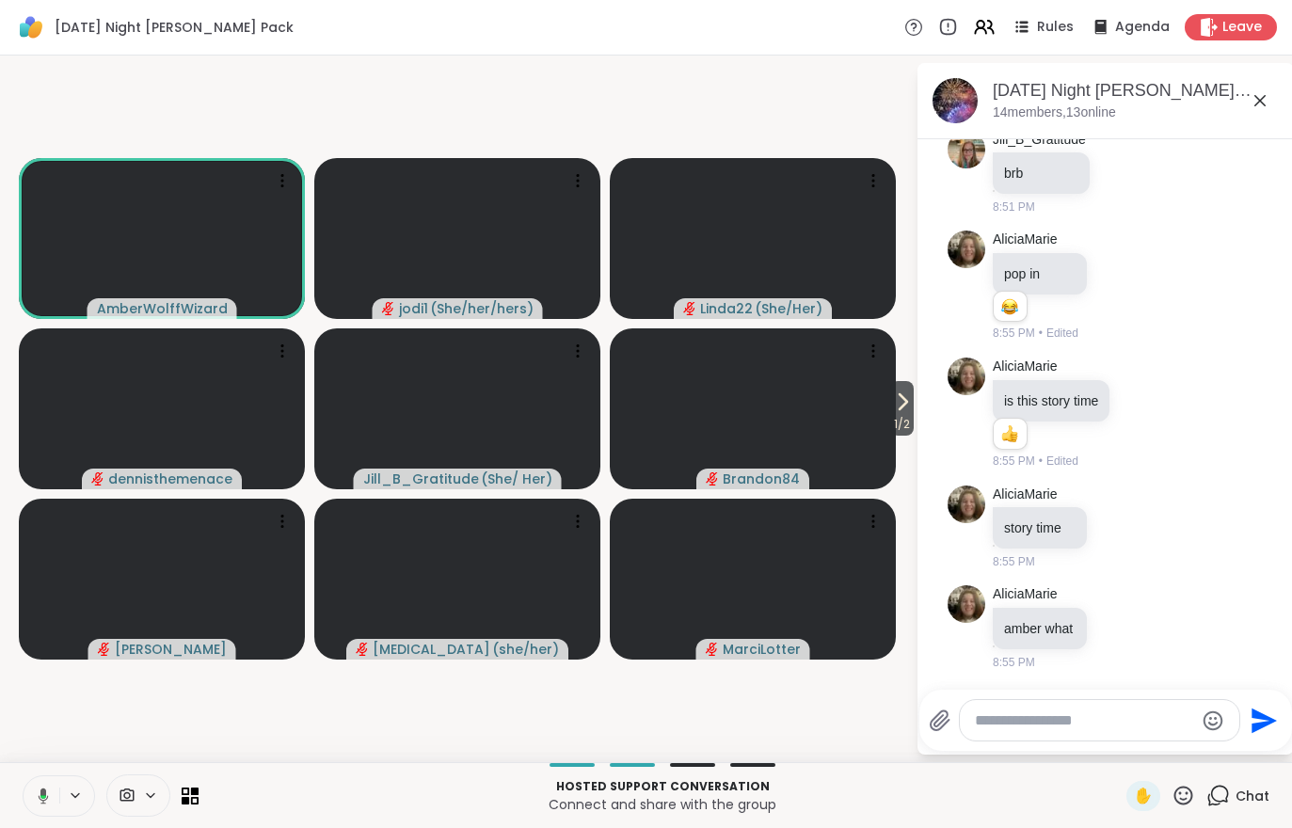
click at [1004, 20] on div "Rules Agenda Leave" at bounding box center [1091, 27] width 373 height 26
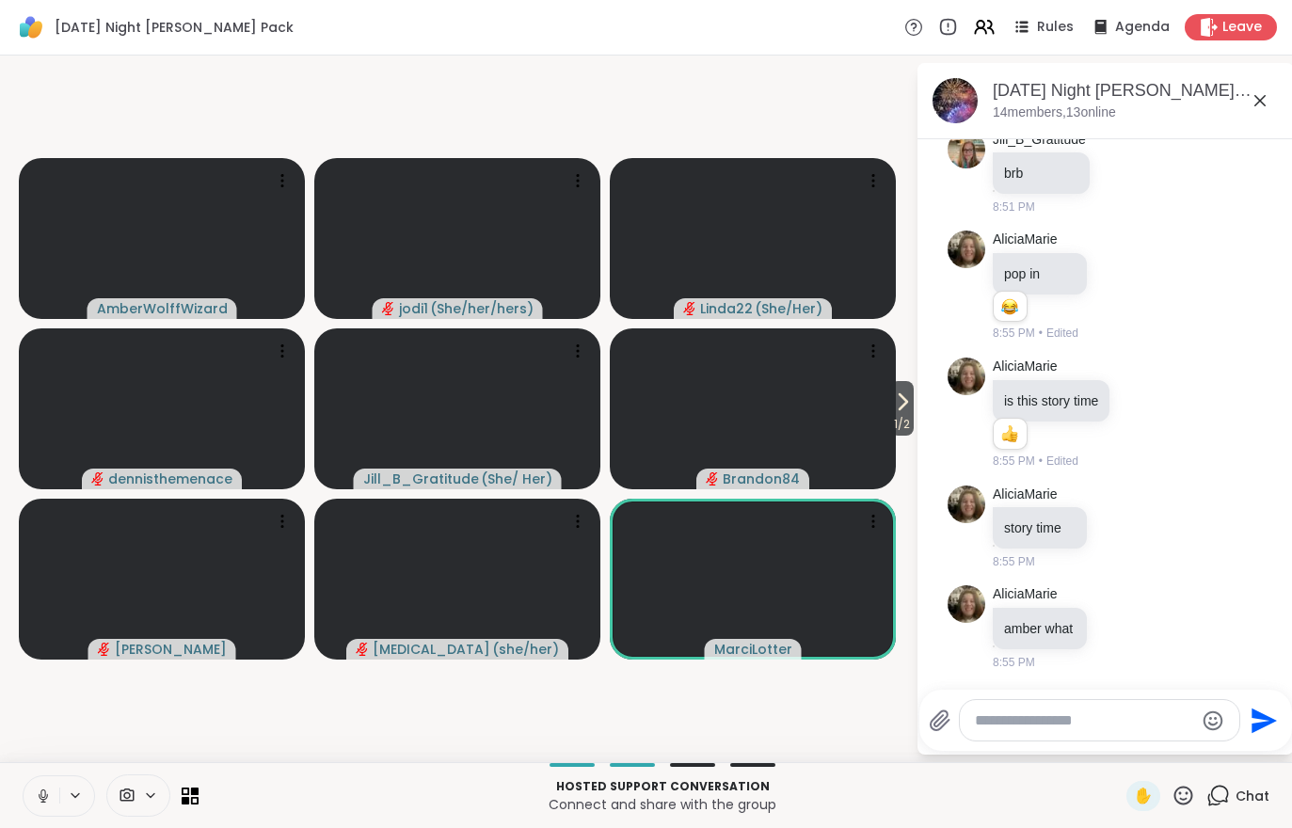
click at [900, 396] on icon at bounding box center [902, 402] width 23 height 23
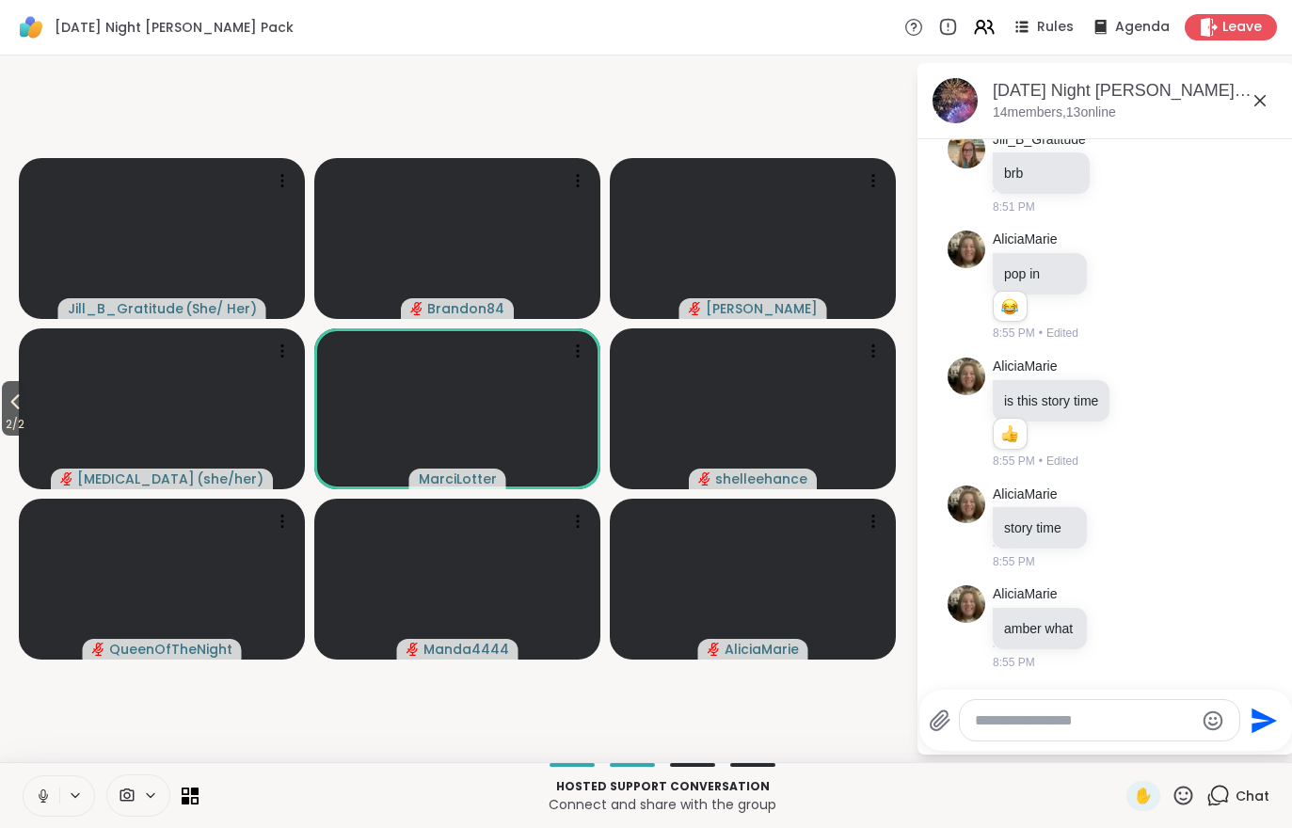
click at [28, 416] on span "2 / 2" at bounding box center [15, 424] width 26 height 23
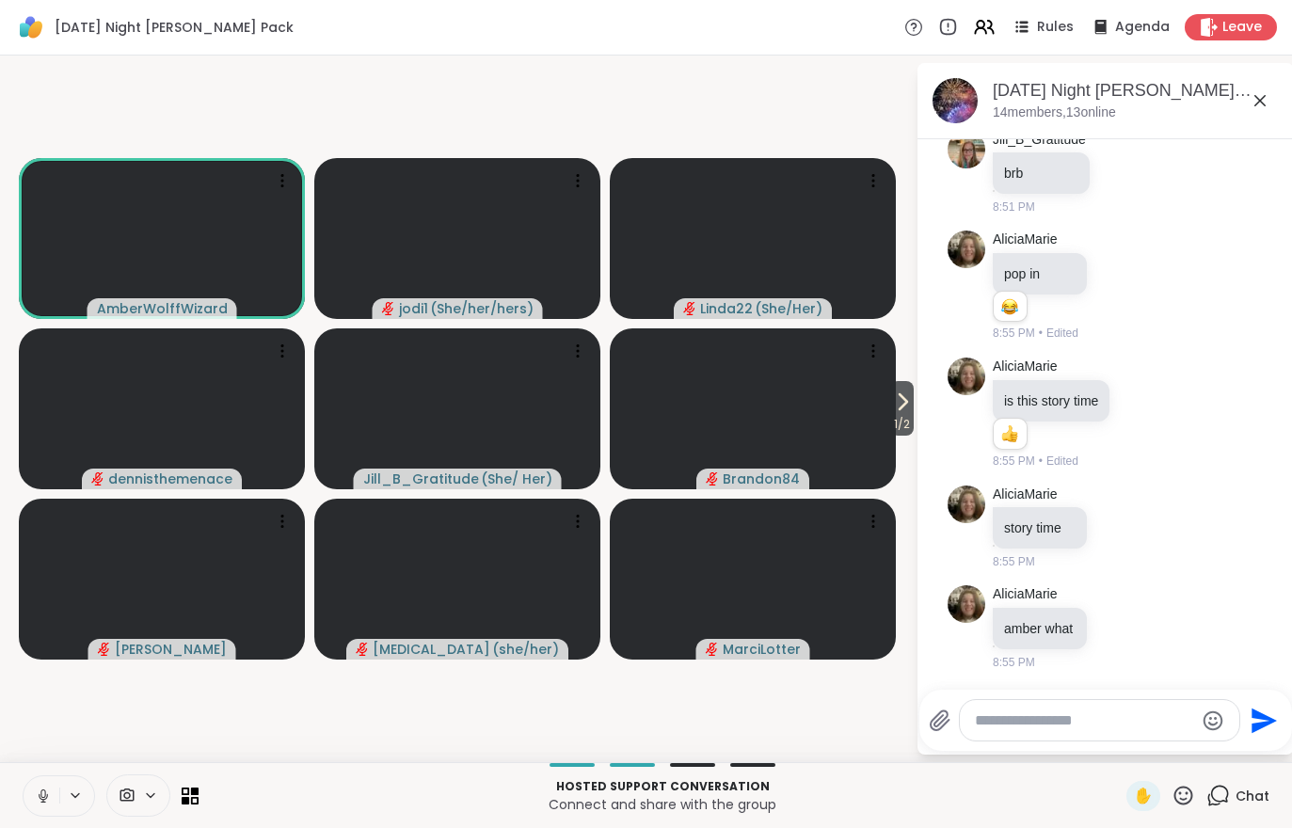
click at [906, 425] on span "1 / 2" at bounding box center [902, 424] width 24 height 23
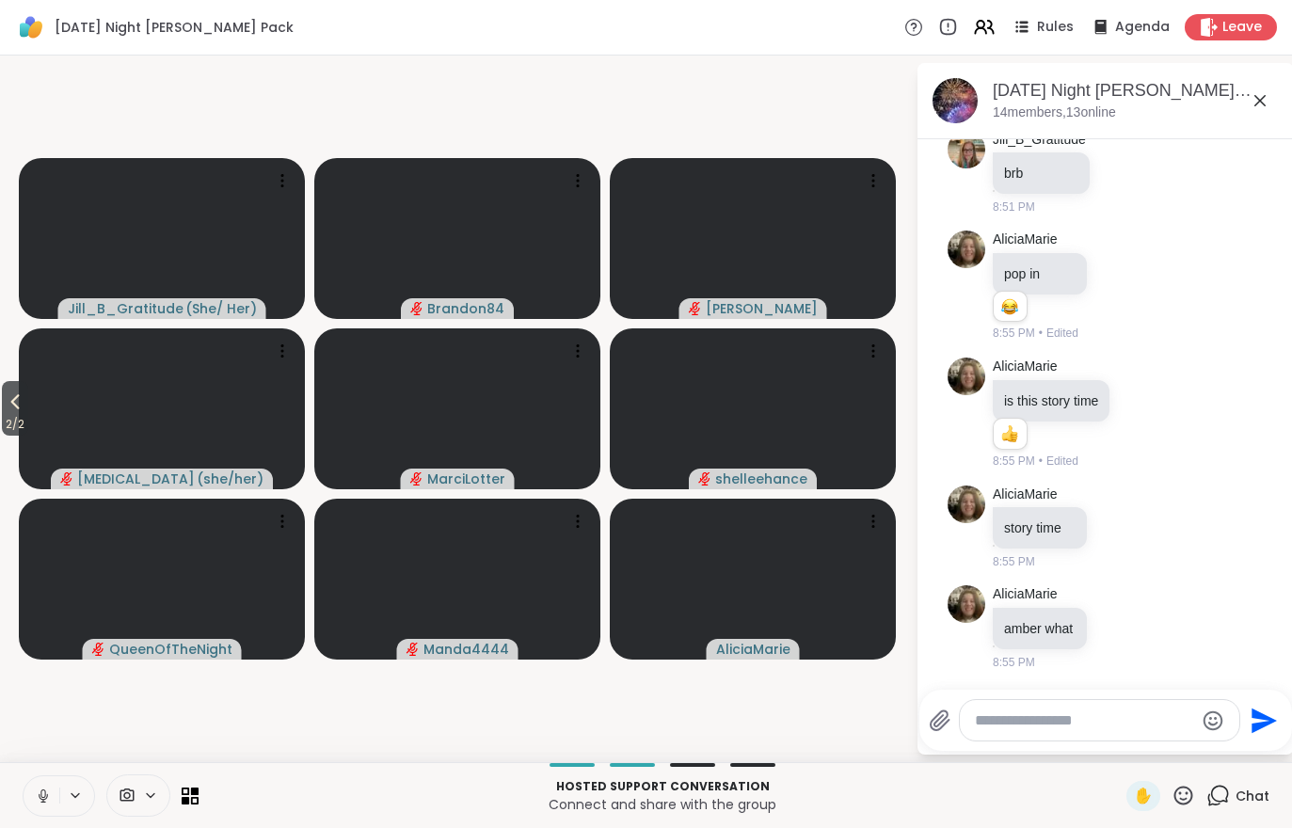
click at [26, 425] on span "2 / 2" at bounding box center [15, 424] width 26 height 23
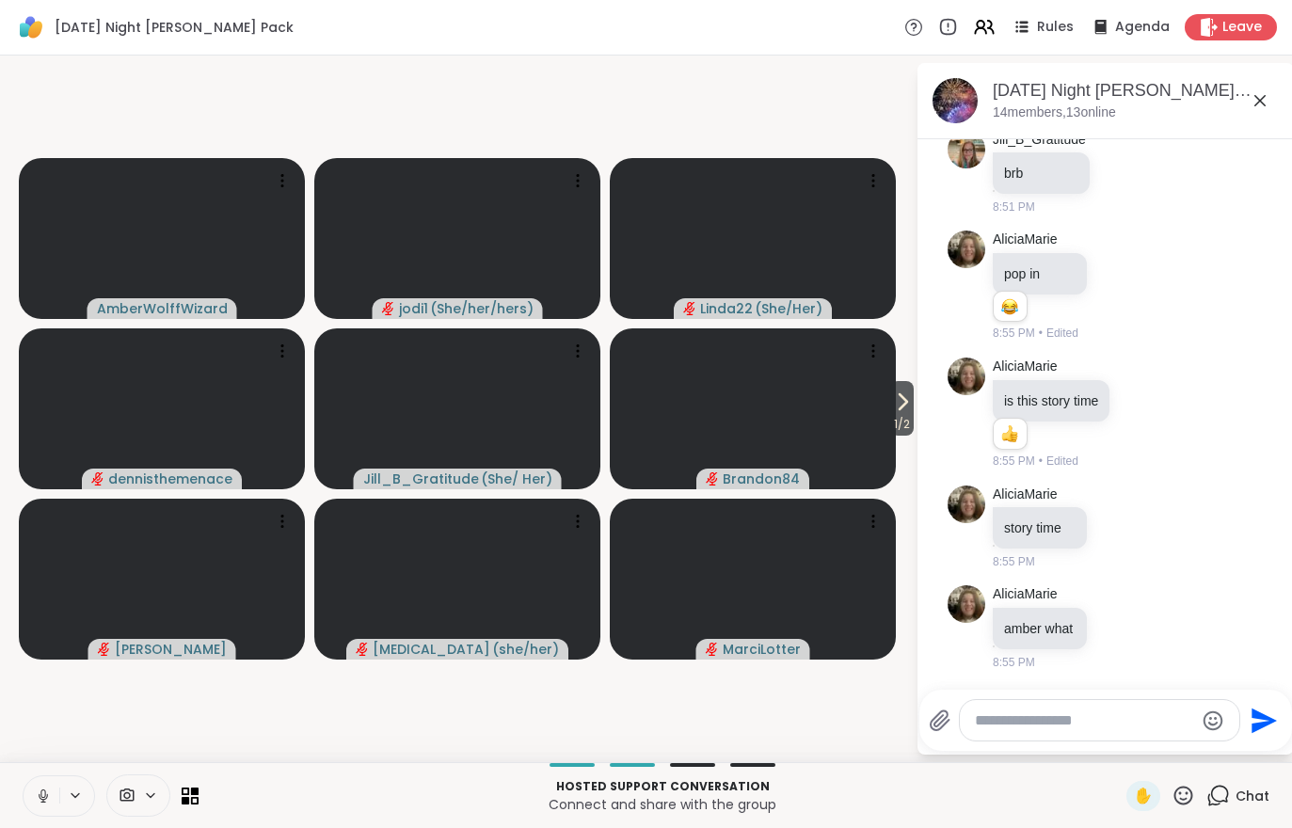
click at [896, 407] on icon at bounding box center [902, 402] width 23 height 23
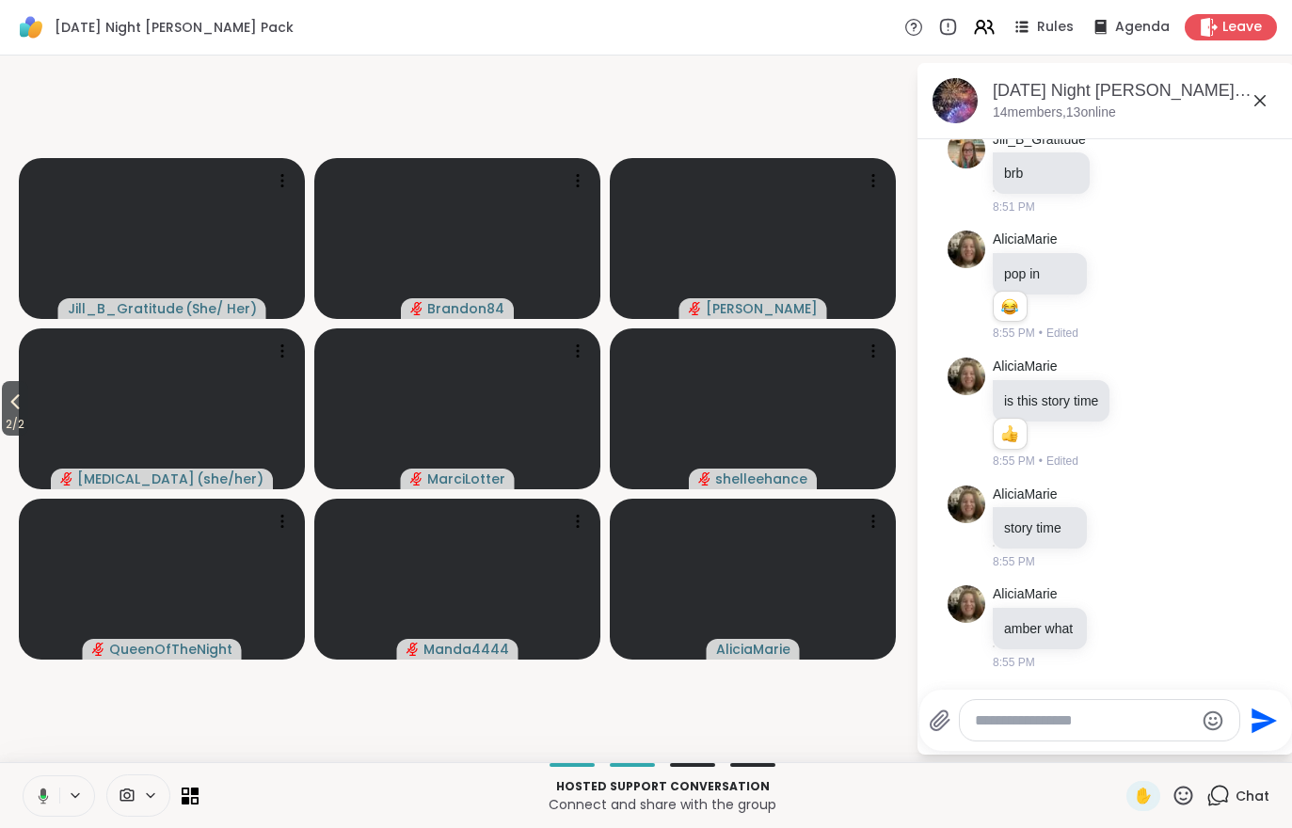
click at [37, 397] on video at bounding box center [162, 408] width 286 height 161
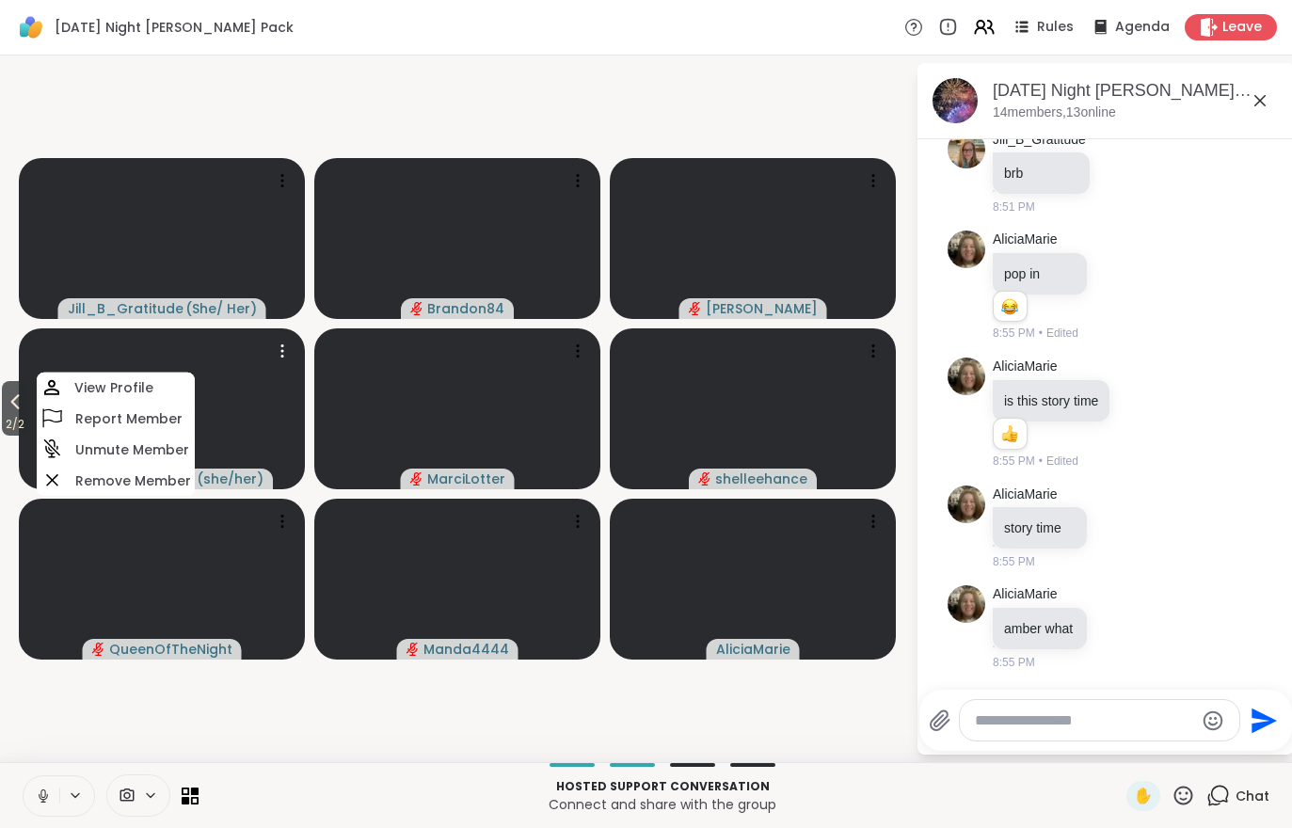
click at [7, 406] on icon at bounding box center [15, 402] width 23 height 23
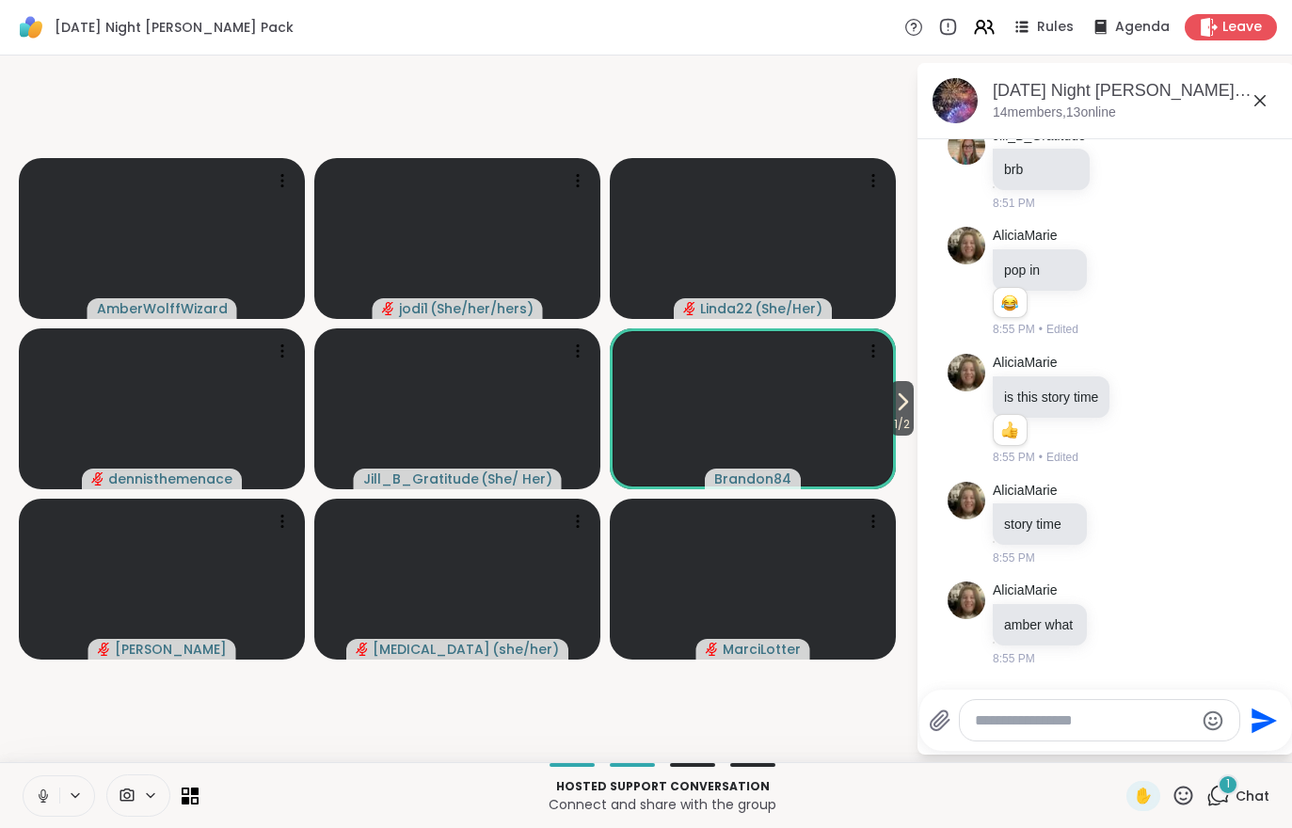
scroll to position [4669, 0]
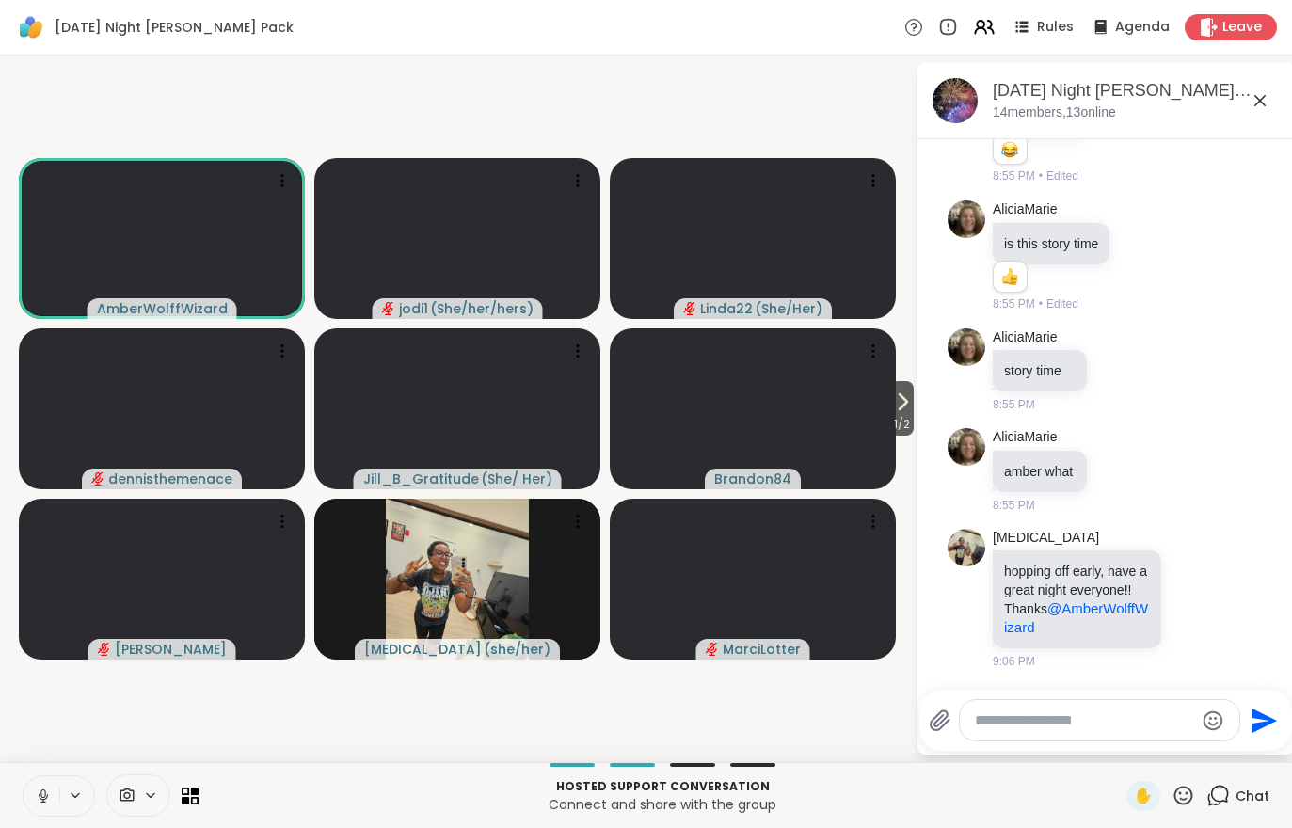
click at [894, 410] on icon at bounding box center [902, 402] width 23 height 23
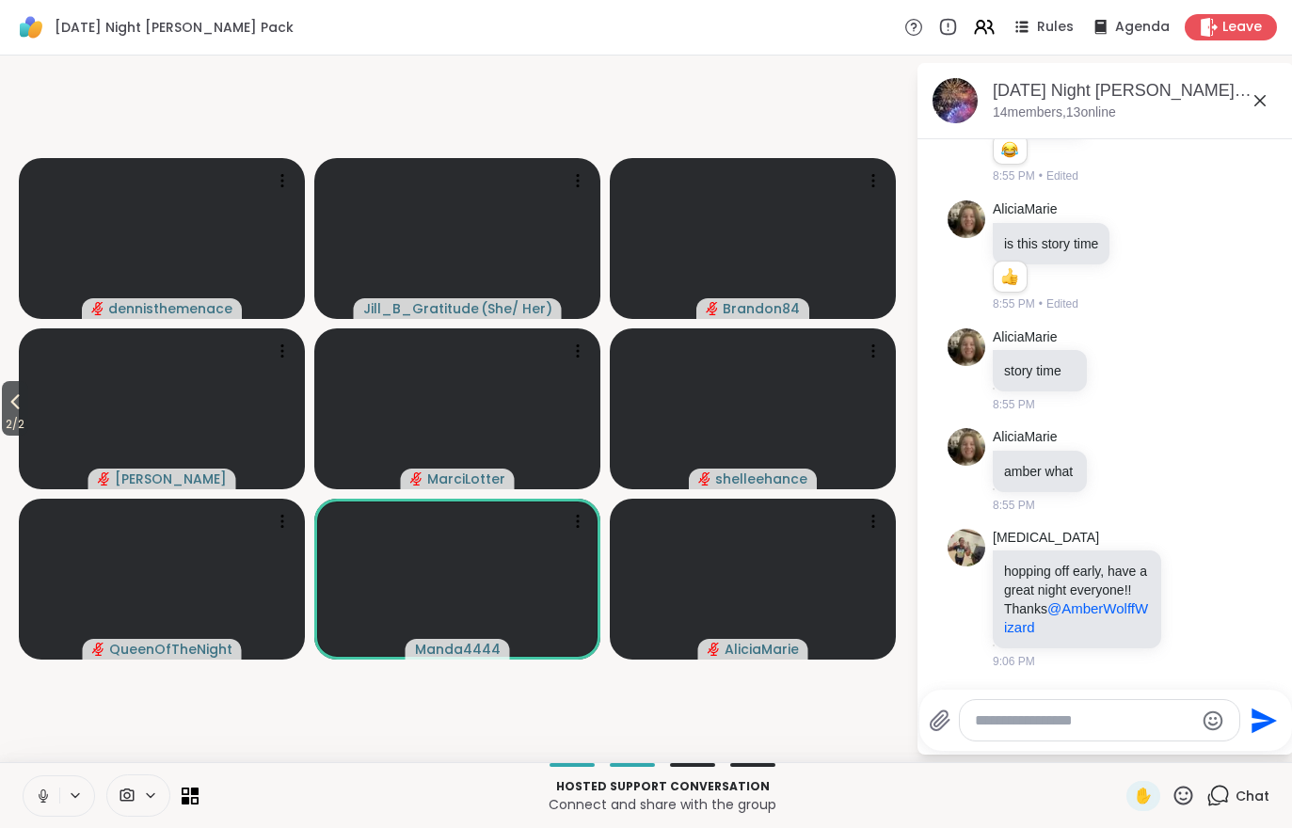
click at [9, 413] on icon at bounding box center [15, 402] width 23 height 23
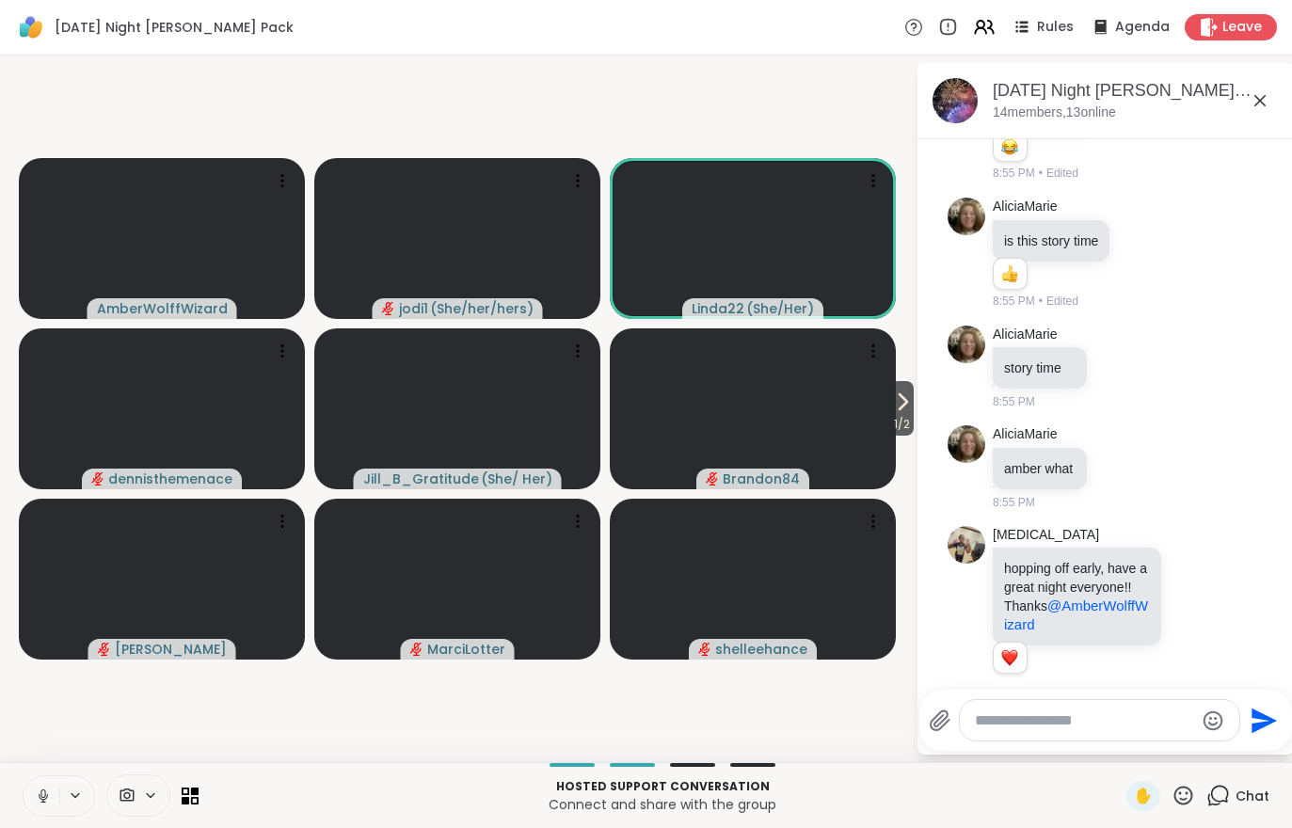
scroll to position [4695, 0]
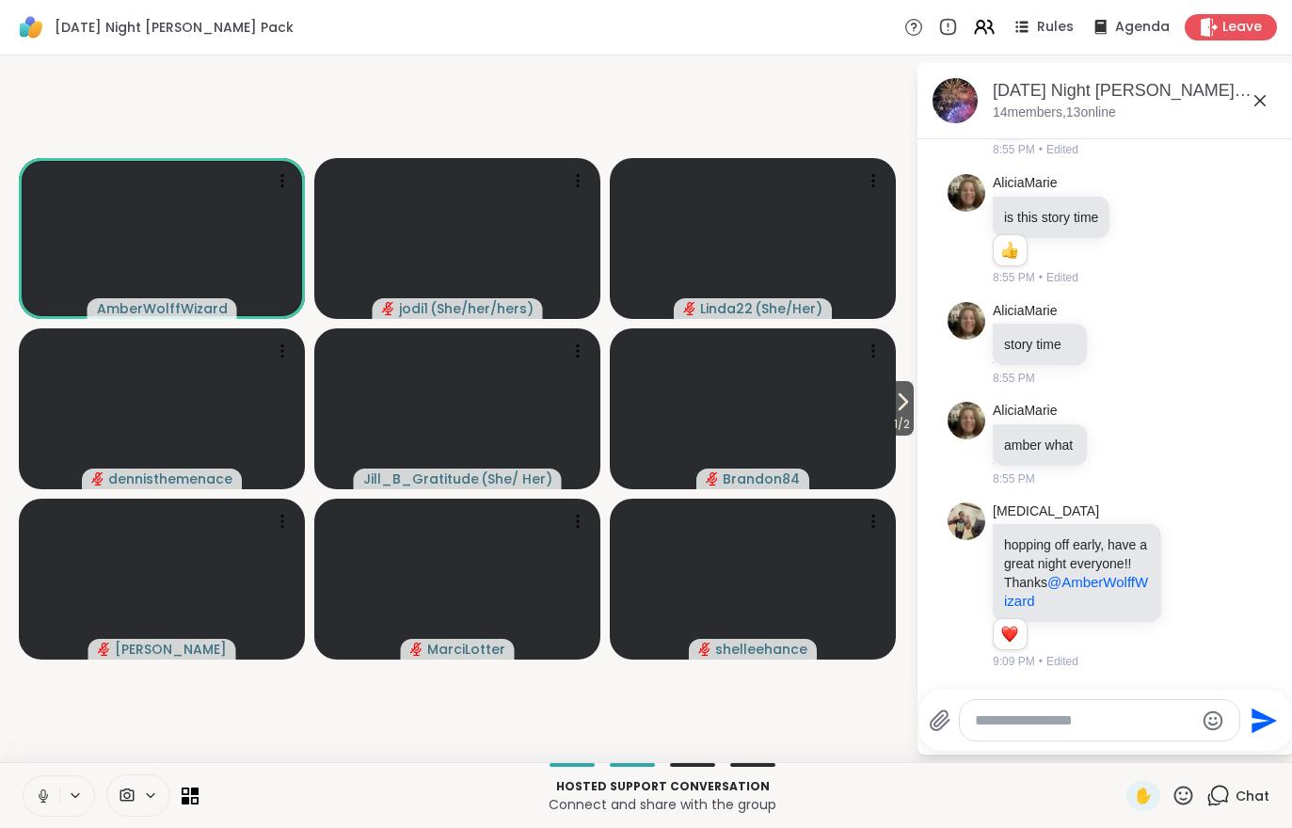
click at [890, 409] on button "1 / 2" at bounding box center [902, 408] width 24 height 55
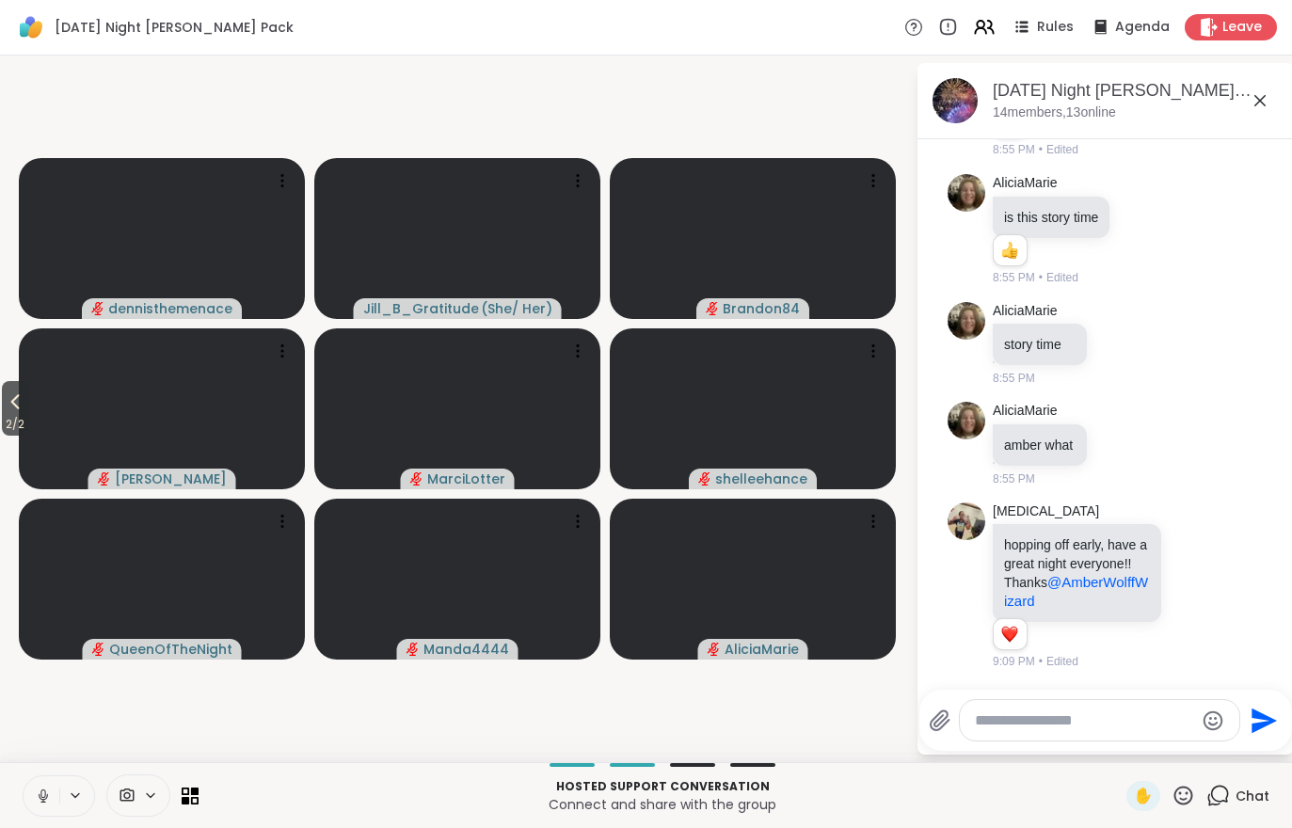
click at [28, 429] on span "2 / 2" at bounding box center [15, 424] width 26 height 23
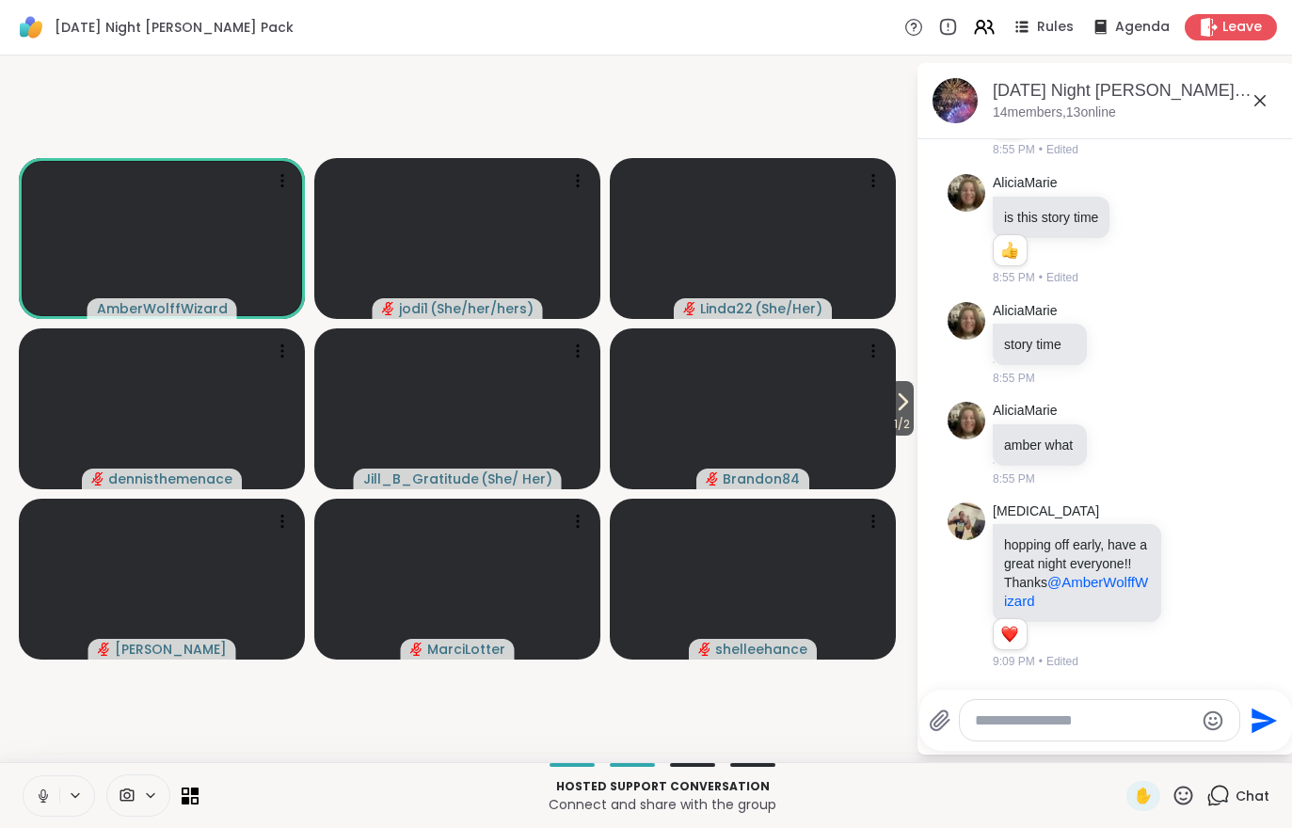
click at [912, 403] on button "1 / 2" at bounding box center [902, 408] width 24 height 55
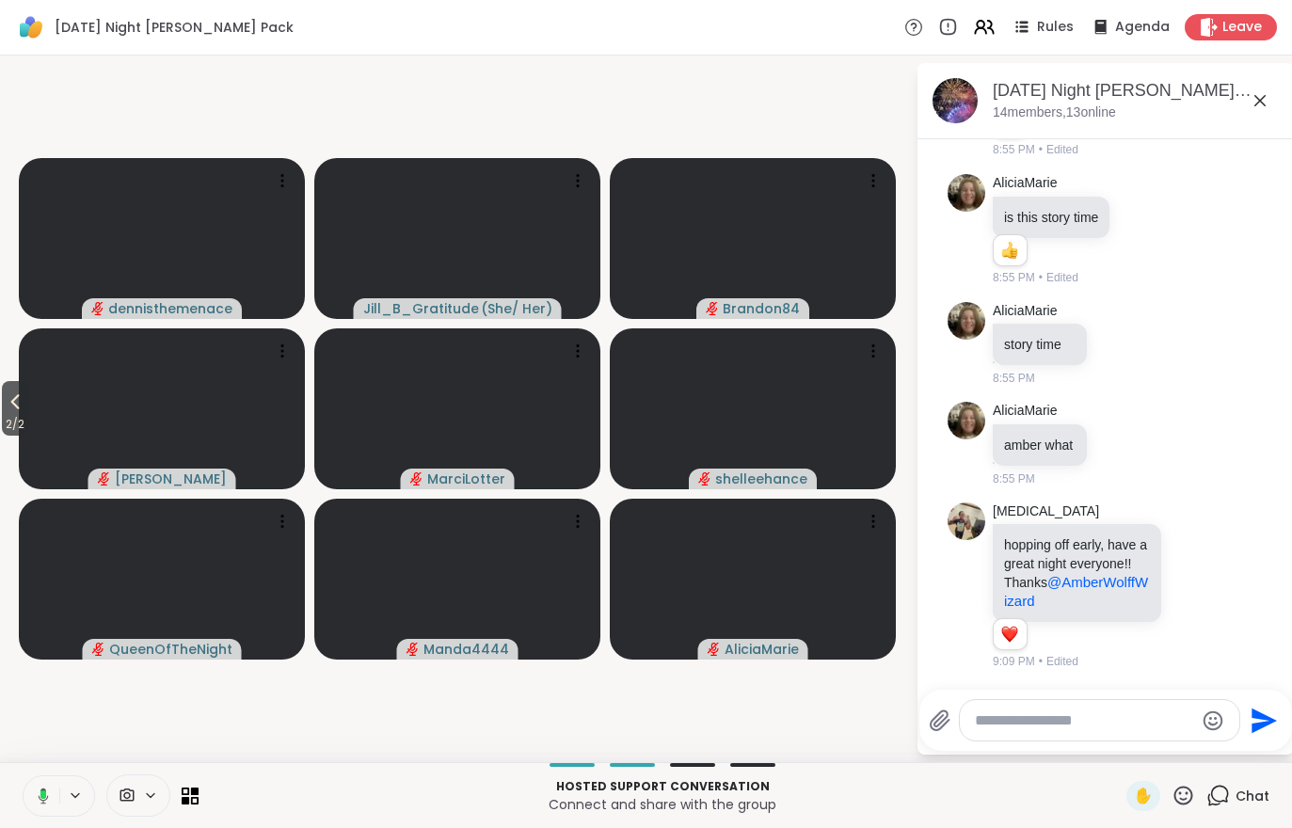
click at [16, 403] on icon at bounding box center [15, 402] width 8 height 15
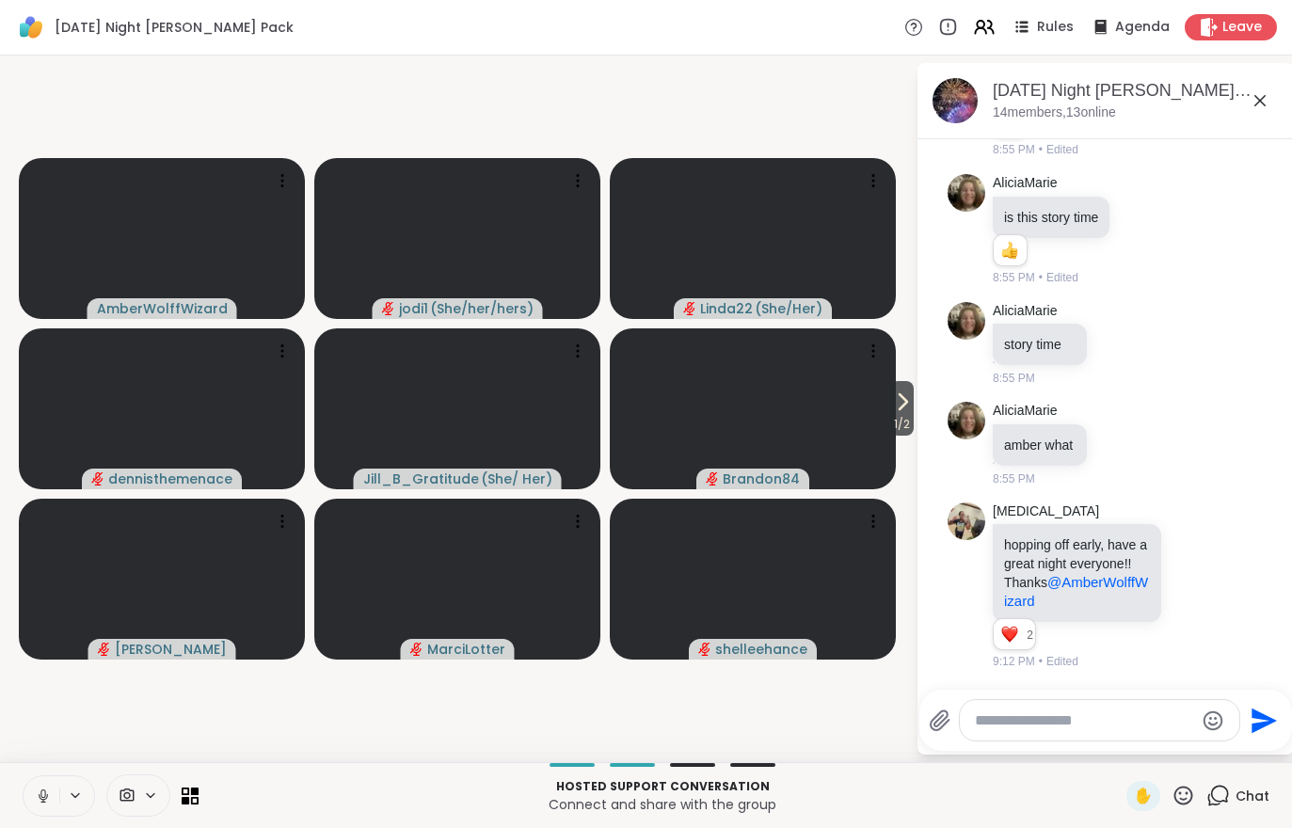
click at [895, 406] on icon at bounding box center [902, 402] width 23 height 23
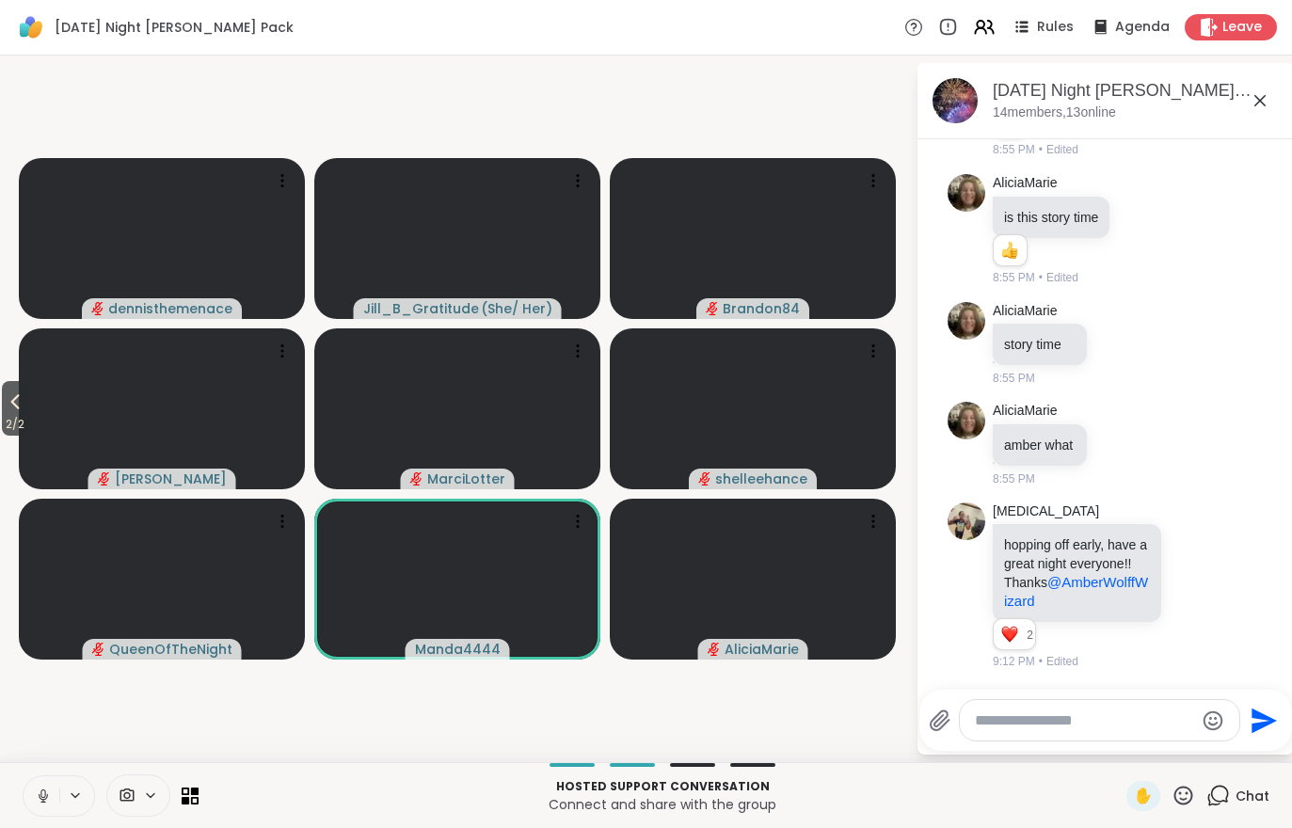
click at [24, 424] on span "2 / 2" at bounding box center [15, 424] width 26 height 23
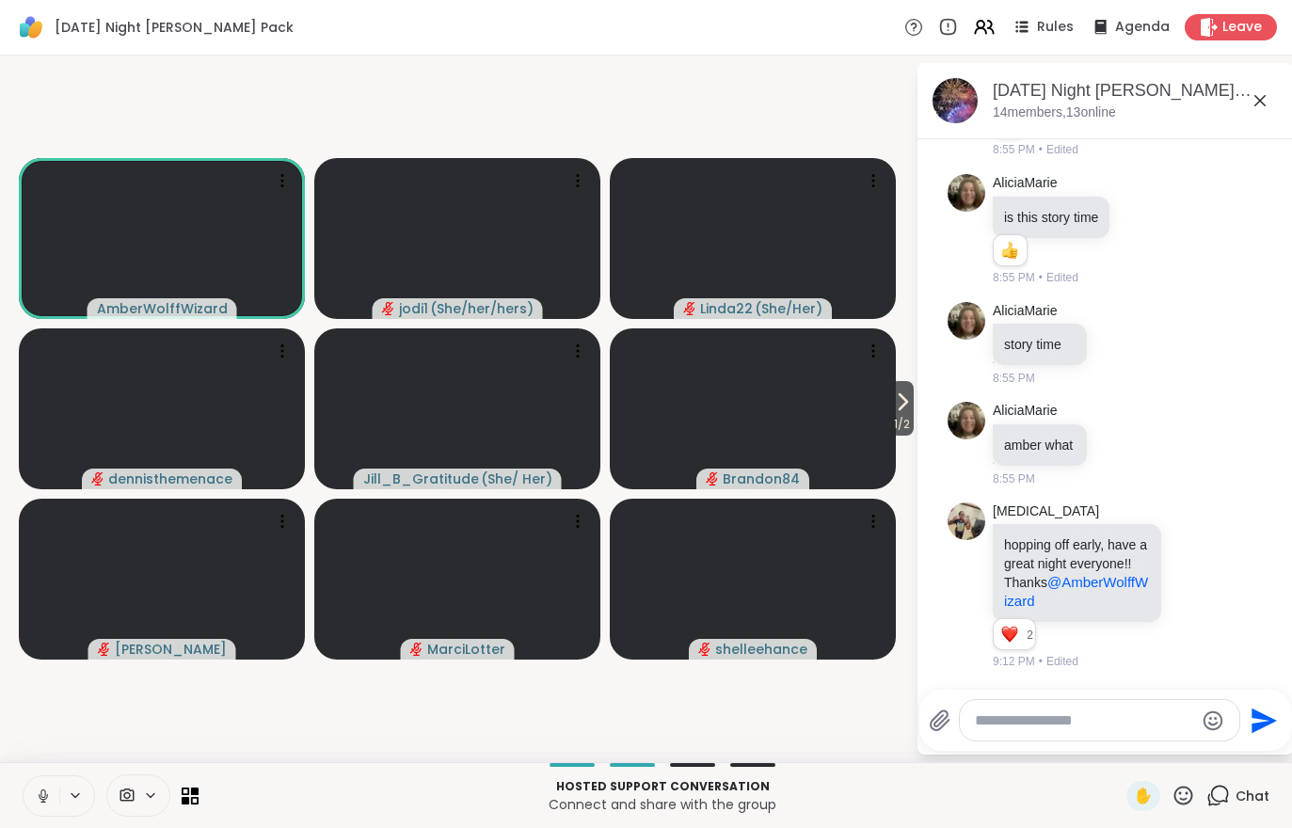
click at [905, 411] on icon at bounding box center [902, 402] width 23 height 23
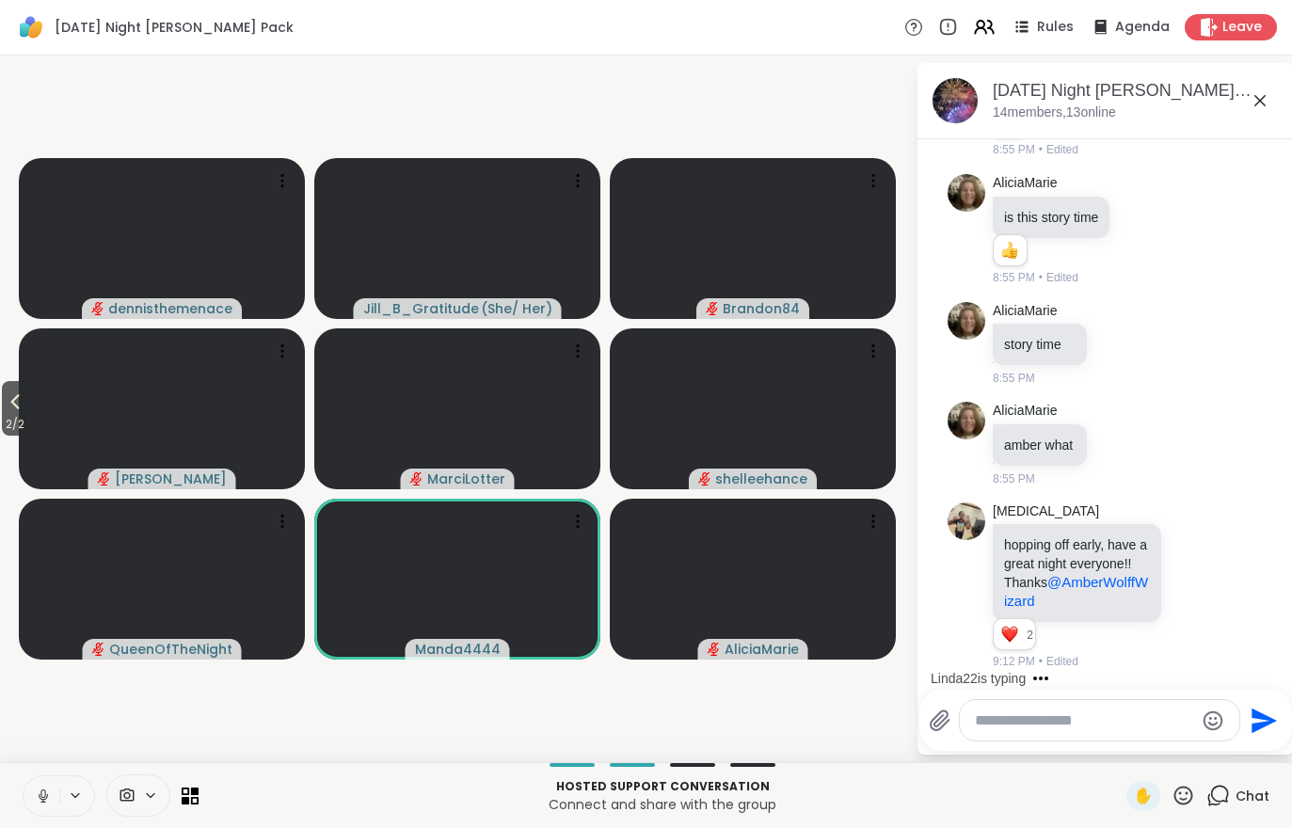
click at [5, 427] on span "2 / 2" at bounding box center [15, 424] width 26 height 23
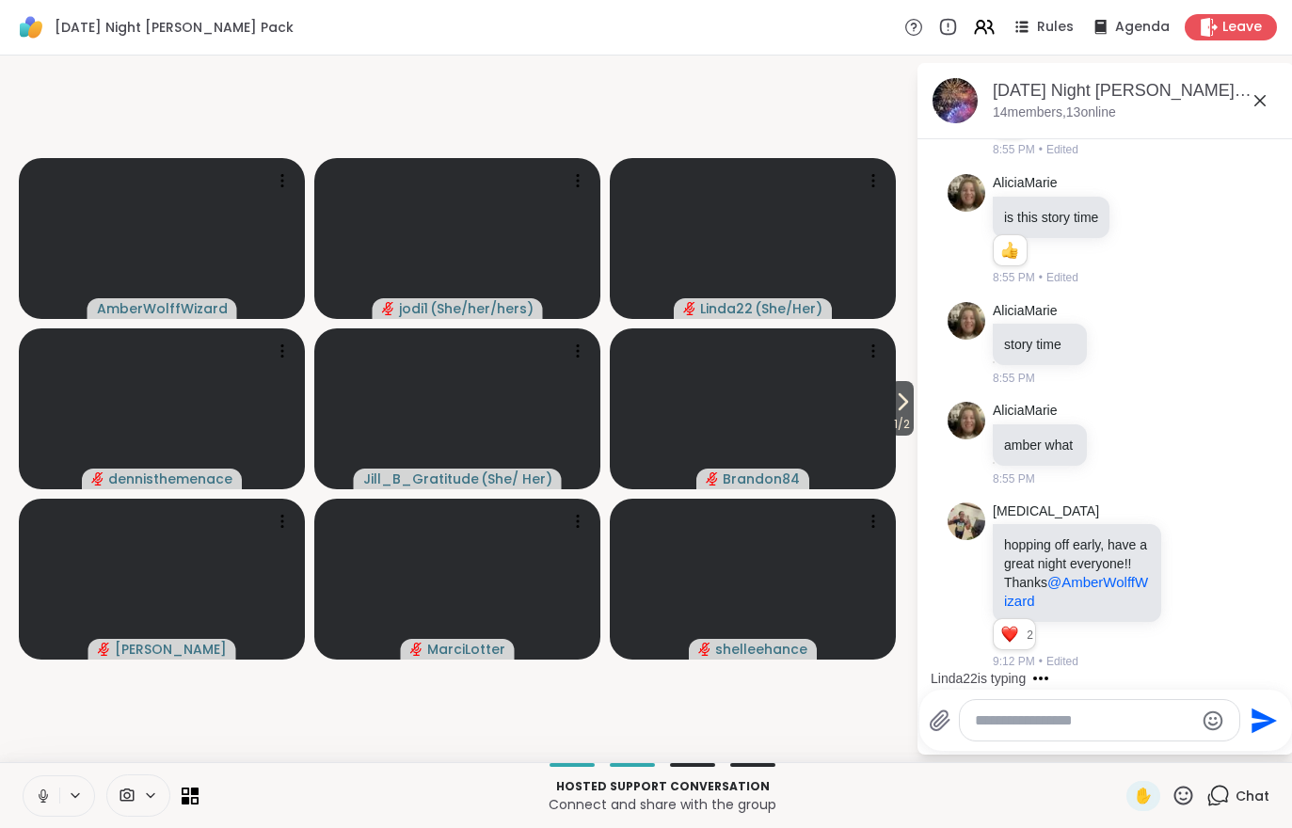
scroll to position [4795, 0]
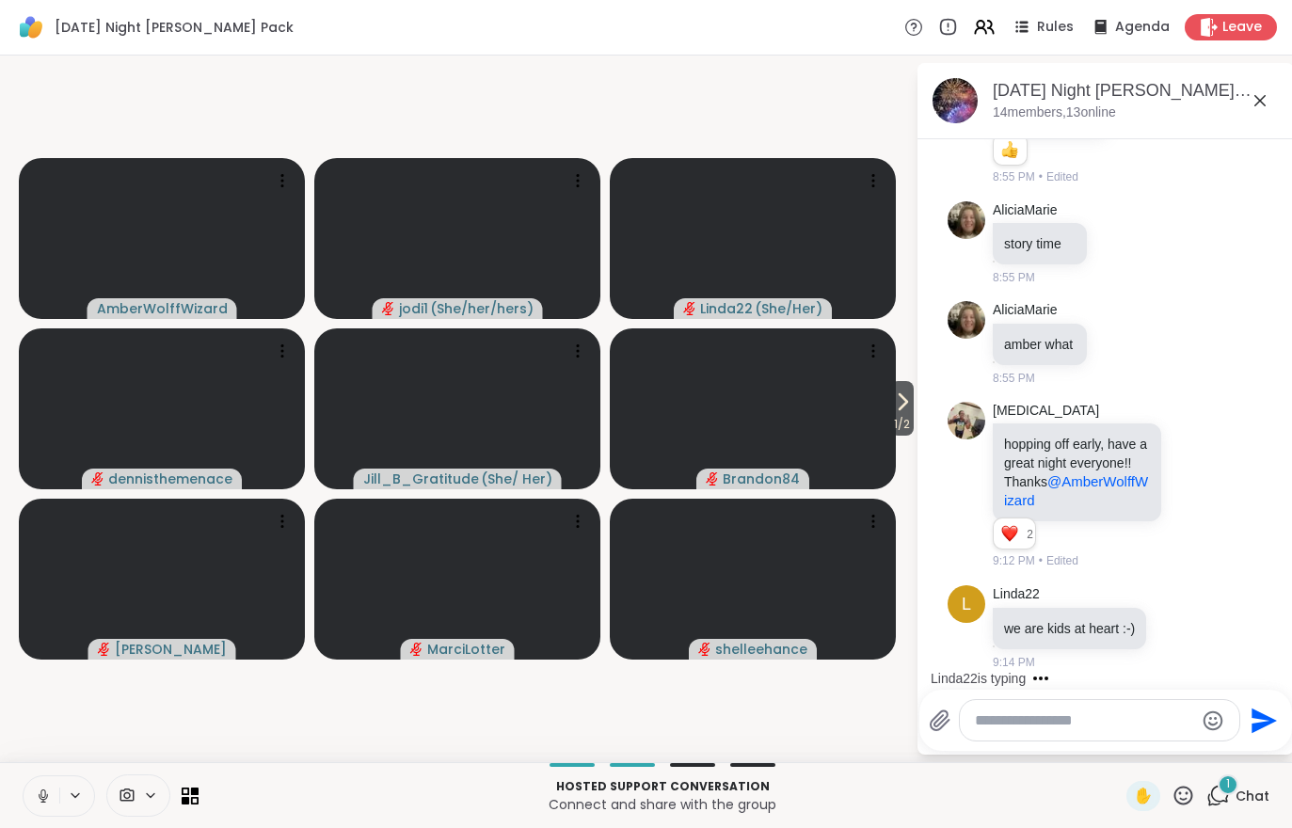
click at [905, 399] on icon at bounding box center [902, 402] width 23 height 23
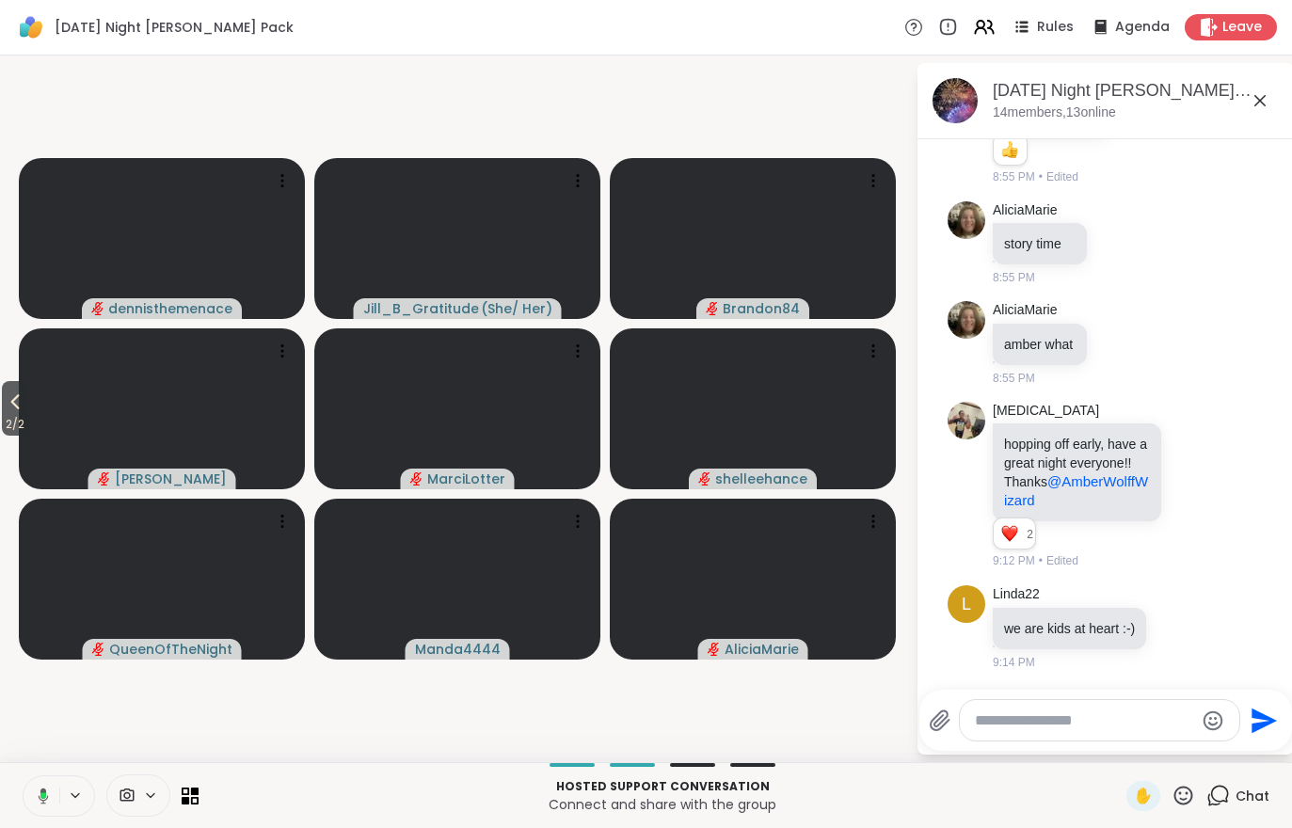
click at [8, 426] on span "2 / 2" at bounding box center [15, 424] width 26 height 23
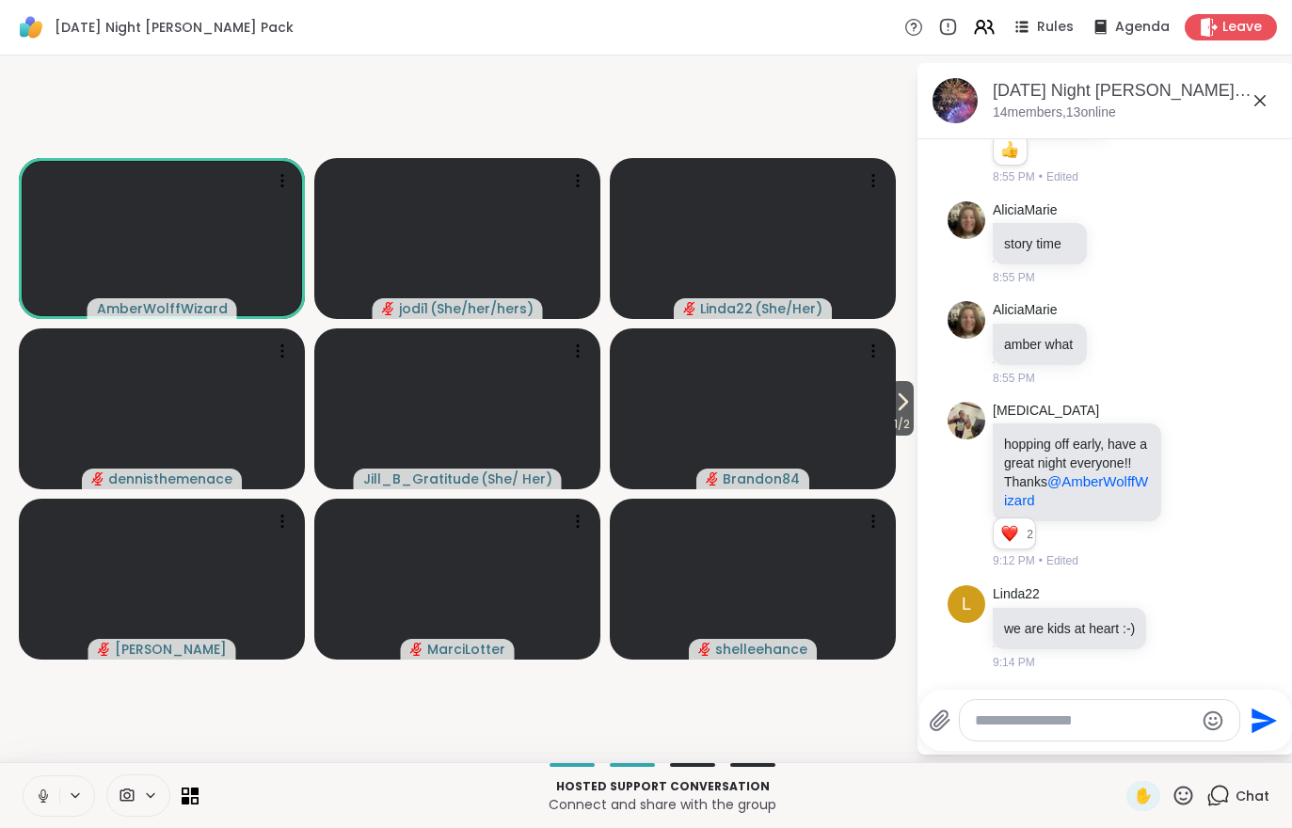
click at [908, 419] on span "1 / 2" at bounding box center [902, 424] width 24 height 23
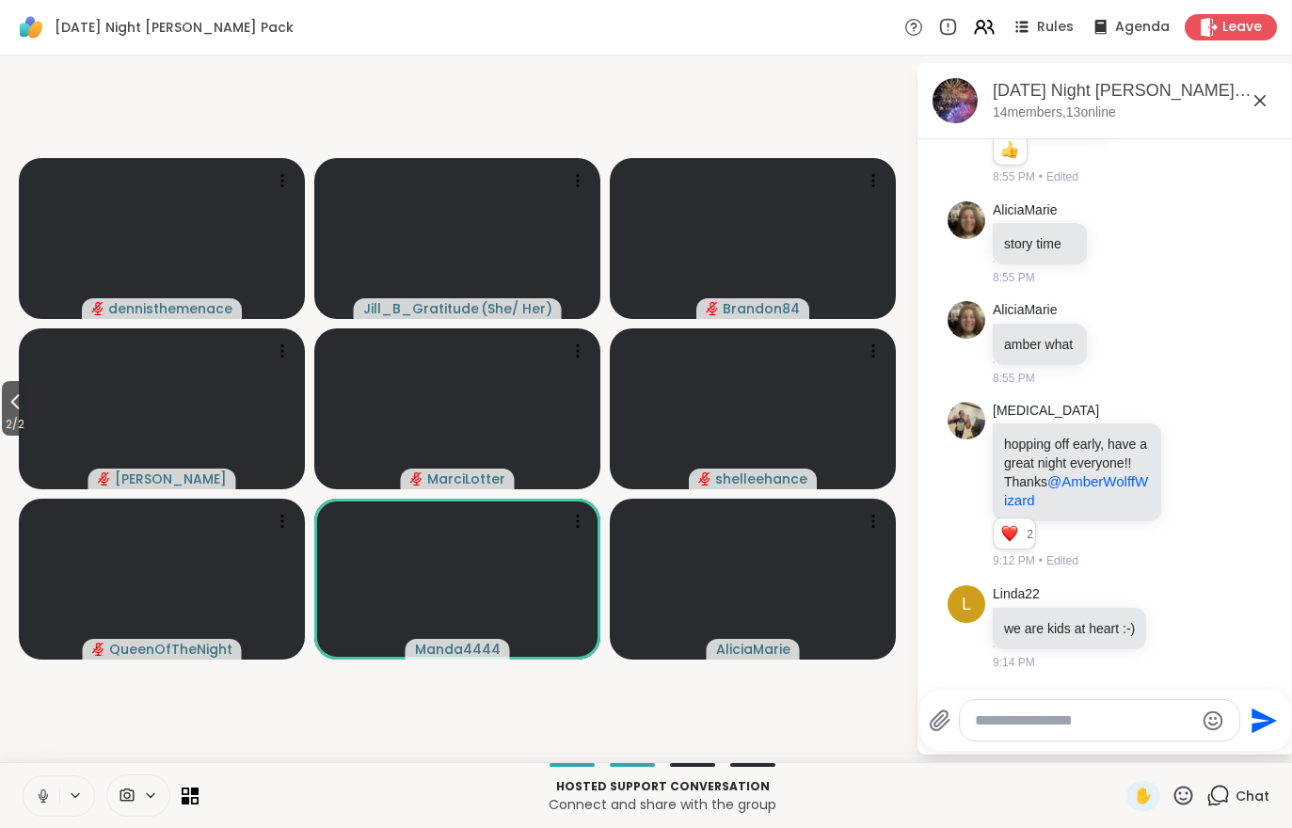
click at [12, 409] on icon at bounding box center [15, 402] width 23 height 23
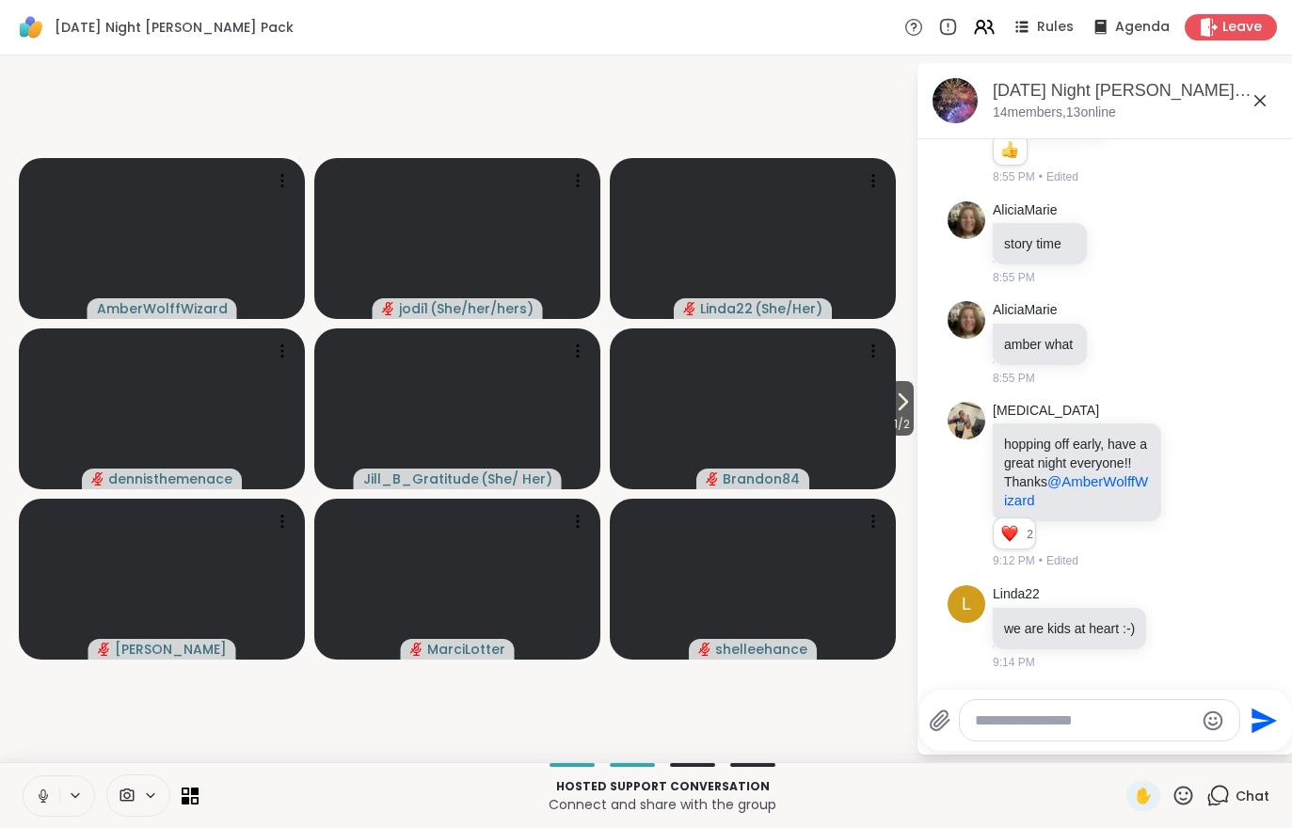
click at [900, 409] on icon at bounding box center [904, 401] width 8 height 15
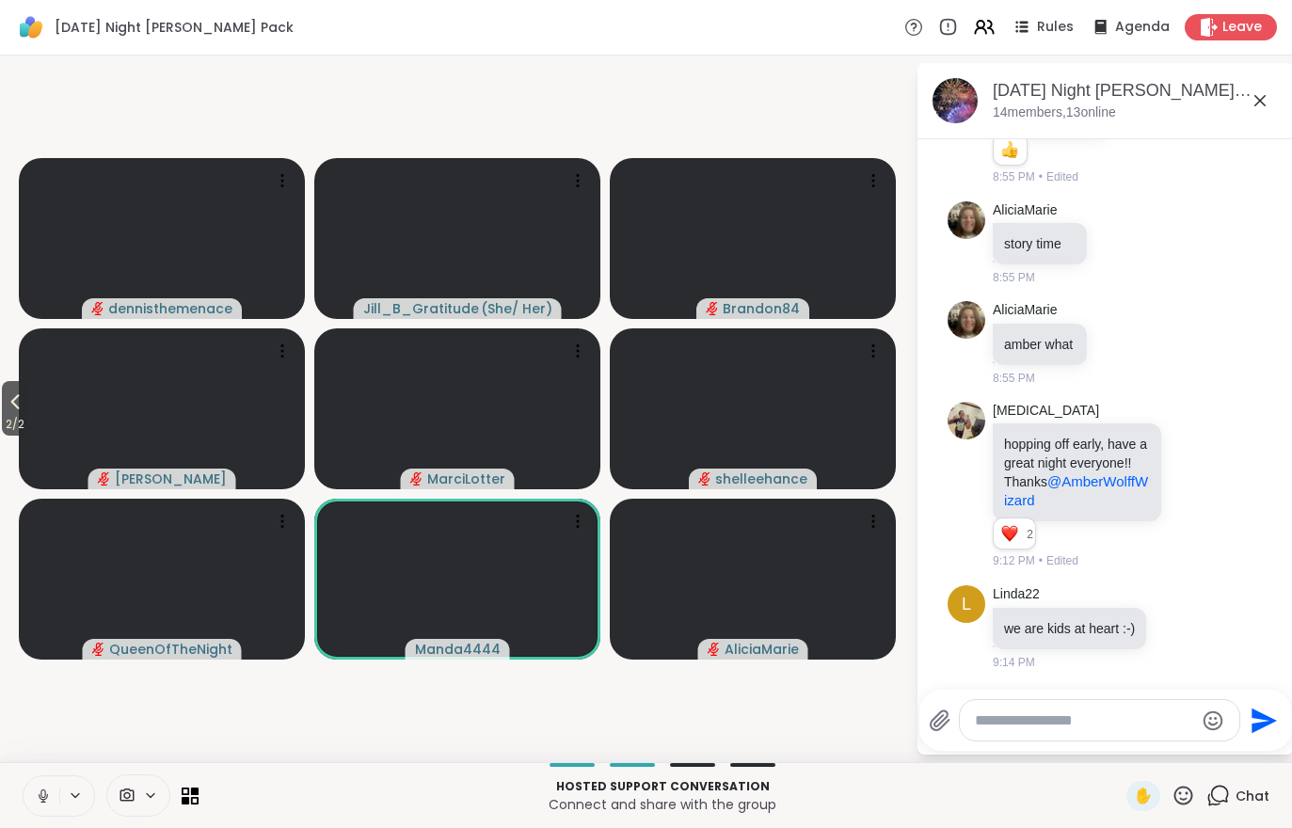
click at [11, 406] on icon at bounding box center [15, 402] width 23 height 23
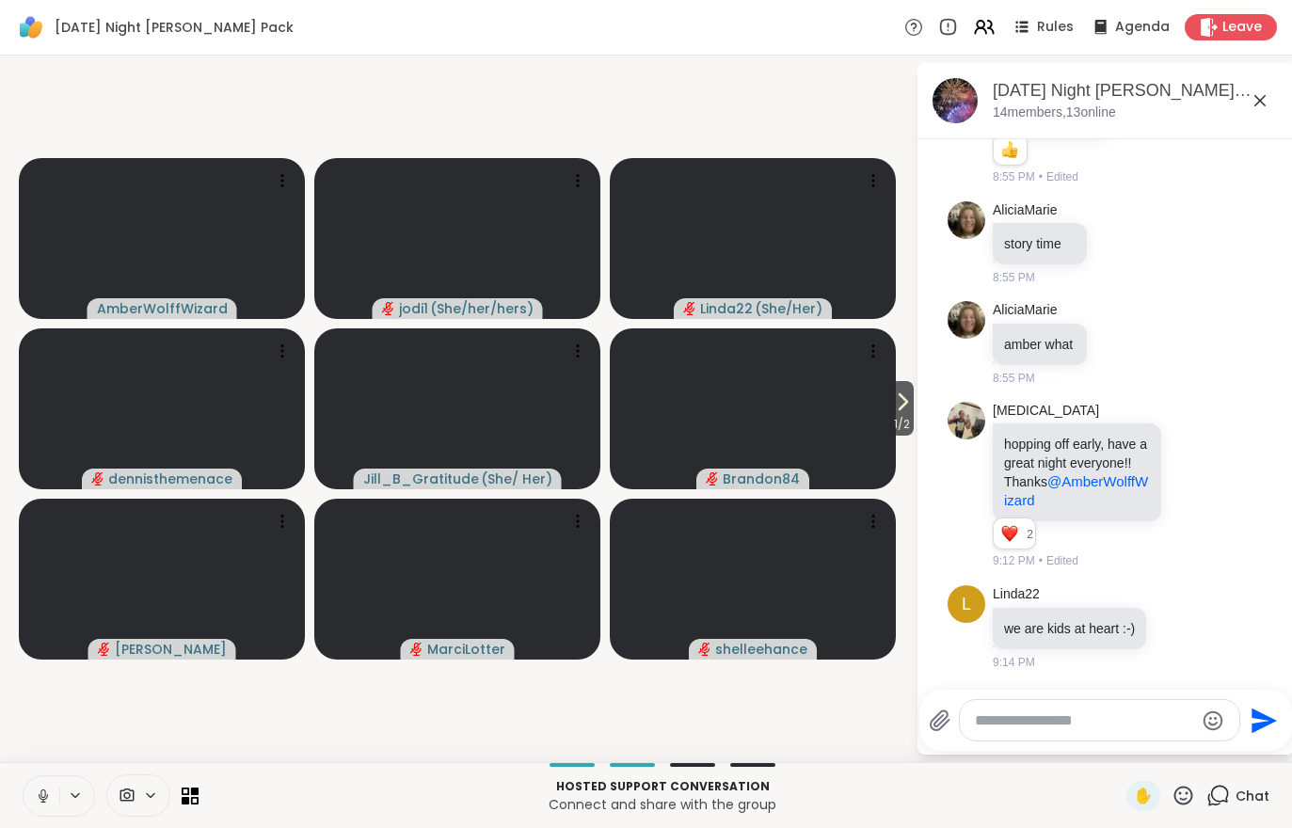
click at [890, 406] on button "1 / 2" at bounding box center [902, 408] width 24 height 55
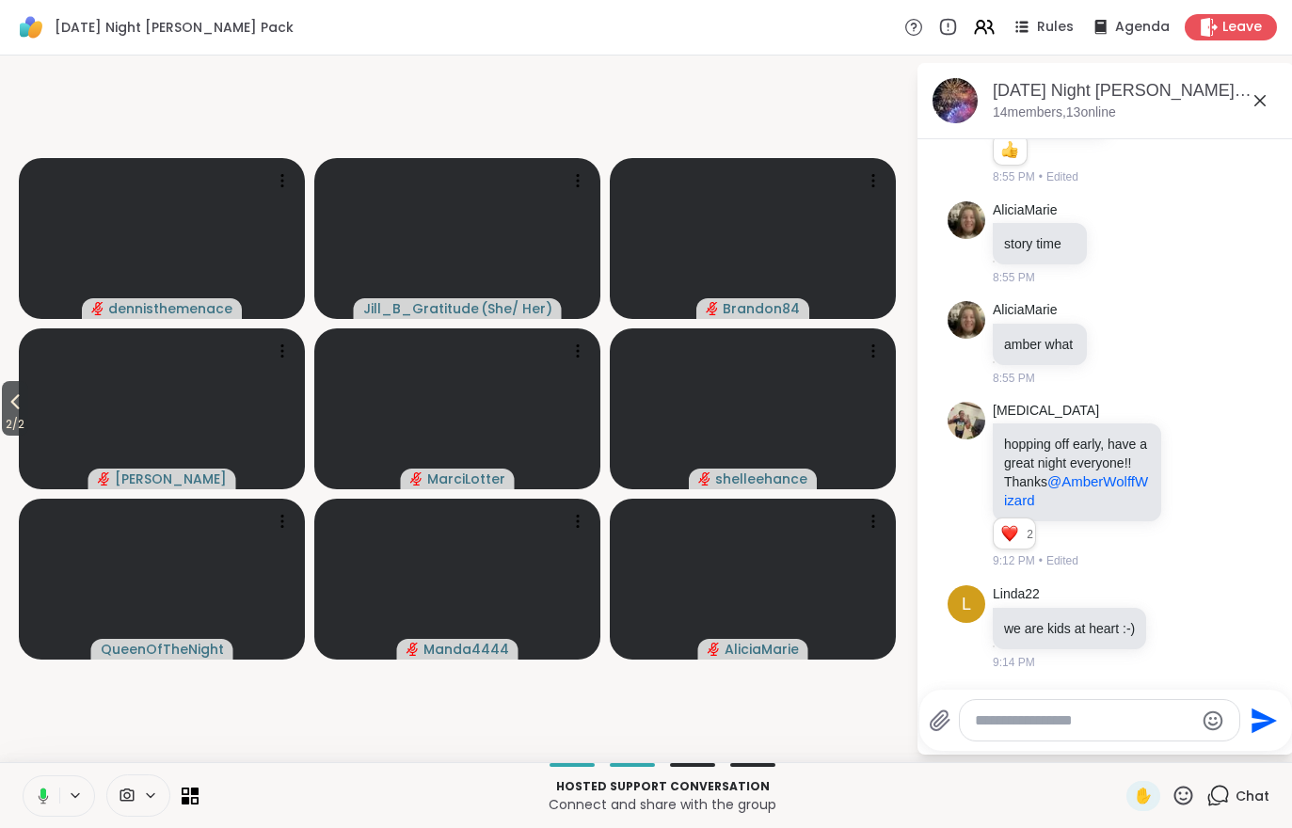
click at [16, 427] on span "2 / 2" at bounding box center [15, 424] width 26 height 23
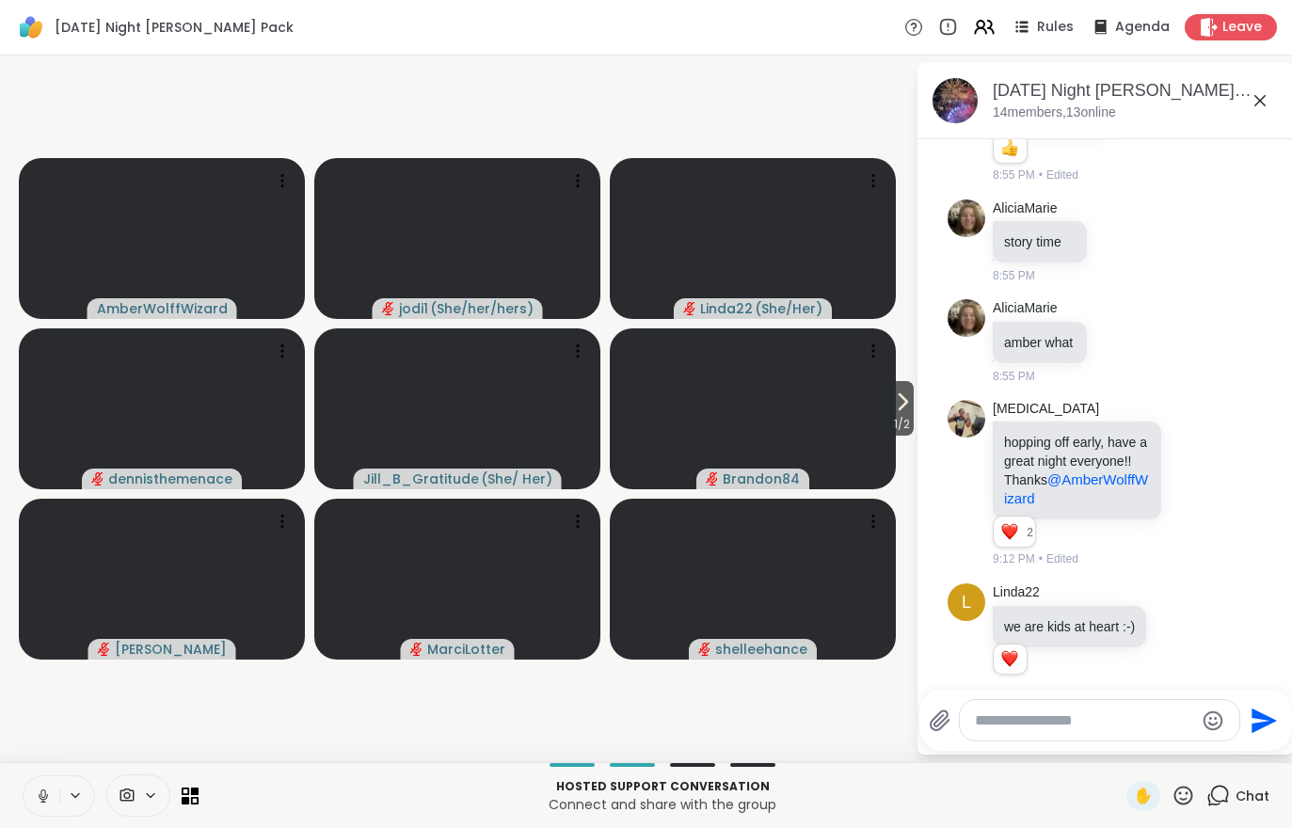
scroll to position [4821, 0]
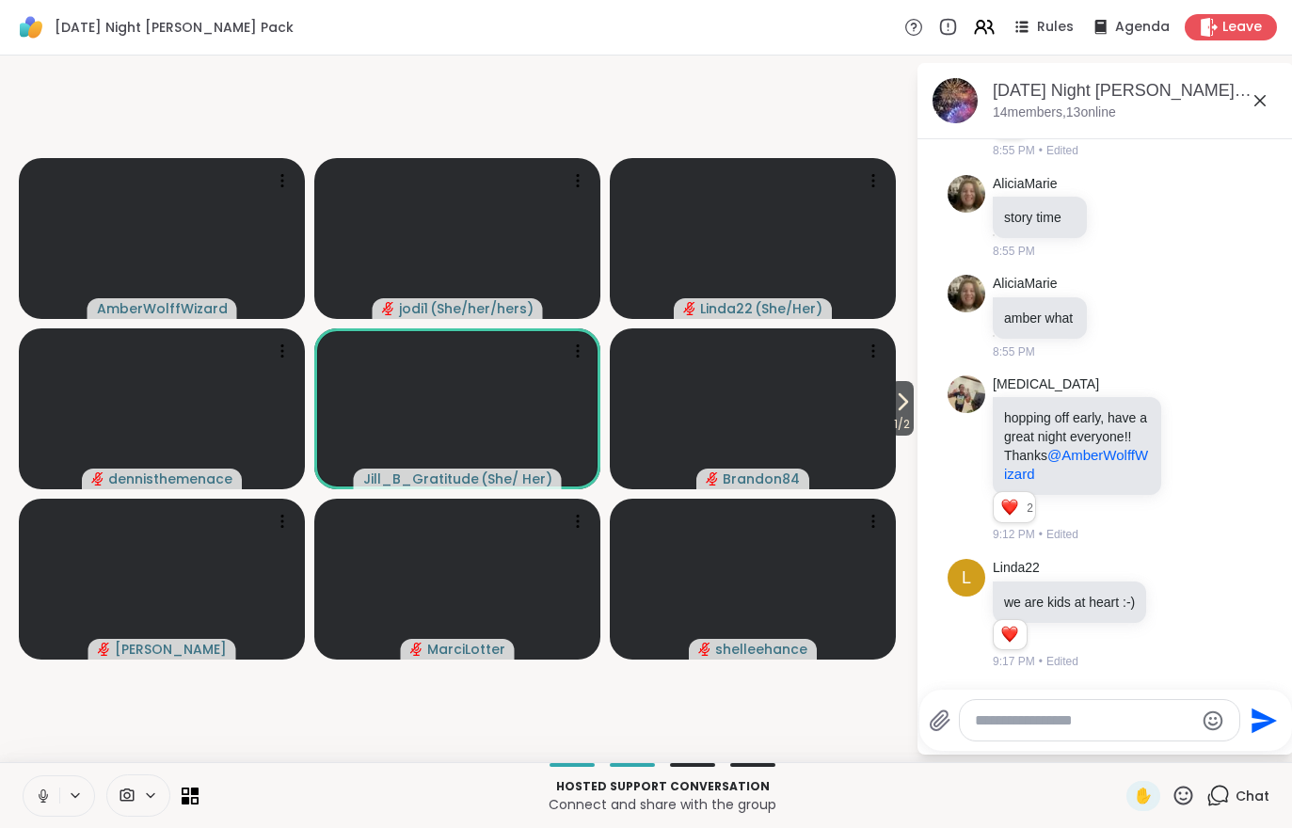
click at [902, 392] on icon at bounding box center [902, 402] width 23 height 23
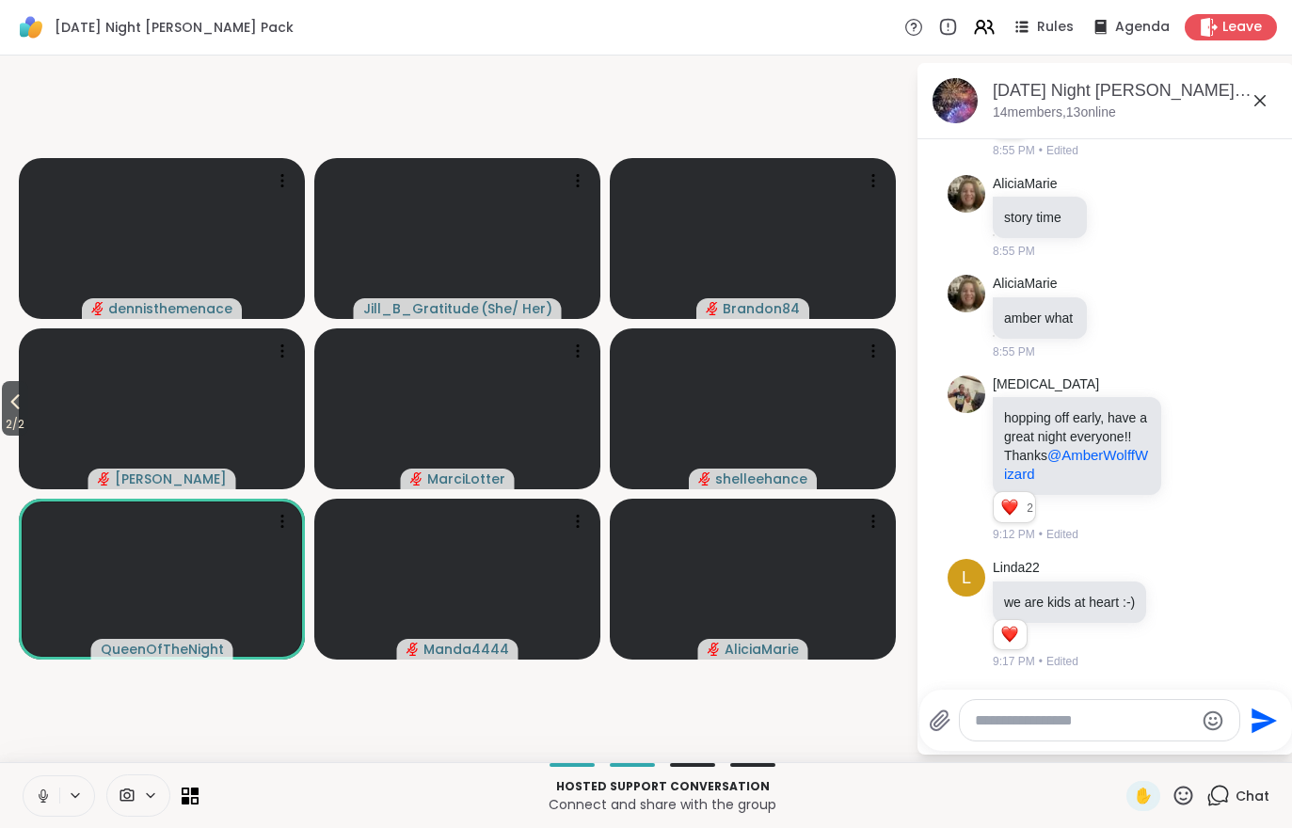
click at [988, 31] on icon at bounding box center [984, 27] width 23 height 23
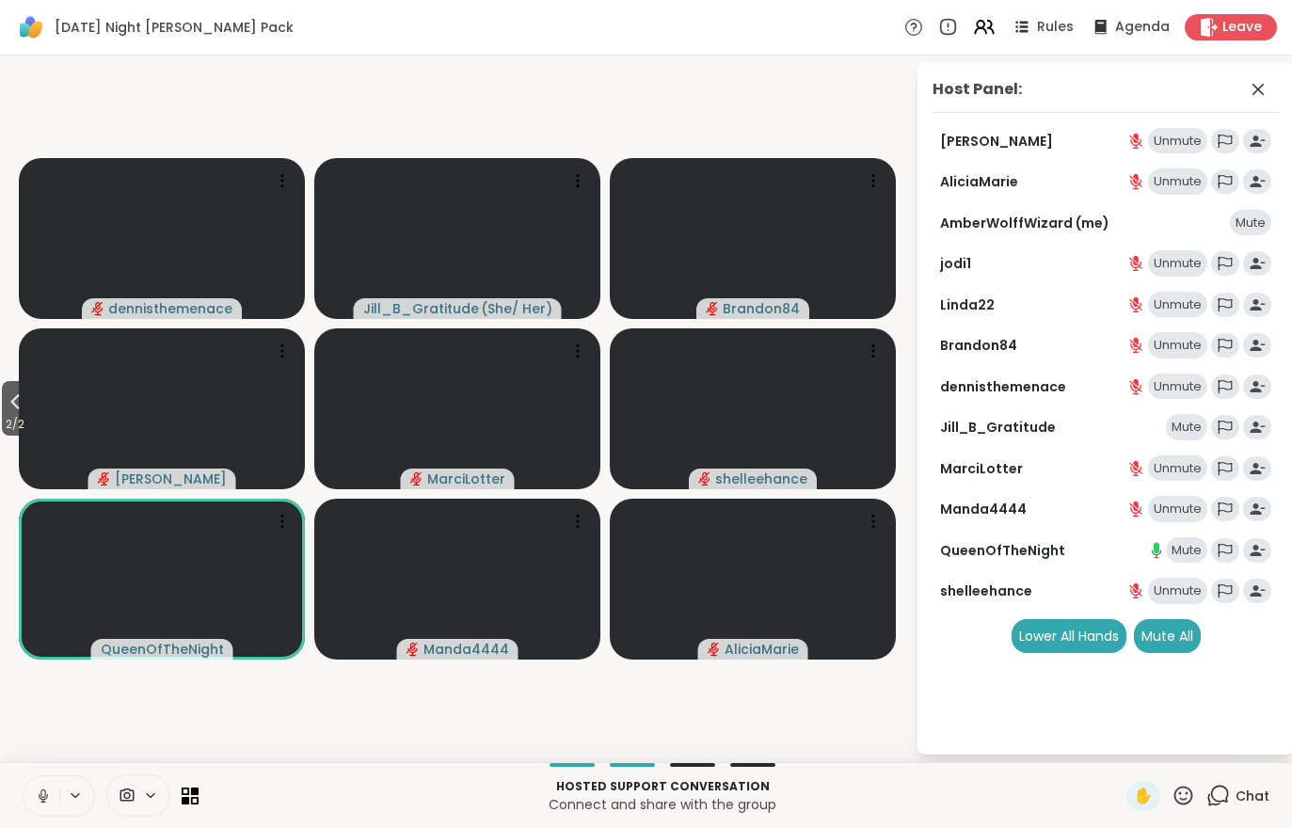
click at [2, 404] on button "2 / 2" at bounding box center [15, 408] width 26 height 55
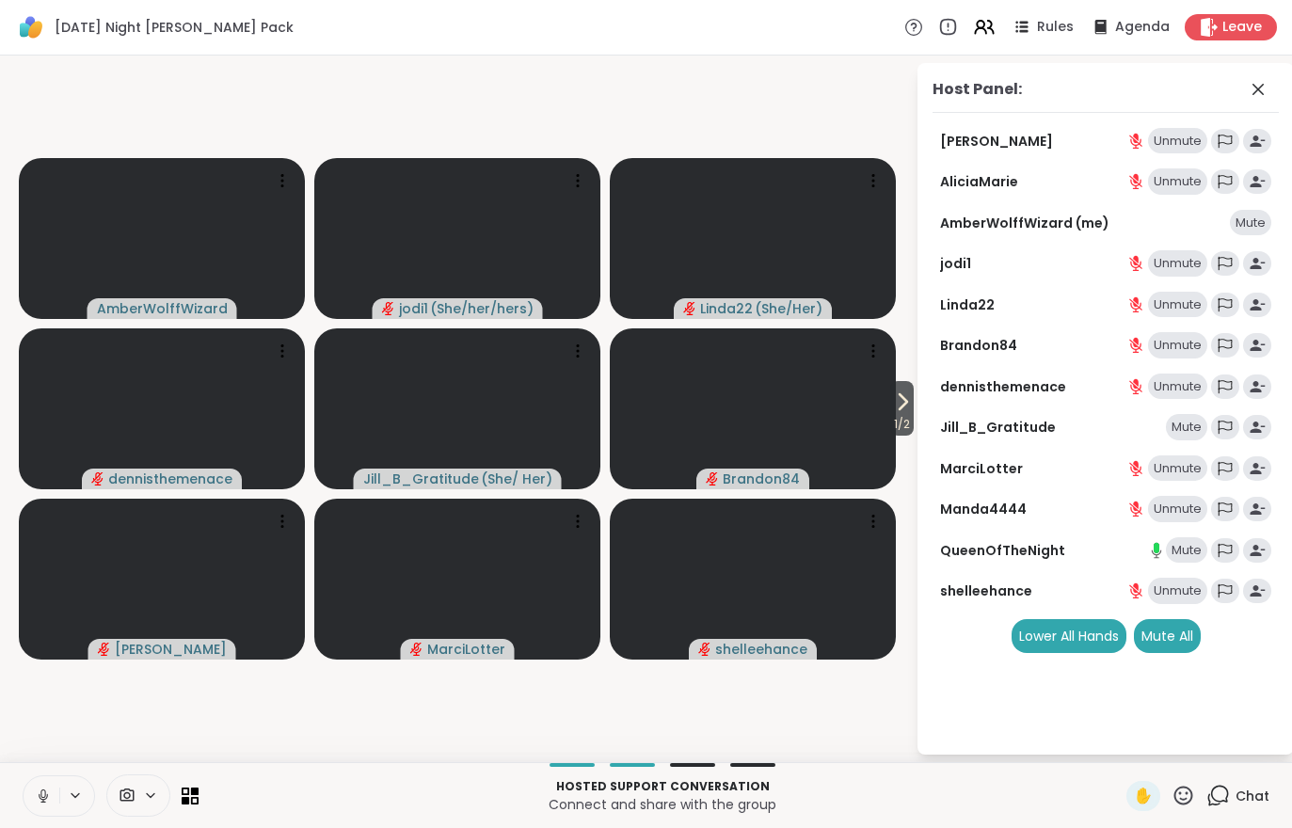
click at [1266, 785] on div "Chat" at bounding box center [1238, 796] width 63 height 30
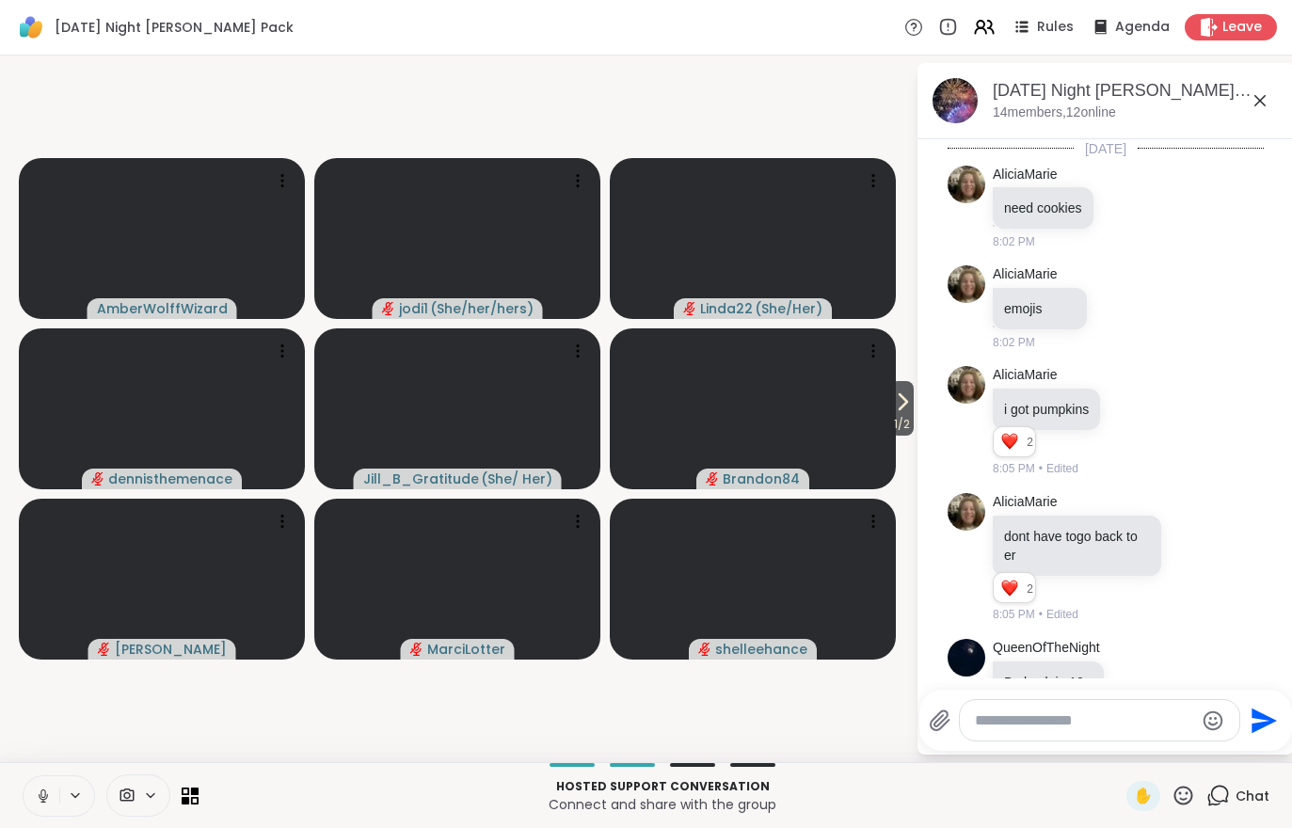
scroll to position [4802, 0]
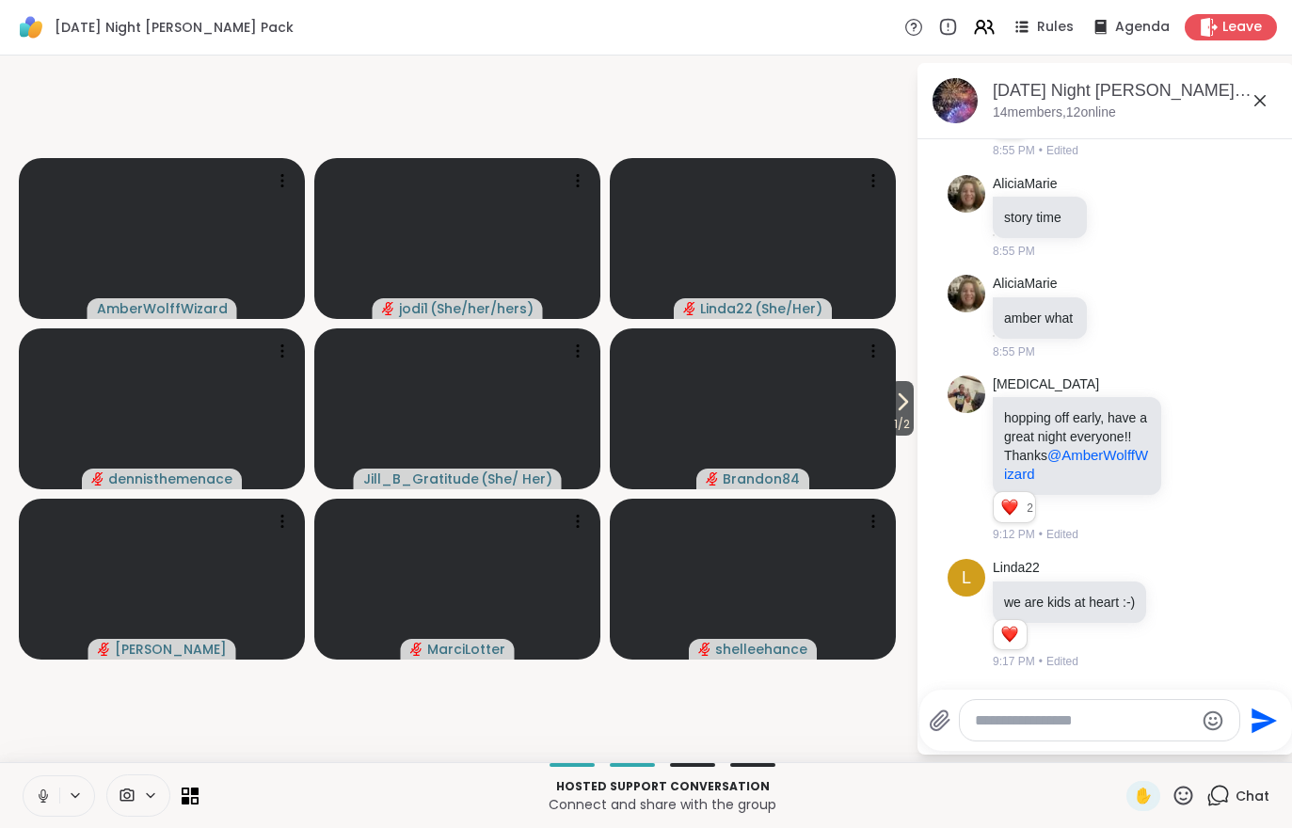
click at [892, 400] on icon at bounding box center [902, 402] width 23 height 23
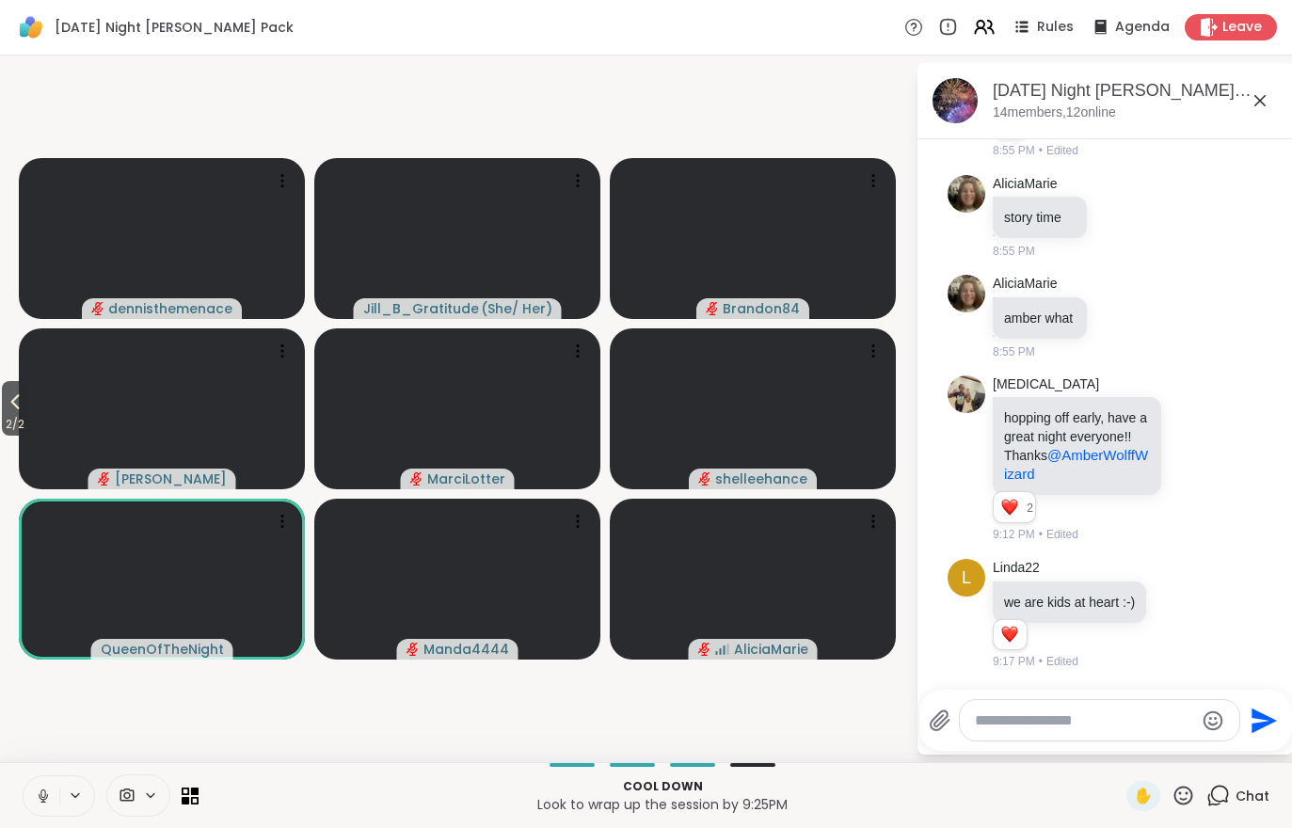
click at [25, 417] on span "2 / 2" at bounding box center [15, 424] width 26 height 23
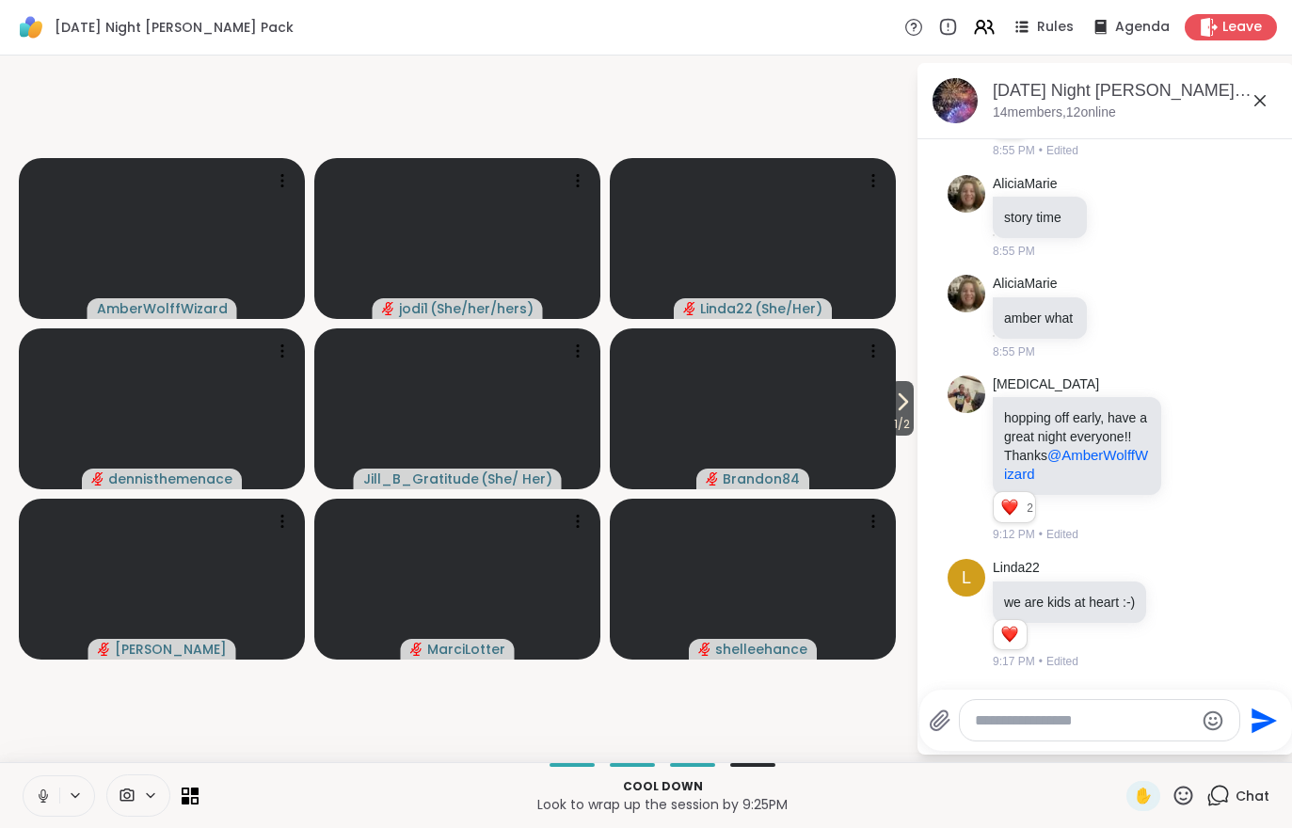
click at [902, 421] on span "1 / 2" at bounding box center [902, 424] width 24 height 23
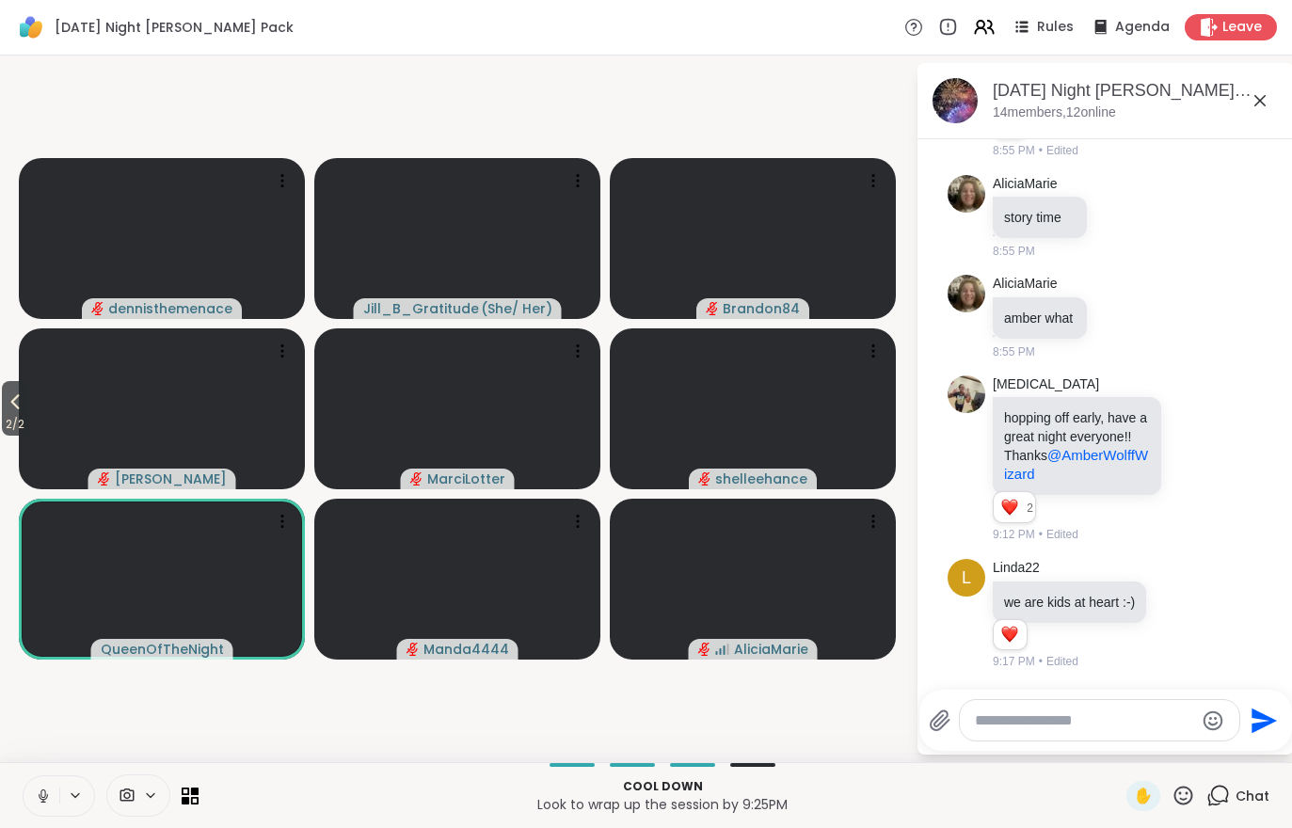
click at [8, 417] on span "2 / 2" at bounding box center [15, 424] width 26 height 23
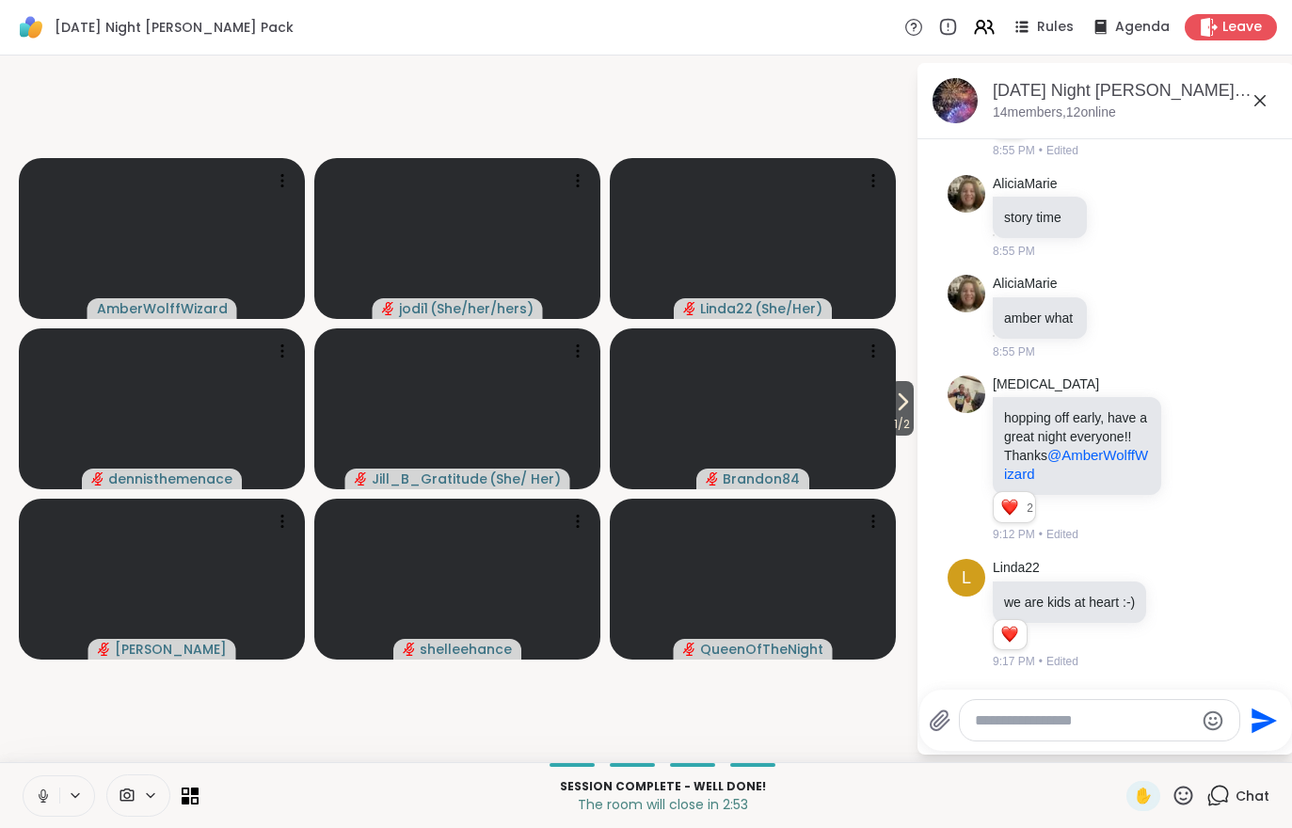
click at [893, 406] on icon at bounding box center [902, 402] width 23 height 23
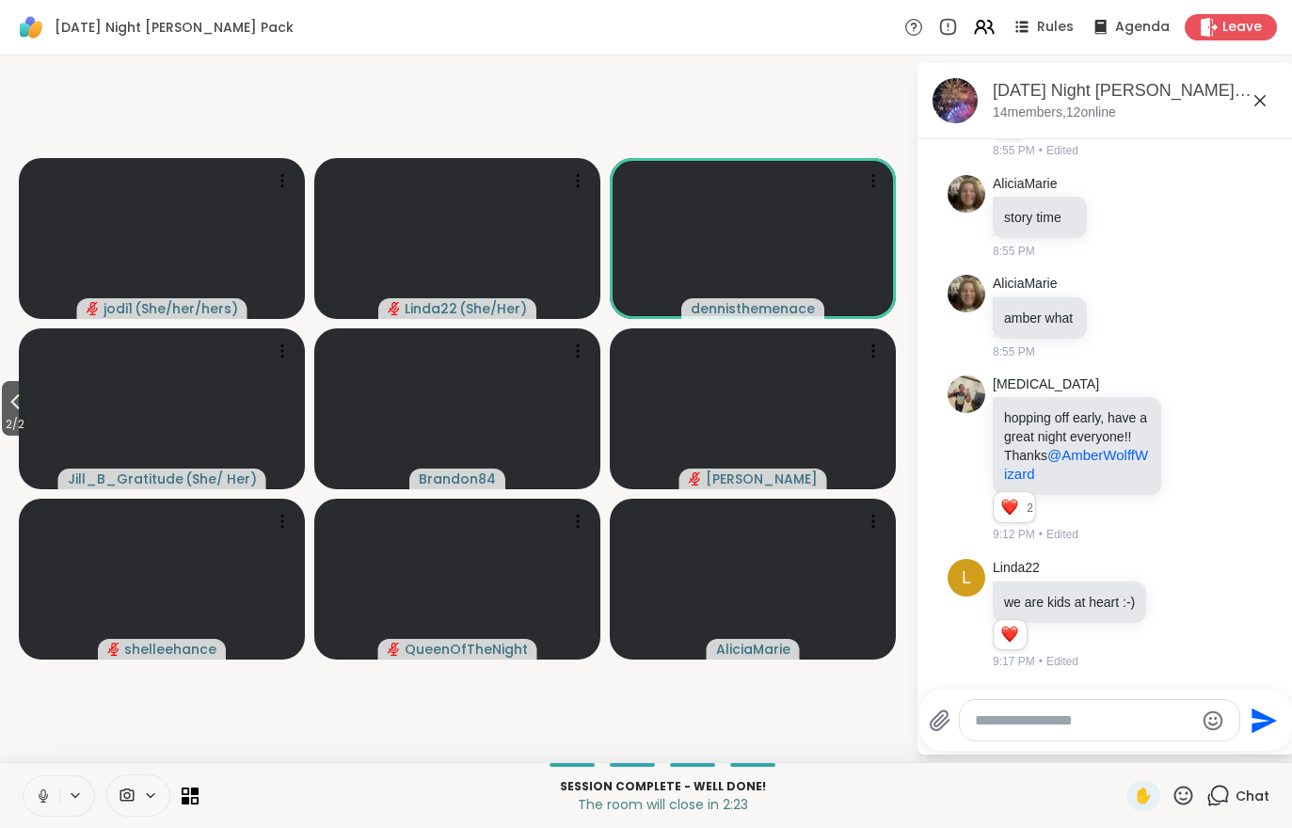
click at [1224, 8] on div "Wednesday Night Wolff Pack Rules Agenda Leave" at bounding box center [646, 28] width 1292 height 56
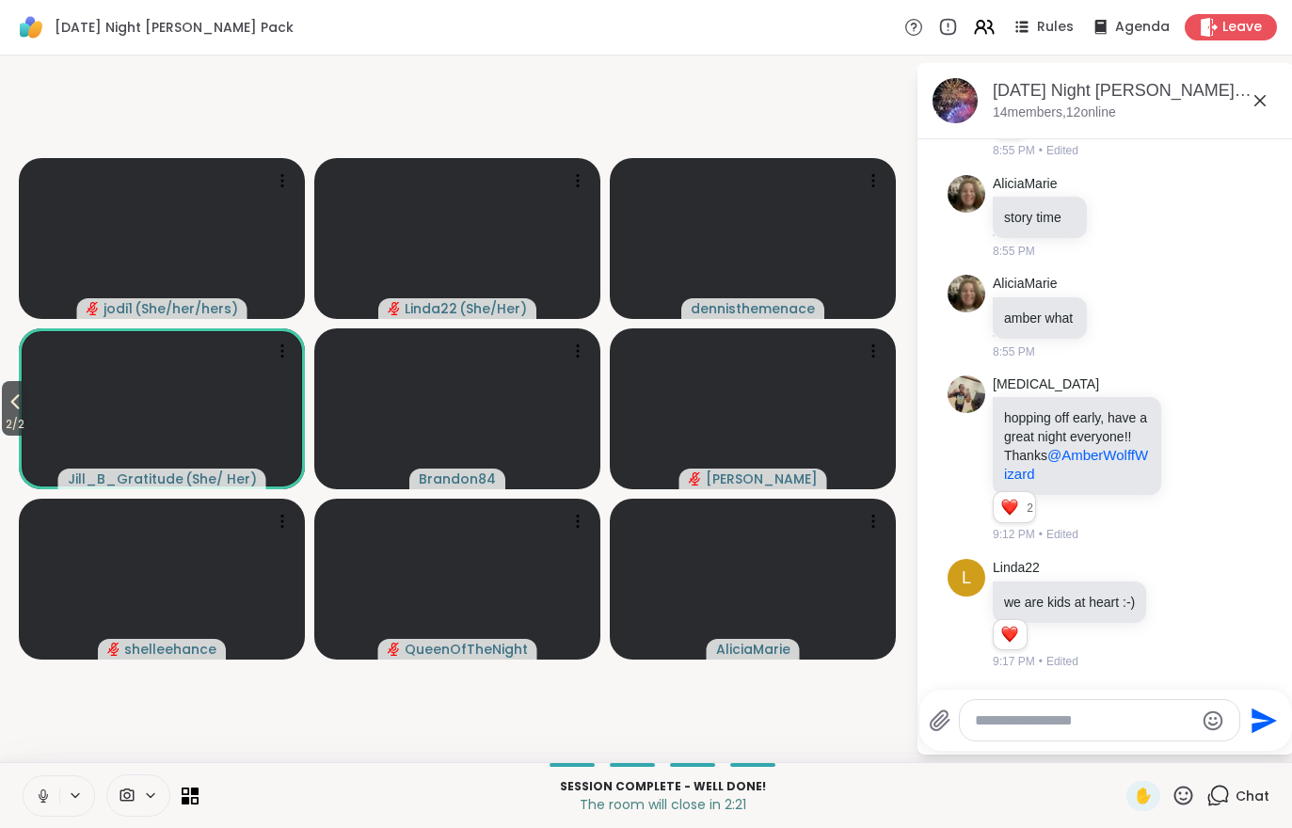
click at [1271, 15] on div "Leave" at bounding box center [1231, 27] width 92 height 26
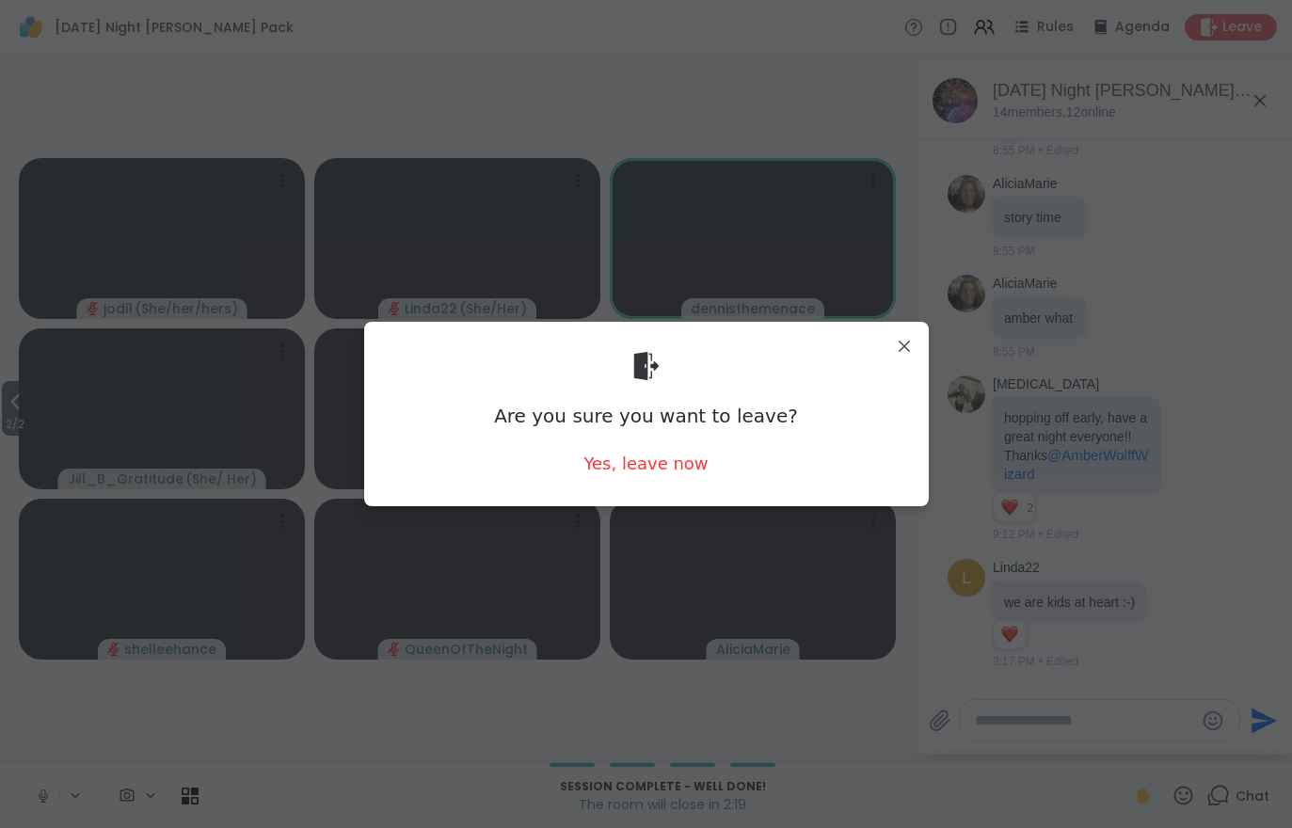
click at [627, 469] on div "Yes, leave now" at bounding box center [646, 464] width 124 height 24
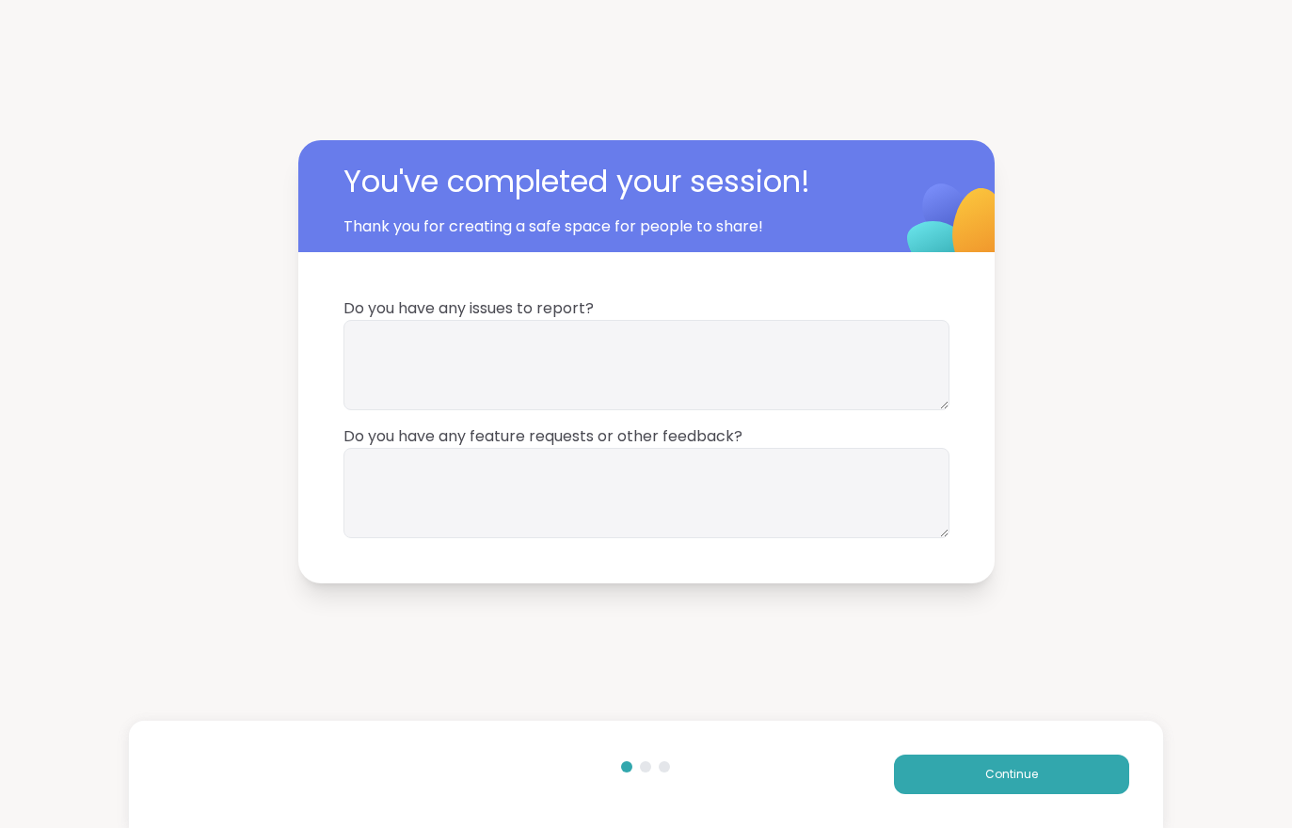
click at [1031, 811] on div "Continue" at bounding box center [645, 774] width 1033 height 107
click at [1034, 777] on span "Continue" at bounding box center [1011, 774] width 53 height 17
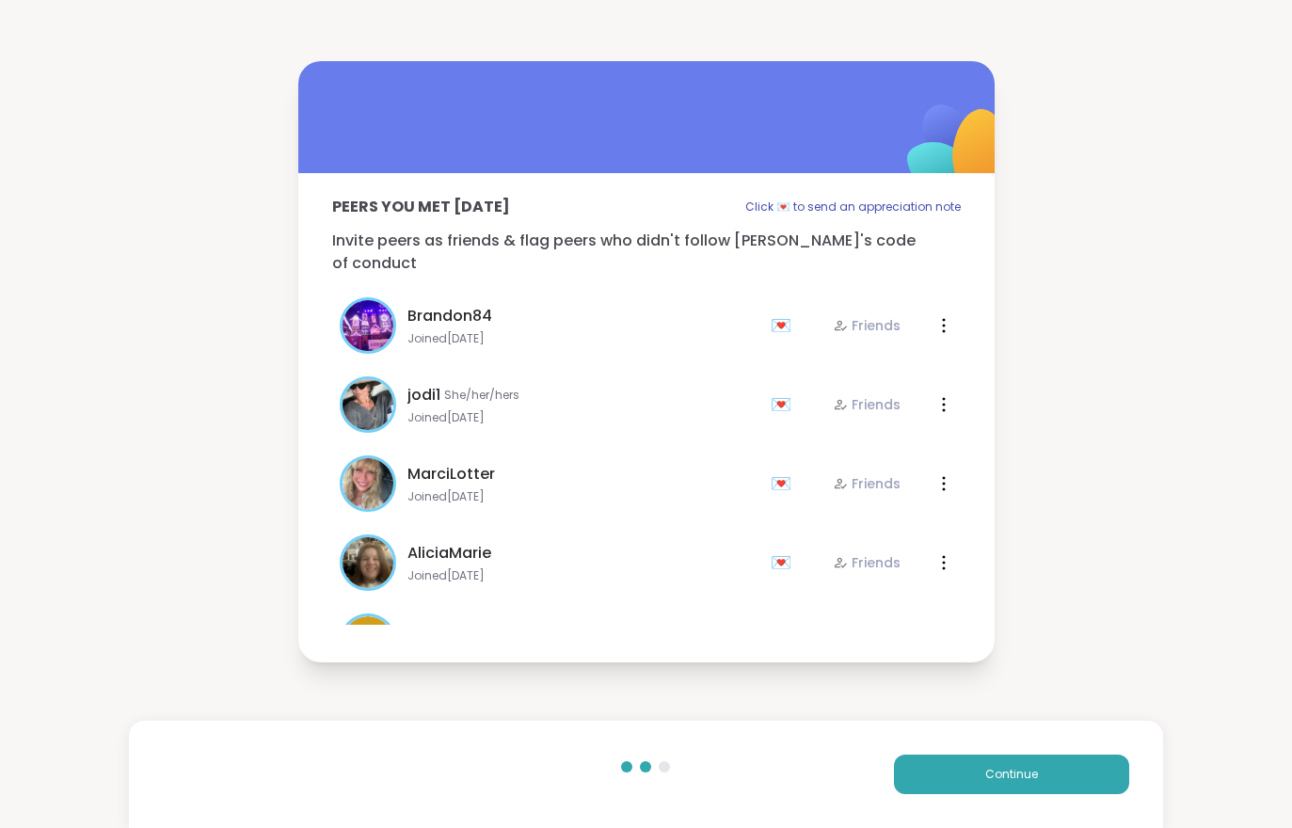
click at [1016, 777] on span "Continue" at bounding box center [1011, 774] width 53 height 17
click at [1015, 777] on span "Continue" at bounding box center [1011, 774] width 53 height 17
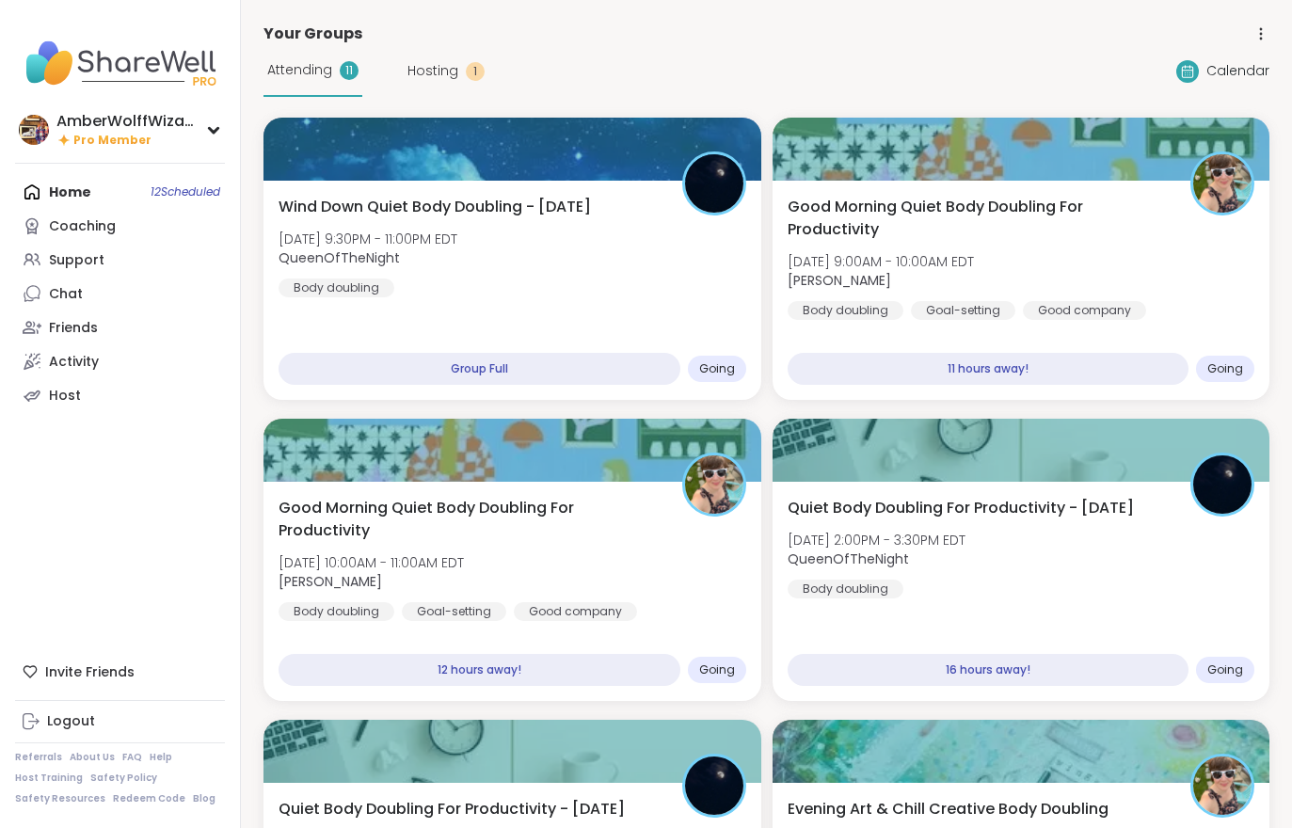
click at [607, 294] on div "Wind Down Quiet Body Doubling - [DATE] [DATE] 9:30PM - 11:00PM EDT QueenOfTheNi…" at bounding box center [513, 247] width 468 height 102
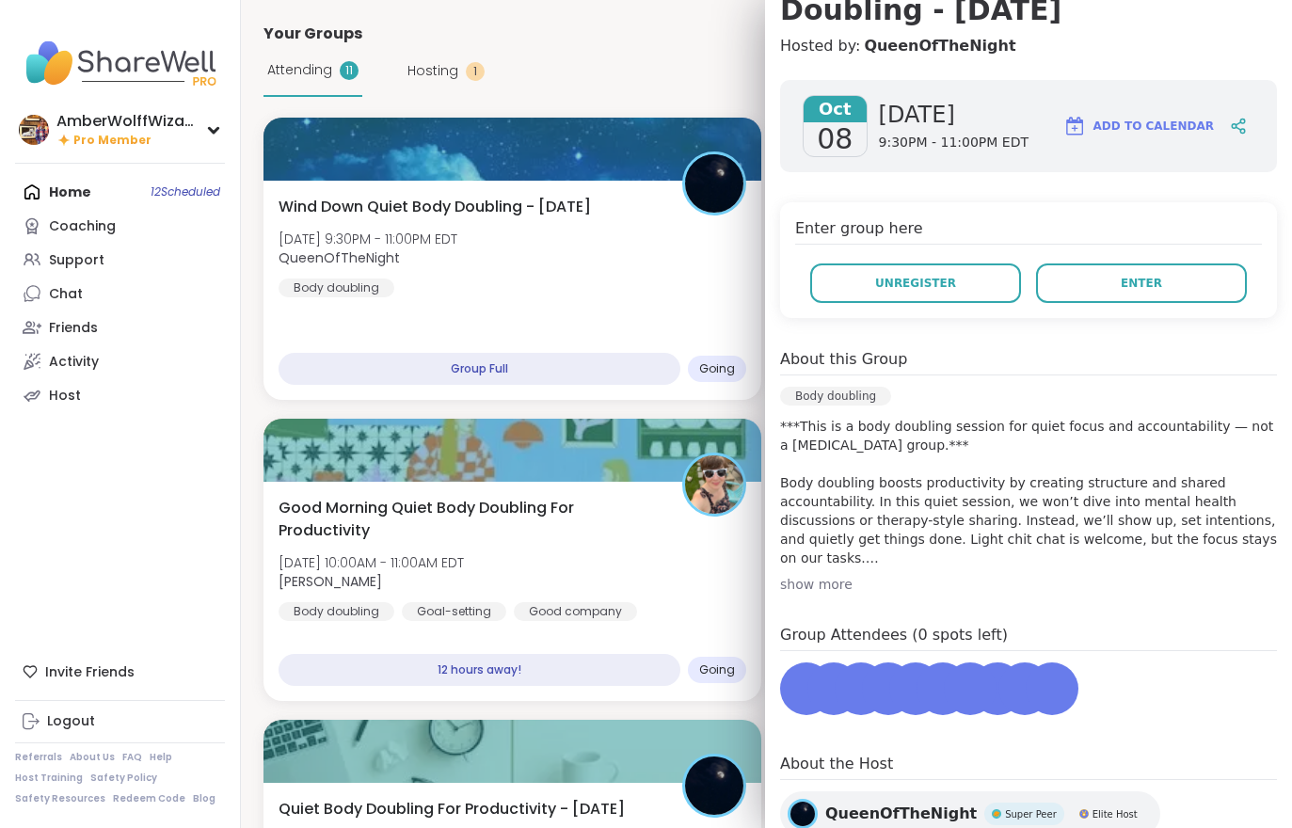
scroll to position [245, 0]
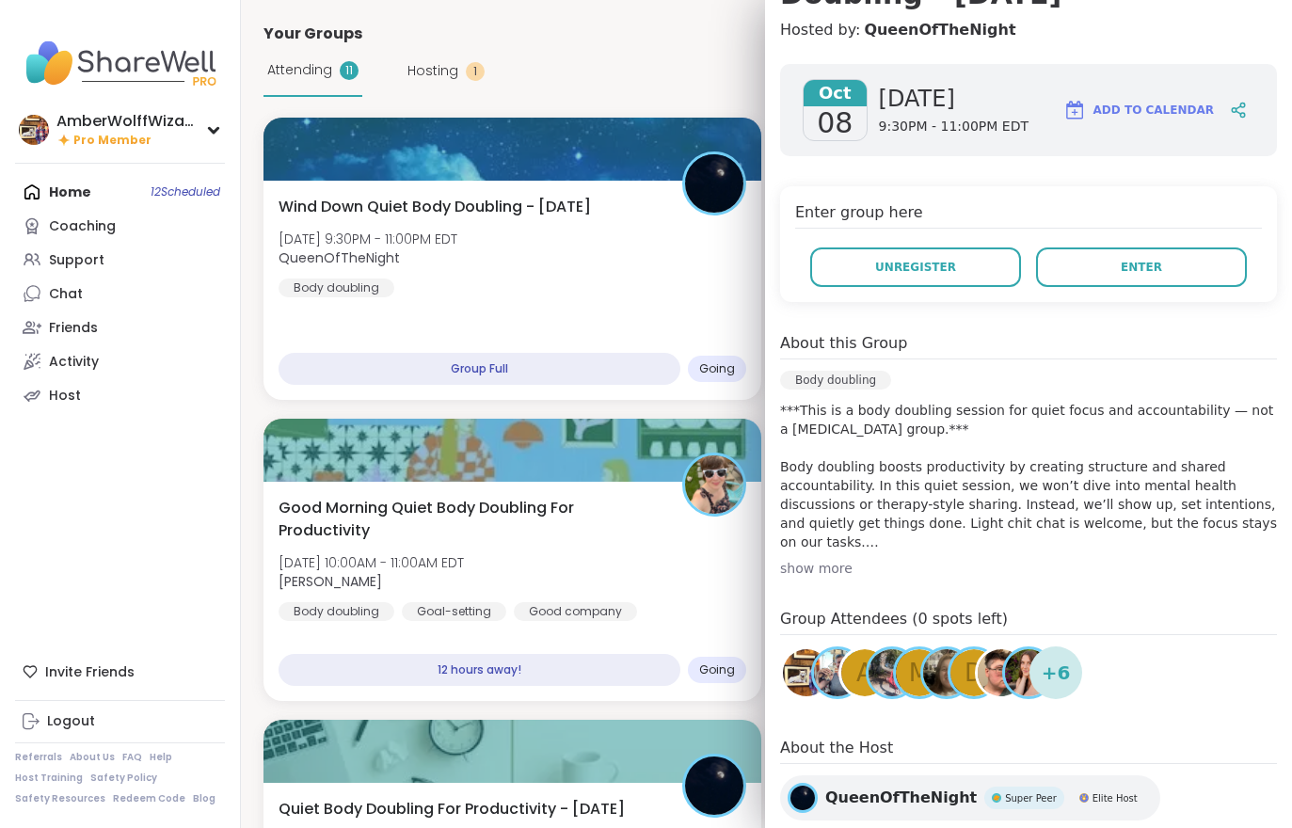
click at [1191, 283] on button "Enter" at bounding box center [1141, 268] width 211 height 40
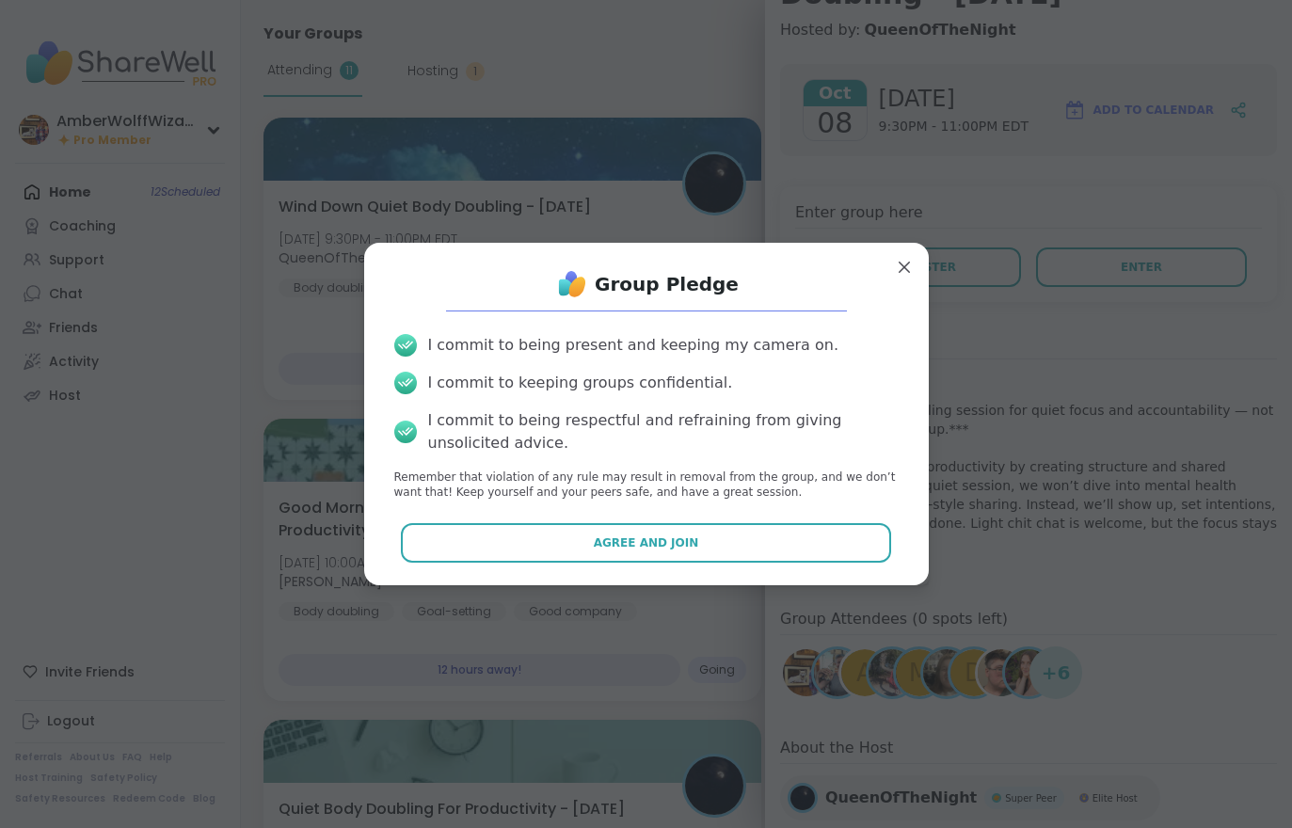
click at [790, 553] on button "Agree and Join" at bounding box center [646, 543] width 490 height 40
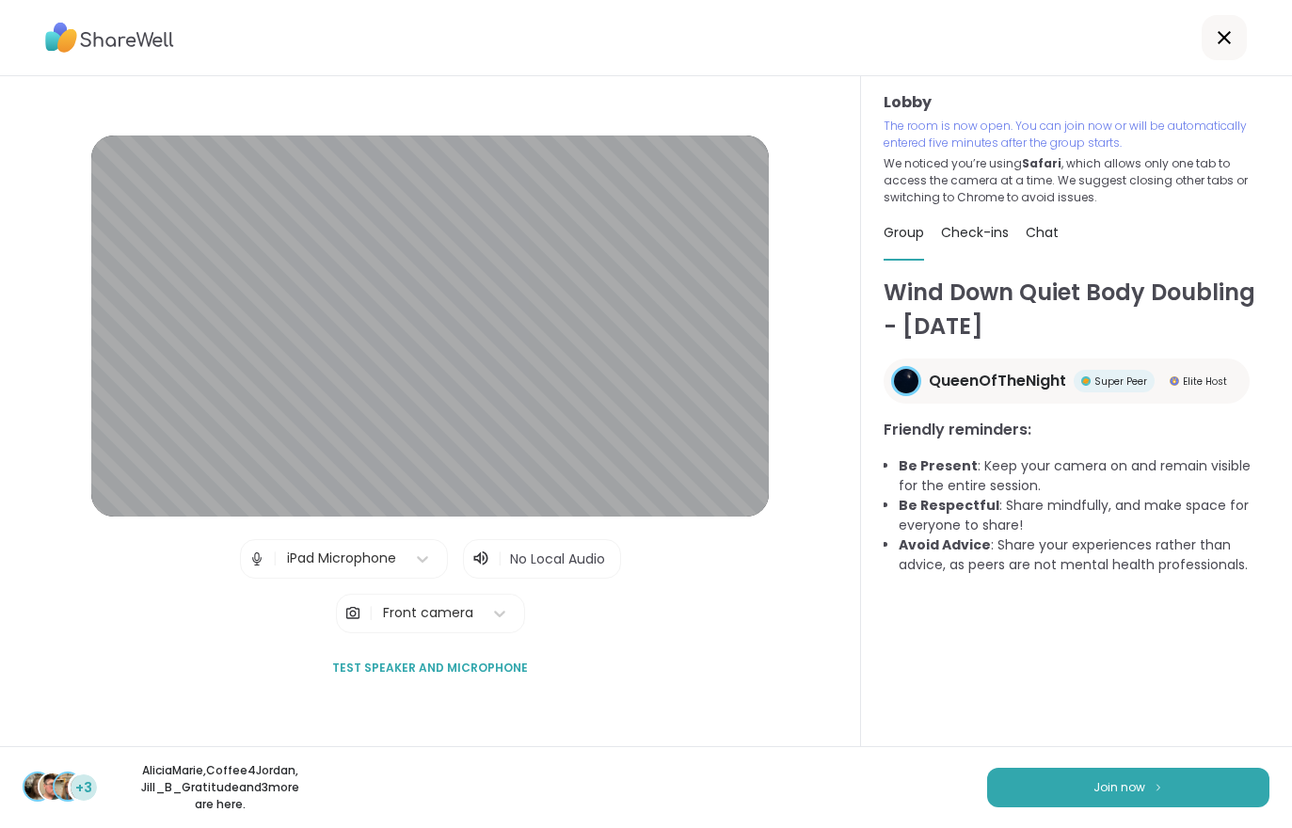
click at [1156, 784] on img at bounding box center [1158, 787] width 11 height 10
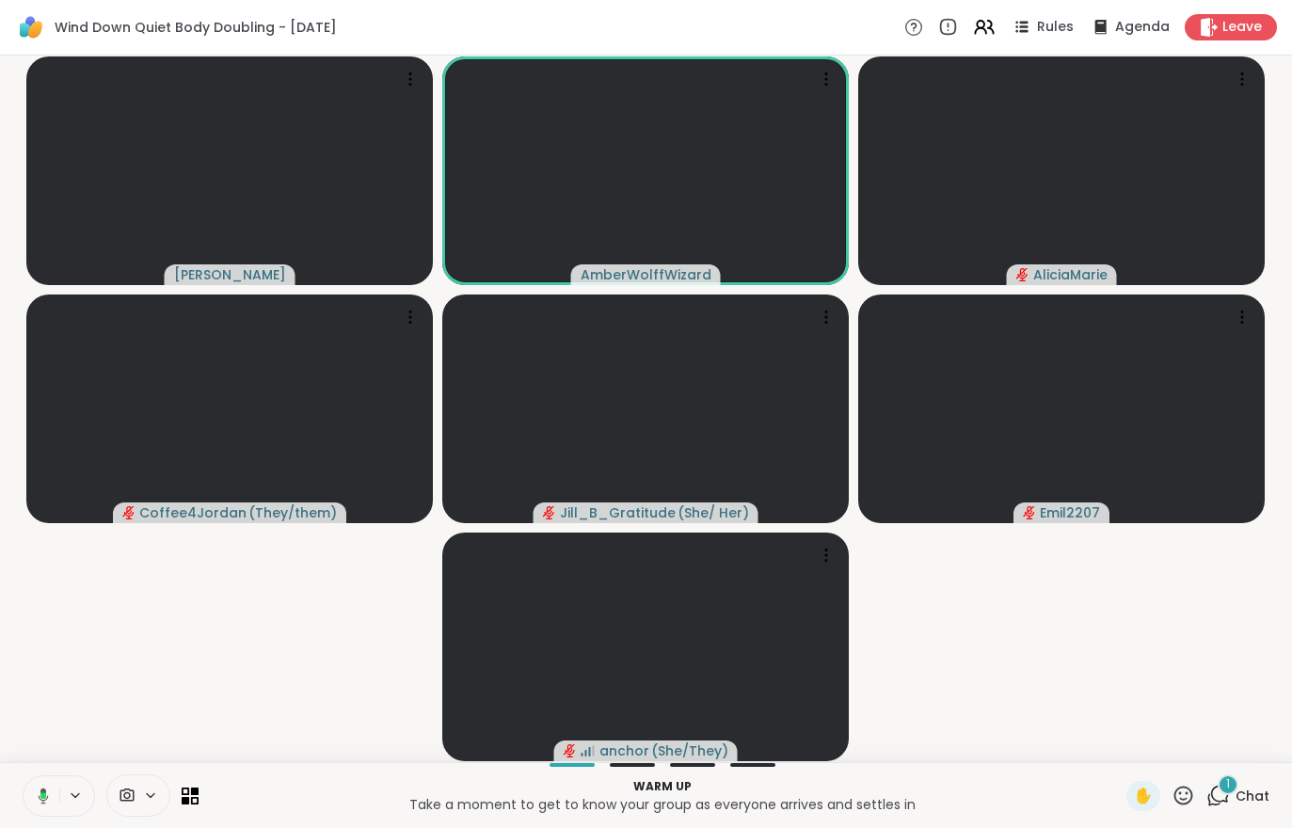
click at [904, 822] on div "Warm up Take a moment to get to know your group as everyone arrives and settles…" at bounding box center [646, 795] width 1292 height 66
click at [25, 815] on button at bounding box center [42, 797] width 36 height 40
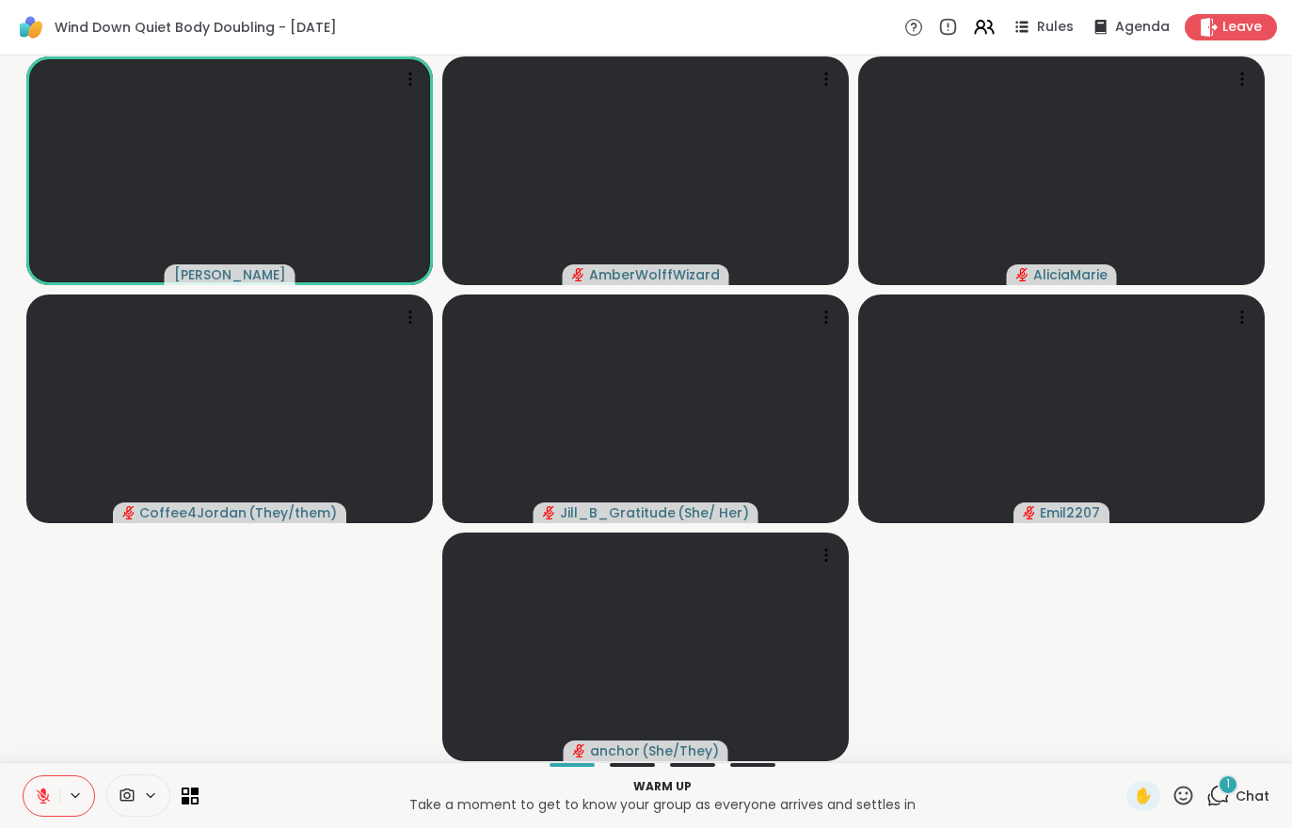
click at [26, 780] on button at bounding box center [42, 797] width 36 height 40
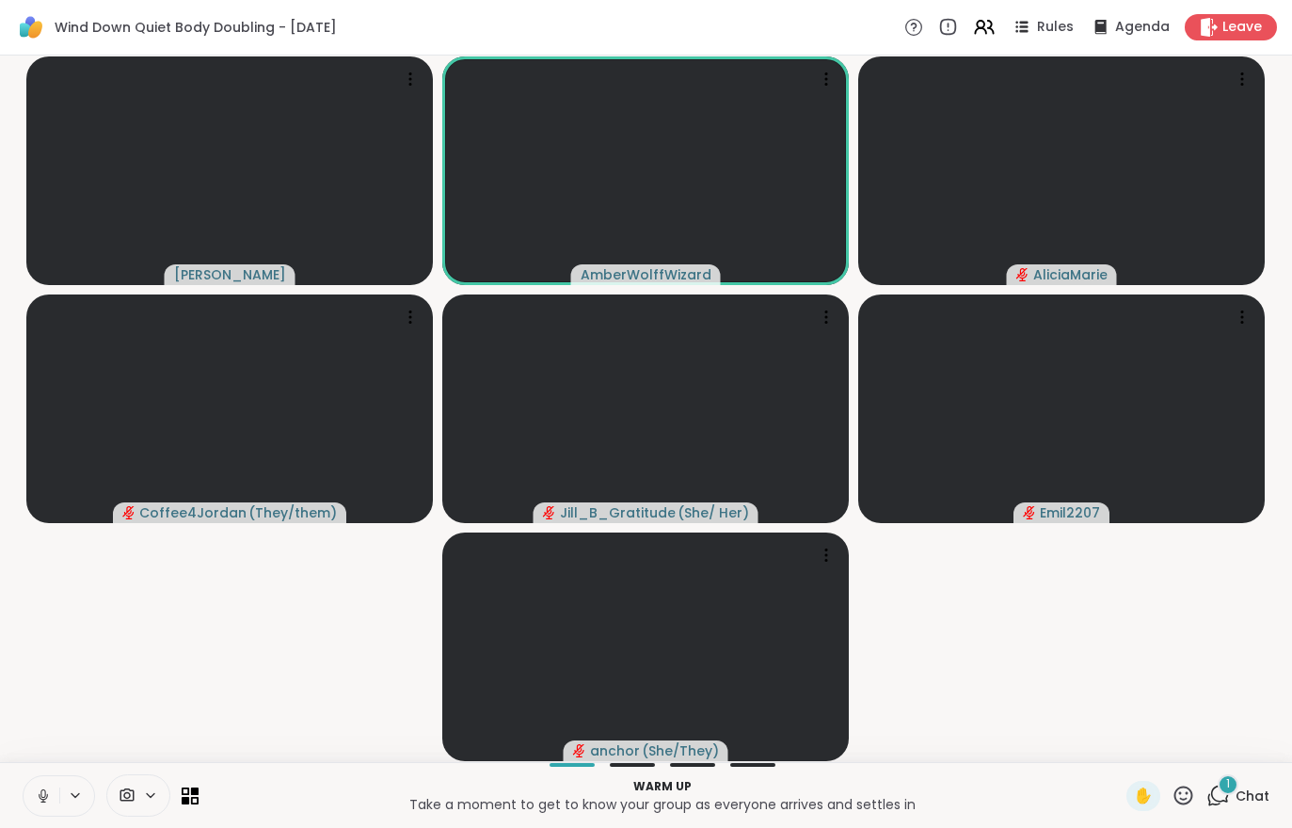
click at [1267, 783] on div "1 Chat" at bounding box center [1238, 796] width 63 height 30
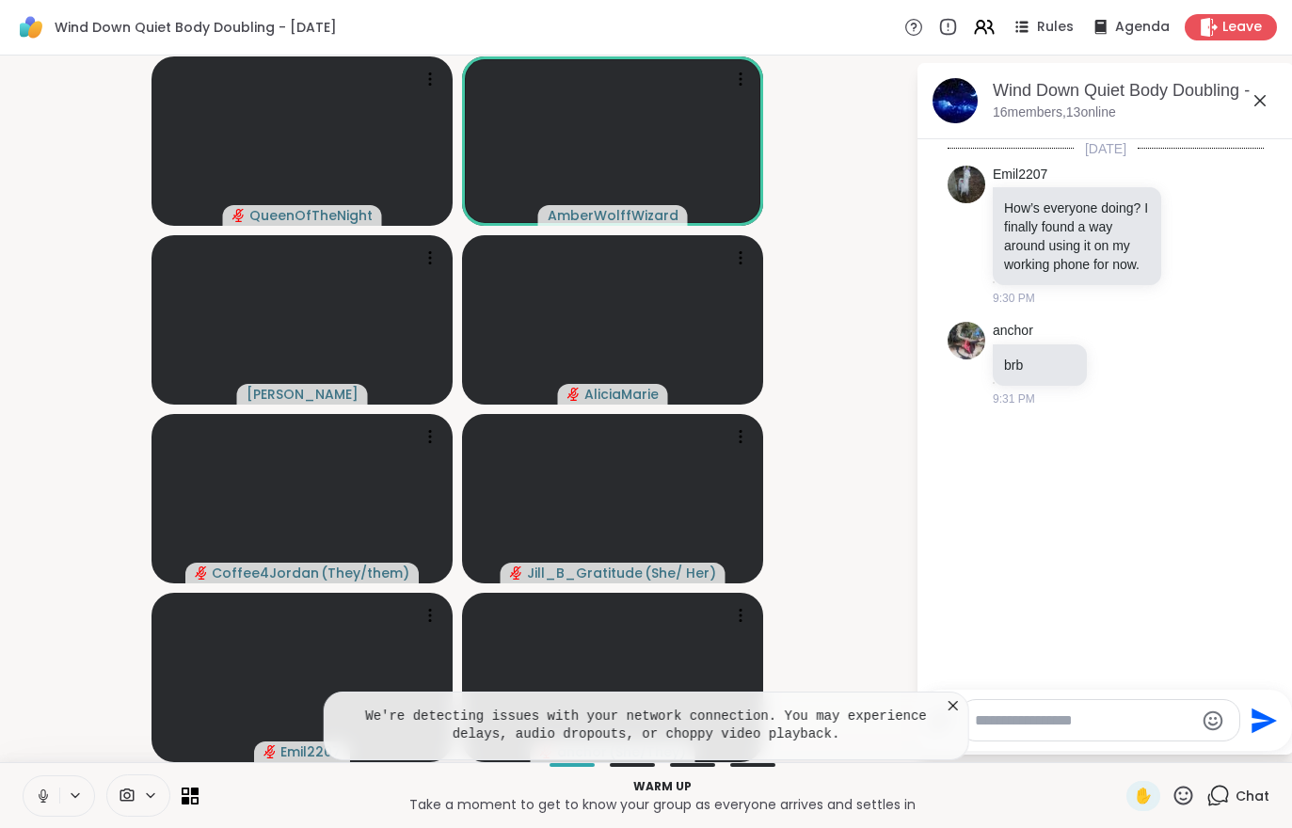
click at [39, 645] on video-player-container "QueenOfTheNight AmberWolffWizard [PERSON_NAME] Coffee4Jordan ( They/them ) [PER…" at bounding box center [457, 409] width 893 height 692
click at [958, 715] on icon at bounding box center [953, 706] width 19 height 19
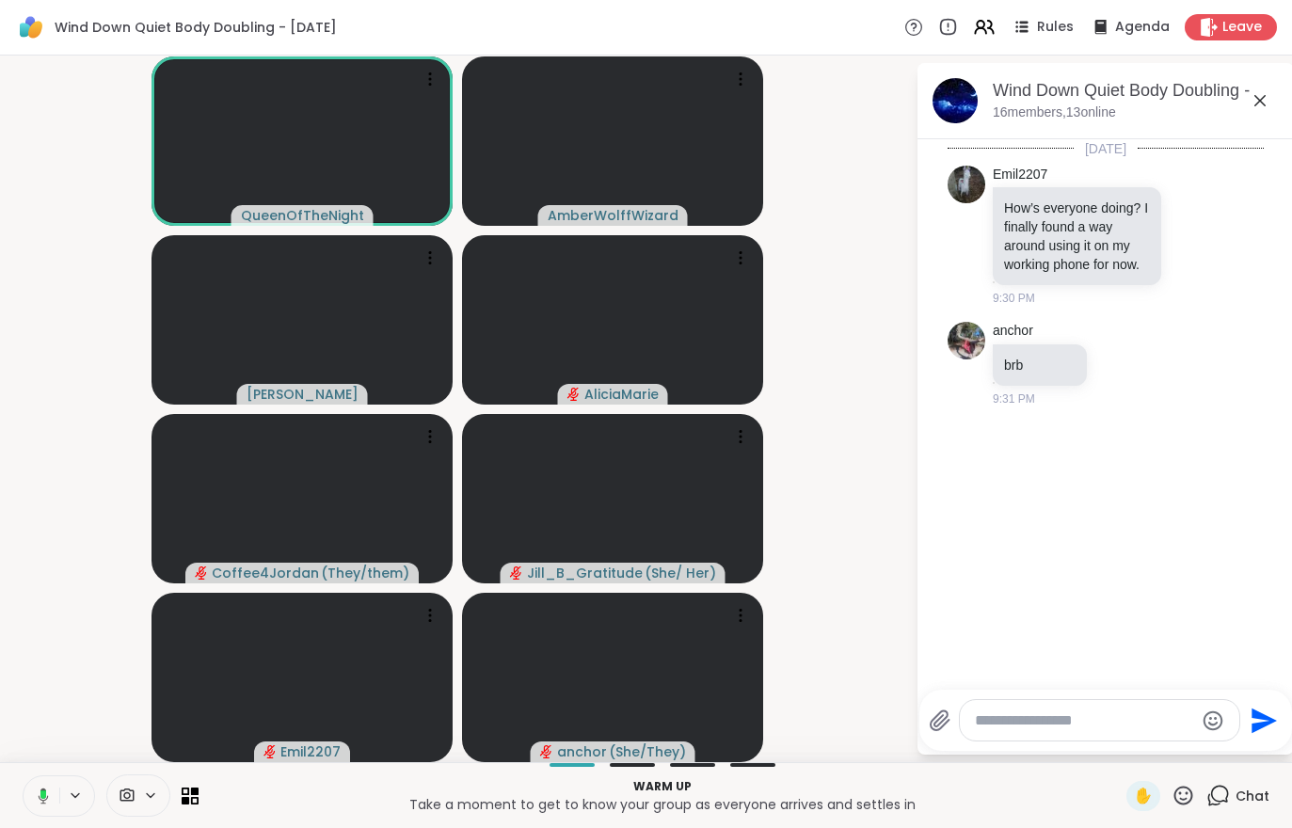
click at [40, 794] on icon at bounding box center [40, 796] width 17 height 17
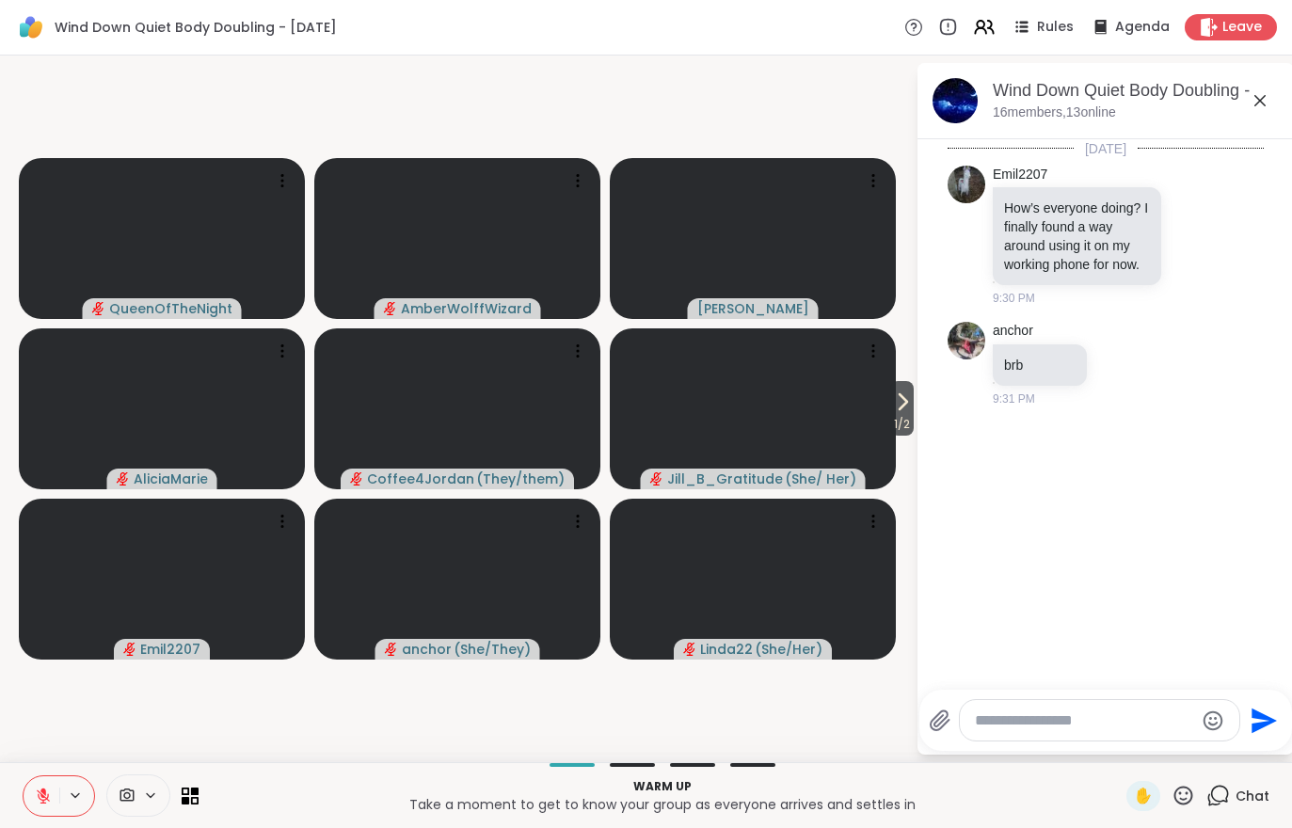
click at [894, 397] on icon at bounding box center [902, 402] width 23 height 23
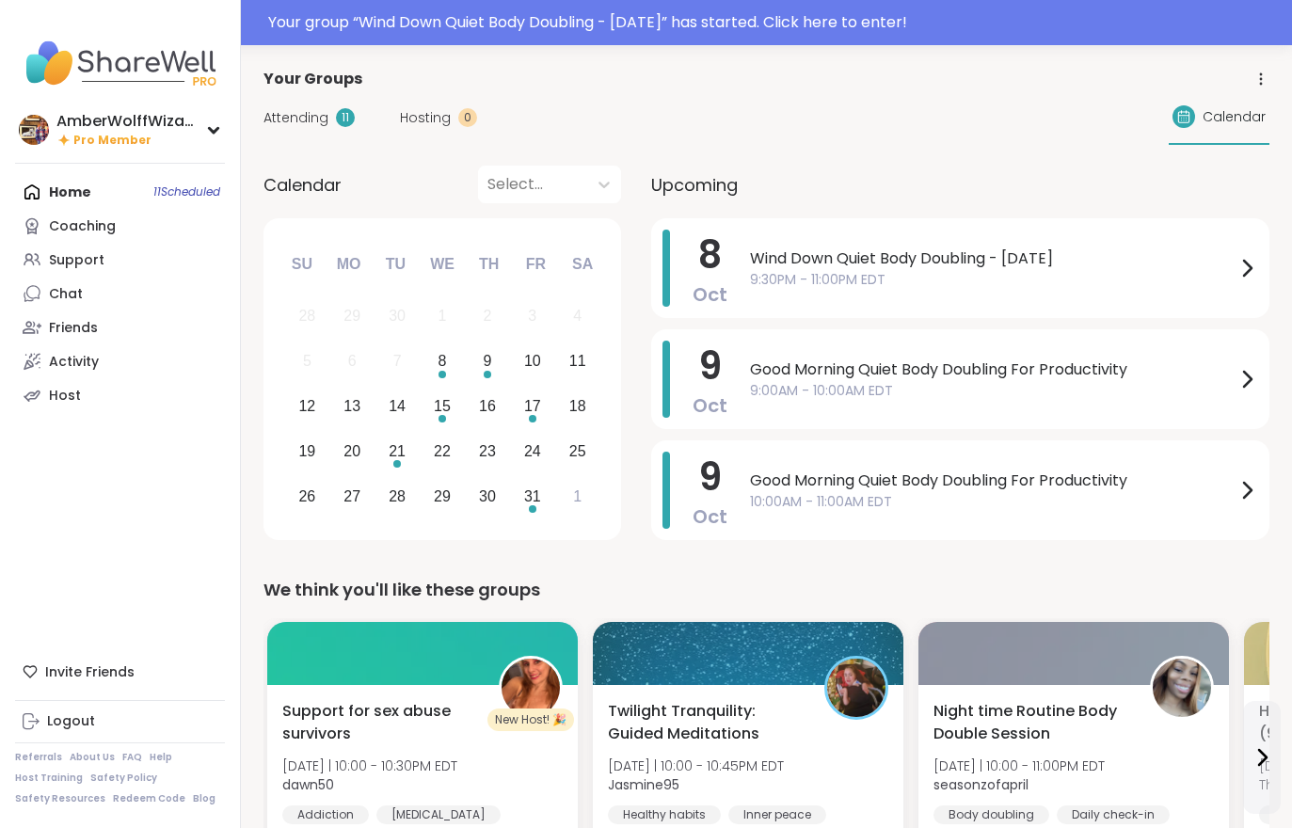
click at [755, 28] on div "Your group “ Wind Down Quiet Body Doubling - [DATE] ” has started. Click here t…" at bounding box center [774, 22] width 1013 height 23
click at [763, 20] on div "Your group “ Wind Down Quiet Body Doubling - [DATE] ” has started. Click here t…" at bounding box center [774, 22] width 1013 height 23
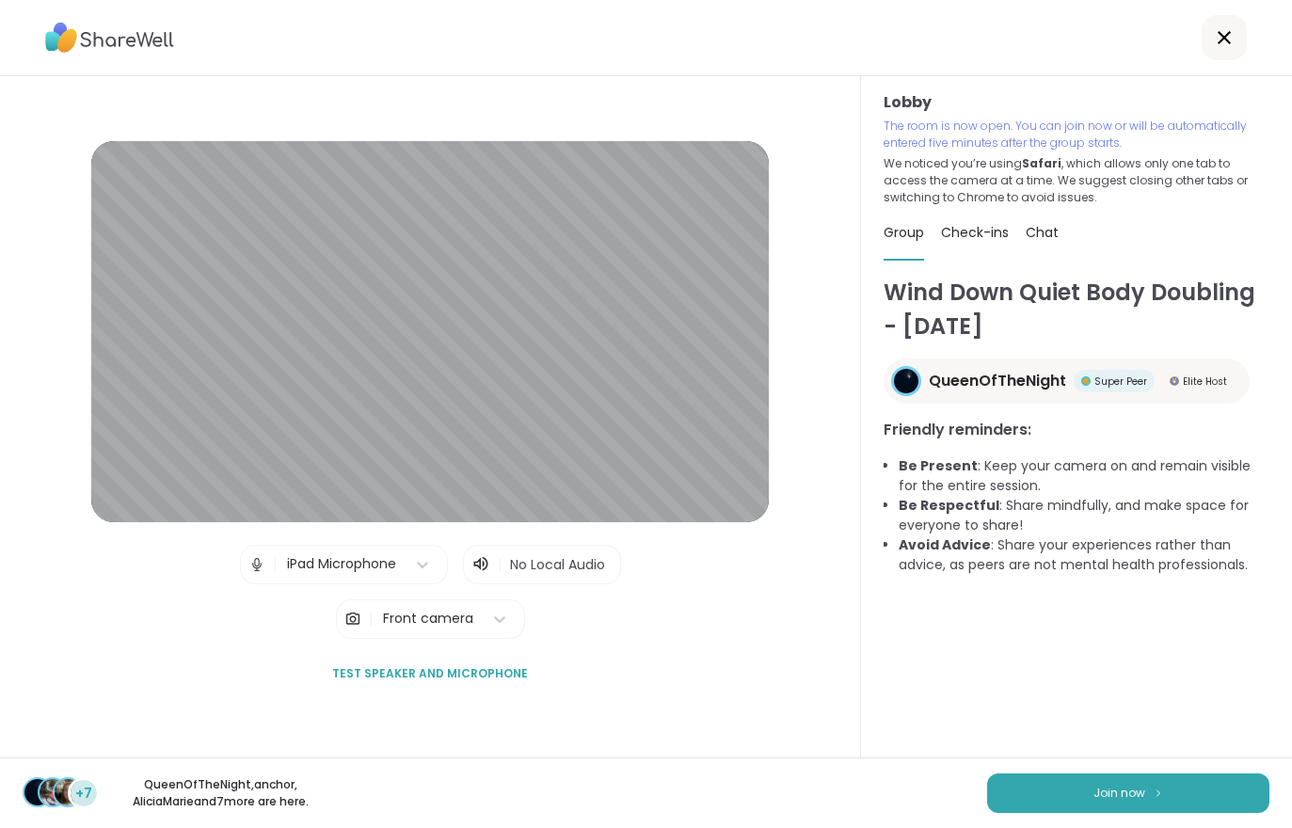
click at [1193, 793] on button "Join now" at bounding box center [1128, 794] width 282 height 40
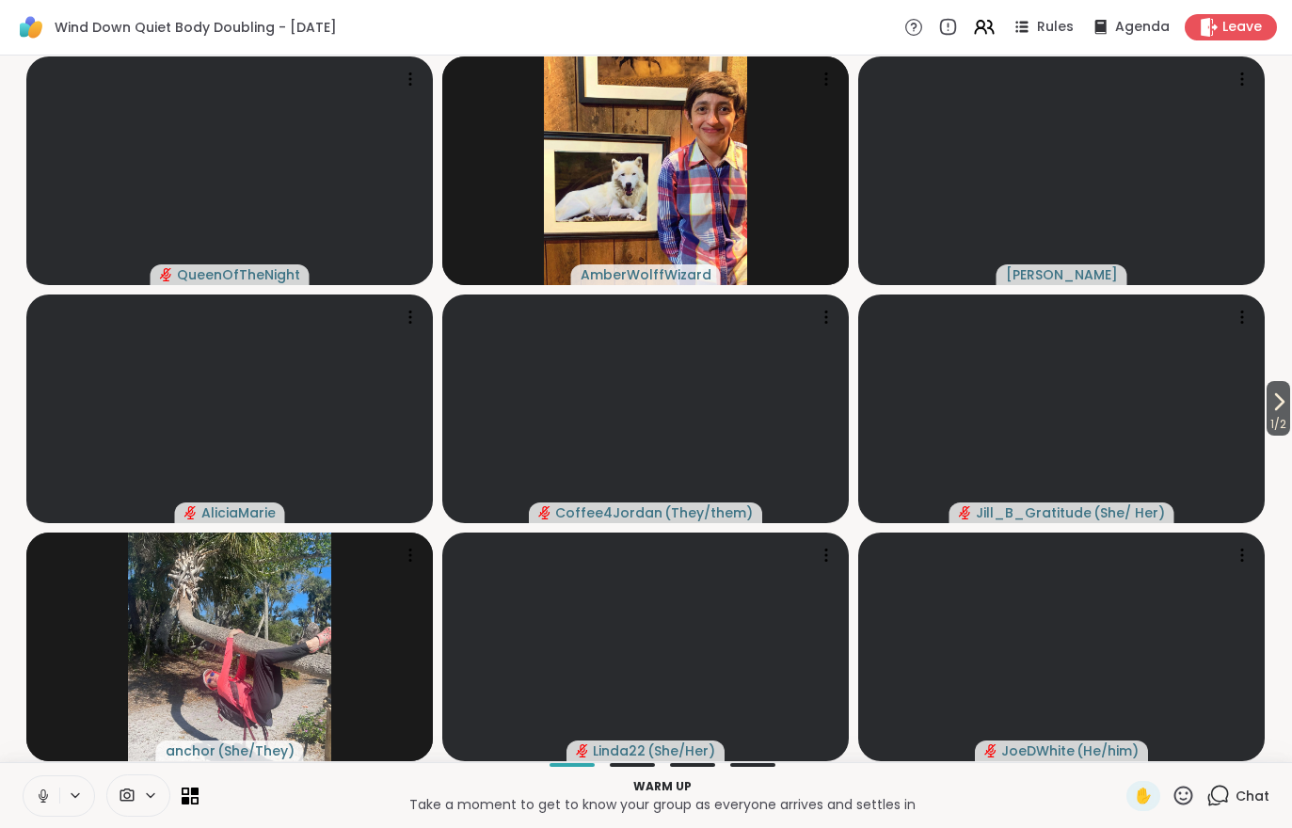
click at [1241, 14] on div "Leave" at bounding box center [1231, 27] width 92 height 26
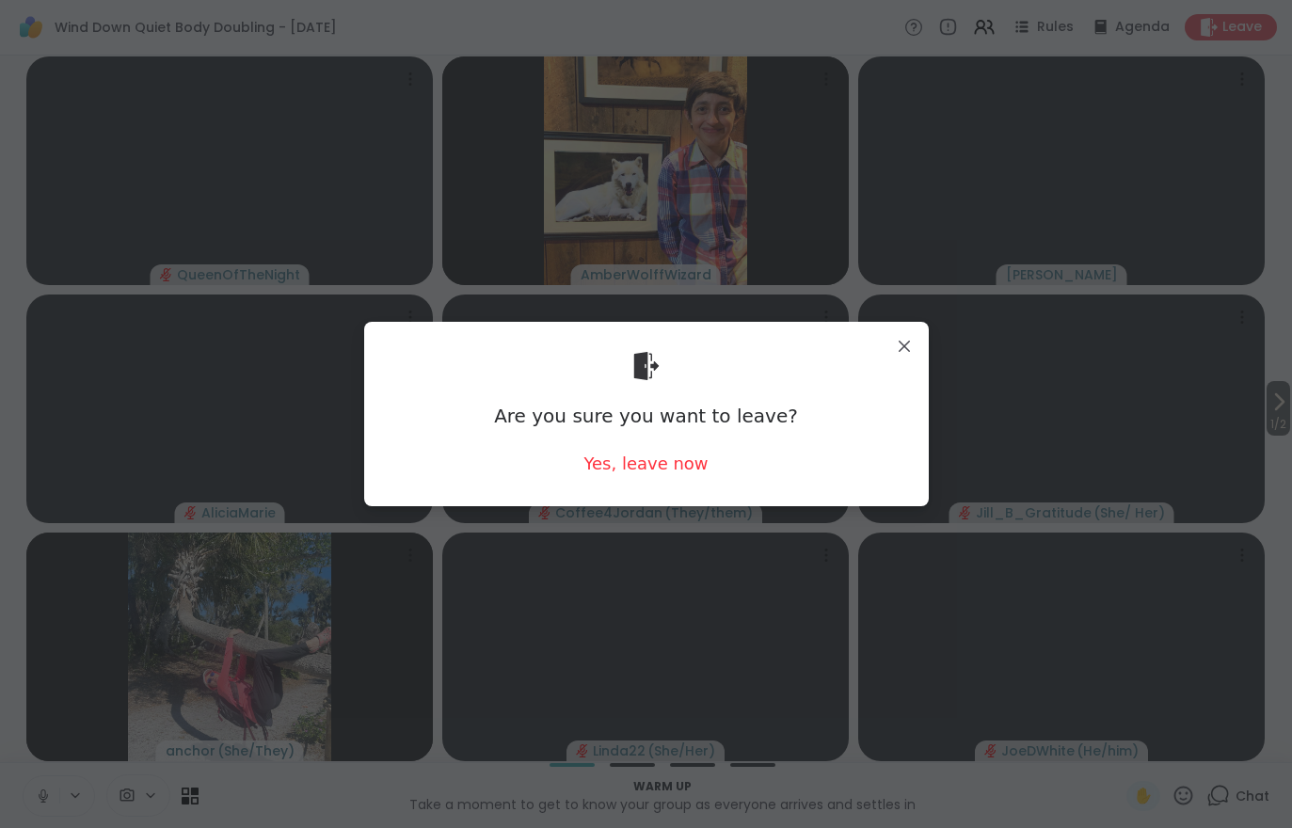
click at [653, 463] on div "Yes, leave now" at bounding box center [646, 464] width 124 height 24
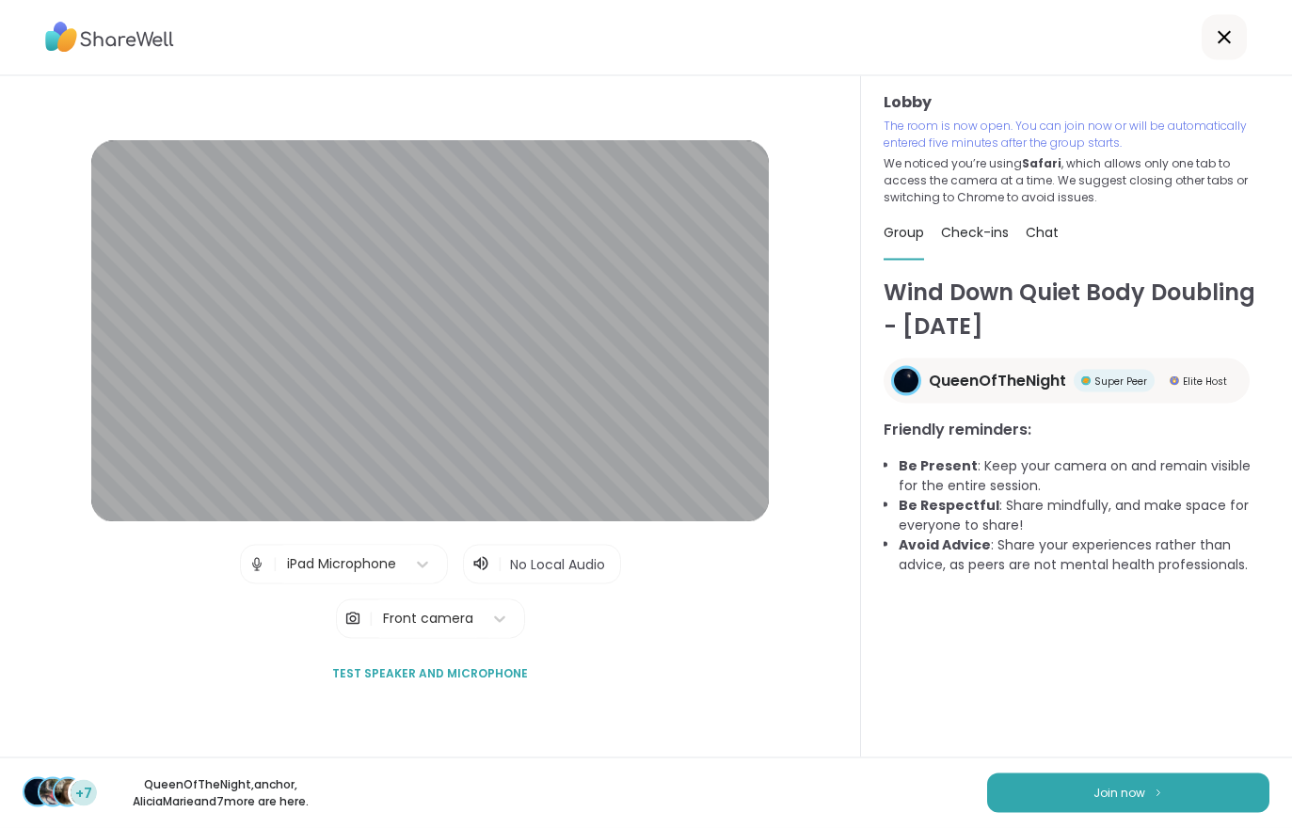
click at [1175, 793] on button "Join now" at bounding box center [1128, 794] width 282 height 40
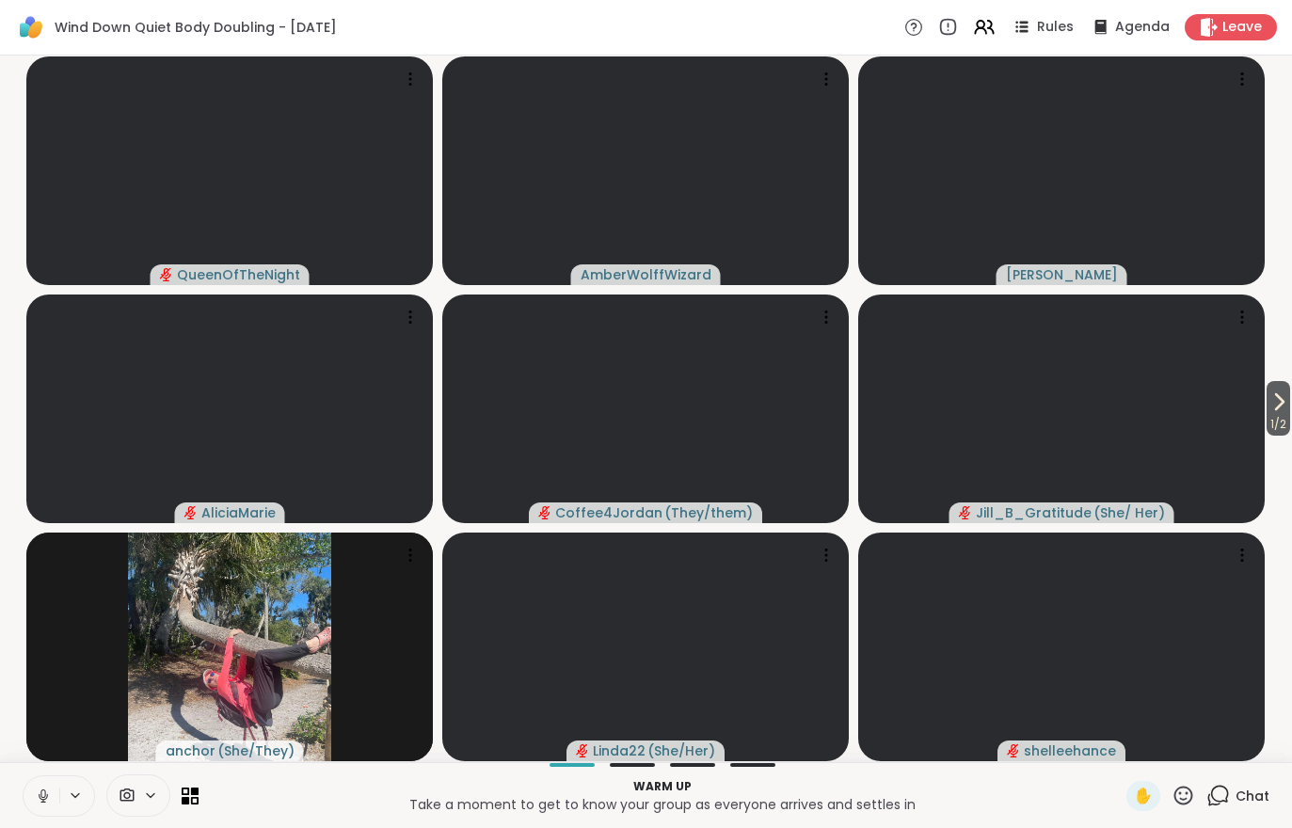
click at [1280, 420] on span "1 / 2" at bounding box center [1279, 424] width 24 height 23
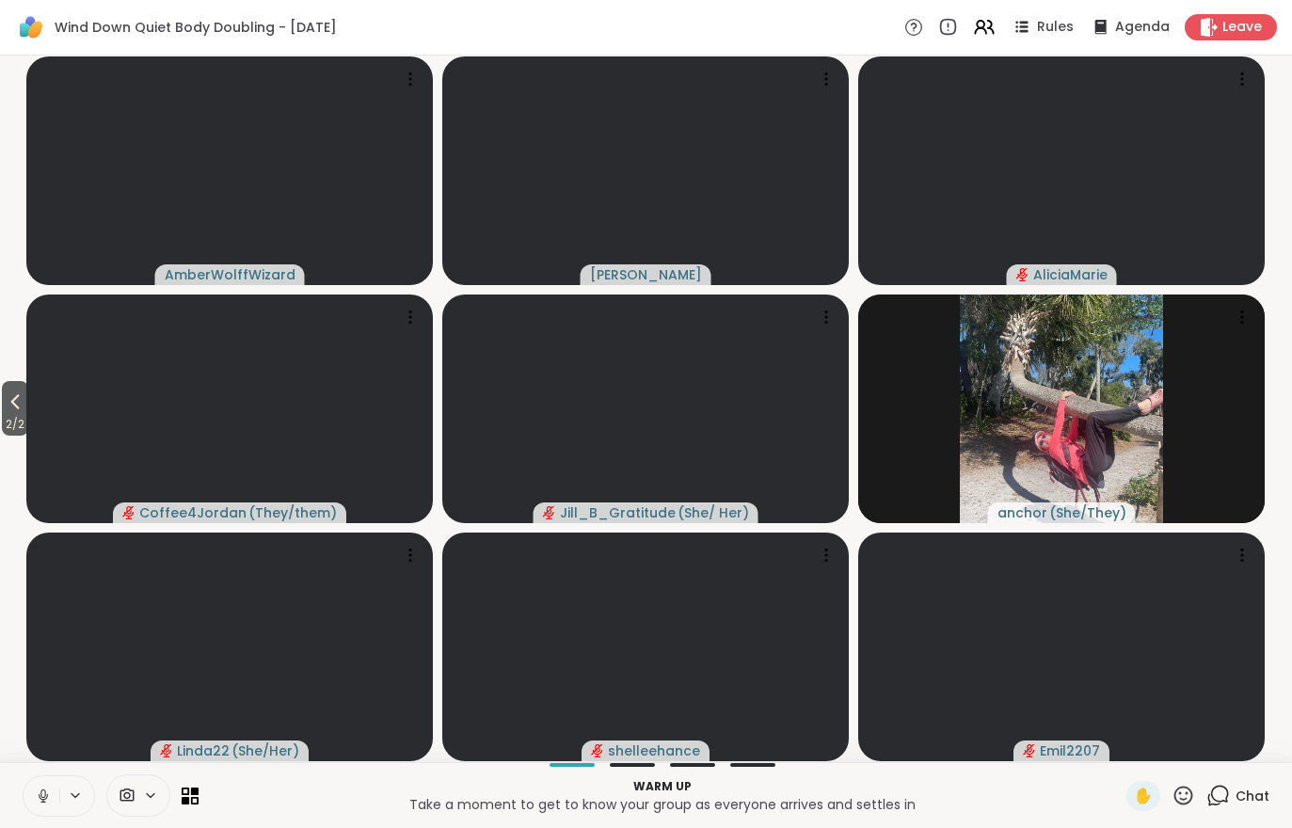
click at [1258, 791] on span "Chat" at bounding box center [1253, 796] width 34 height 19
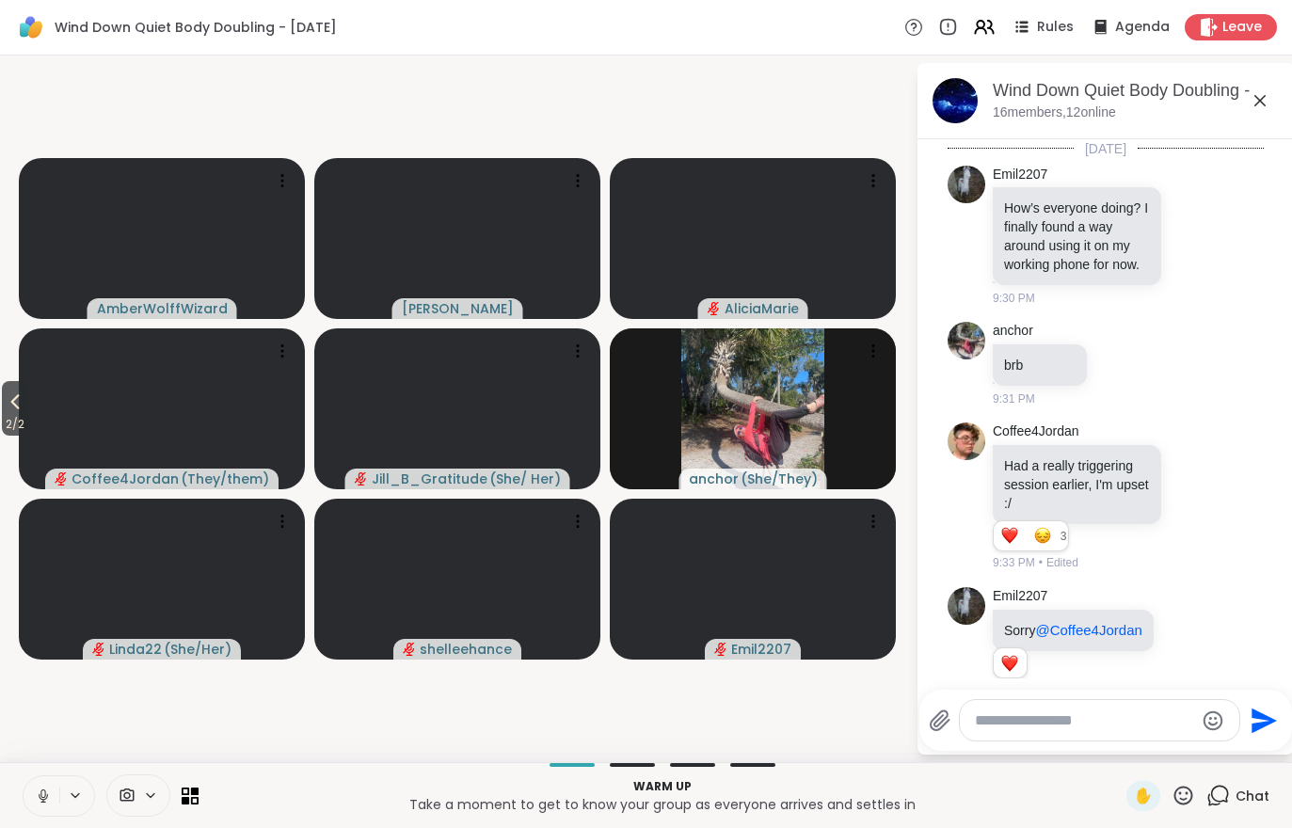
scroll to position [44, 0]
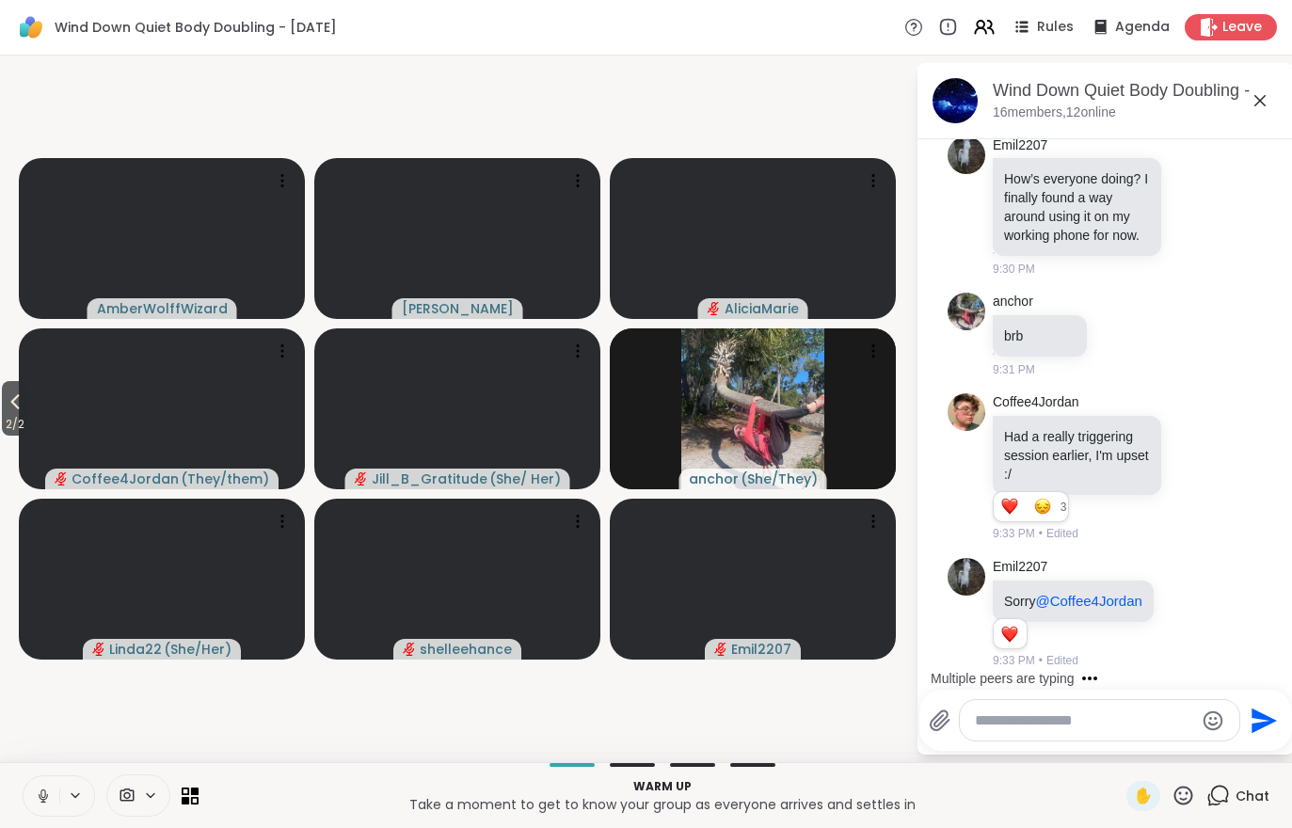
click at [10, 420] on span "2 / 2" at bounding box center [15, 424] width 26 height 23
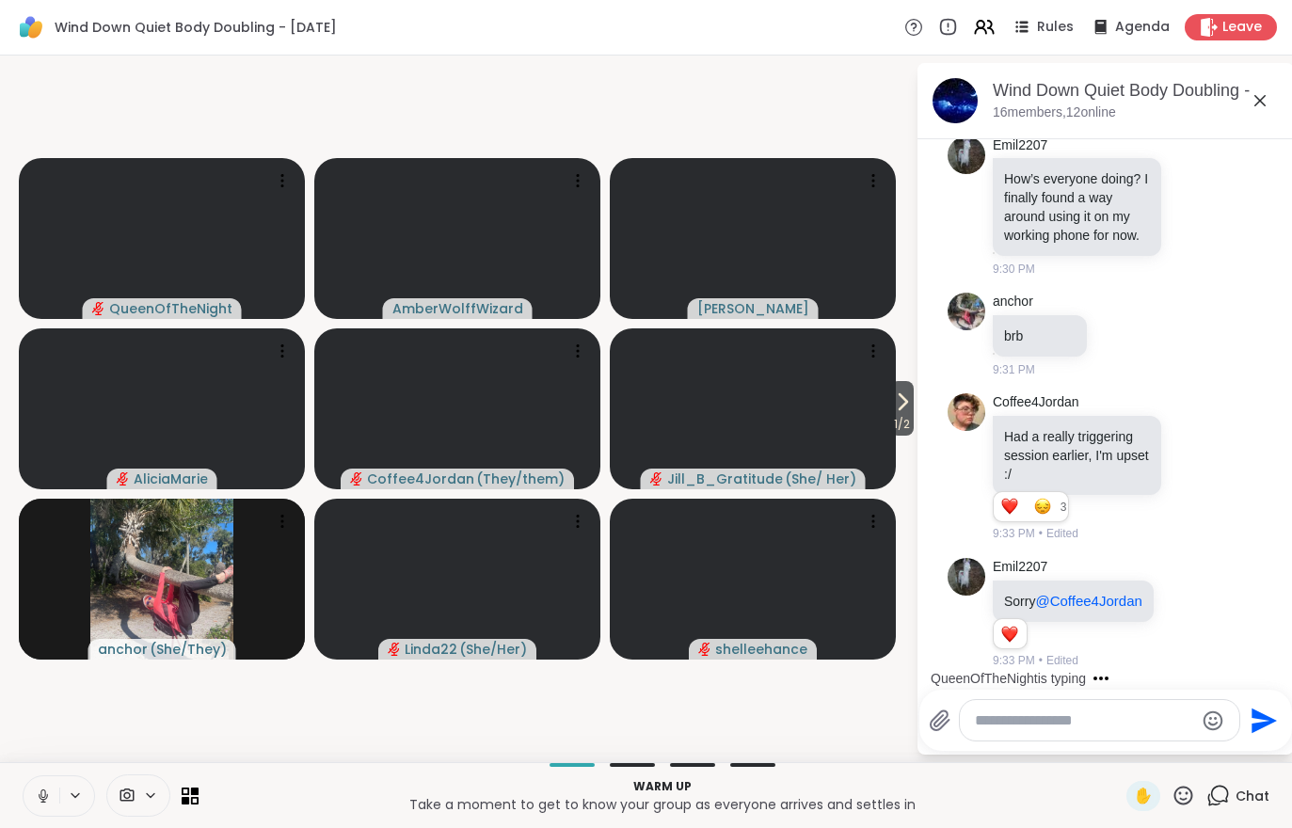
click at [32, 788] on button at bounding box center [42, 797] width 36 height 40
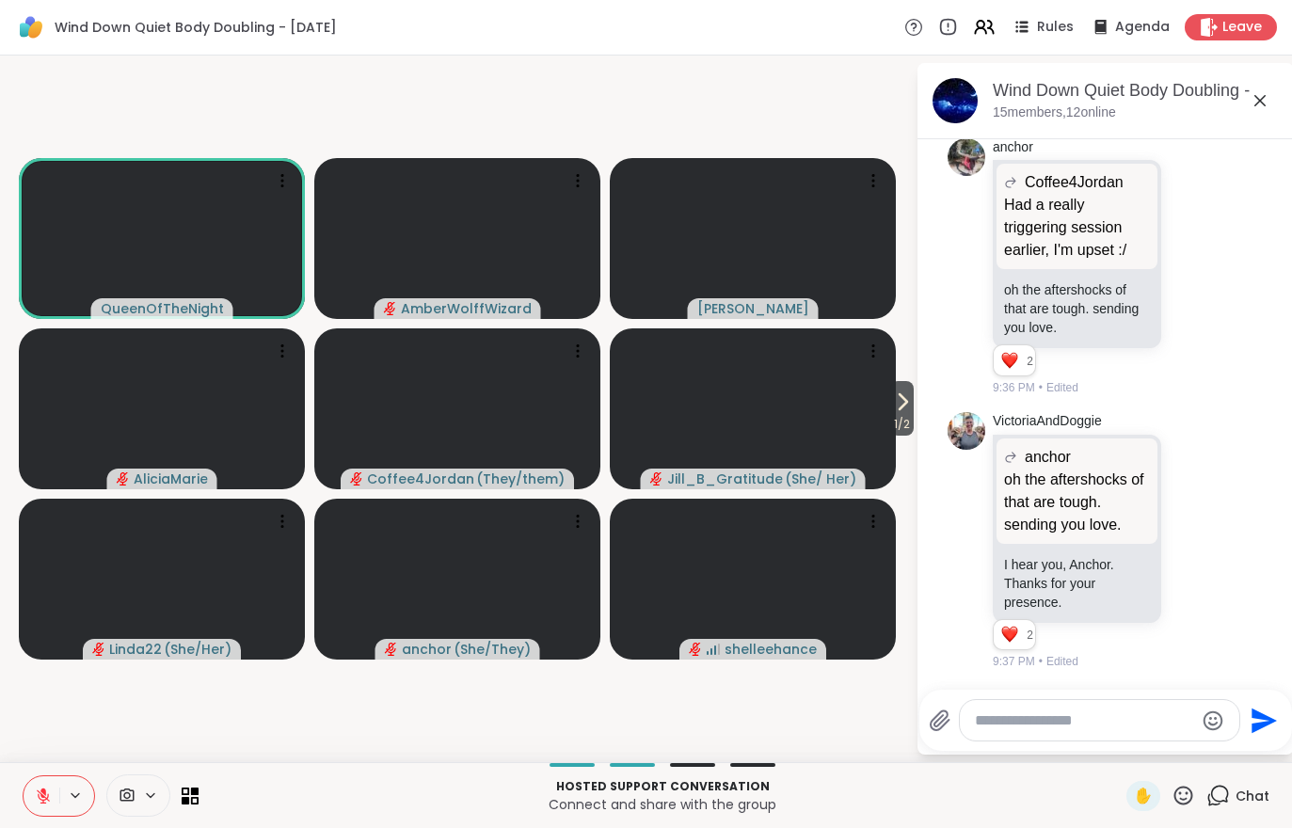
scroll to position [1420, 0]
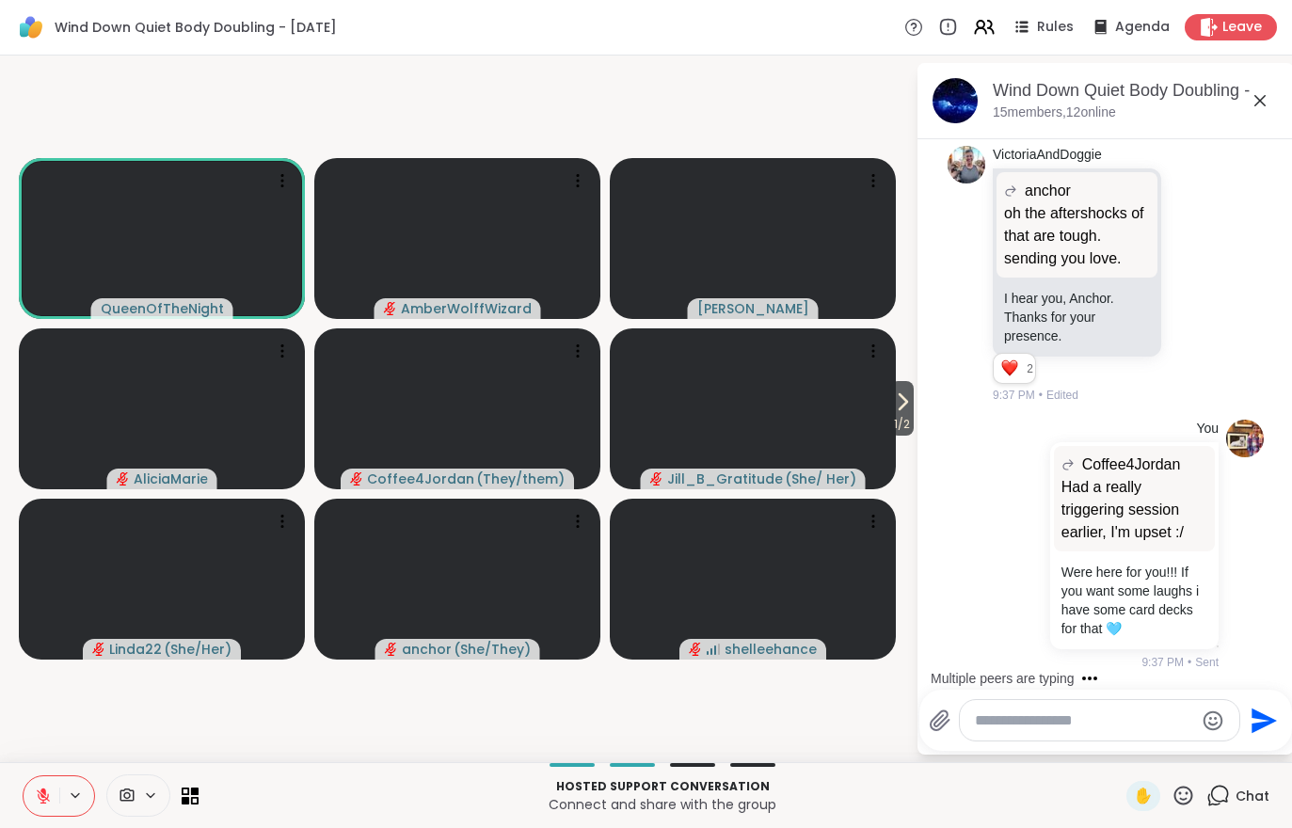
click at [40, 797] on icon at bounding box center [43, 796] width 17 height 17
click at [37, 791] on icon at bounding box center [43, 796] width 17 height 17
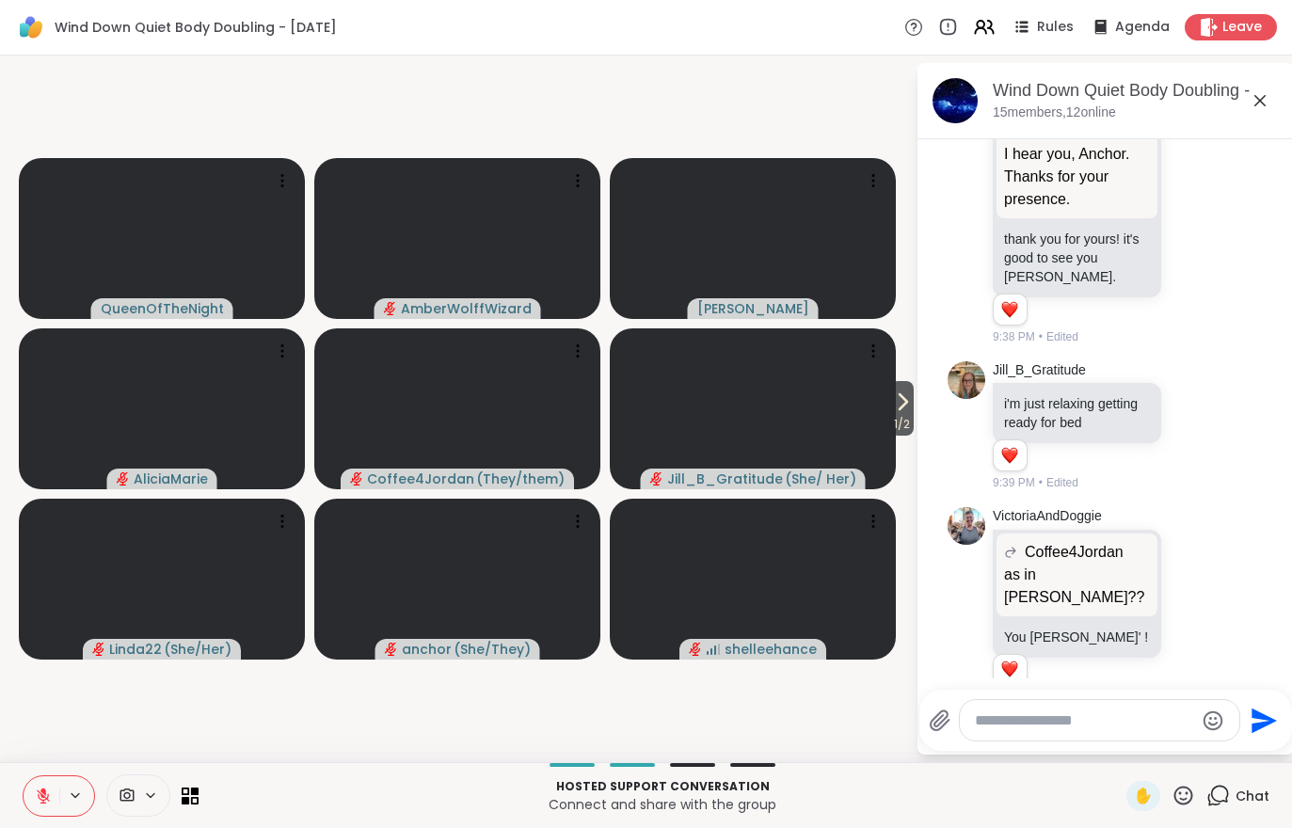
scroll to position [2947, 0]
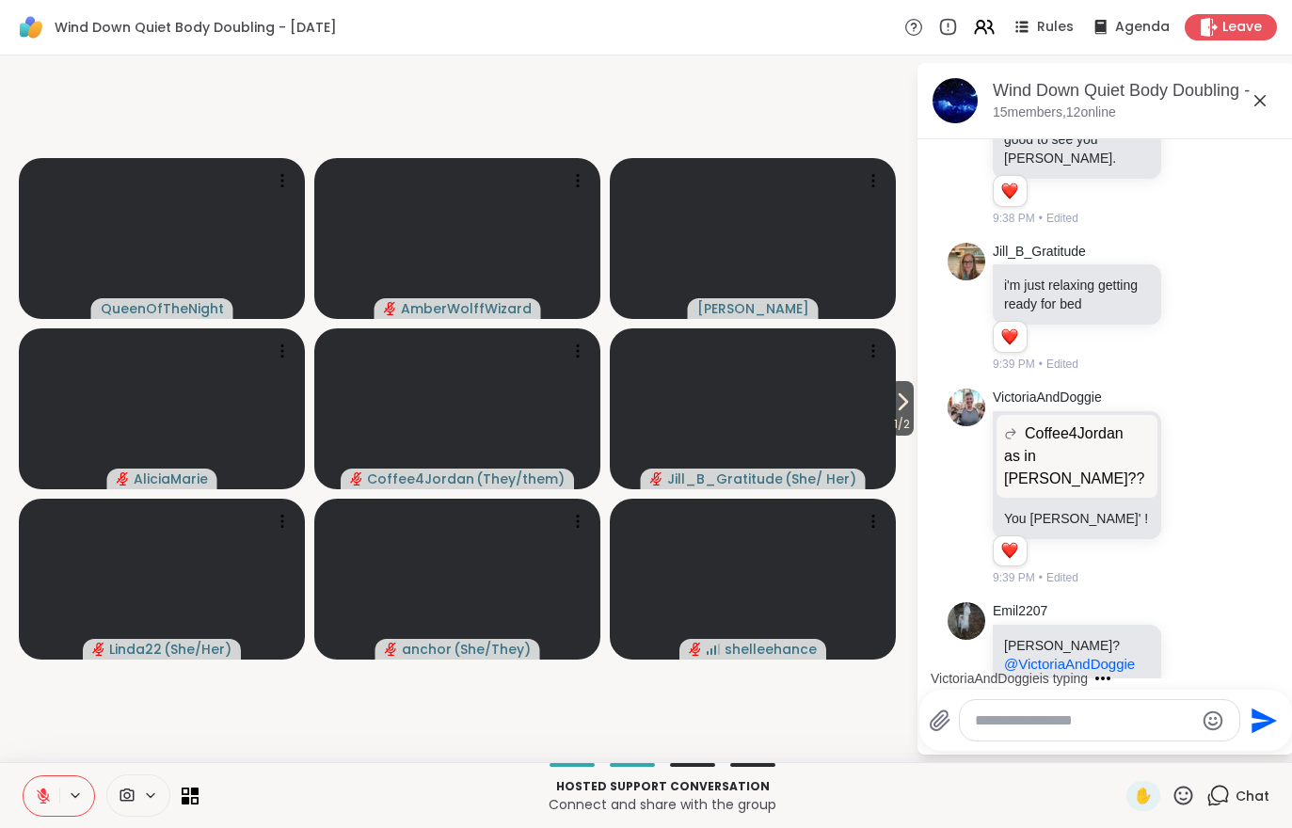
click at [914, 408] on button "1 / 2" at bounding box center [902, 408] width 24 height 55
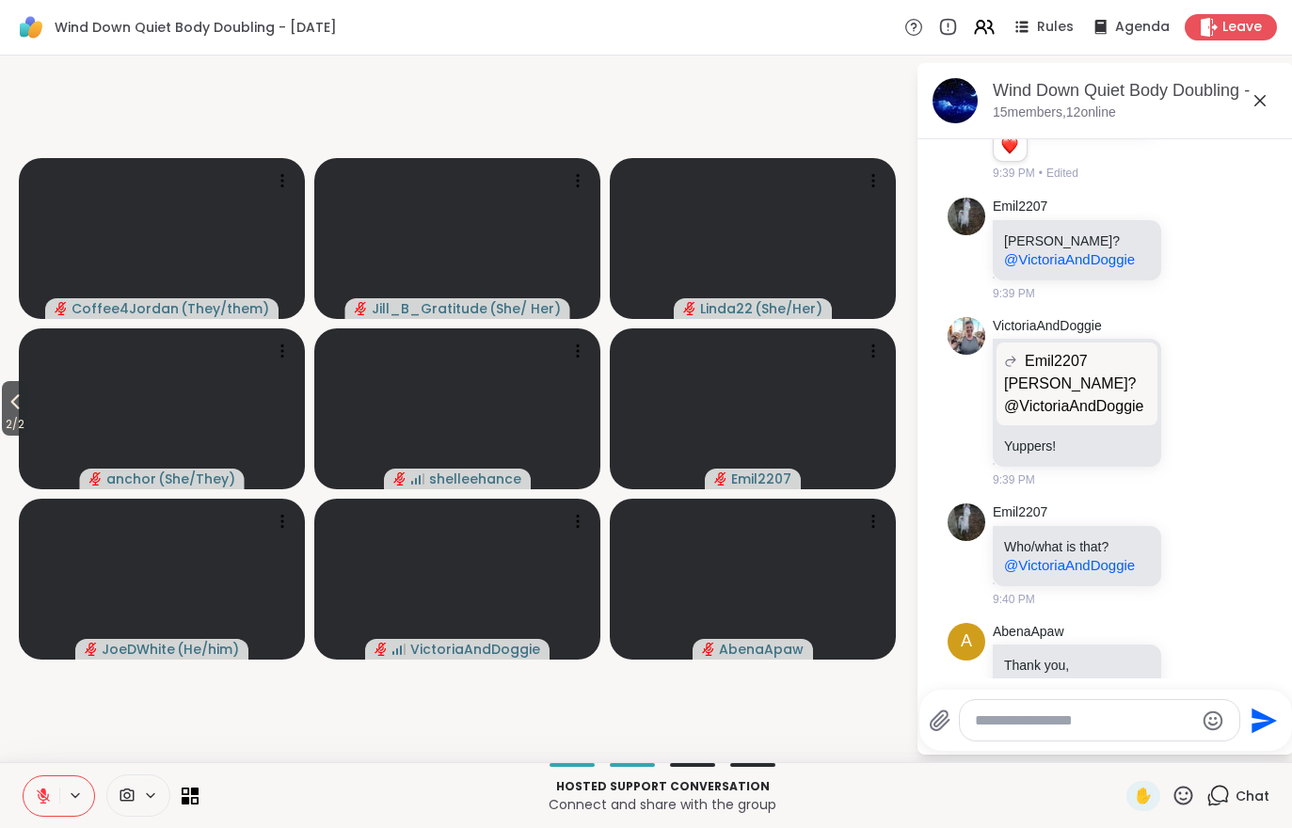
scroll to position [3576, 0]
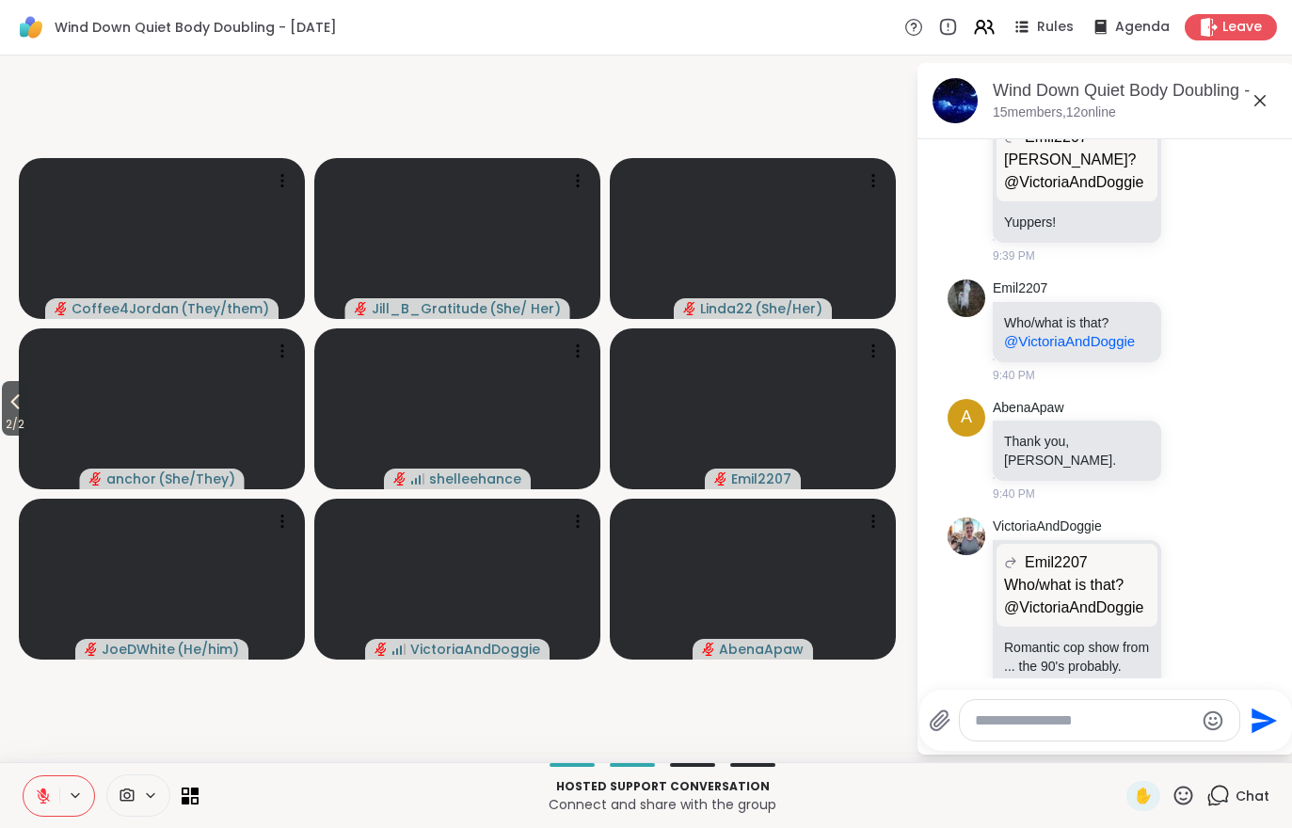
click at [34, 409] on video at bounding box center [162, 408] width 286 height 161
click at [24, 406] on icon at bounding box center [15, 402] width 23 height 23
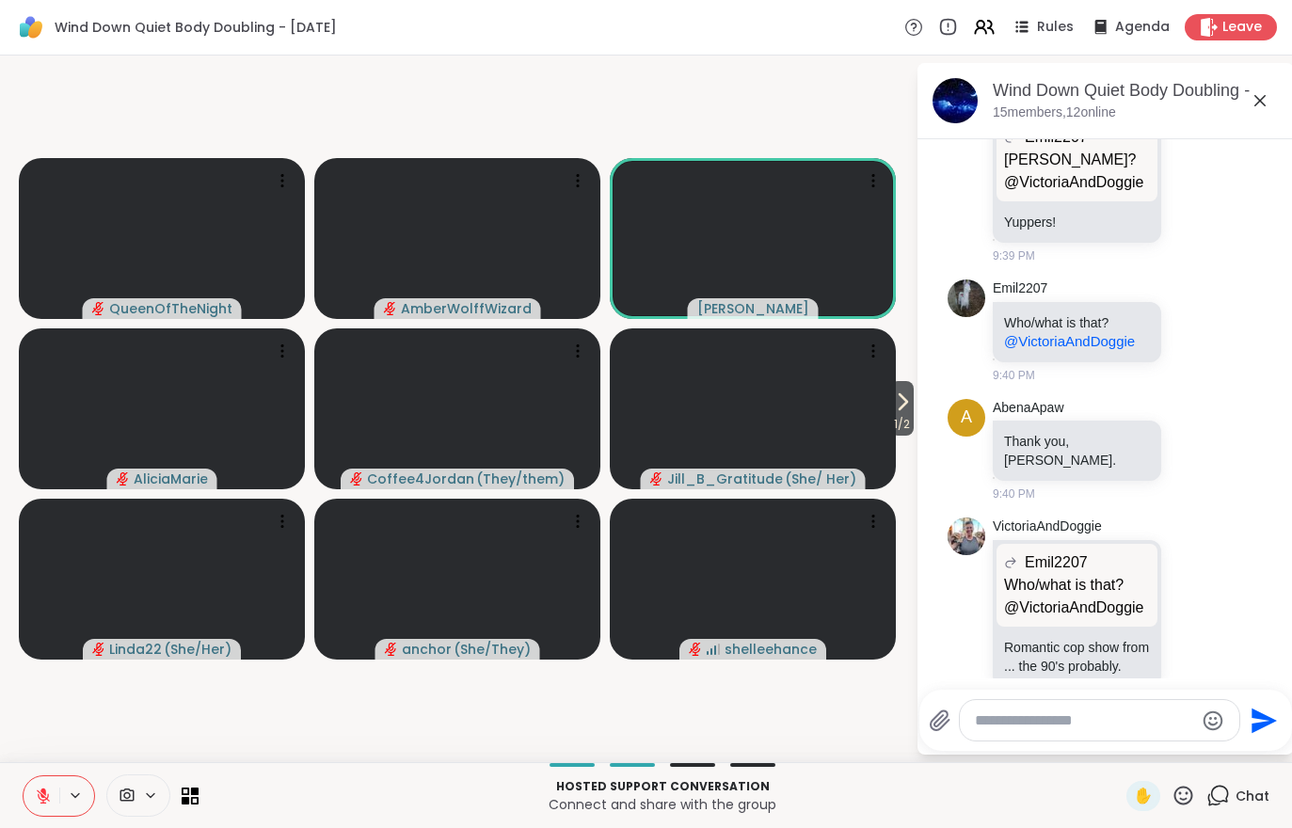
click at [996, 31] on icon at bounding box center [984, 27] width 23 height 23
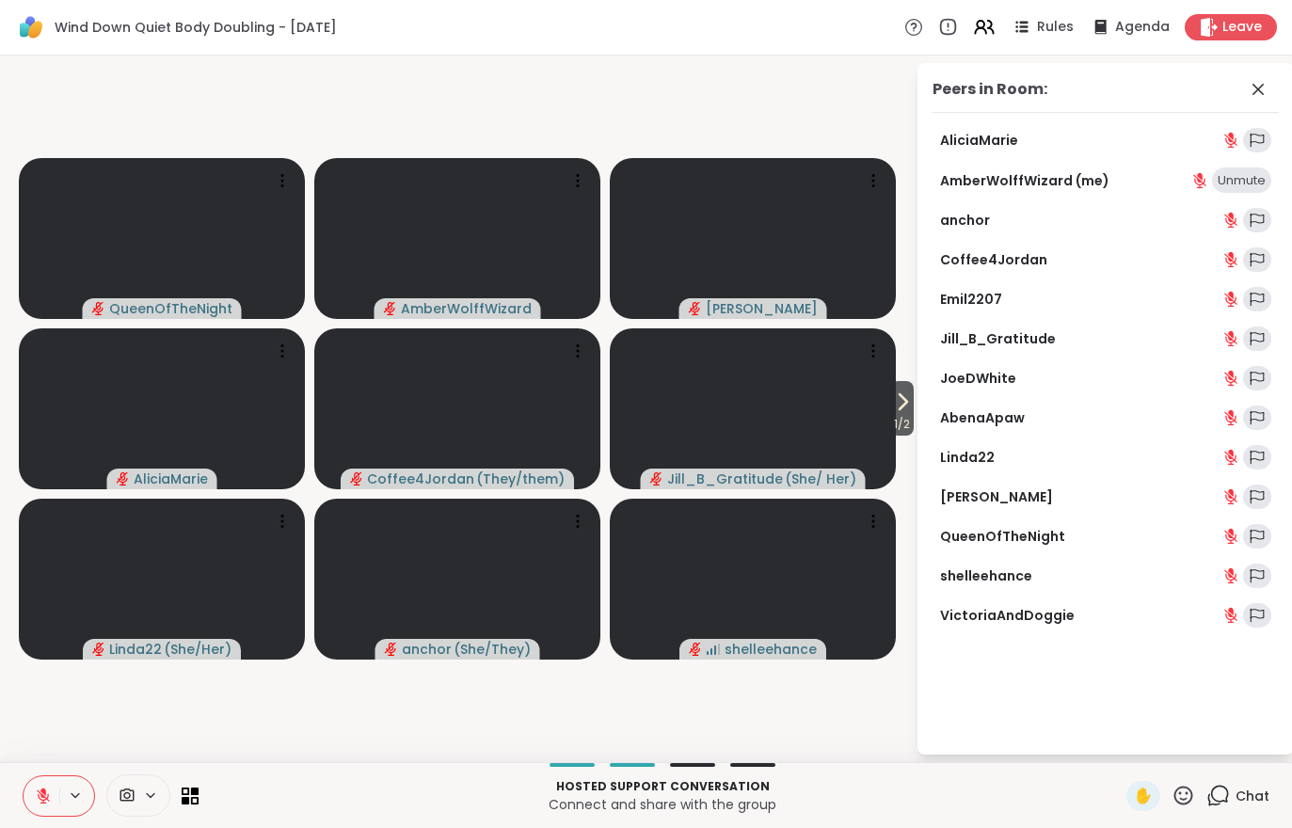
click at [1247, 789] on span "Chat" at bounding box center [1253, 796] width 34 height 19
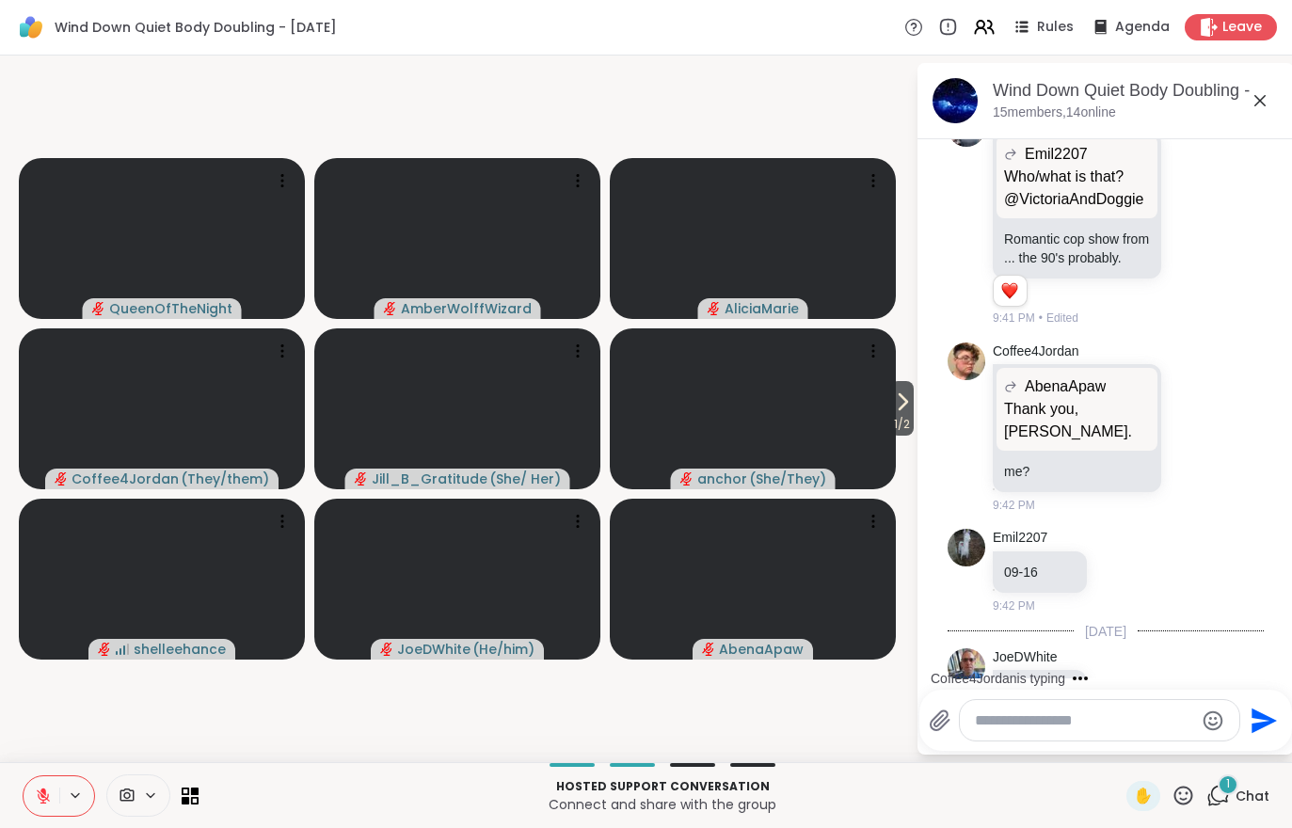
scroll to position [4065, 0]
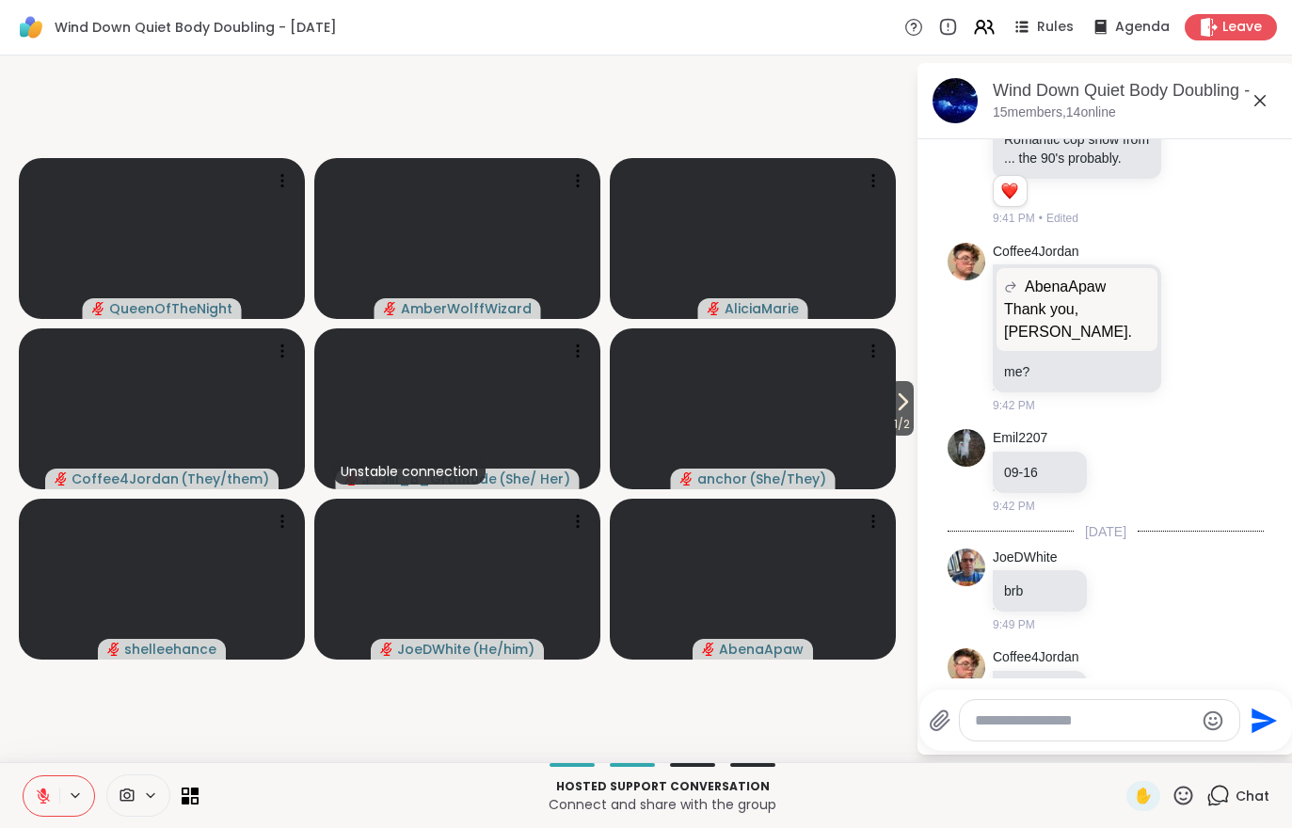
click at [1205, 38] on div "Leave" at bounding box center [1231, 27] width 92 height 26
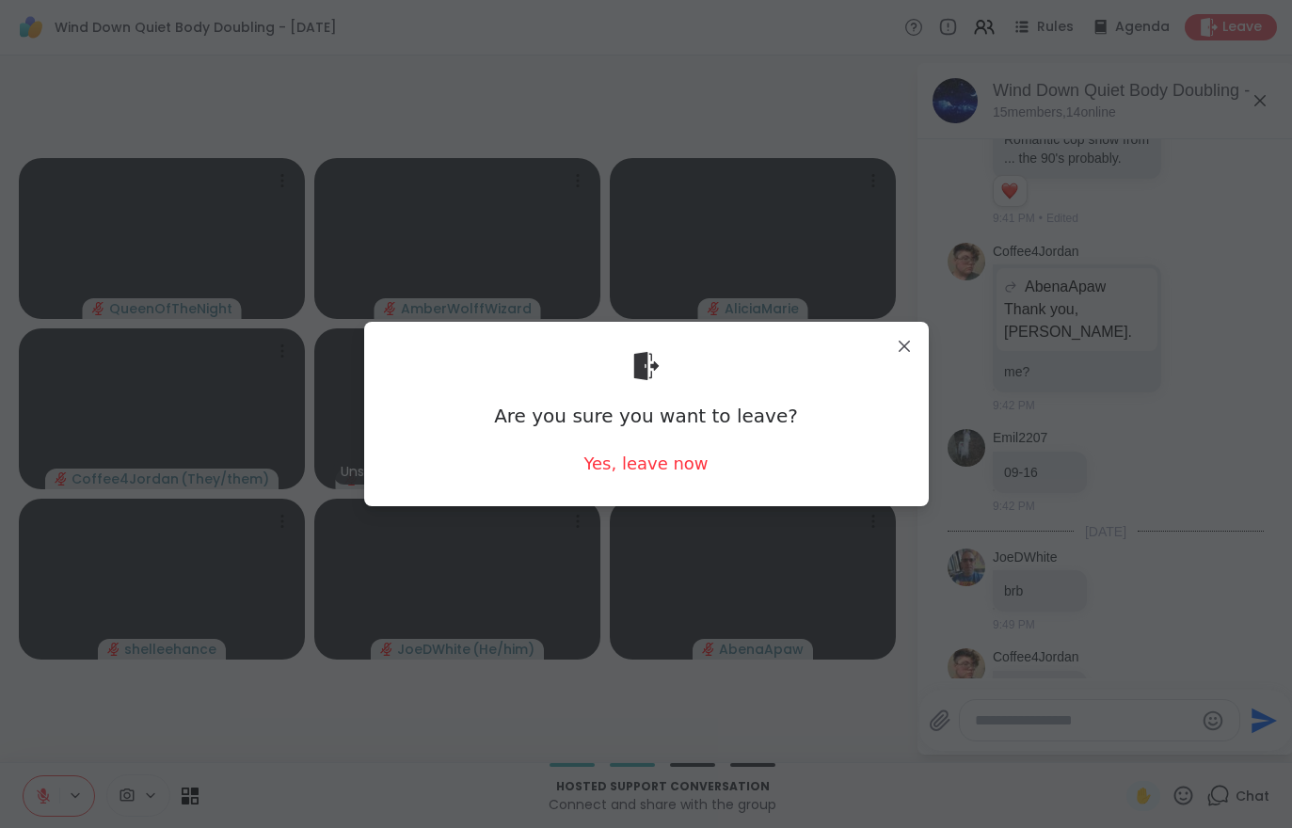
click at [644, 473] on div "Yes, leave now" at bounding box center [646, 464] width 124 height 24
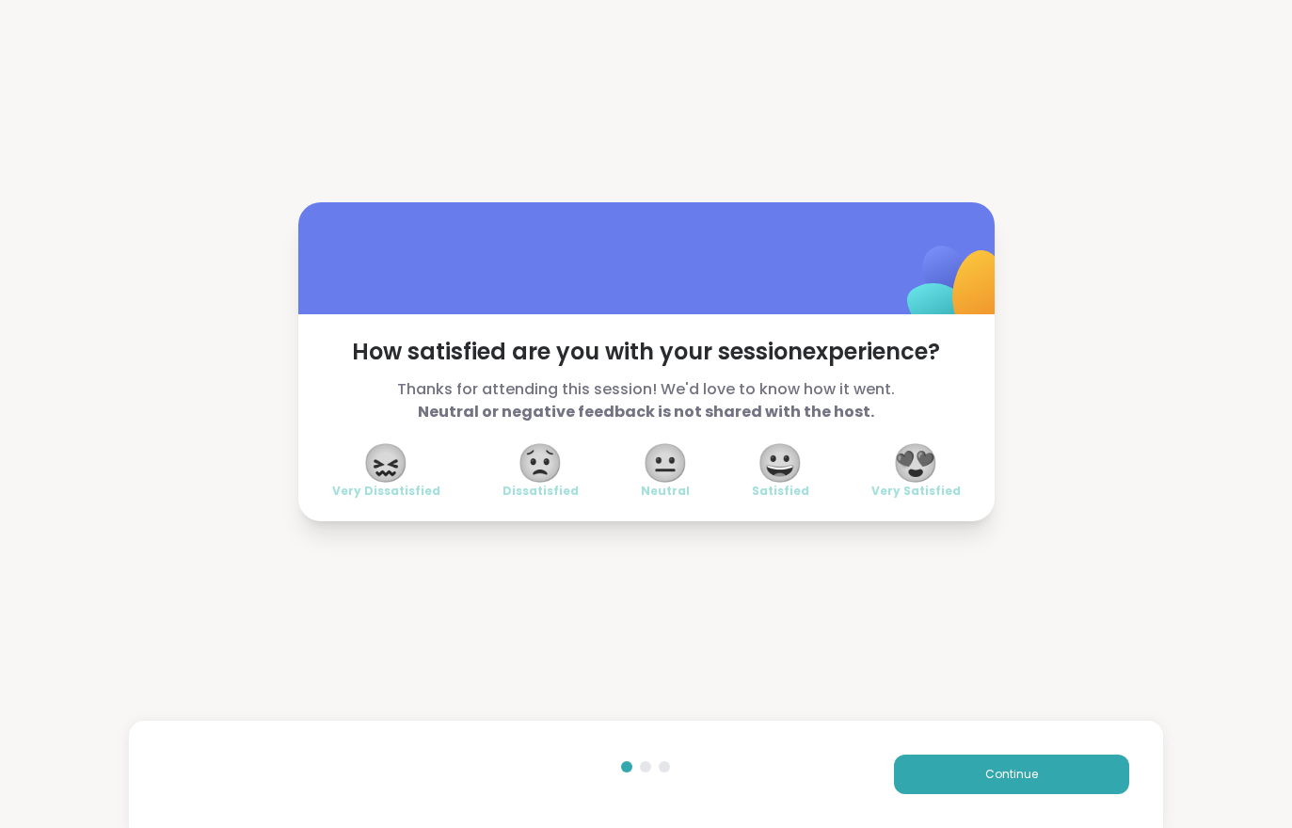
click at [1037, 793] on button "Continue" at bounding box center [1011, 775] width 235 height 40
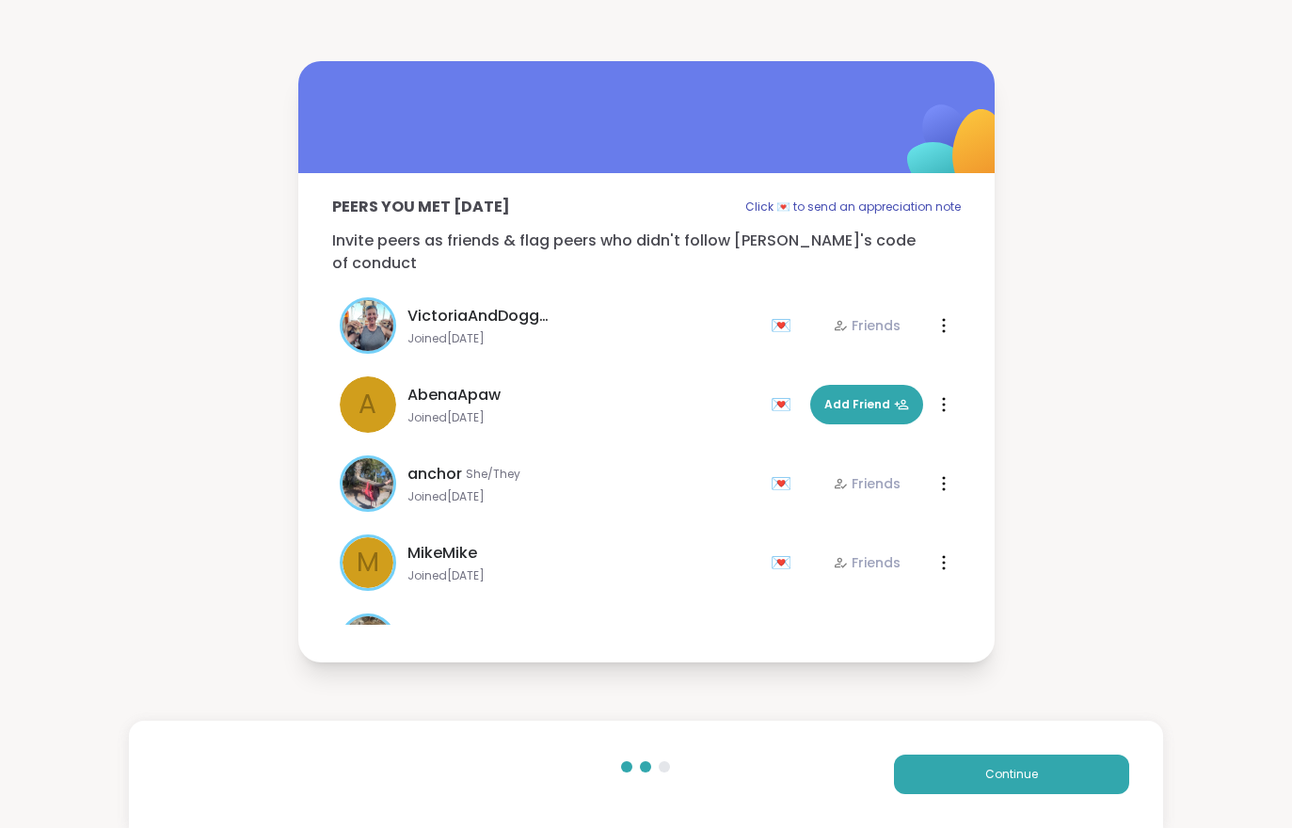
click at [1039, 794] on div "Continue" at bounding box center [645, 774] width 1033 height 107
click at [1034, 788] on button "Continue" at bounding box center [1011, 775] width 235 height 40
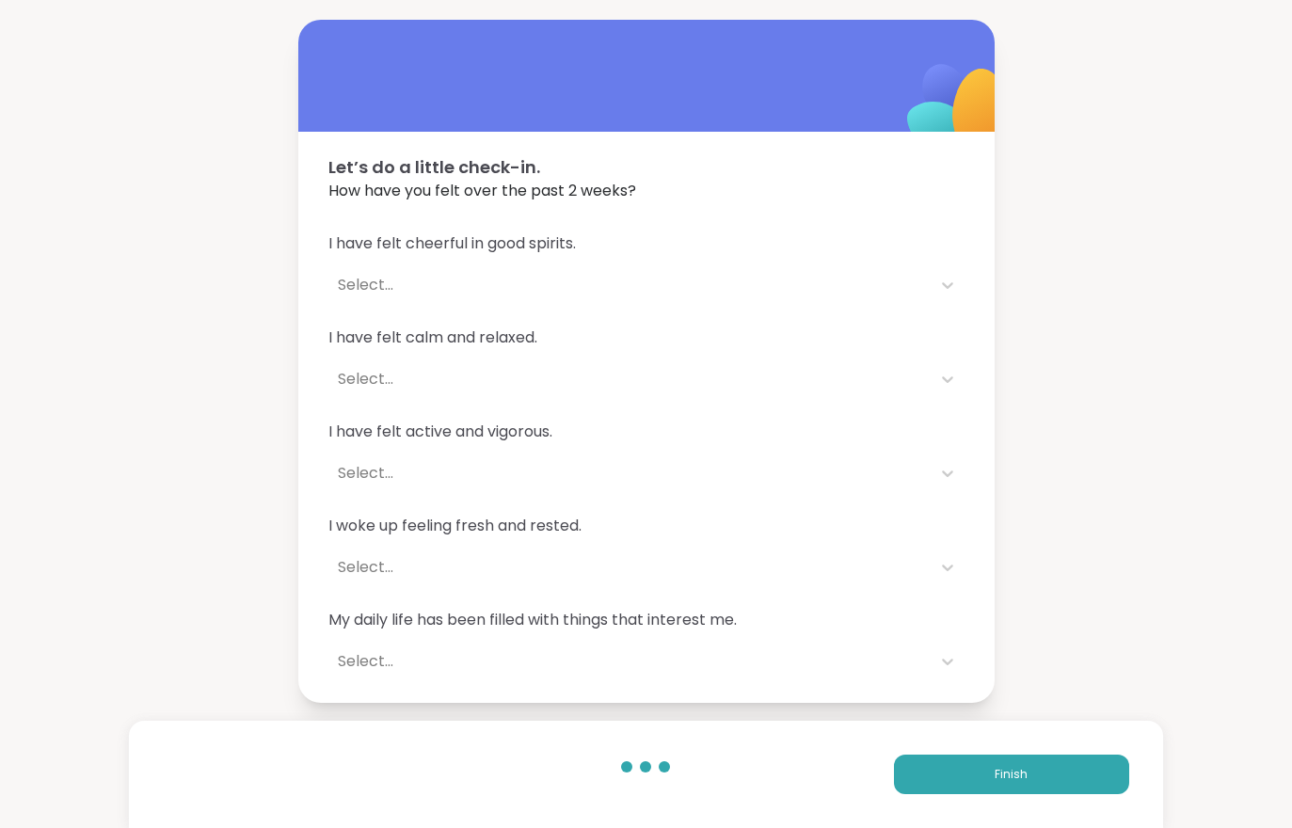
click at [1033, 787] on button "Finish" at bounding box center [1011, 775] width 235 height 40
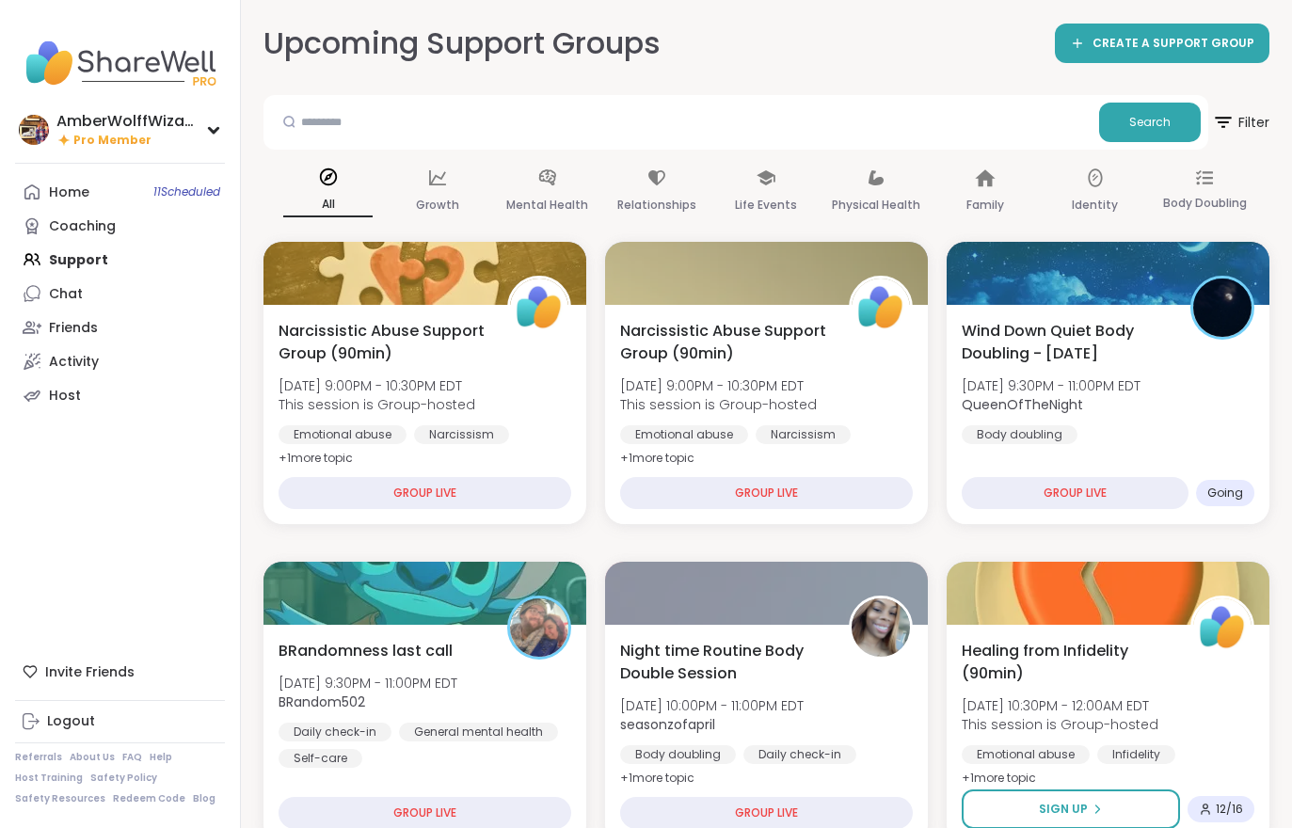
click at [810, 653] on span "Night time Routine Body Double Session" at bounding box center [724, 662] width 208 height 45
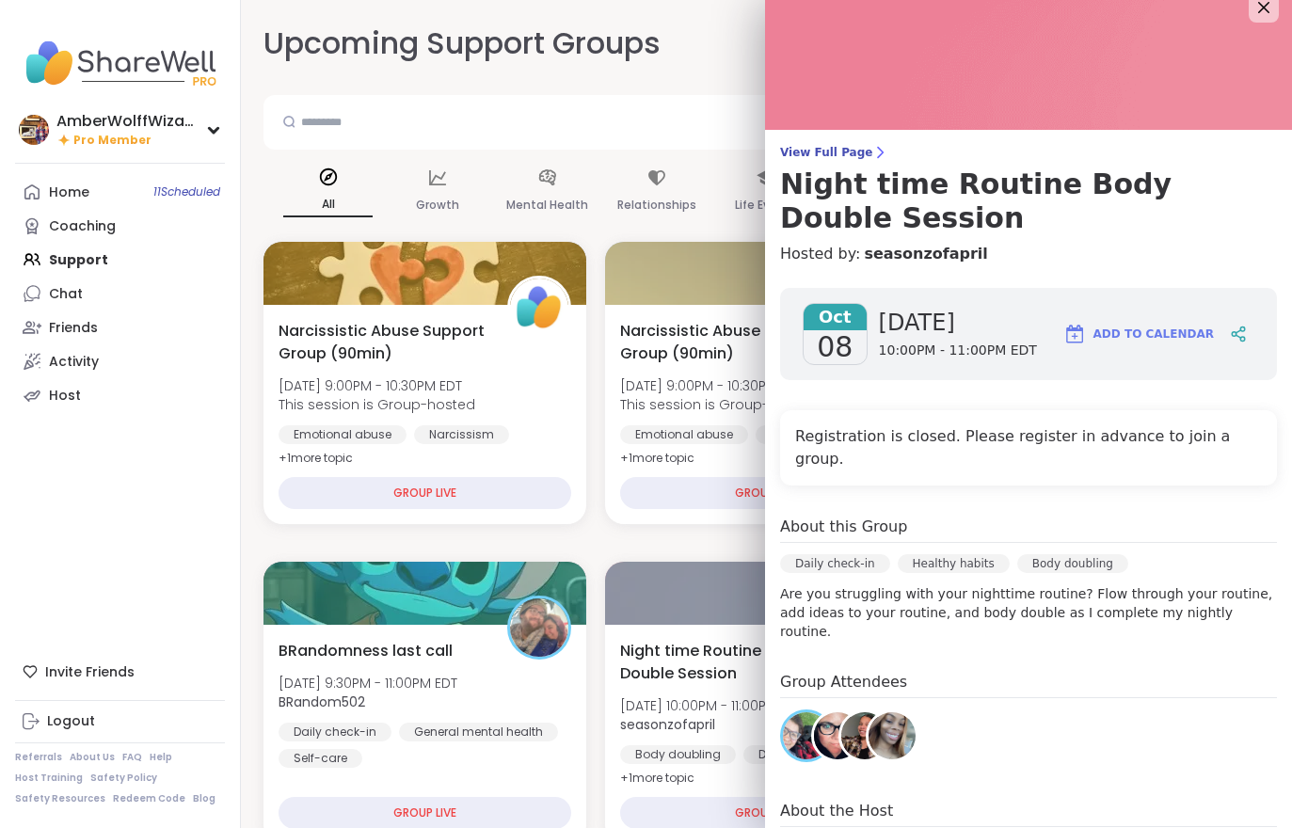
scroll to position [19, 0]
